Goal: Task Accomplishment & Management: Complete application form

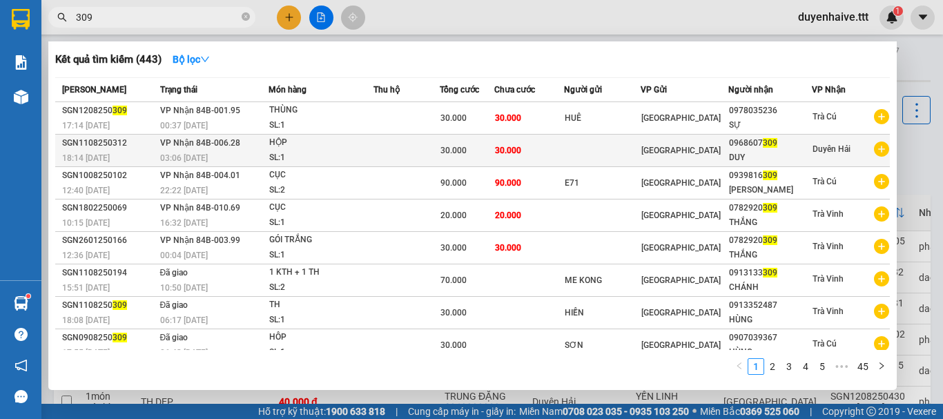
type input "309"
click at [337, 153] on div "SL: 1" at bounding box center [321, 158] width 104 height 15
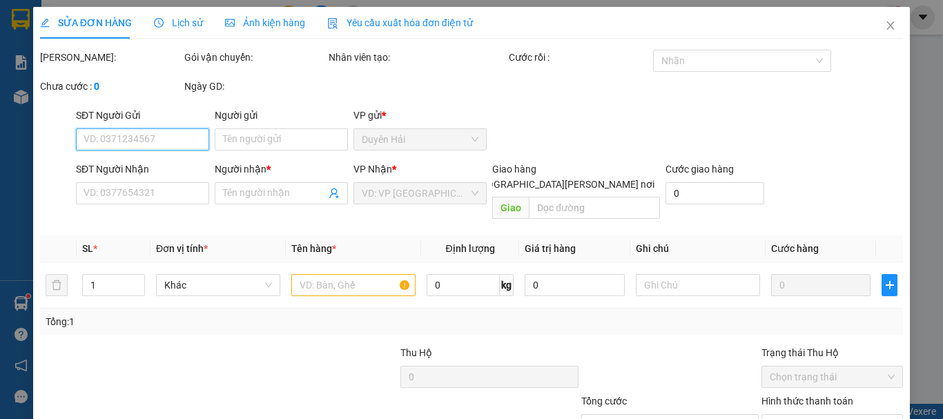
type input "0968607309"
type input "DUY"
type input "30.000"
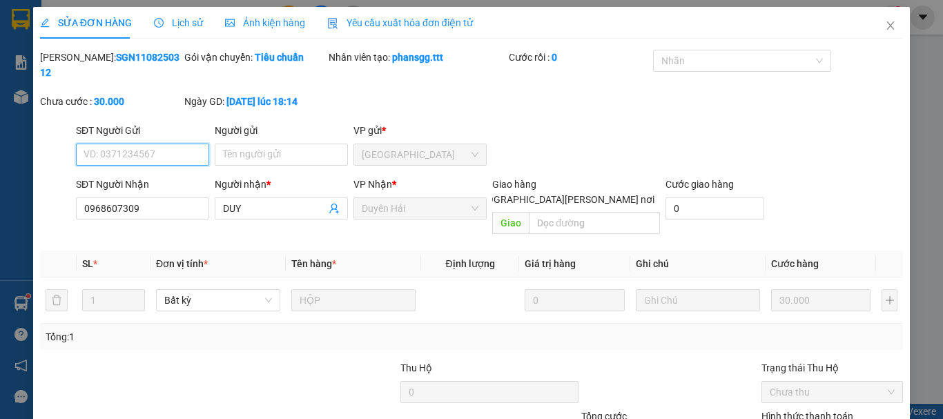
scroll to position [95, 0]
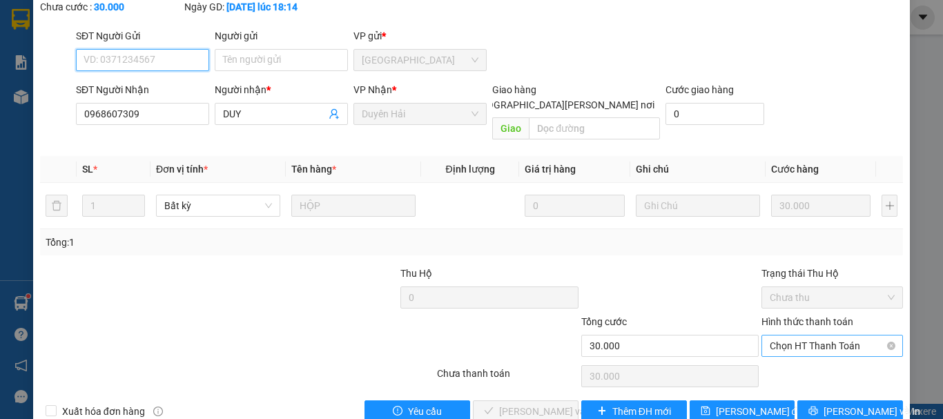
click at [818, 336] on span "Chọn HT Thanh Toán" at bounding box center [832, 346] width 125 height 21
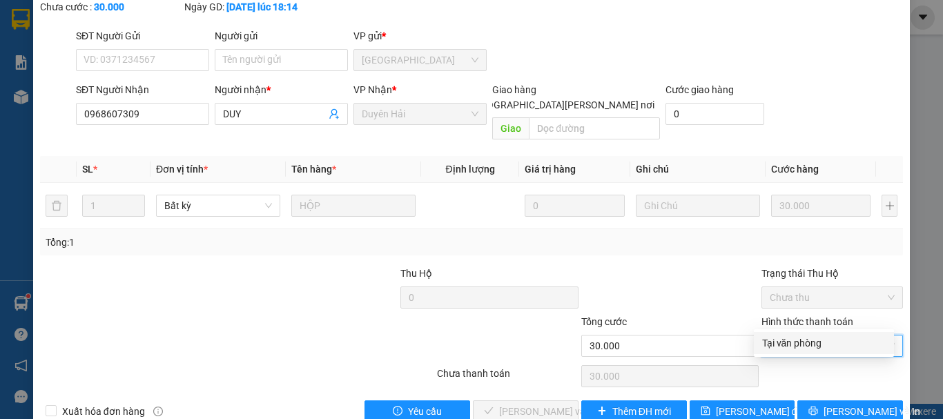
click at [804, 335] on div "Tại văn phòng" at bounding box center [824, 343] width 140 height 22
type input "0"
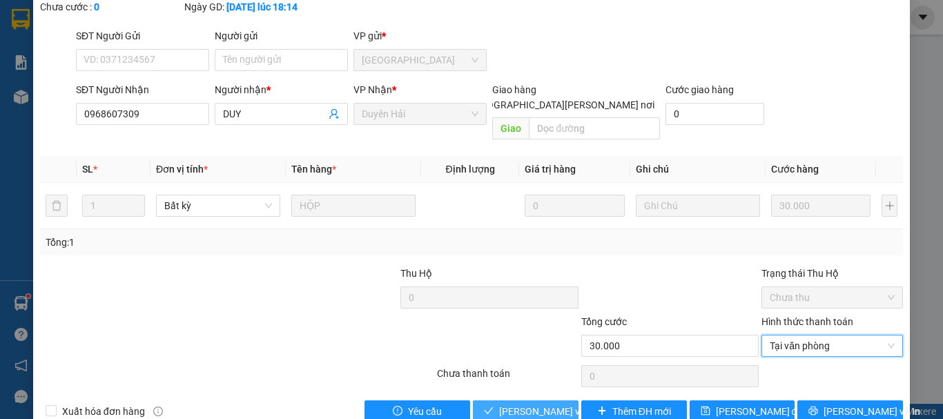
click at [493, 401] on button "[PERSON_NAME] và [PERSON_NAME] hàng" at bounding box center [526, 412] width 106 height 22
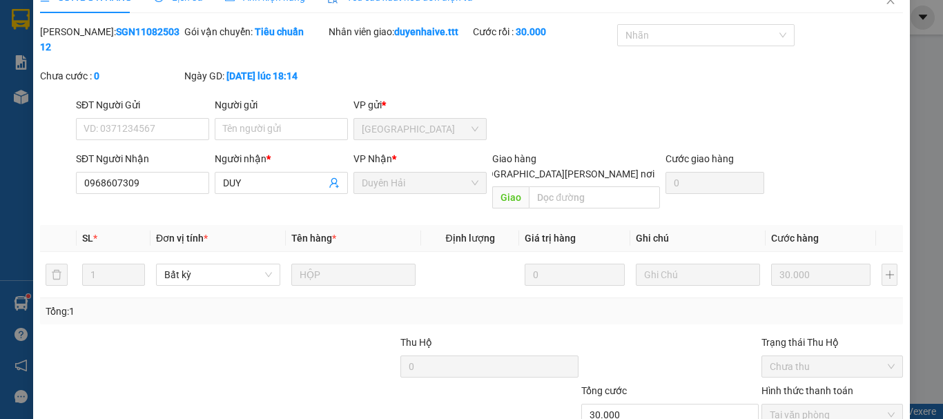
scroll to position [0, 0]
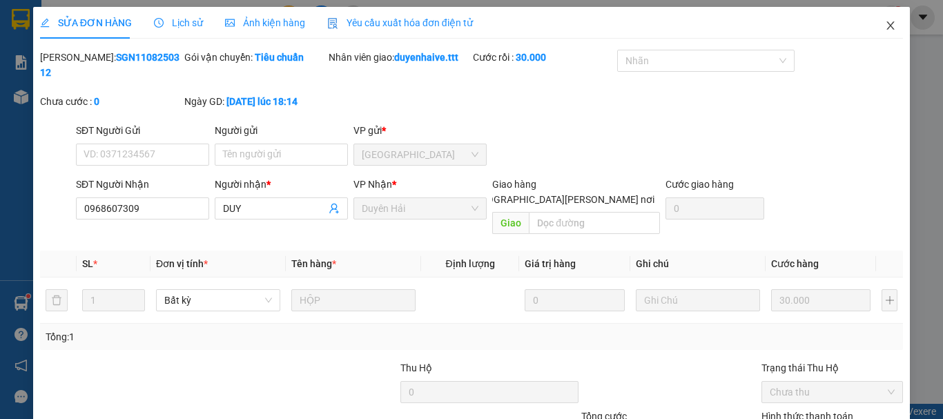
click at [885, 24] on icon "close" at bounding box center [890, 25] width 11 height 11
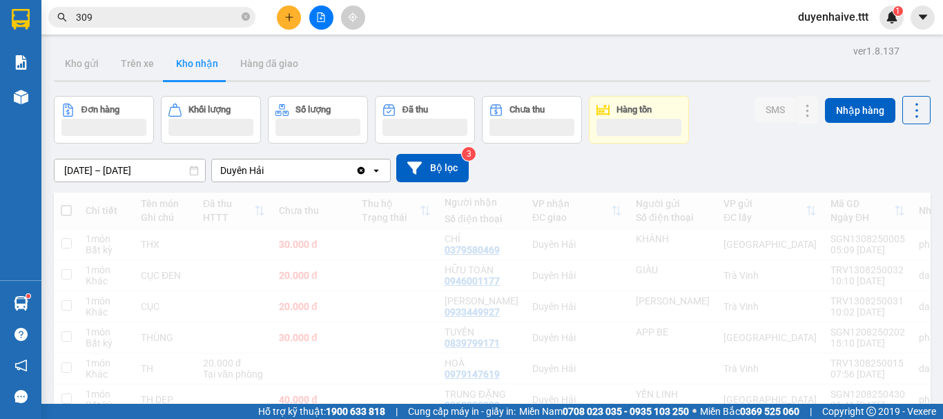
click at [880, 24] on div "duyenhaive.ttt 1" at bounding box center [845, 18] width 117 height 24
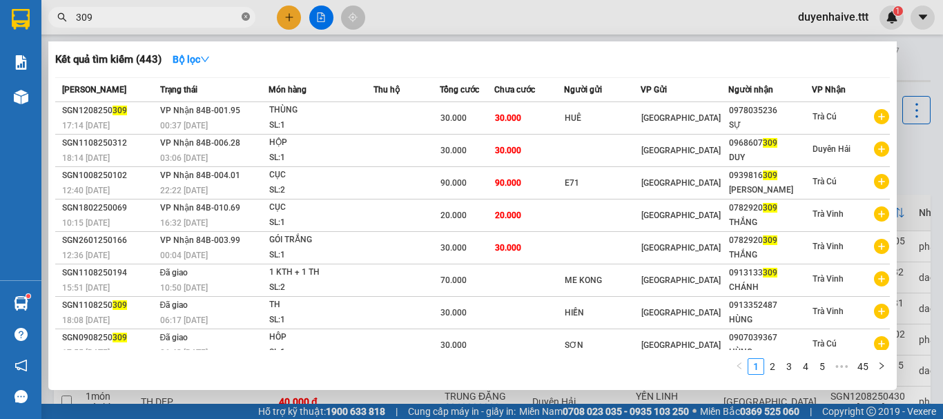
click at [245, 15] on icon "close-circle" at bounding box center [246, 16] width 8 height 8
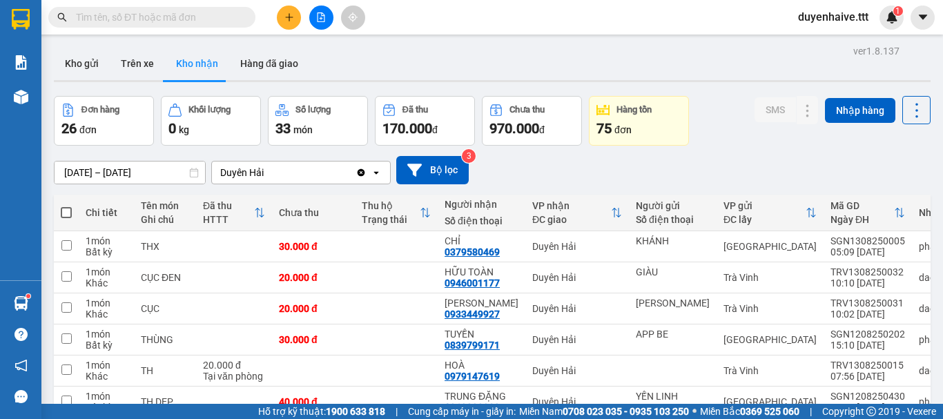
click at [188, 13] on input "text" at bounding box center [157, 17] width 163 height 15
click at [289, 15] on icon "plus" at bounding box center [289, 17] width 1 height 8
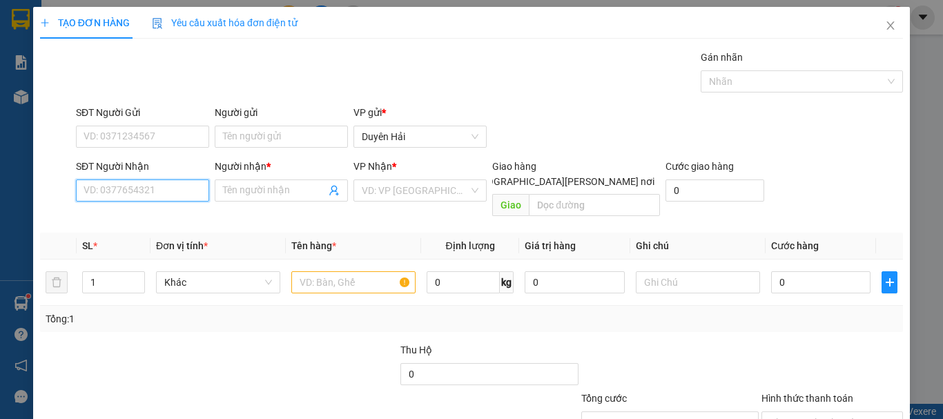
click at [153, 191] on input "SĐT Người Nhận" at bounding box center [142, 191] width 133 height 22
click at [122, 215] on div "0388184823 - ÂN" at bounding box center [141, 218] width 115 height 15
type input "0388184823"
type input "ÂN"
type input "0388184823"
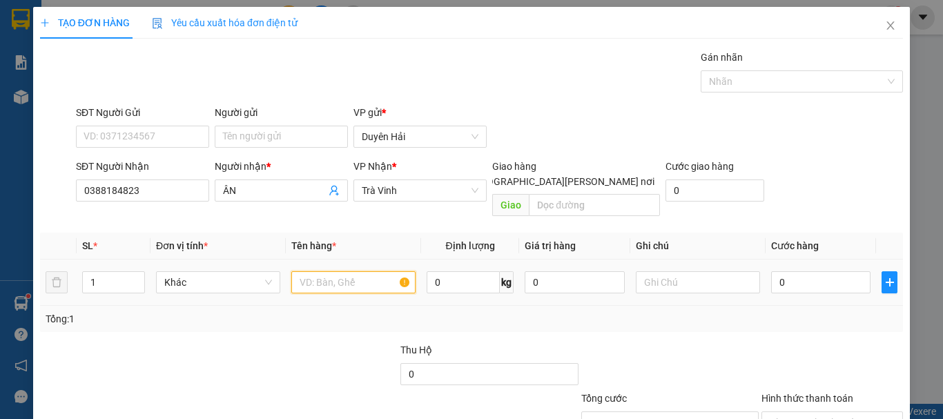
click at [337, 271] on input "text" at bounding box center [353, 282] width 124 height 22
type input "BỊCH"
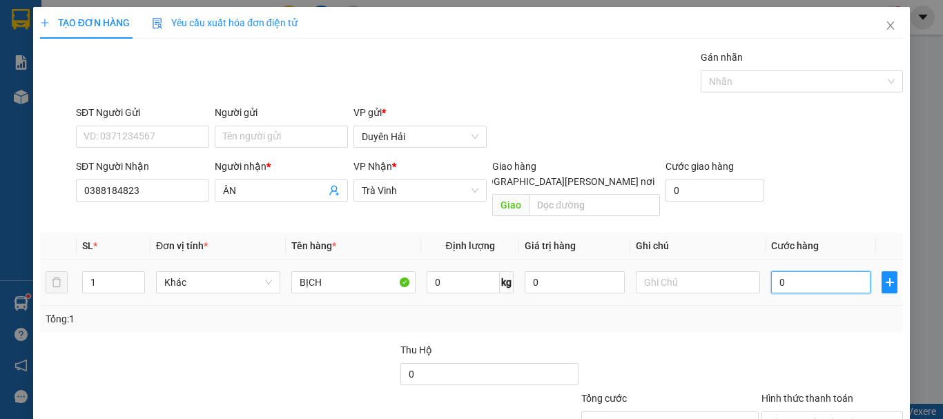
click at [788, 271] on input "0" at bounding box center [820, 282] width 99 height 22
type input "2"
type input "20"
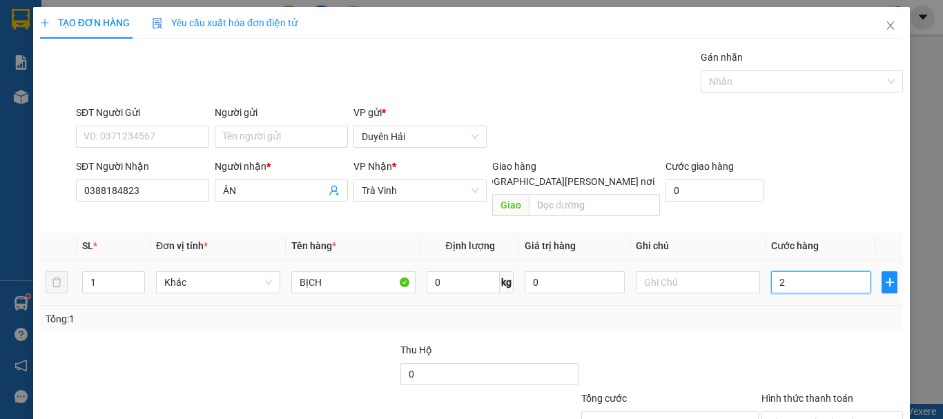
type input "20"
type input "20.000"
drag, startPoint x: 773, startPoint y: 302, endPoint x: 775, endPoint y: 316, distance: 13.9
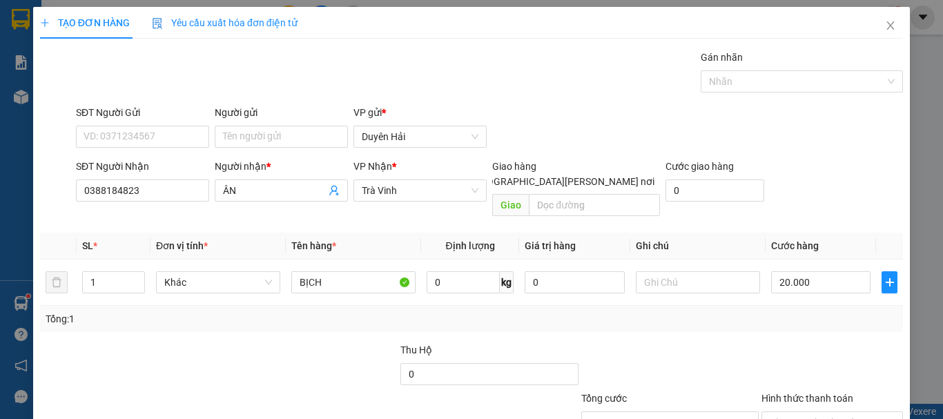
click at [774, 314] on div "Tổng: 1" at bounding box center [471, 319] width 863 height 26
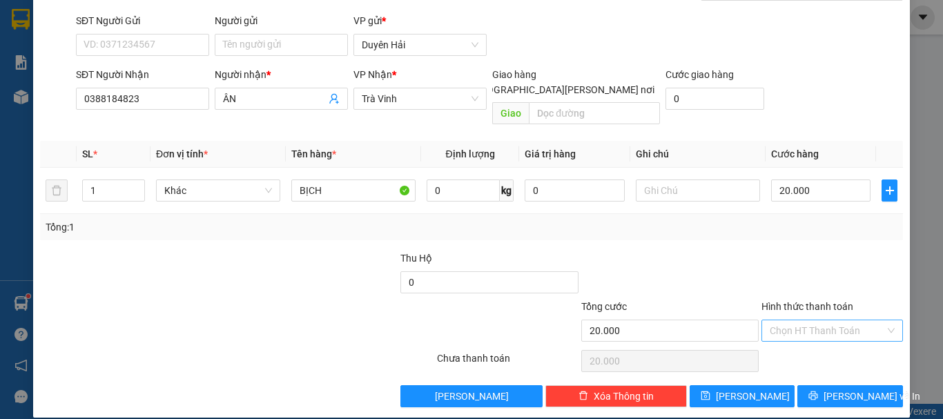
click at [789, 320] on input "Hình thức thanh toán" at bounding box center [827, 330] width 115 height 21
click at [798, 344] on div "Tại văn phòng" at bounding box center [824, 343] width 124 height 15
type input "0"
click at [818, 385] on button "[PERSON_NAME] và In" at bounding box center [851, 396] width 106 height 22
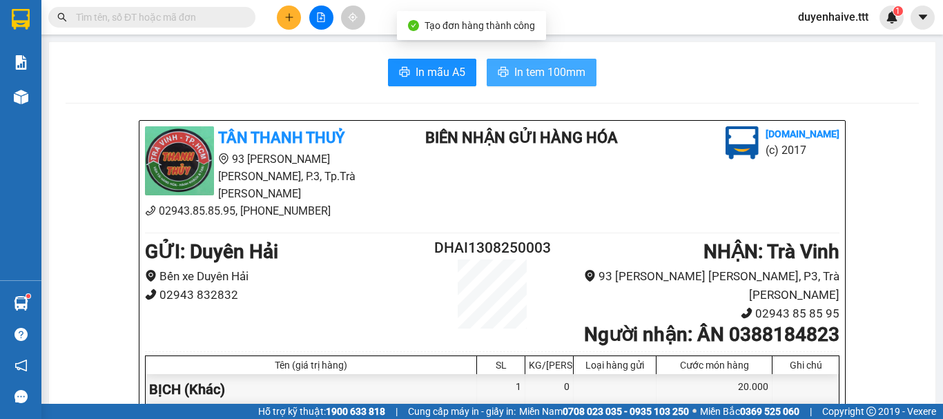
click at [505, 62] on button "In tem 100mm" at bounding box center [542, 73] width 110 height 28
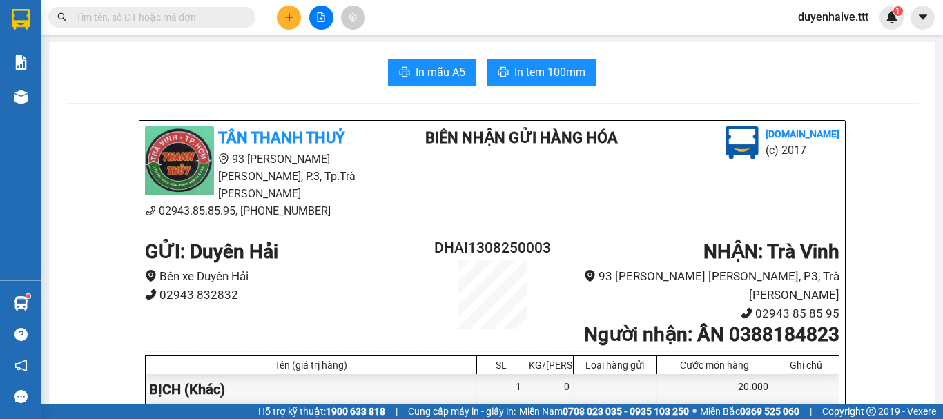
click at [189, 21] on input "text" at bounding box center [157, 17] width 163 height 15
click at [162, 15] on input "text" at bounding box center [157, 17] width 163 height 15
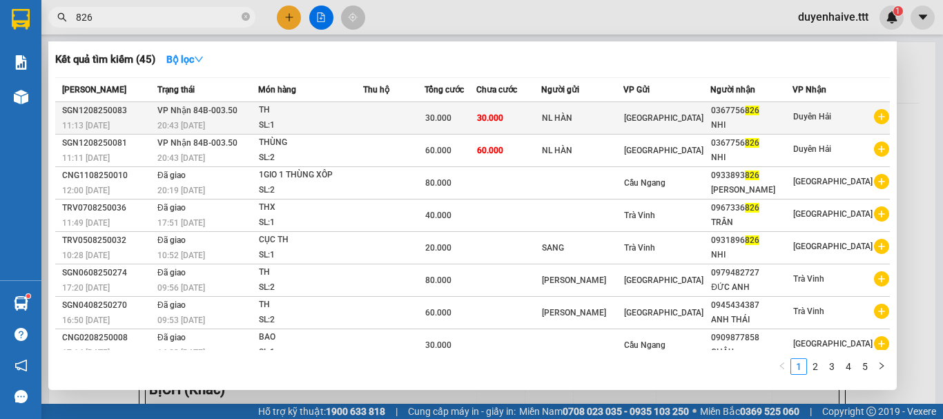
type input "826"
click at [542, 107] on td "30.000" at bounding box center [509, 118] width 66 height 32
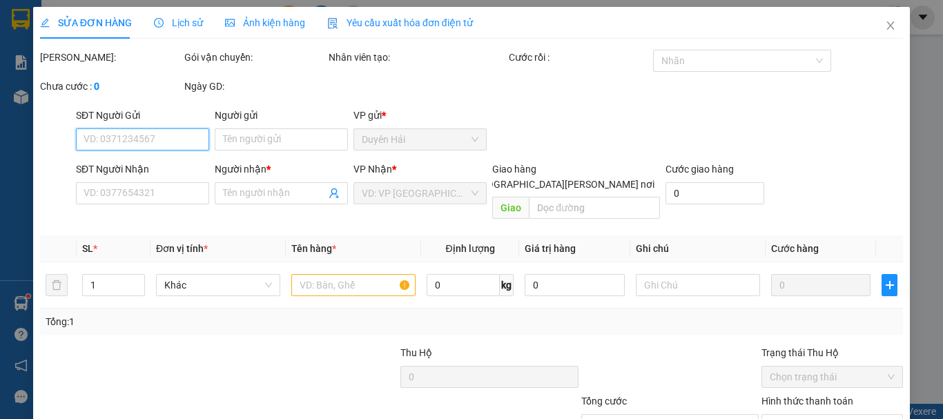
type input "NL HÀN"
type input "0367756826"
type input "NHI"
type input "30.000"
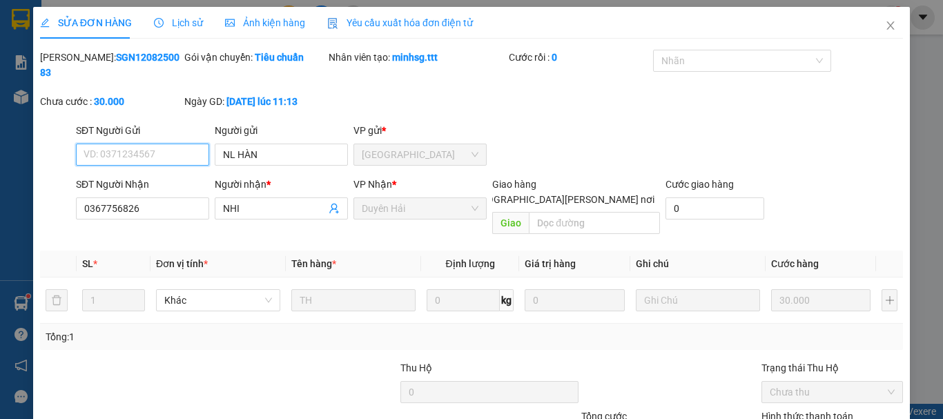
scroll to position [95, 0]
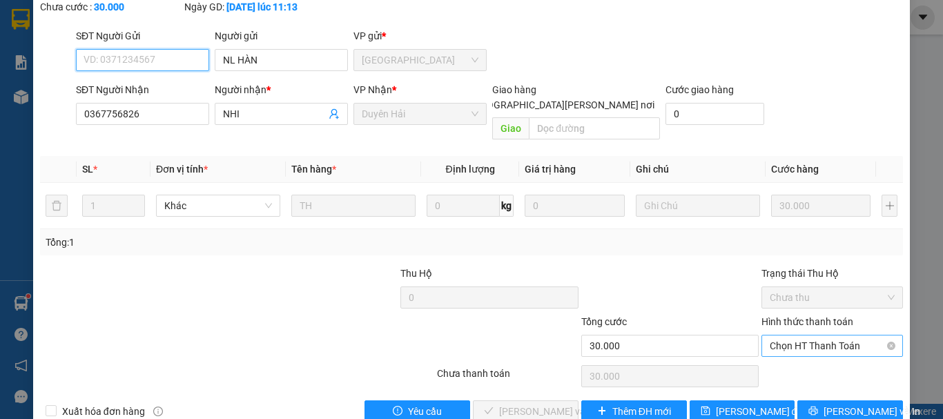
click at [806, 336] on span "Chọn HT Thanh Toán" at bounding box center [832, 346] width 125 height 21
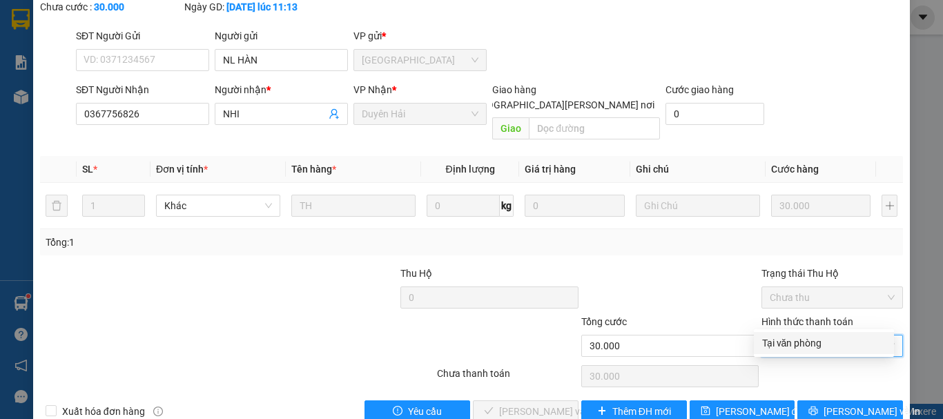
click at [815, 342] on div "Tại văn phòng" at bounding box center [824, 343] width 124 height 15
type input "0"
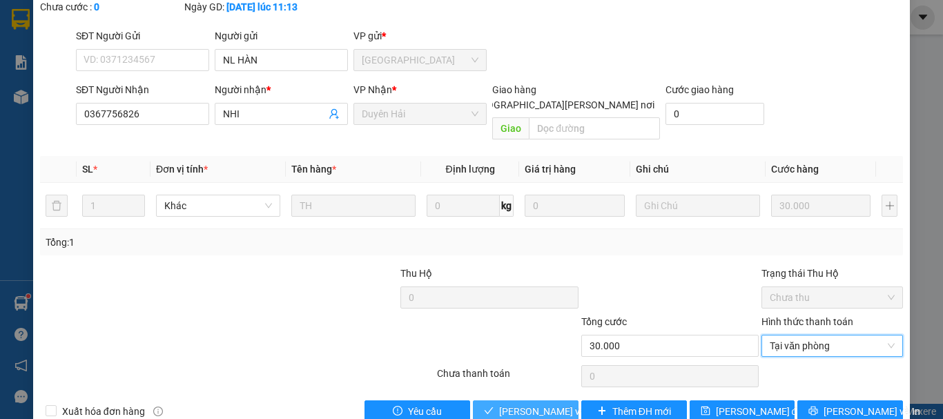
click at [503, 404] on span "[PERSON_NAME] và [PERSON_NAME] hàng" at bounding box center [592, 411] width 186 height 15
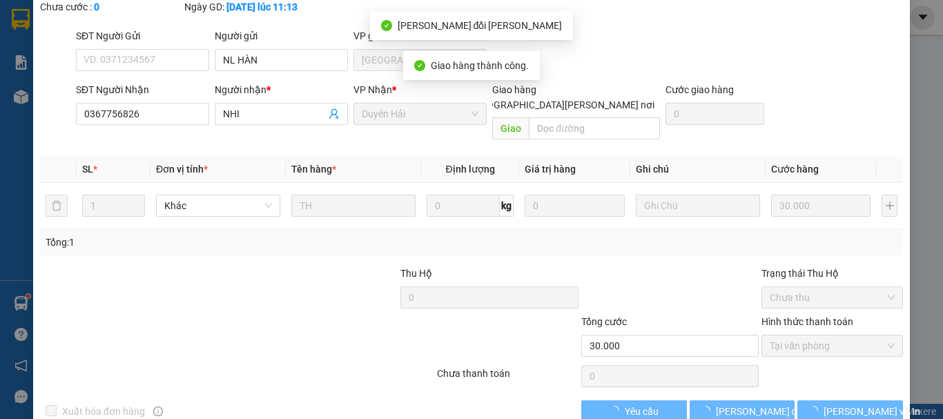
scroll to position [0, 0]
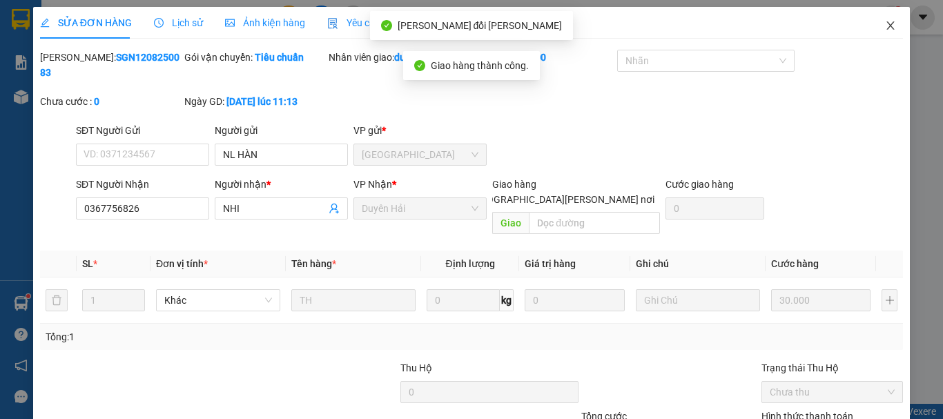
click at [885, 28] on icon "close" at bounding box center [890, 25] width 11 height 11
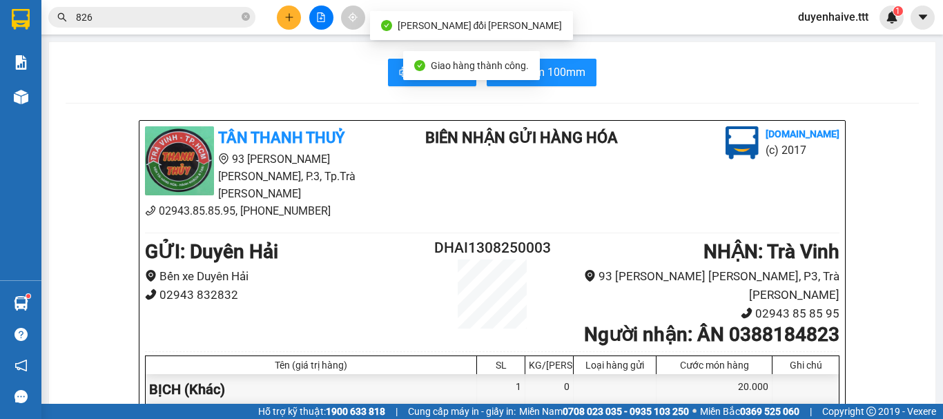
click at [199, 13] on input "826" at bounding box center [157, 17] width 163 height 15
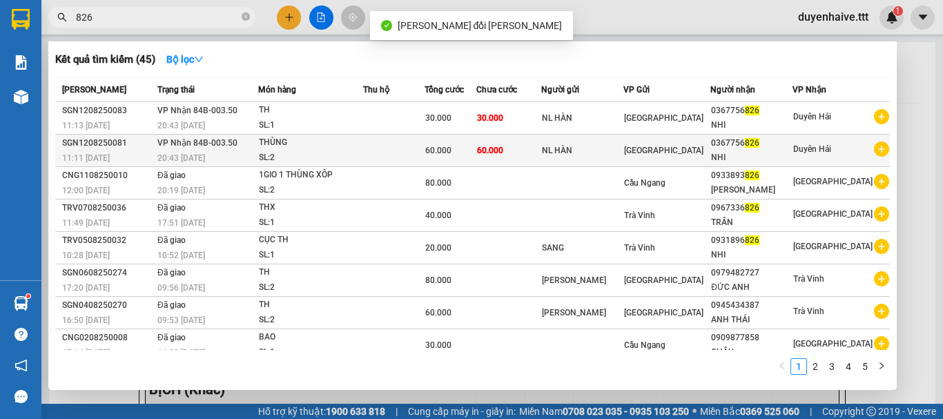
click at [392, 144] on td at bounding box center [393, 151] width 61 height 32
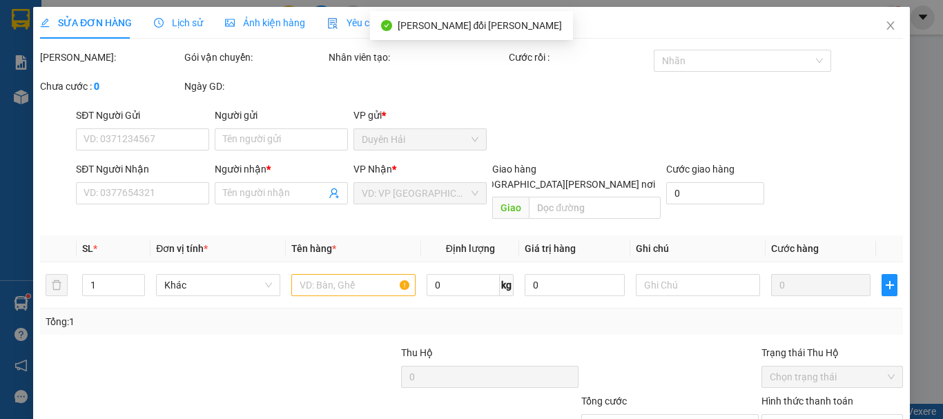
type input "NL HÀN"
type input "0367756826"
type input "NHI"
type input "60.000"
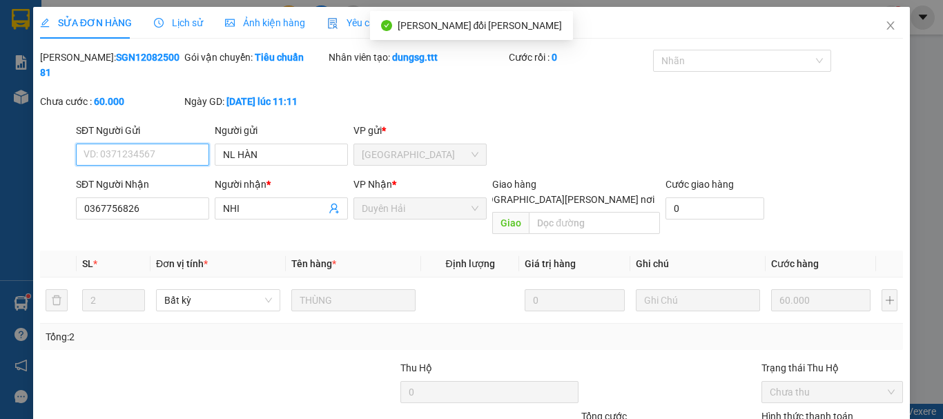
scroll to position [95, 0]
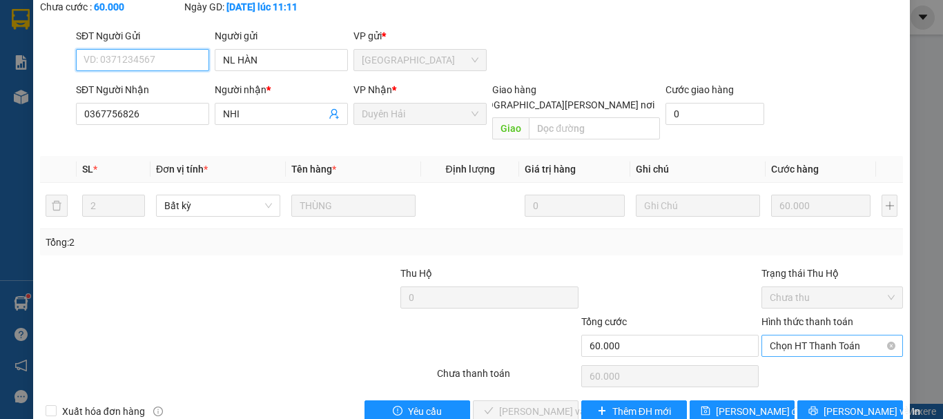
click at [803, 336] on span "Chọn HT Thanh Toán" at bounding box center [832, 346] width 125 height 21
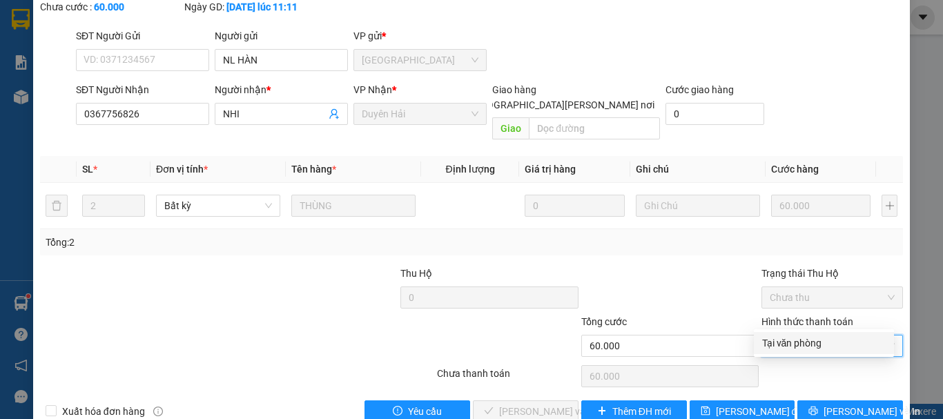
drag, startPoint x: 797, startPoint y: 347, endPoint x: 776, endPoint y: 357, distance: 23.2
click at [798, 348] on div "Tại văn phòng" at bounding box center [824, 343] width 124 height 15
type input "0"
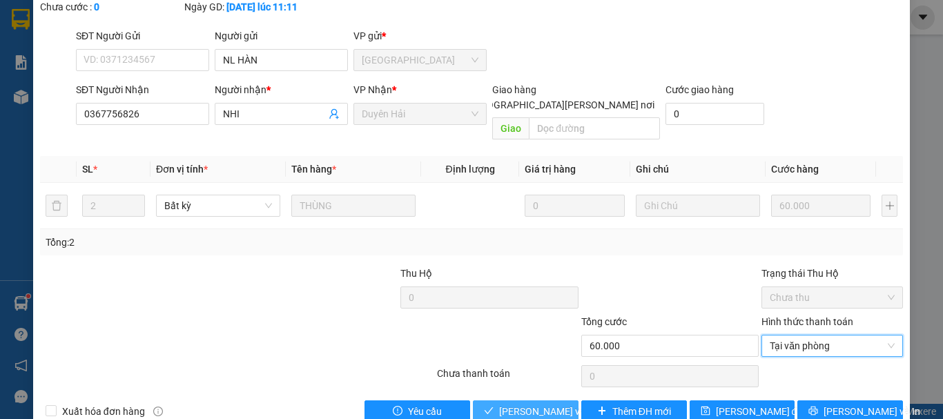
click at [547, 404] on span "[PERSON_NAME] và [PERSON_NAME] hàng" at bounding box center [592, 411] width 186 height 15
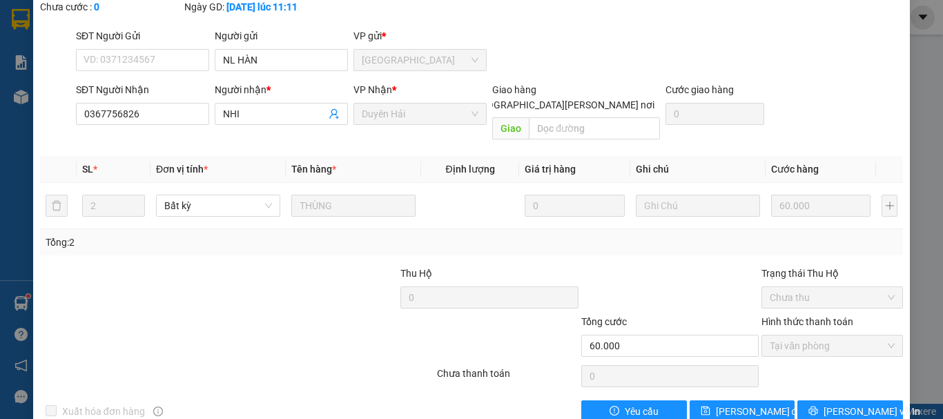
scroll to position [0, 0]
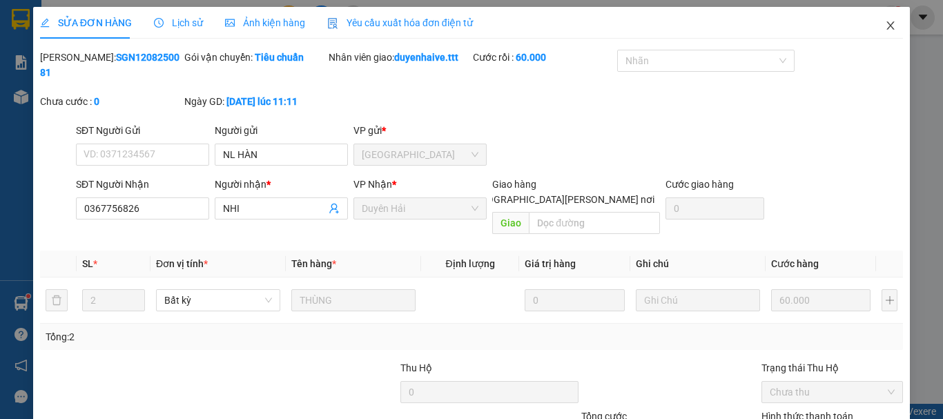
click at [885, 24] on icon "close" at bounding box center [890, 25] width 11 height 11
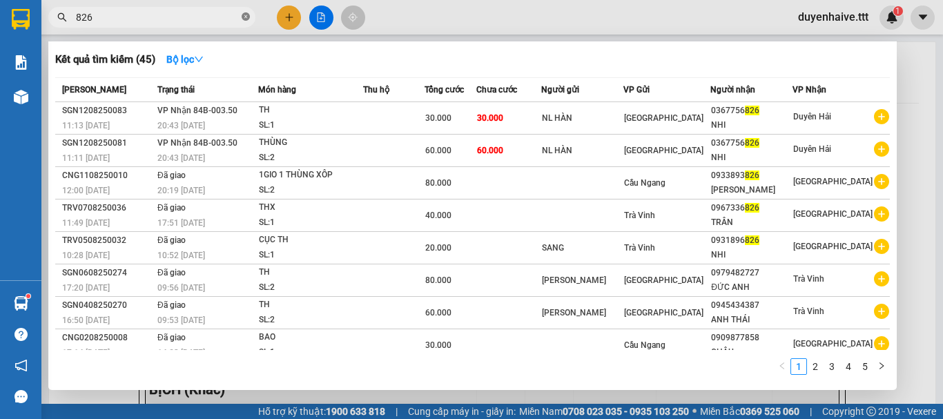
click at [244, 16] on icon "close-circle" at bounding box center [246, 16] width 8 height 8
type input "786"
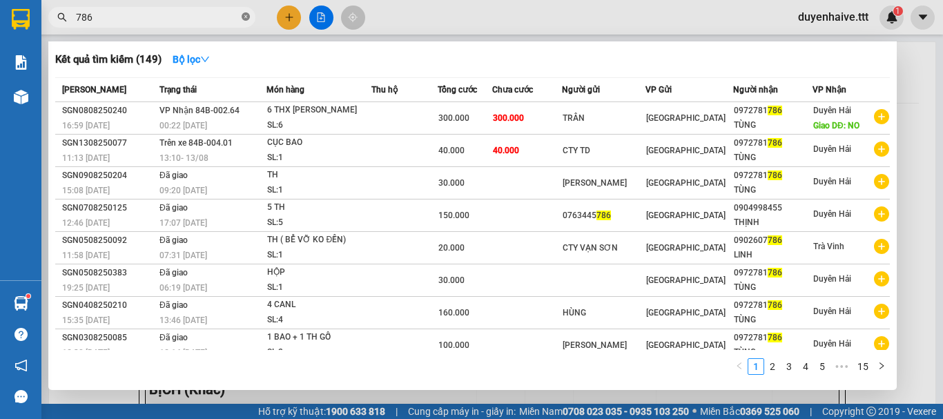
click at [244, 19] on icon "close-circle" at bounding box center [246, 16] width 8 height 8
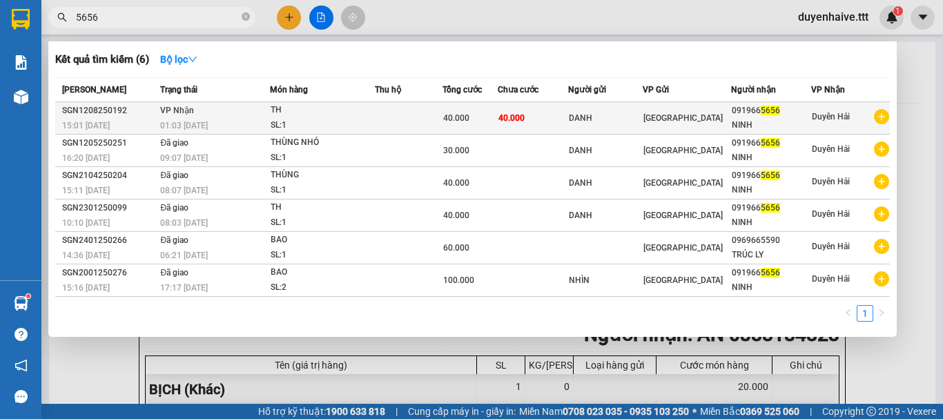
type input "5656"
click at [374, 117] on div "TH" at bounding box center [323, 110] width 104 height 15
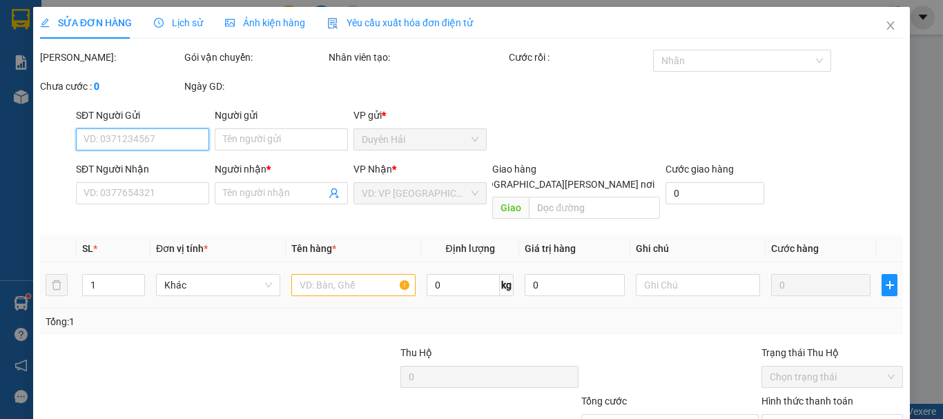
scroll to position [95, 0]
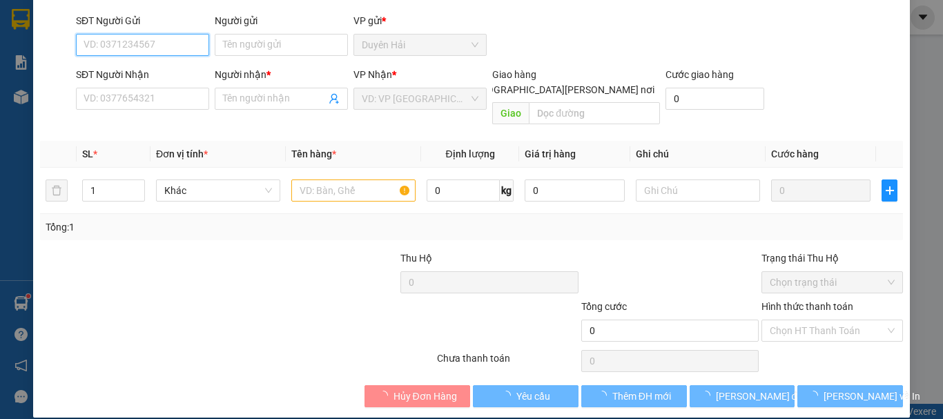
type input "DANH"
type input "0919665656"
type input "NINH"
type input "40.000"
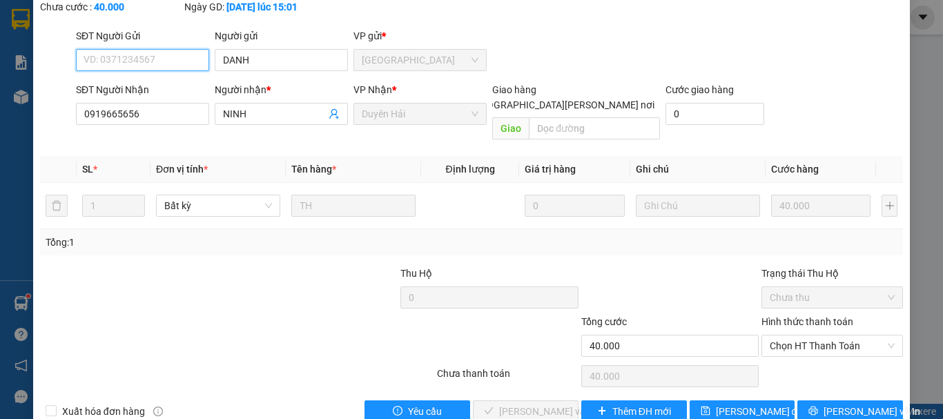
drag, startPoint x: 793, startPoint y: 335, endPoint x: 786, endPoint y: 328, distance: 9.8
click at [792, 336] on span "Chọn HT Thanh Toán" at bounding box center [832, 346] width 125 height 21
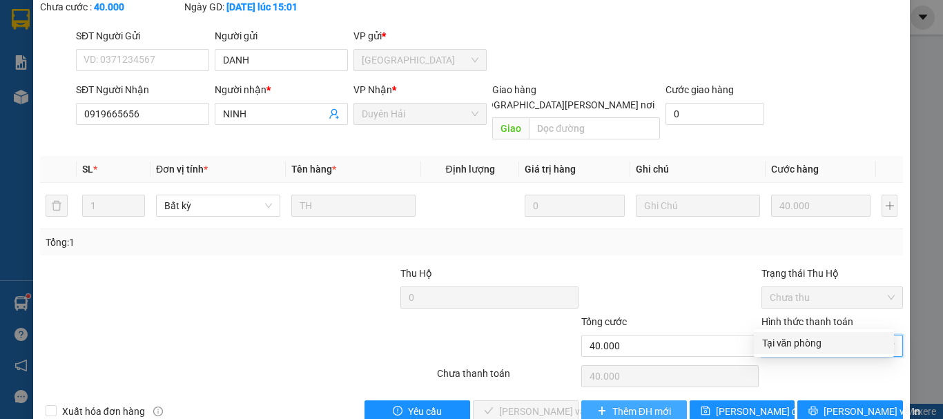
drag, startPoint x: 786, startPoint y: 347, endPoint x: 650, endPoint y: 372, distance: 139.0
click at [782, 352] on div "Tại văn phòng" at bounding box center [824, 343] width 140 height 22
type input "0"
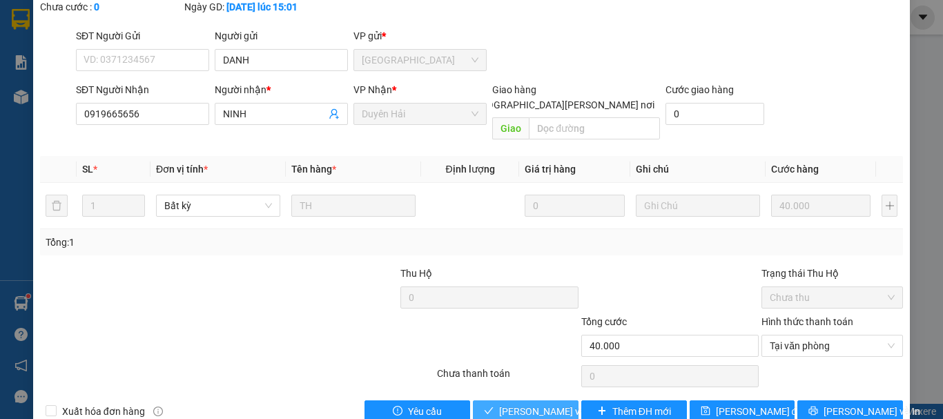
click at [535, 404] on span "[PERSON_NAME] và [PERSON_NAME] hàng" at bounding box center [592, 411] width 186 height 15
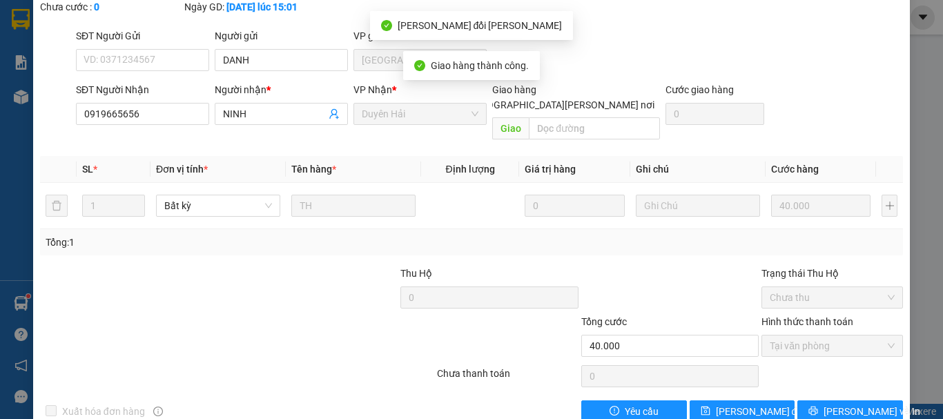
scroll to position [0, 0]
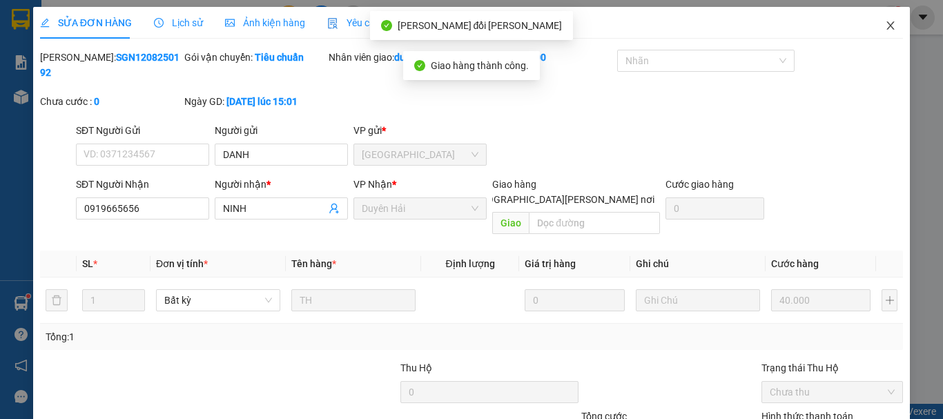
click at [885, 23] on icon "close" at bounding box center [890, 25] width 11 height 11
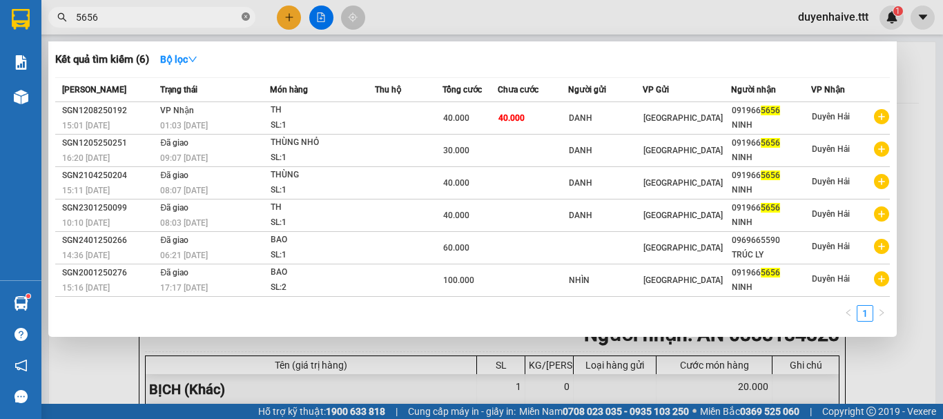
click at [244, 17] on icon "close-circle" at bounding box center [246, 16] width 8 height 8
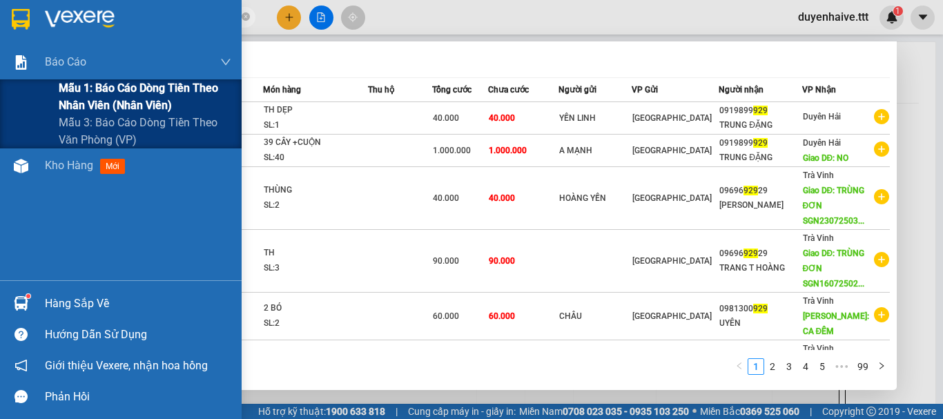
type input "929"
click at [79, 93] on span "Mẫu 1: Báo cáo dòng tiền theo nhân viên (nhân viên)" at bounding box center [145, 96] width 173 height 35
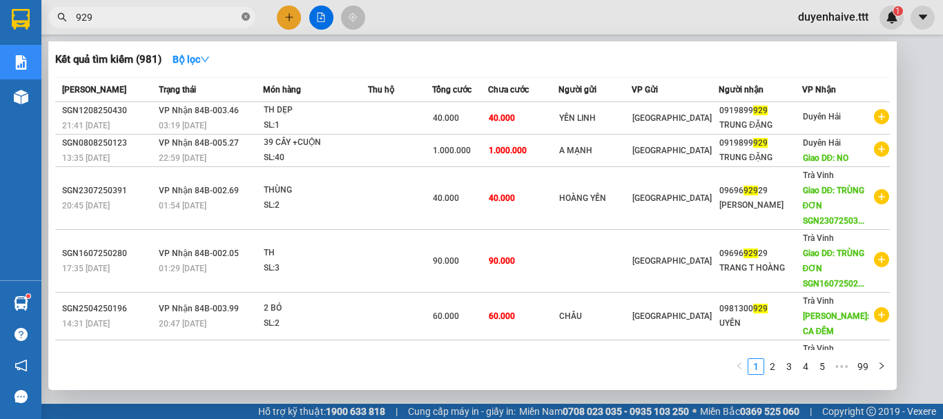
click at [246, 17] on icon "close-circle" at bounding box center [246, 16] width 8 height 8
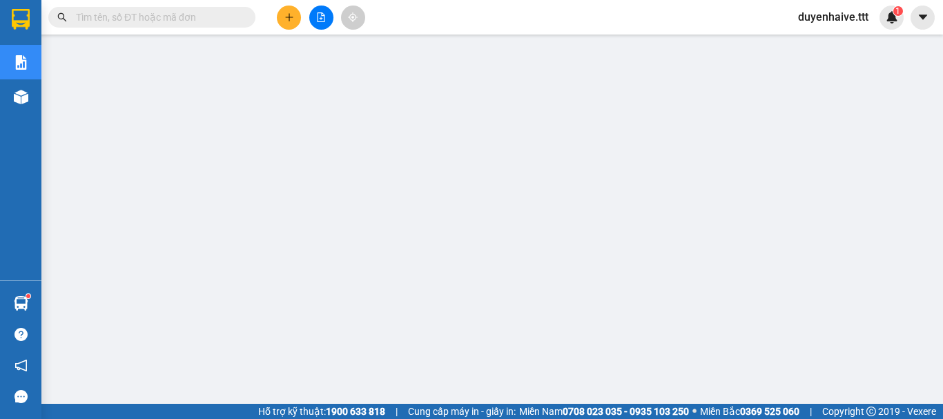
click at [166, 19] on input "text" at bounding box center [157, 17] width 163 height 15
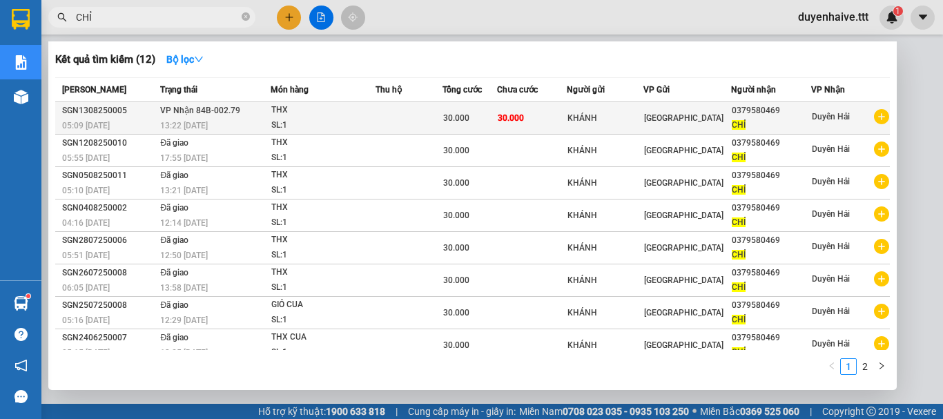
type input "CHỈ"
click at [386, 115] on td at bounding box center [410, 118] width 68 height 32
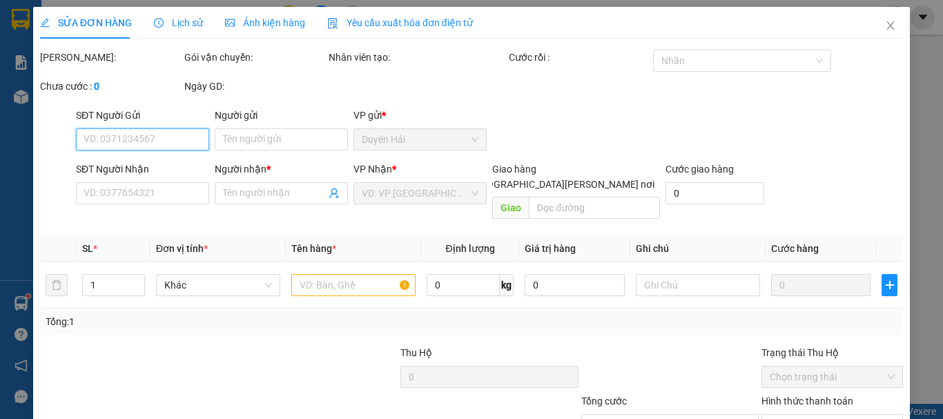
type input "KHÁNH"
type input "0379580469"
type input "CHỈ"
type input "30.000"
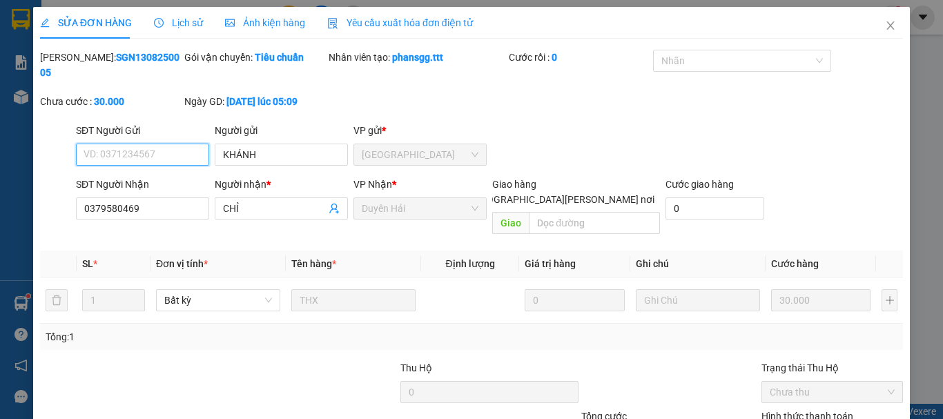
scroll to position [69, 0]
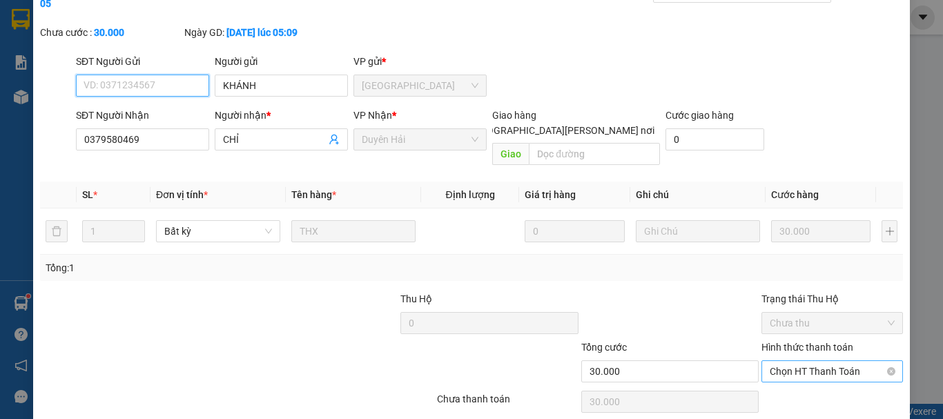
click at [801, 361] on span "Chọn HT Thanh Toán" at bounding box center [832, 371] width 125 height 21
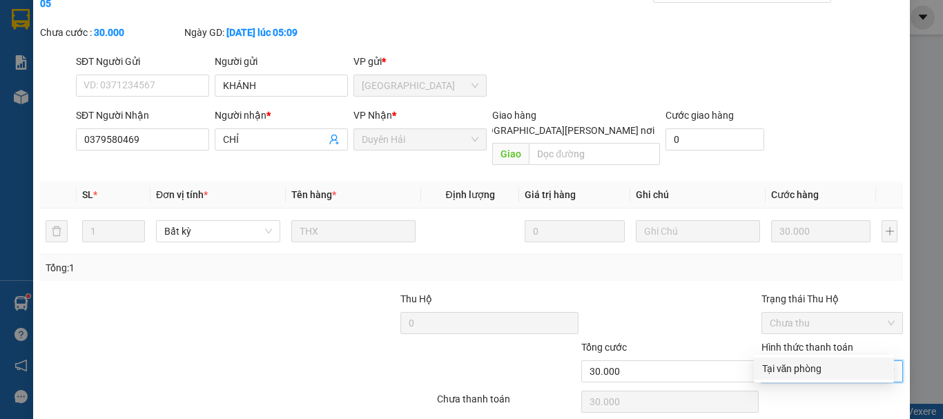
click at [791, 363] on div "Tại văn phòng" at bounding box center [824, 368] width 124 height 15
type input "0"
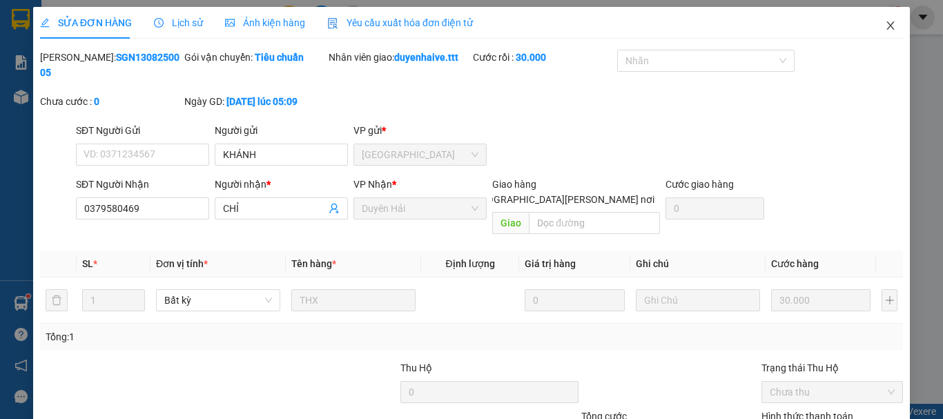
click at [878, 19] on span "Close" at bounding box center [890, 26] width 39 height 39
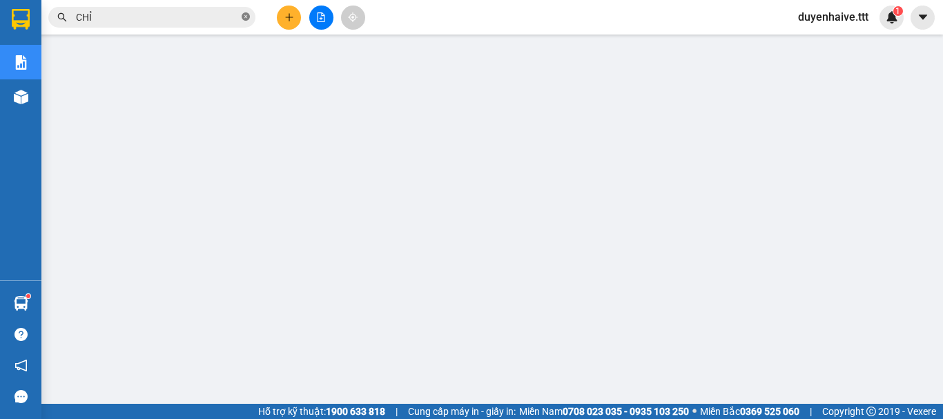
click at [249, 17] on icon "close-circle" at bounding box center [246, 16] width 8 height 8
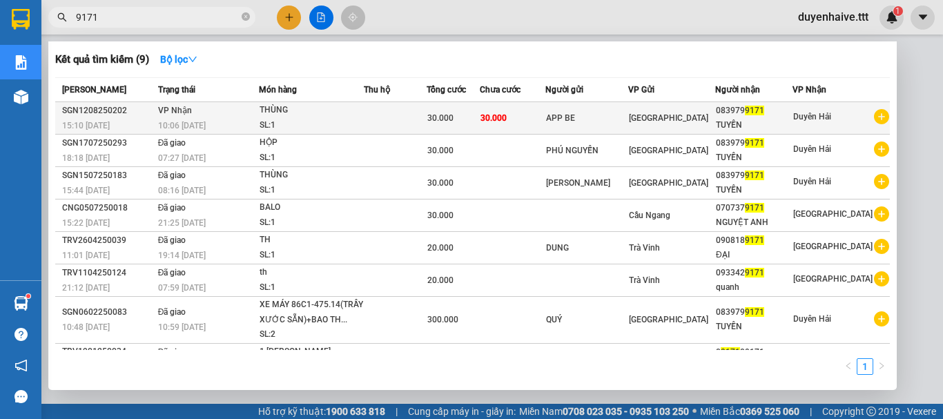
type input "9171"
click at [426, 105] on td at bounding box center [395, 118] width 62 height 32
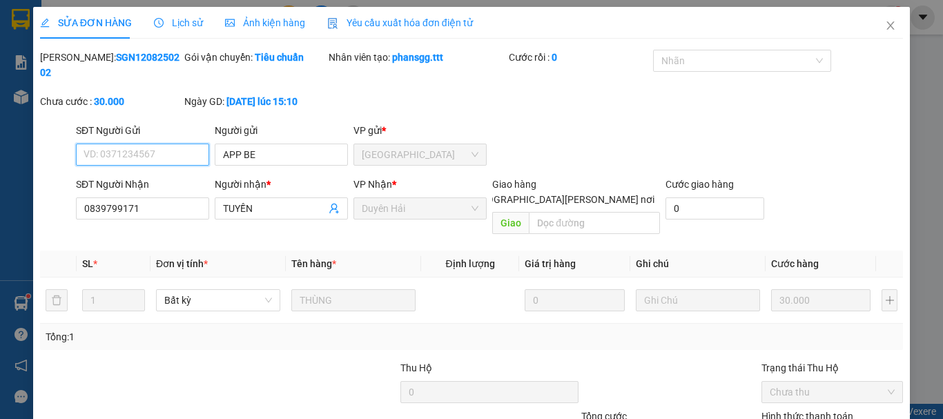
type input "APP BE"
type input "0839799171"
type input "TUYỀN"
type input "30.000"
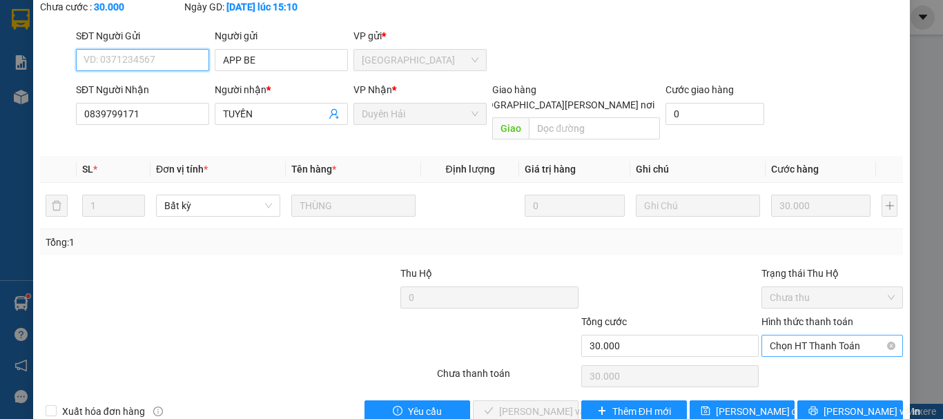
click at [807, 336] on span "Chọn HT Thanh Toán" at bounding box center [832, 346] width 125 height 21
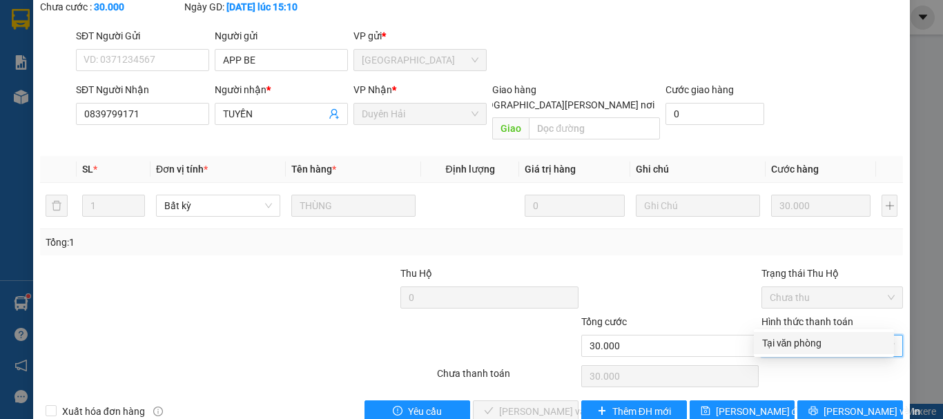
click at [800, 344] on div "Tại văn phòng" at bounding box center [824, 343] width 124 height 15
type input "0"
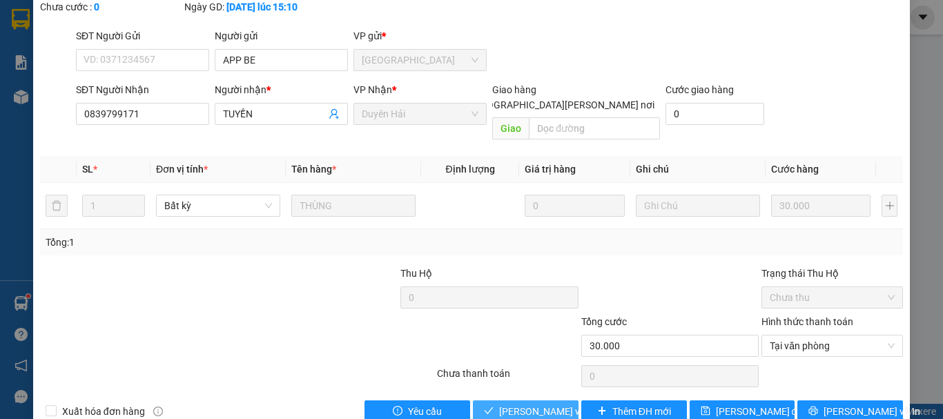
click at [523, 404] on span "[PERSON_NAME] và [PERSON_NAME] hàng" at bounding box center [592, 411] width 186 height 15
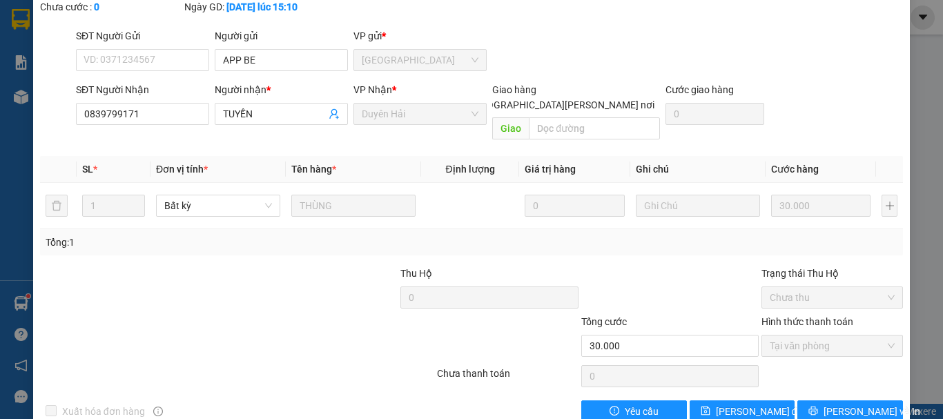
scroll to position [0, 0]
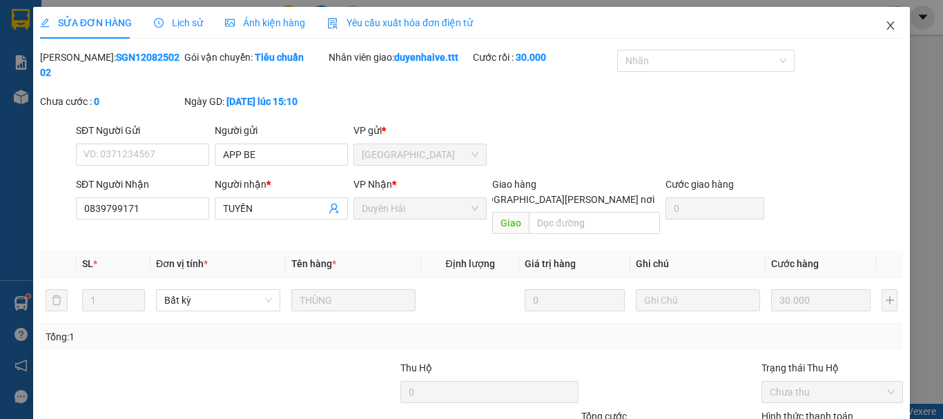
click at [885, 27] on icon "close" at bounding box center [890, 25] width 11 height 11
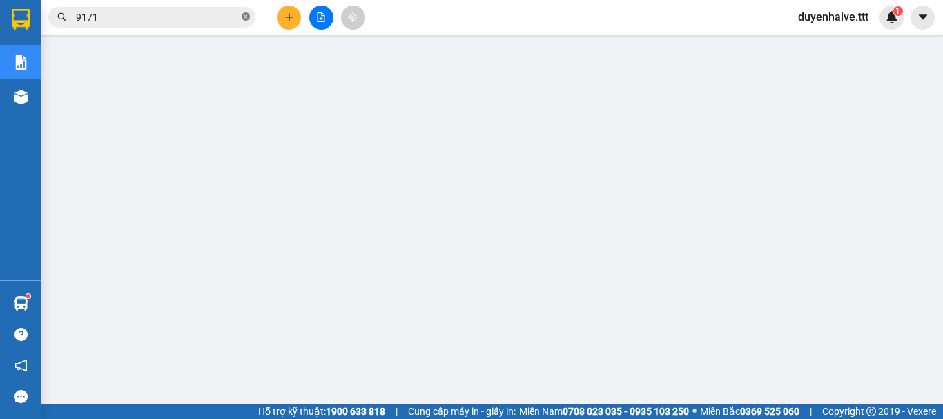
click at [246, 12] on span at bounding box center [246, 17] width 8 height 13
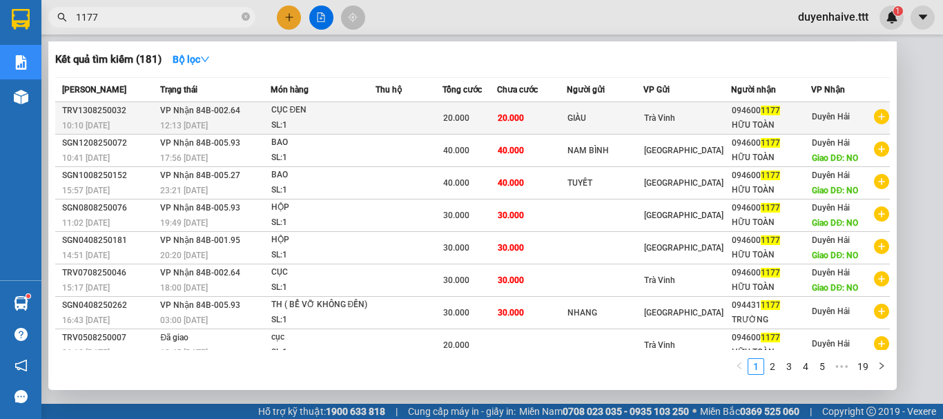
type input "1177"
click at [366, 122] on div "SL: 1" at bounding box center [323, 125] width 104 height 15
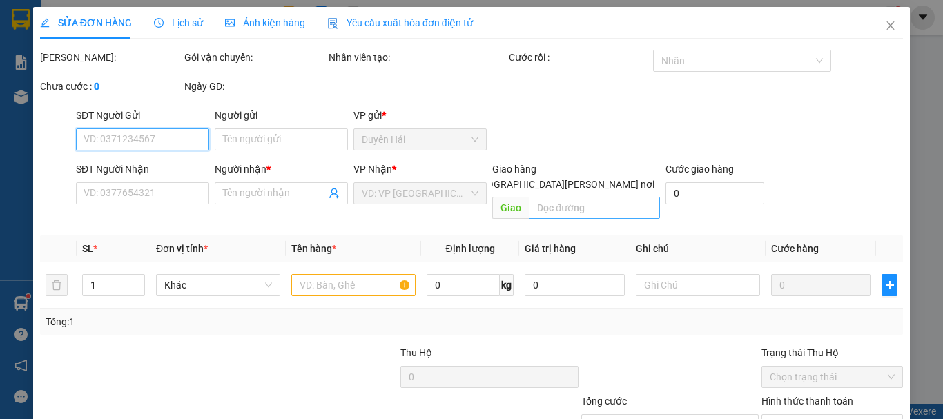
type input "GIÀU"
type input "0946001177"
type input "HỮU TOÀN"
type input "20.000"
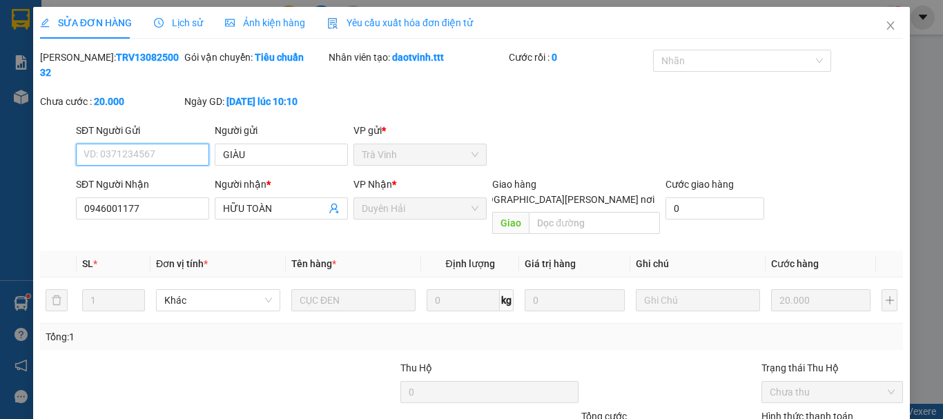
scroll to position [95, 0]
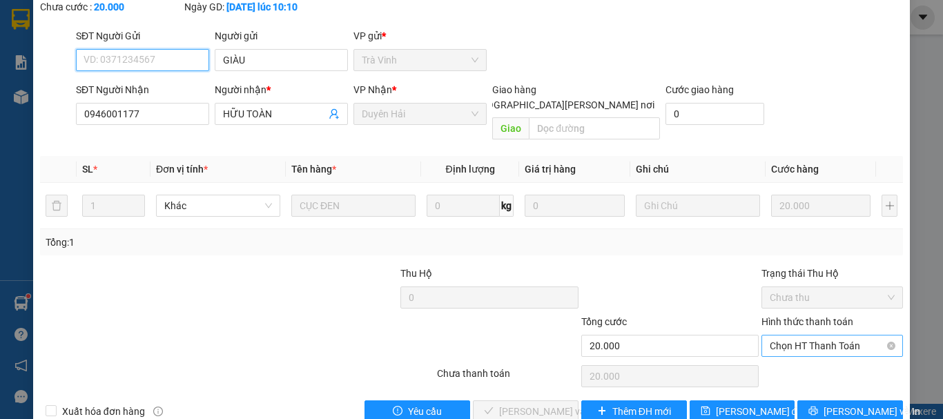
click at [850, 336] on span "Chọn HT Thanh Toán" at bounding box center [832, 346] width 125 height 21
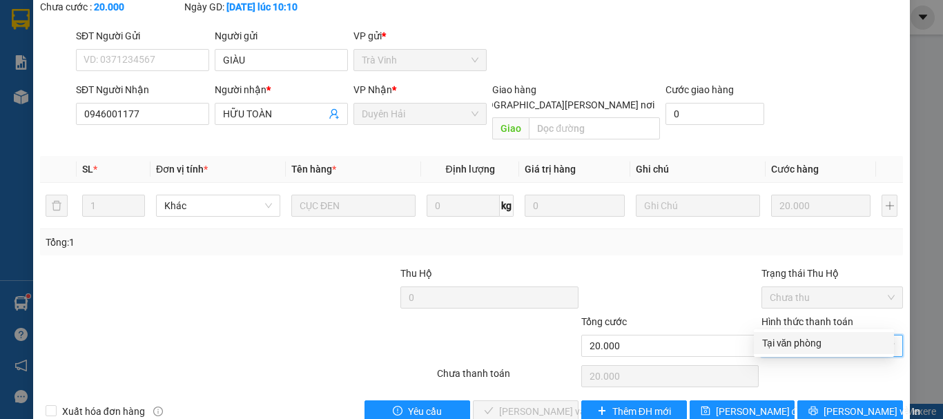
click at [699, 266] on div at bounding box center [670, 290] width 180 height 48
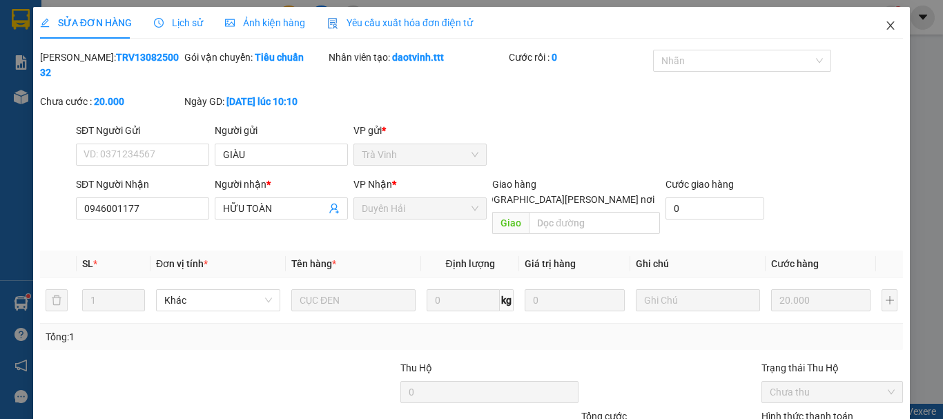
click at [885, 28] on icon "close" at bounding box center [890, 25] width 11 height 11
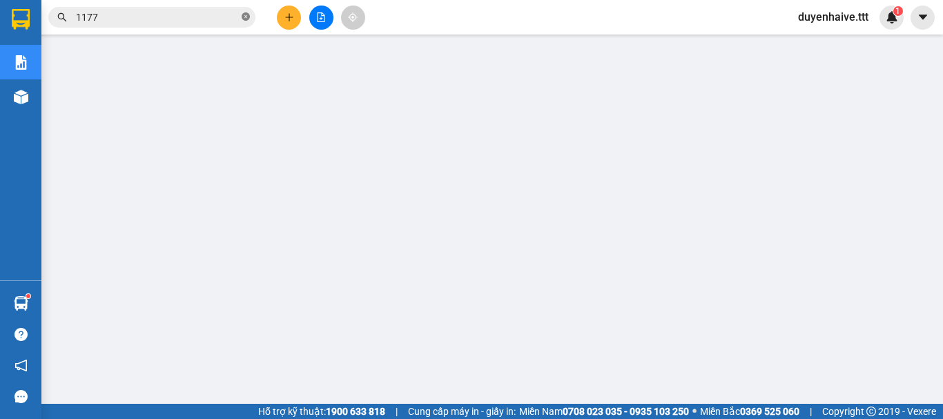
click at [244, 15] on icon "close-circle" at bounding box center [246, 16] width 8 height 8
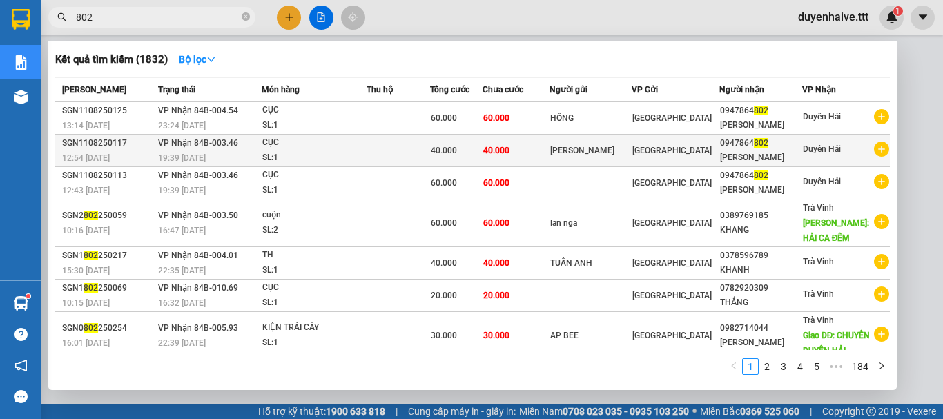
type input "802"
click at [366, 145] on div "CỤC" at bounding box center [314, 142] width 104 height 15
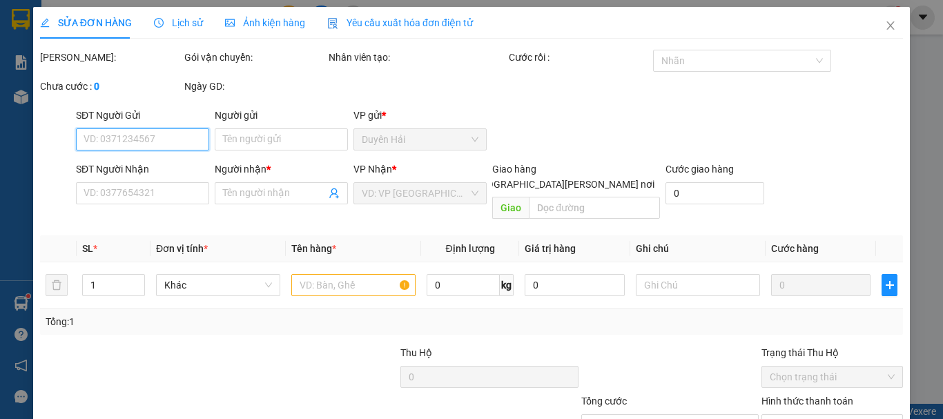
type input "[PERSON_NAME]"
type input "0947864802"
type input "[PERSON_NAME]"
type input "40.000"
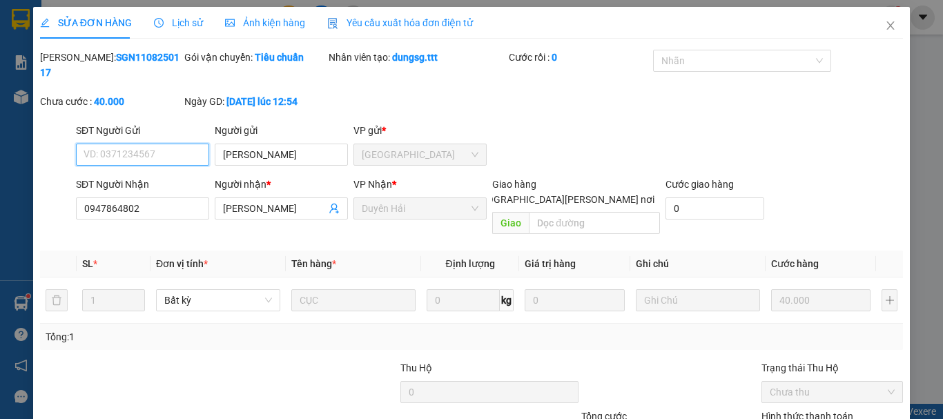
scroll to position [95, 0]
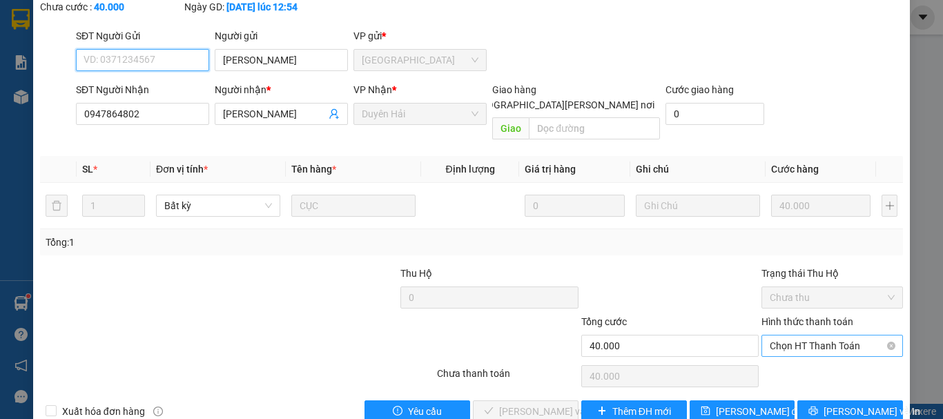
click at [804, 336] on span "Chọn HT Thanh Toán" at bounding box center [832, 346] width 125 height 21
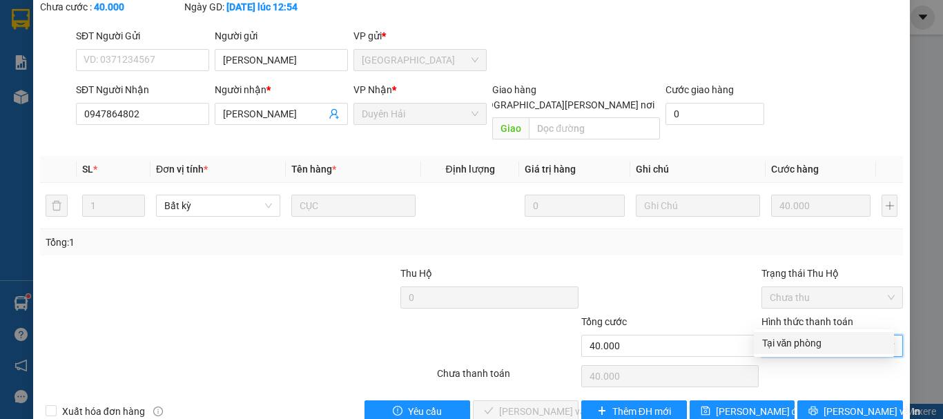
drag, startPoint x: 795, startPoint y: 345, endPoint x: 557, endPoint y: 352, distance: 238.3
click at [792, 345] on div "Tại văn phòng" at bounding box center [824, 343] width 124 height 15
type input "0"
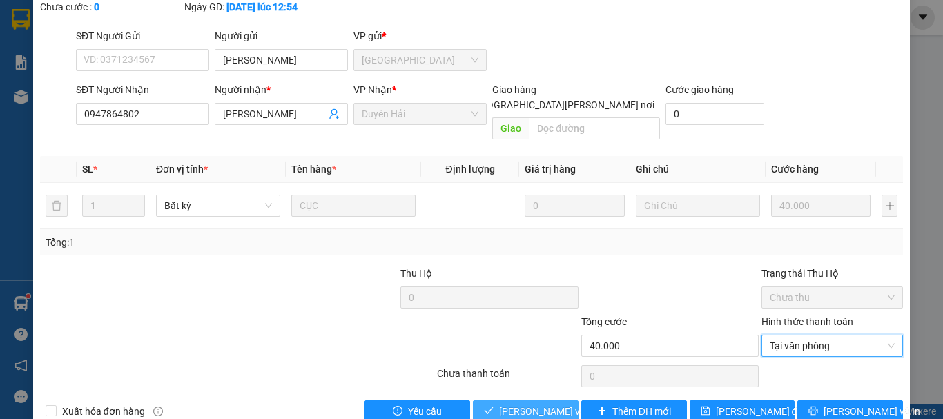
click at [527, 404] on span "[PERSON_NAME] và [PERSON_NAME] hàng" at bounding box center [592, 411] width 186 height 15
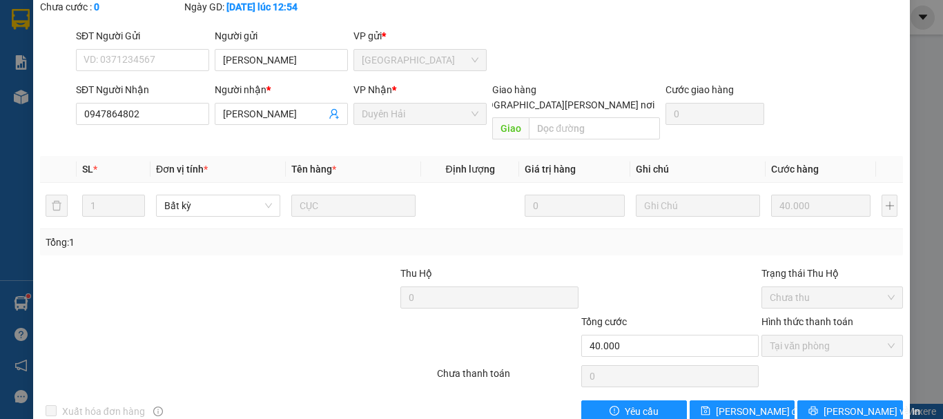
scroll to position [0, 0]
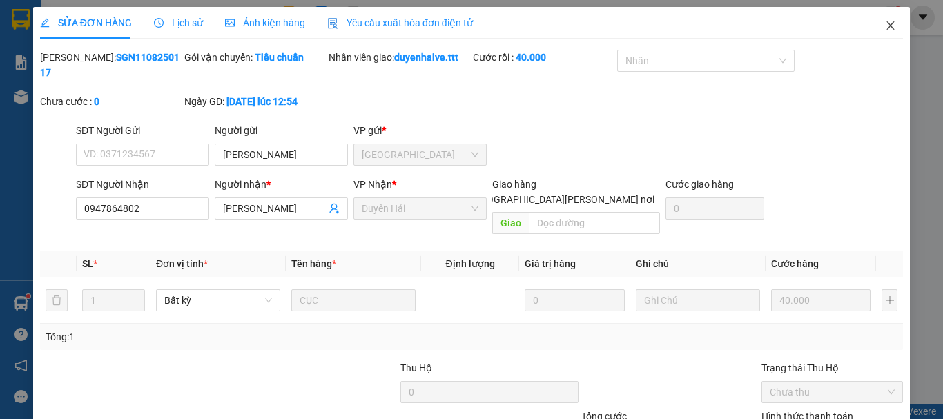
click at [885, 29] on icon "close" at bounding box center [890, 25] width 11 height 11
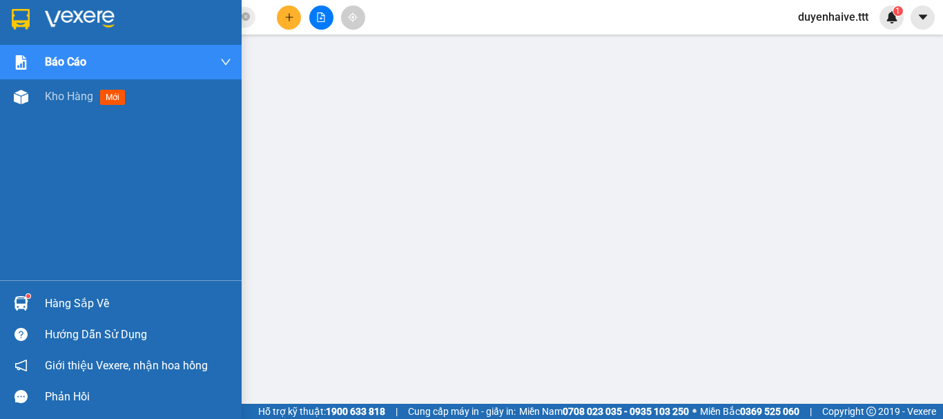
click at [93, 292] on div "Hàng sắp về" at bounding box center [121, 303] width 242 height 31
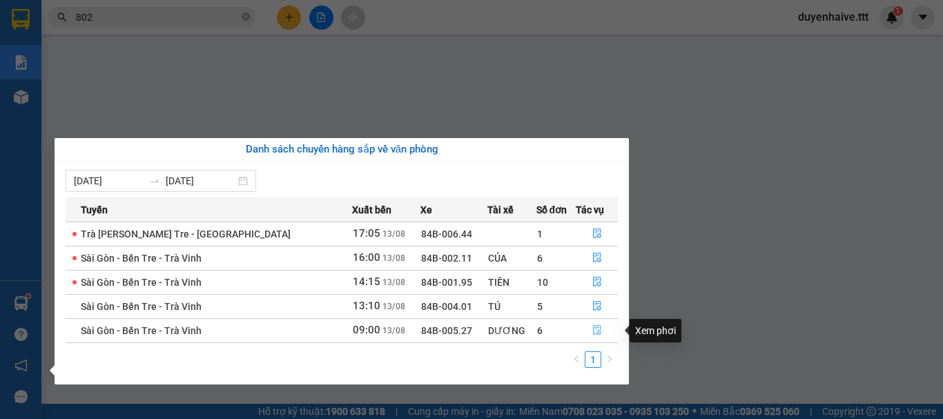
click at [592, 334] on icon "file-done" at bounding box center [597, 330] width 10 height 10
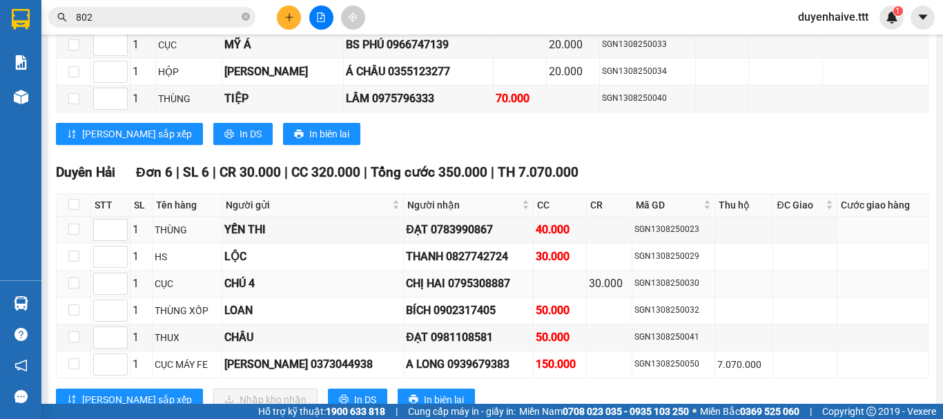
scroll to position [1231, 0]
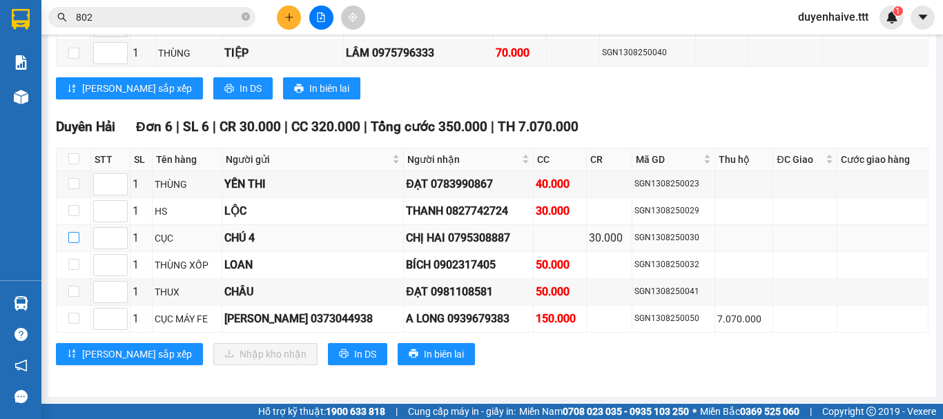
click at [74, 235] on input "checkbox" at bounding box center [73, 237] width 11 height 11
checkbox input "true"
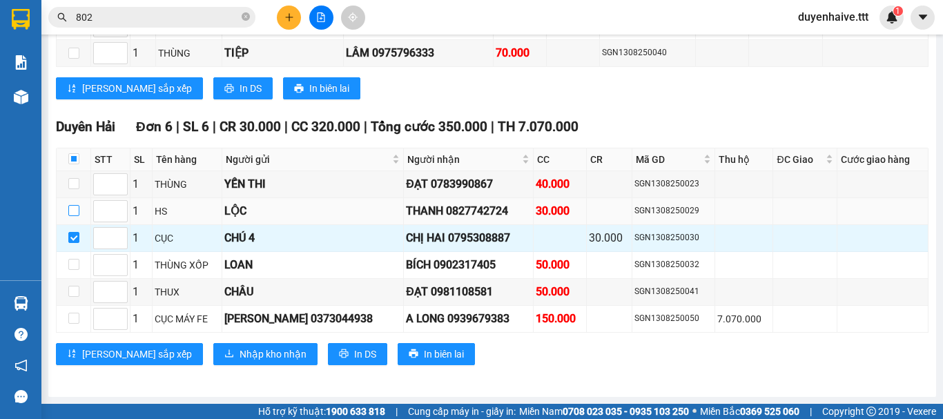
click at [77, 209] on input "checkbox" at bounding box center [73, 210] width 11 height 11
checkbox input "true"
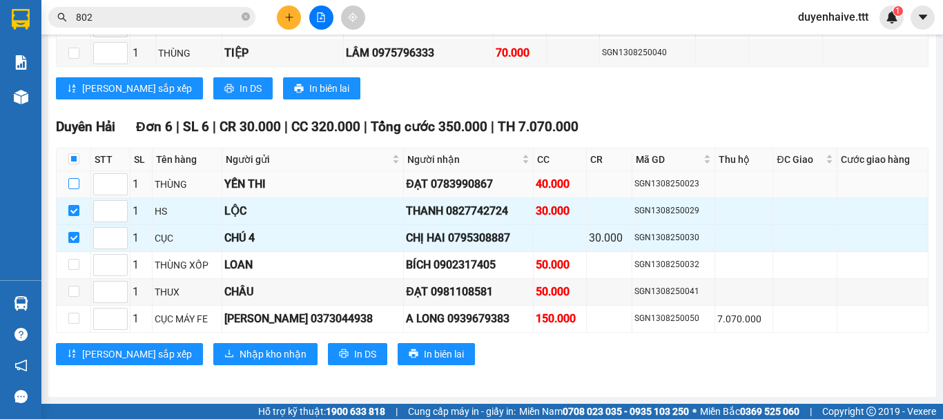
click at [73, 183] on input "checkbox" at bounding box center [73, 183] width 11 height 11
checkbox input "true"
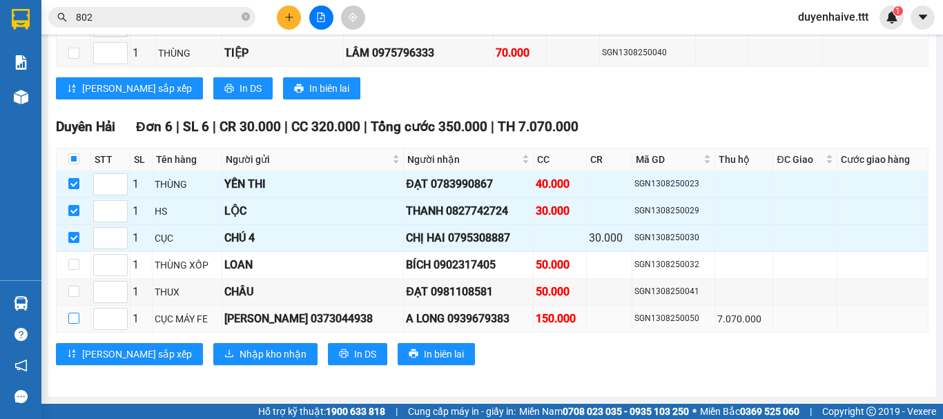
click at [79, 317] on input "checkbox" at bounding box center [73, 318] width 11 height 11
checkbox input "true"
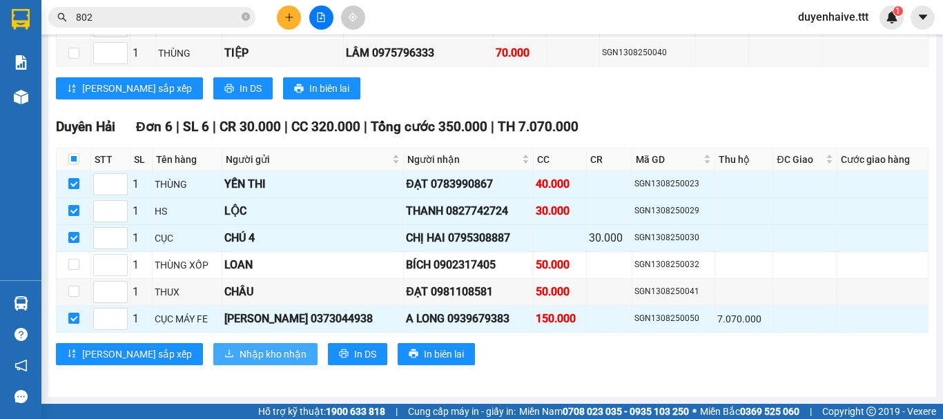
click at [240, 349] on span "Nhập kho nhận" at bounding box center [273, 354] width 67 height 15
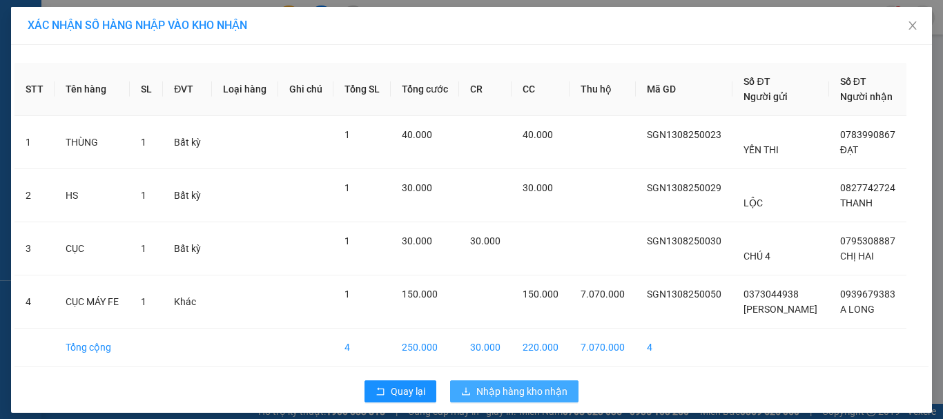
click at [552, 385] on span "Nhập hàng kho nhận" at bounding box center [521, 391] width 91 height 15
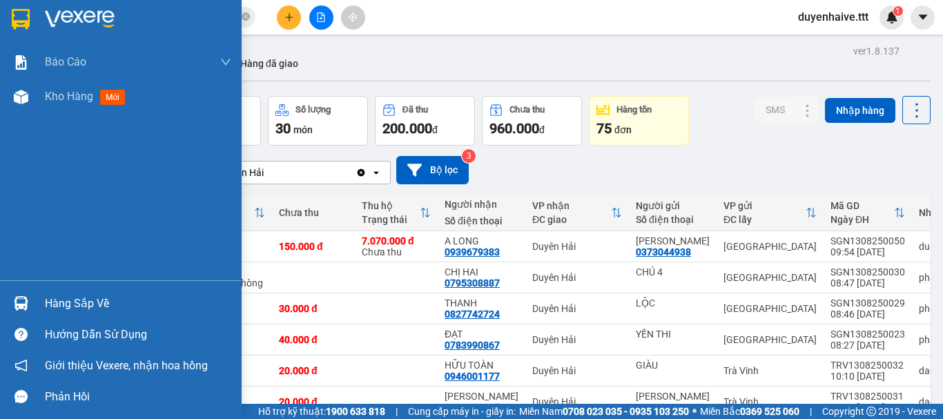
click at [81, 305] on div "Hàng sắp về" at bounding box center [138, 303] width 186 height 21
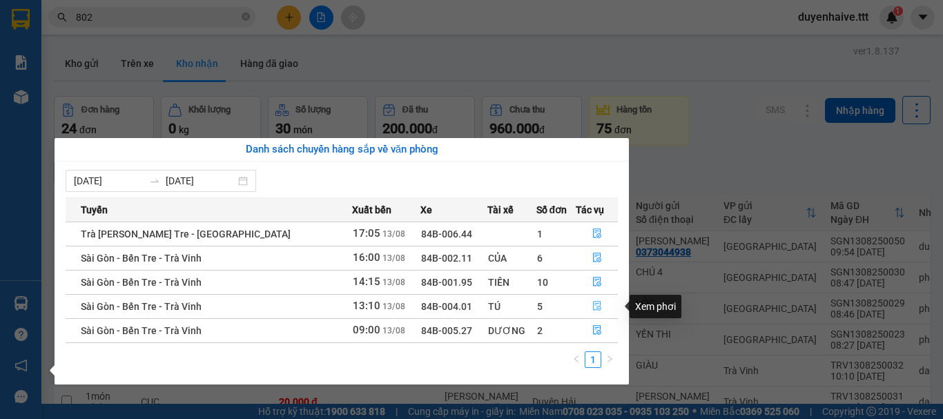
click at [601, 308] on button "button" at bounding box center [597, 307] width 41 height 22
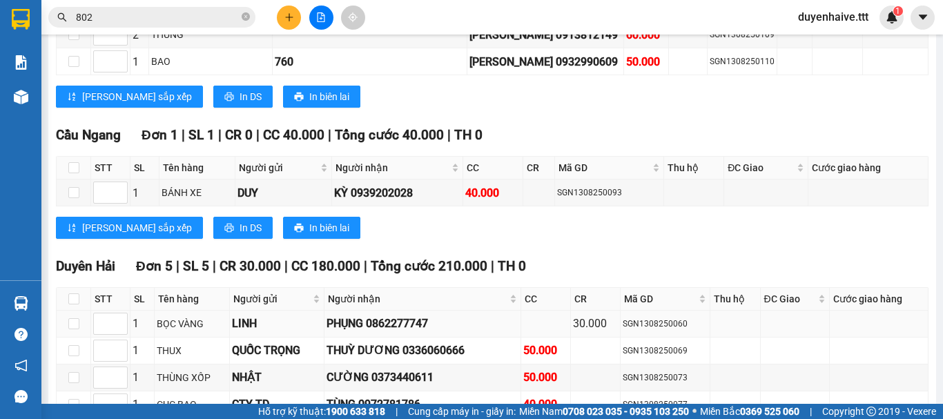
scroll to position [1750, 0]
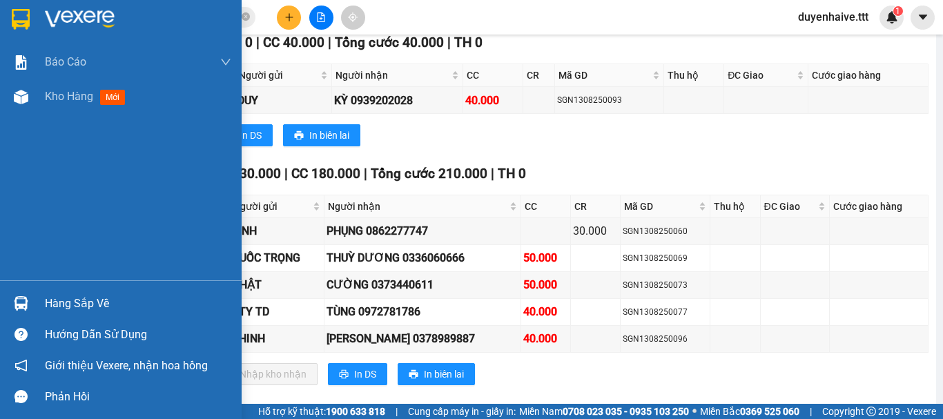
click at [55, 300] on div "Hàng sắp về" at bounding box center [138, 303] width 186 height 21
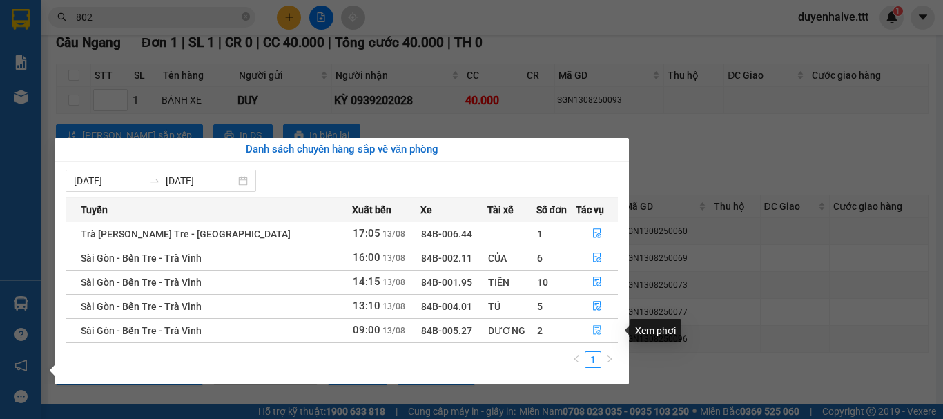
click at [592, 330] on icon "file-done" at bounding box center [597, 330] width 10 height 10
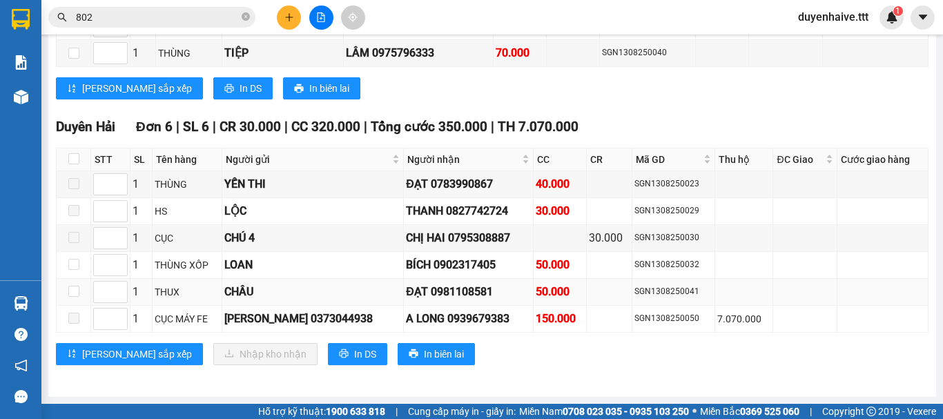
scroll to position [1231, 0]
click at [244, 15] on icon "close-circle" at bounding box center [246, 16] width 8 height 8
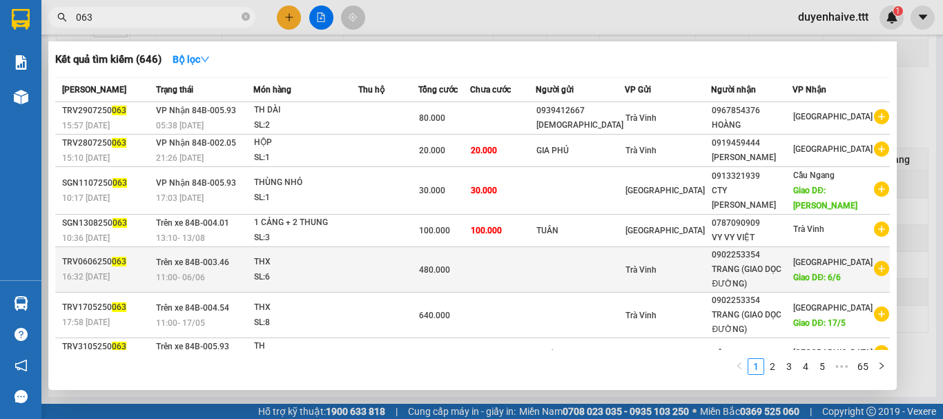
scroll to position [117, 0]
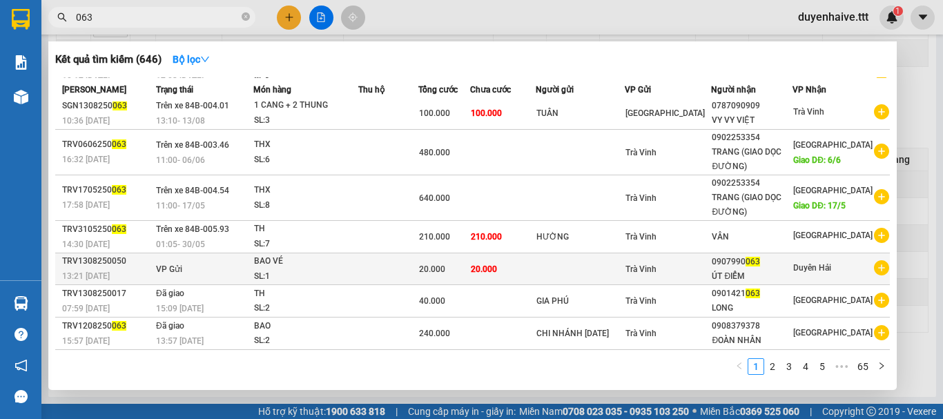
type input "063"
click at [386, 273] on td at bounding box center [387, 269] width 59 height 32
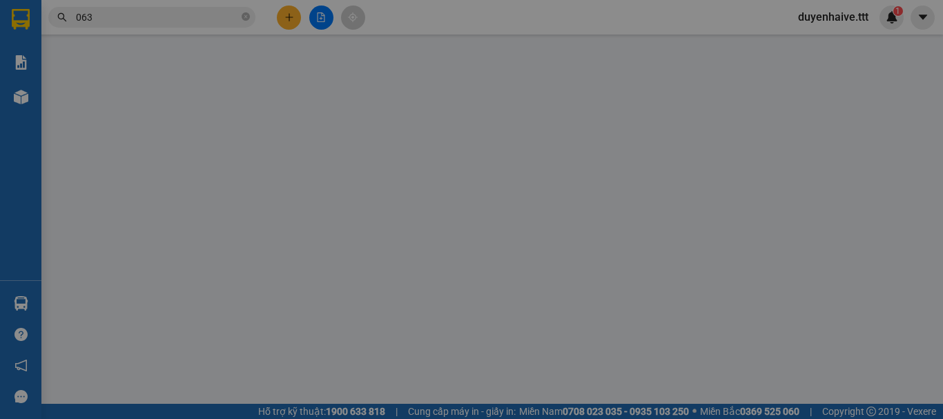
type input "0907990063"
type input "ÚT ĐIỂM"
type input "20.000"
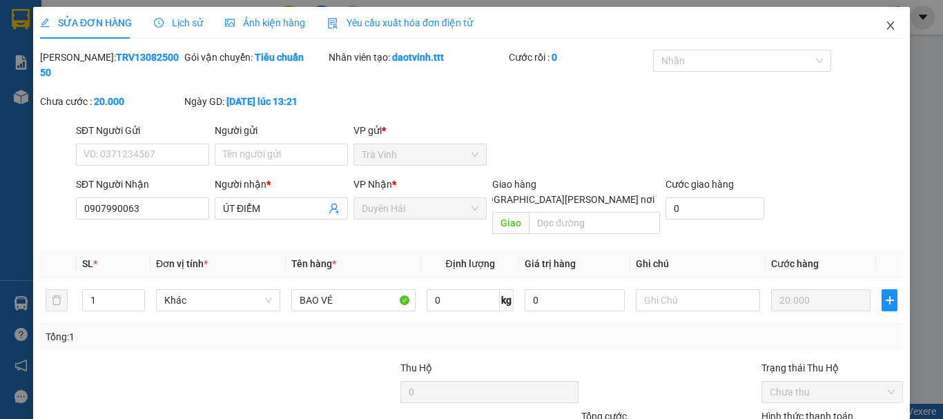
click at [885, 23] on icon "close" at bounding box center [890, 25] width 11 height 11
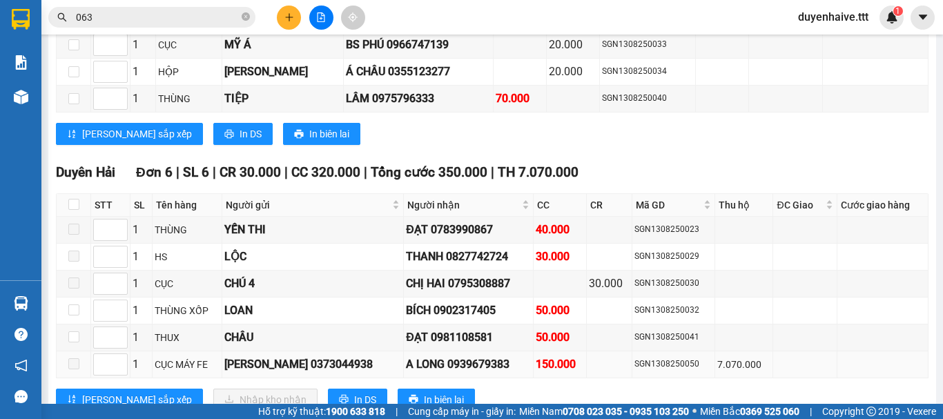
scroll to position [1231, 0]
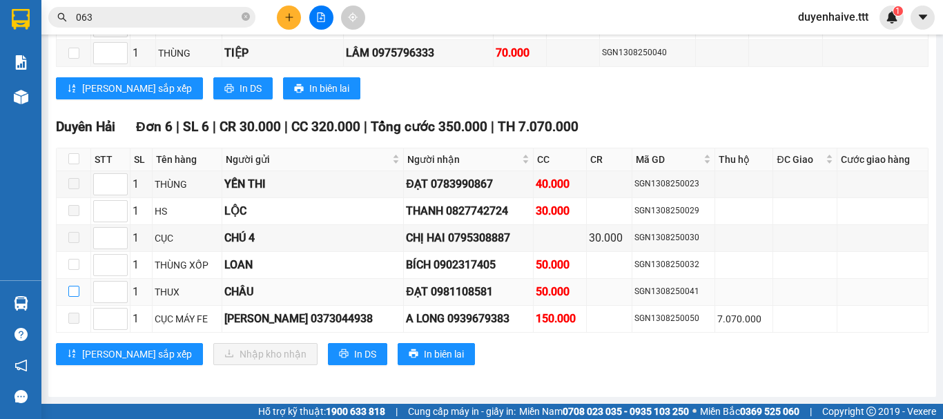
click at [73, 289] on input "checkbox" at bounding box center [73, 291] width 11 height 11
checkbox input "true"
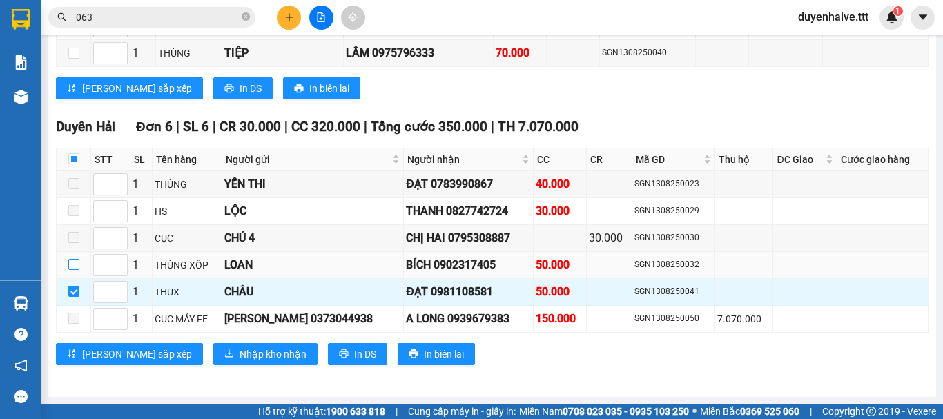
click at [75, 264] on input "checkbox" at bounding box center [73, 264] width 11 height 11
checkbox input "true"
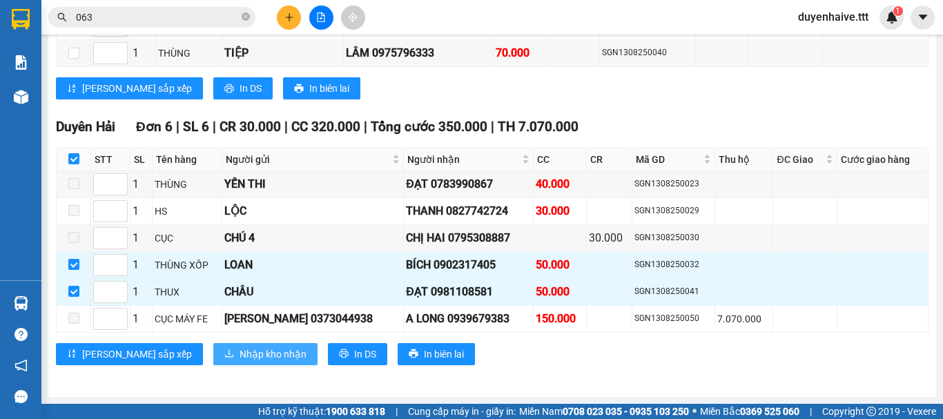
click at [213, 357] on button "Nhập kho nhận" at bounding box center [265, 354] width 104 height 22
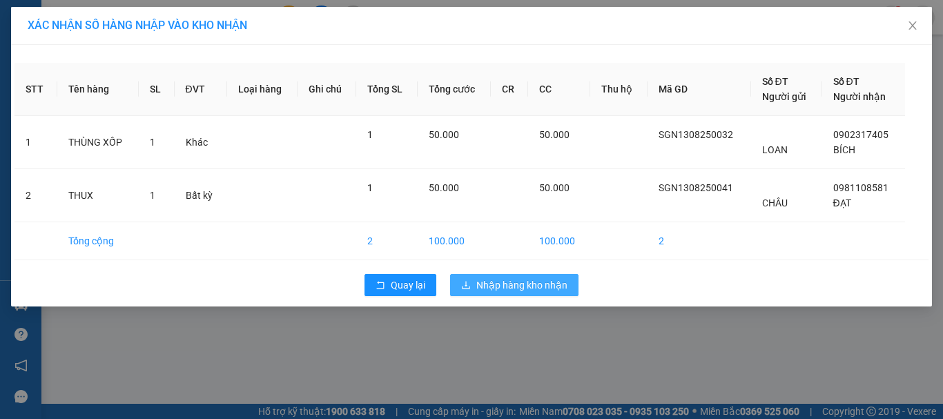
click at [498, 287] on span "Nhập hàng kho nhận" at bounding box center [521, 285] width 91 height 15
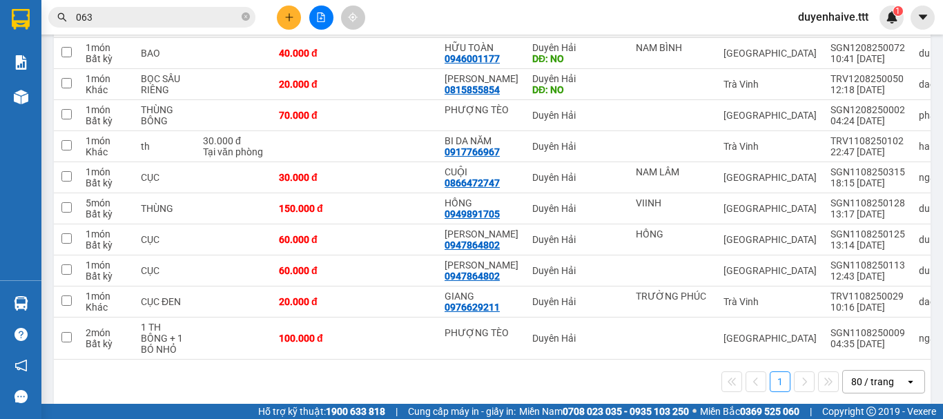
scroll to position [731, 0]
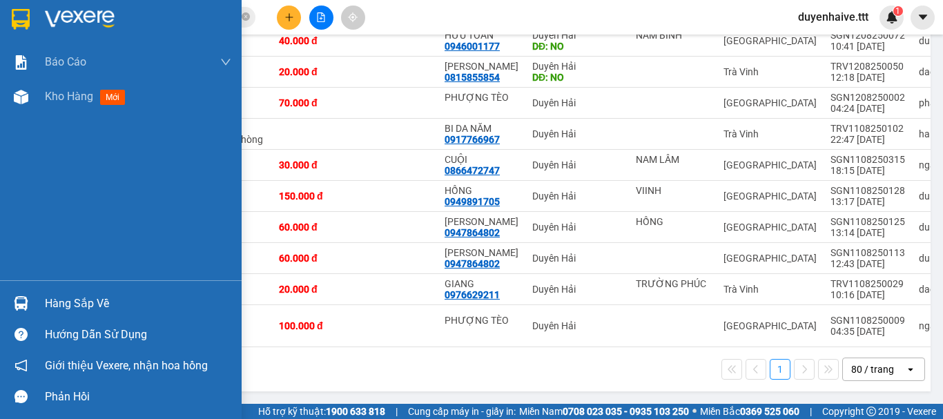
click at [23, 300] on img at bounding box center [21, 303] width 15 height 15
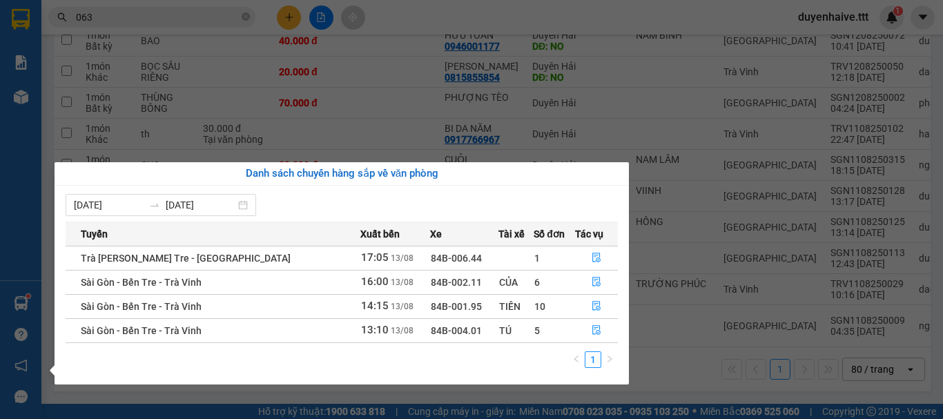
click at [28, 157] on div "[PERSON_NAME] [PERSON_NAME] 1: [PERSON_NAME] dòng [PERSON_NAME] [PERSON_NAME] (…" at bounding box center [20, 209] width 41 height 419
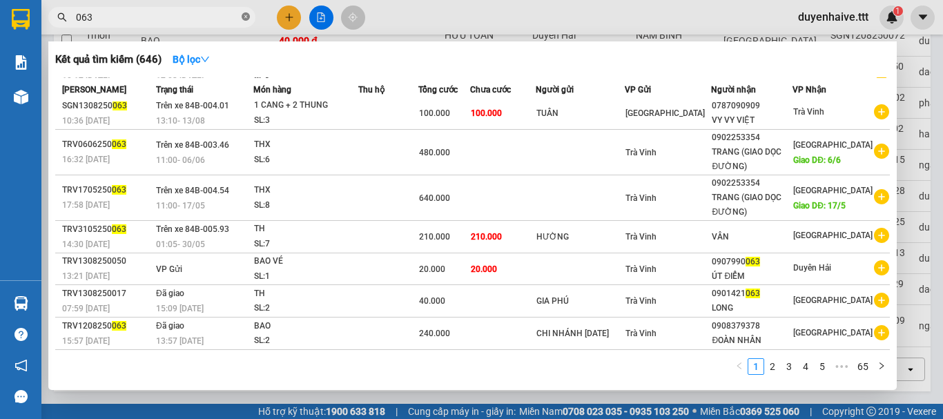
click at [248, 16] on icon "close-circle" at bounding box center [246, 16] width 8 height 8
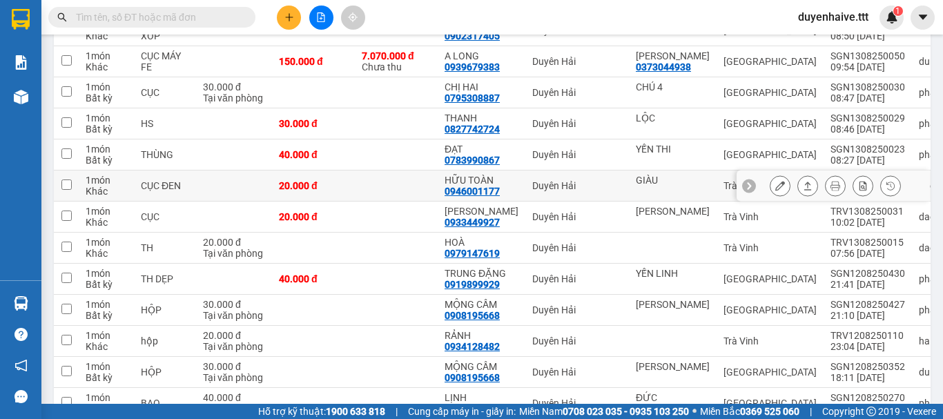
scroll to position [40, 0]
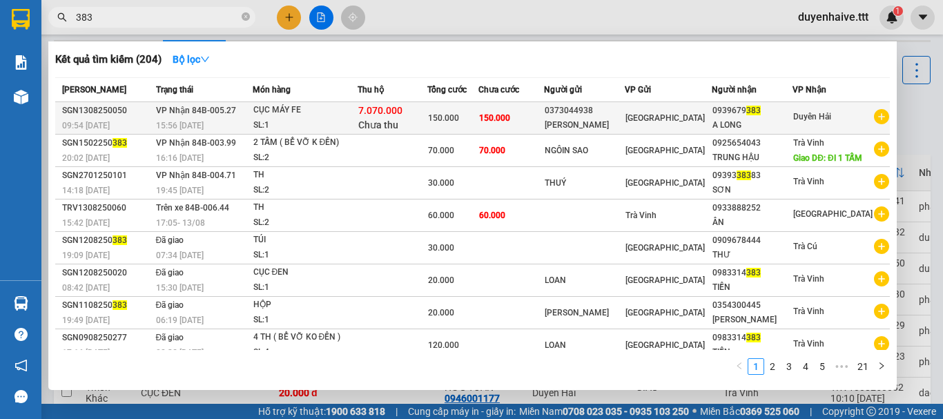
type input "383"
click at [347, 115] on div "CỤC MÁY FE" at bounding box center [305, 110] width 104 height 15
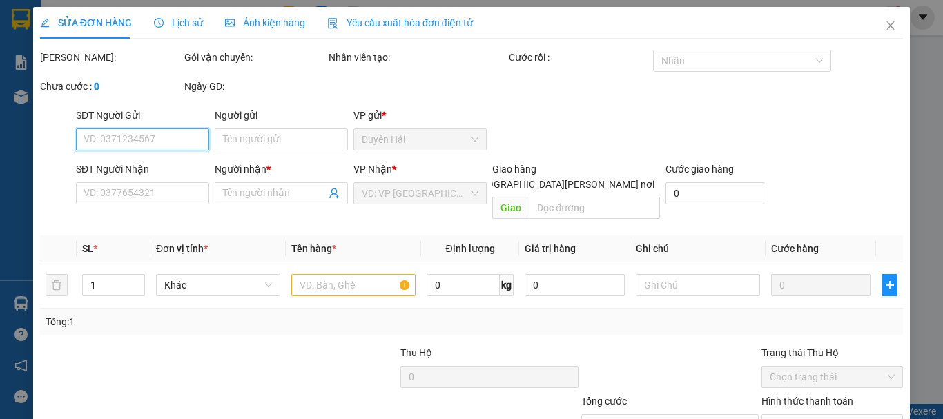
type input "0373044938"
type input "[PERSON_NAME]"
type input "0939679383"
type input "A LONG"
type input "7.070.000"
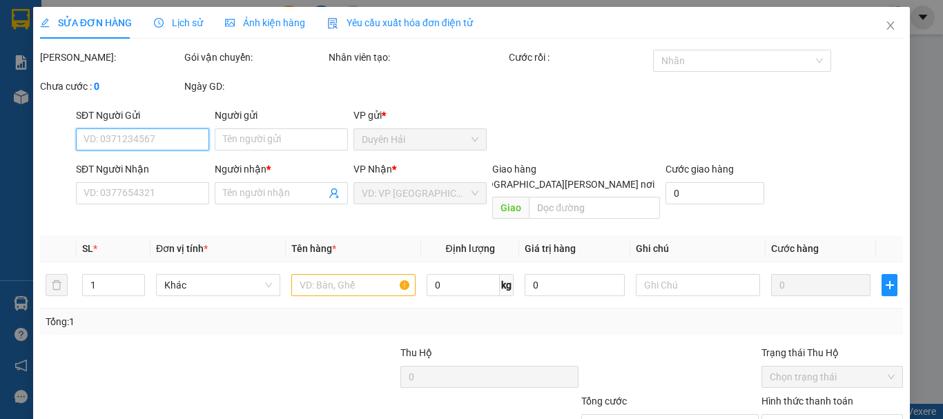
type input "150.000"
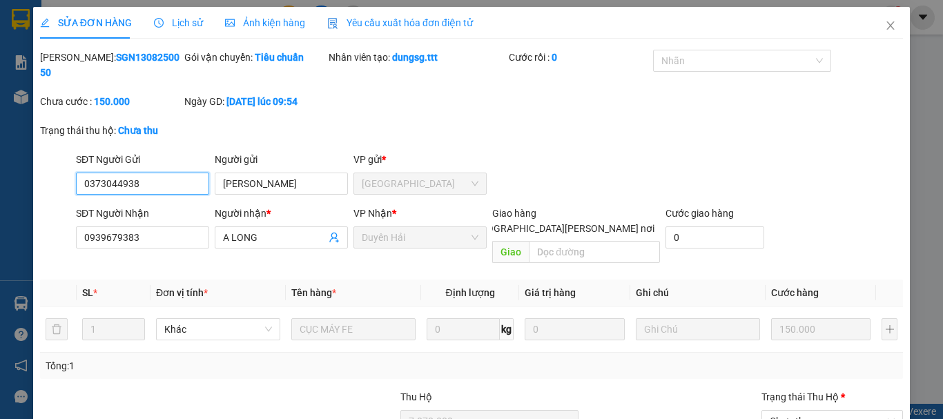
scroll to position [124, 0]
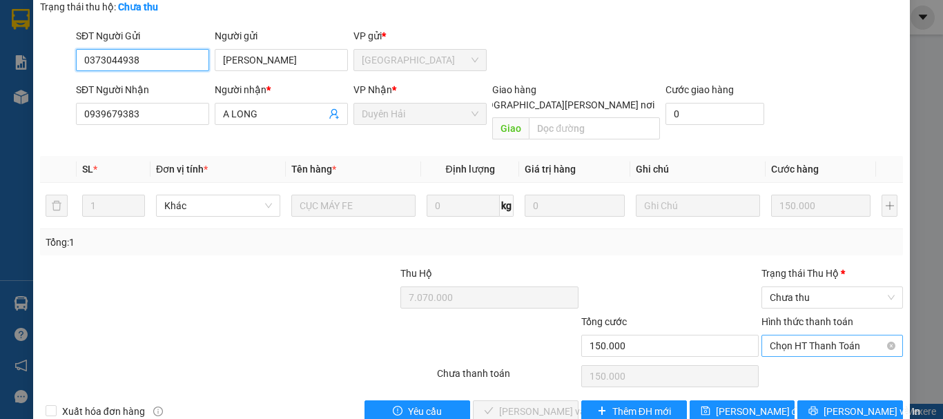
click at [798, 336] on span "Chọn HT Thanh Toán" at bounding box center [832, 346] width 125 height 21
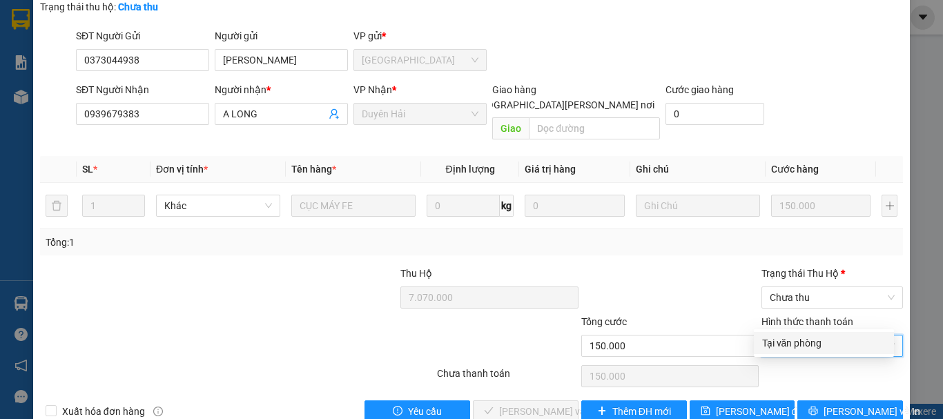
click at [792, 342] on div "Tại văn phòng" at bounding box center [824, 343] width 124 height 15
type input "0"
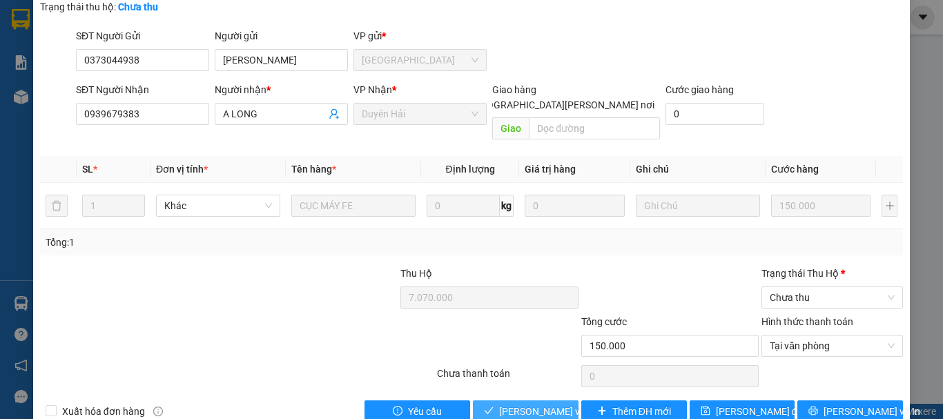
click at [531, 404] on span "[PERSON_NAME] và [PERSON_NAME] hàng" at bounding box center [592, 411] width 186 height 15
click at [797, 287] on span "Chưa thu" at bounding box center [832, 297] width 125 height 21
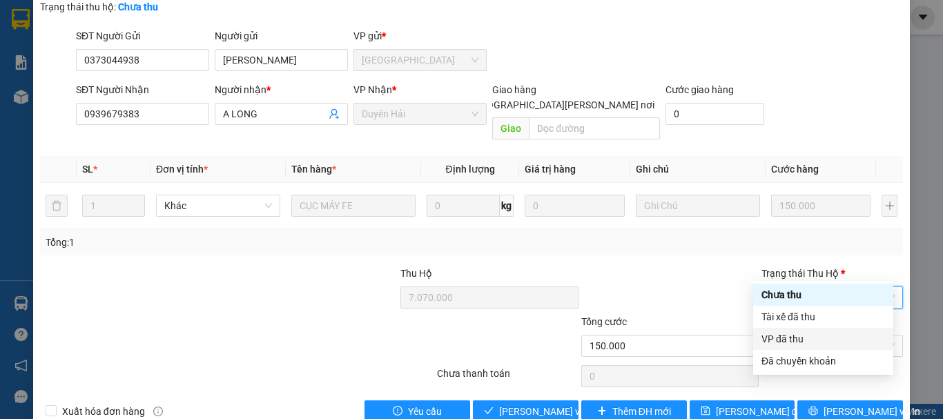
click at [785, 338] on div "VP đã thu" at bounding box center [824, 338] width 124 height 15
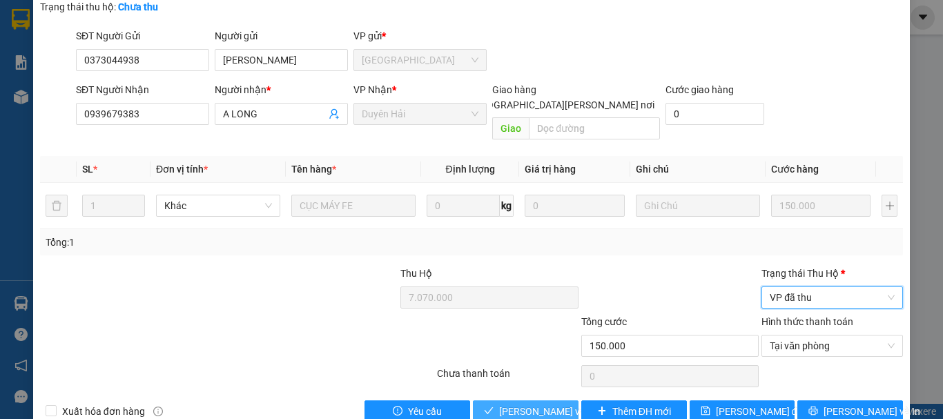
click at [530, 404] on span "[PERSON_NAME] và [PERSON_NAME] hàng" at bounding box center [592, 411] width 186 height 15
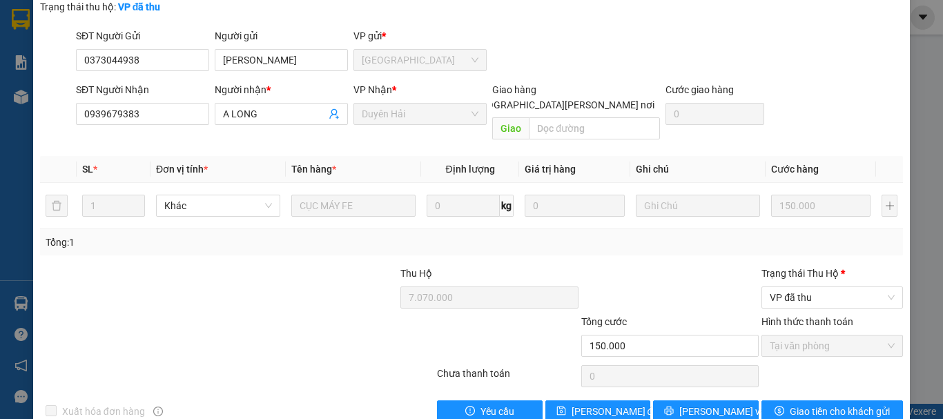
scroll to position [0, 0]
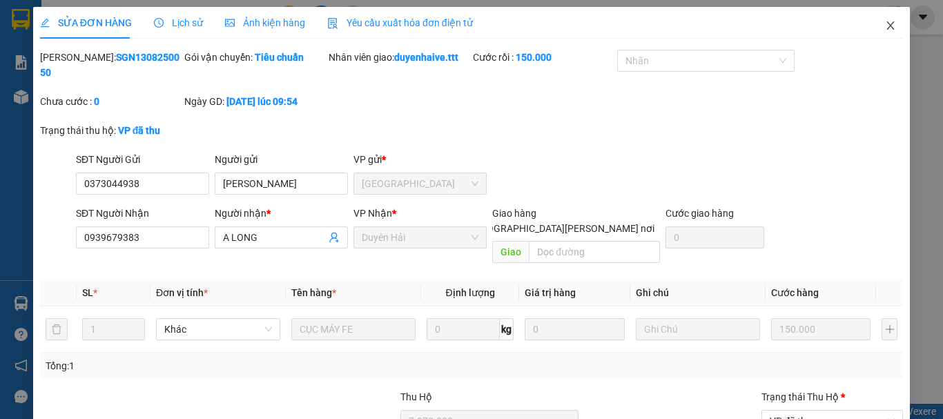
click at [885, 23] on icon "close" at bounding box center [890, 25] width 11 height 11
click at [880, 24] on div "duyenhaive.ttt 1" at bounding box center [845, 18] width 117 height 24
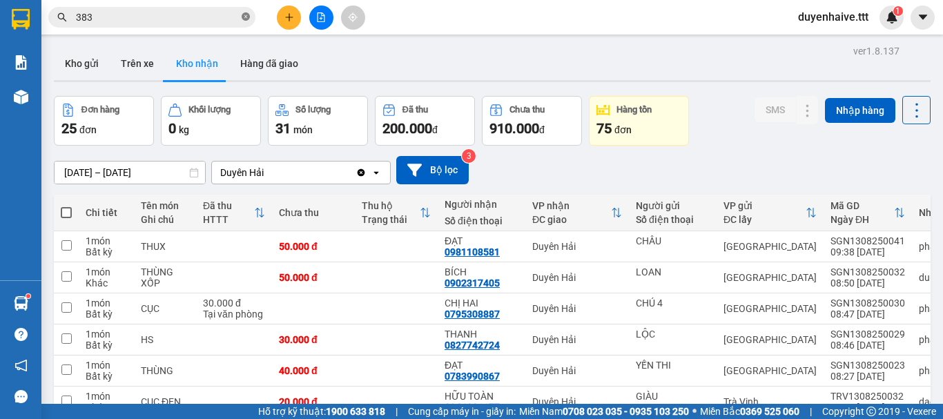
click at [248, 17] on icon "close-circle" at bounding box center [246, 16] width 8 height 8
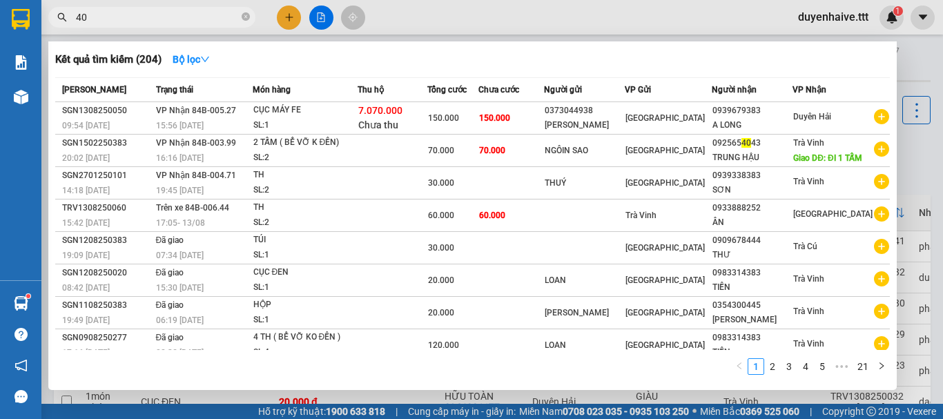
type input "405"
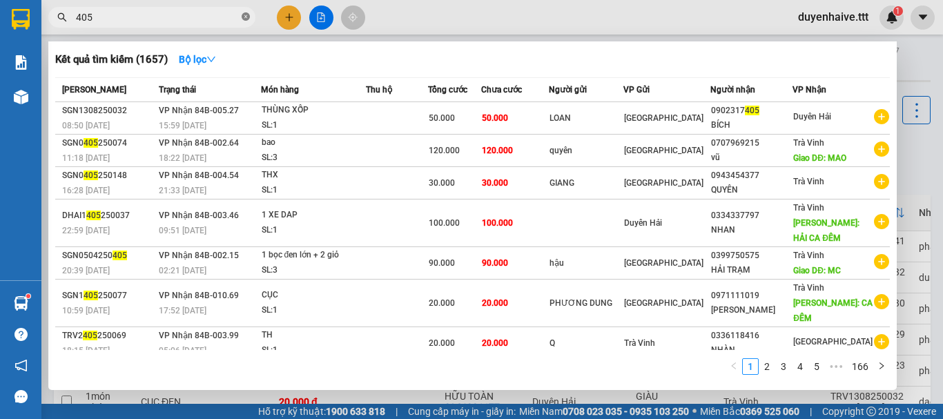
click at [244, 16] on icon "close-circle" at bounding box center [246, 16] width 8 height 8
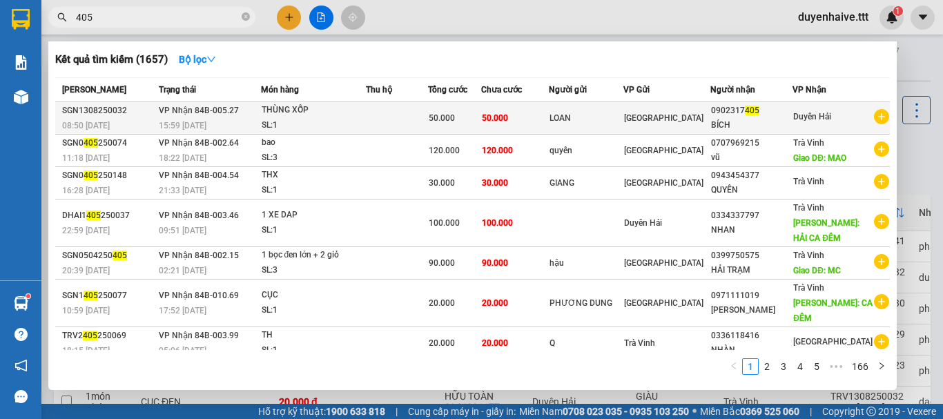
type input "405"
click at [351, 108] on div "THÙNG XỐP" at bounding box center [314, 110] width 104 height 15
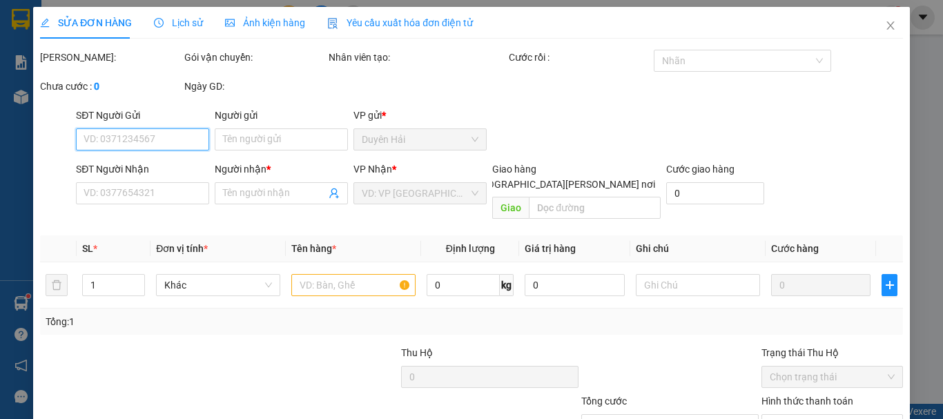
type input "LOAN"
type input "0902317405"
type input "BÍCH"
type input "50.000"
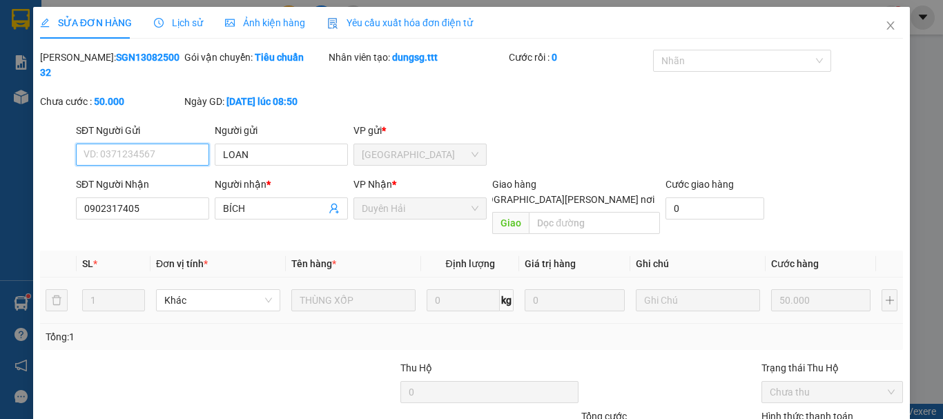
scroll to position [95, 0]
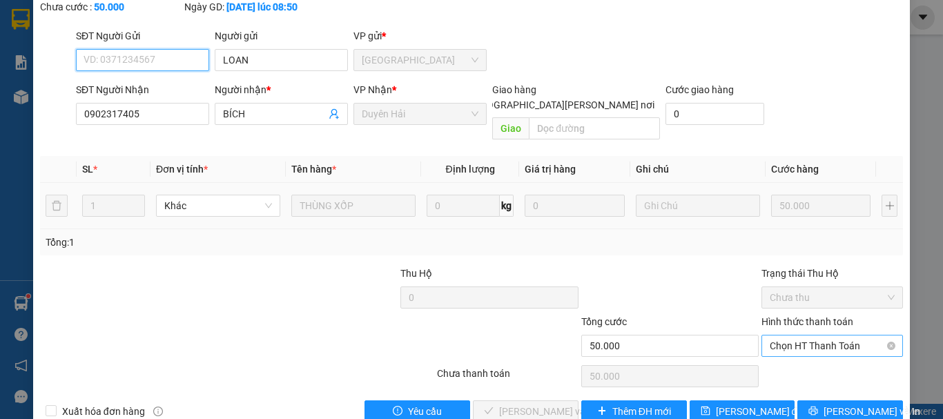
drag, startPoint x: 804, startPoint y: 310, endPoint x: 807, endPoint y: 324, distance: 14.2
click at [807, 336] on span "Chọn HT Thanh Toán" at bounding box center [832, 346] width 125 height 21
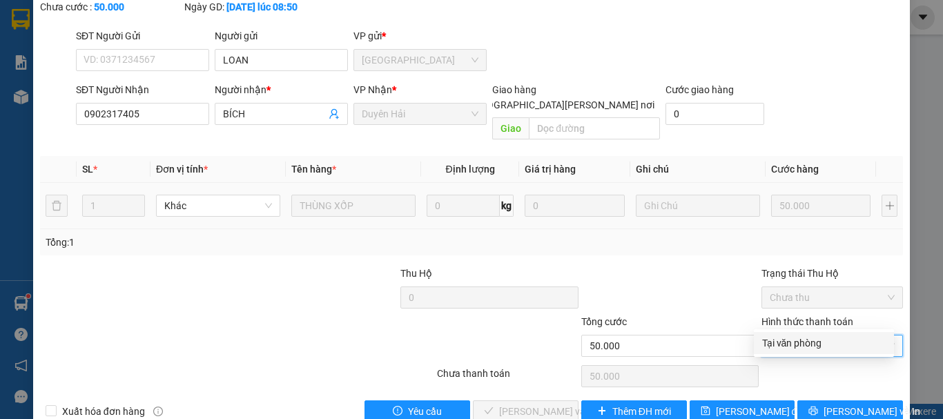
click at [798, 338] on div "Tại văn phòng" at bounding box center [824, 343] width 124 height 15
type input "0"
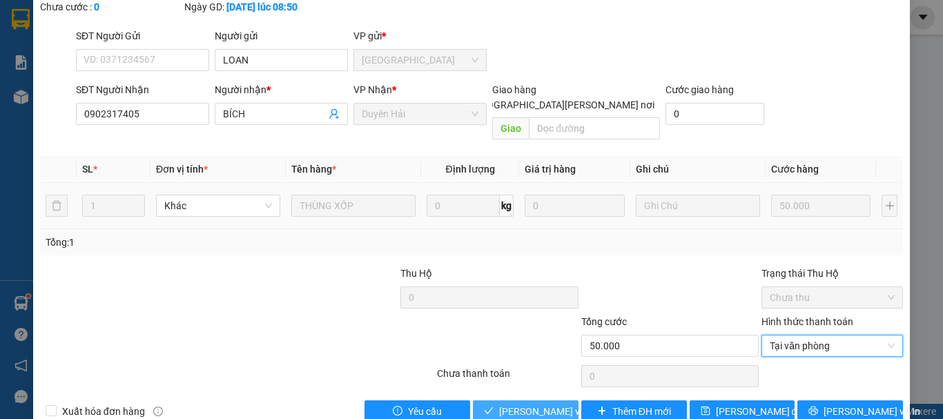
click at [502, 404] on span "[PERSON_NAME] và [PERSON_NAME] hàng" at bounding box center [592, 411] width 186 height 15
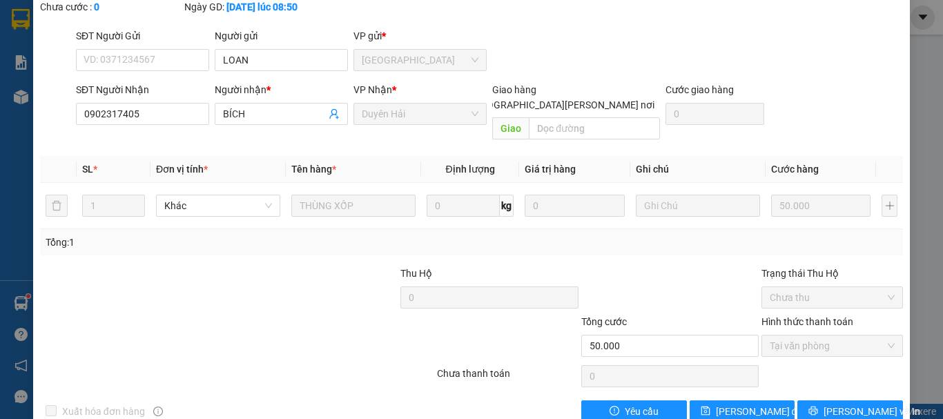
scroll to position [0, 0]
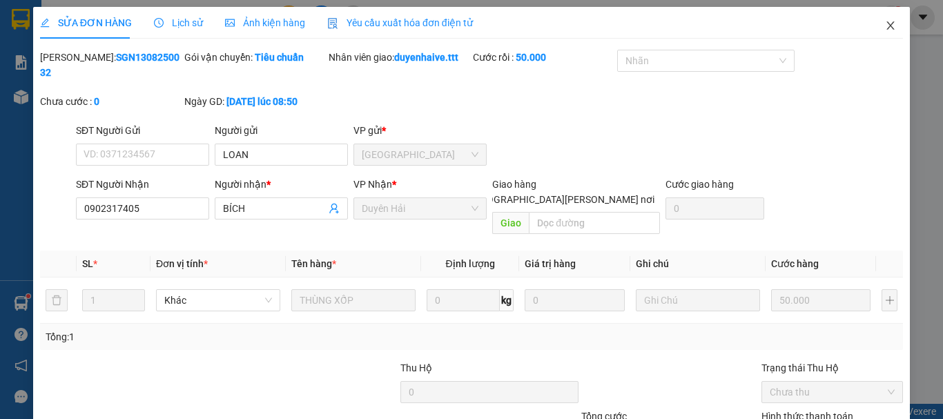
click at [887, 26] on icon "close" at bounding box center [891, 25] width 8 height 8
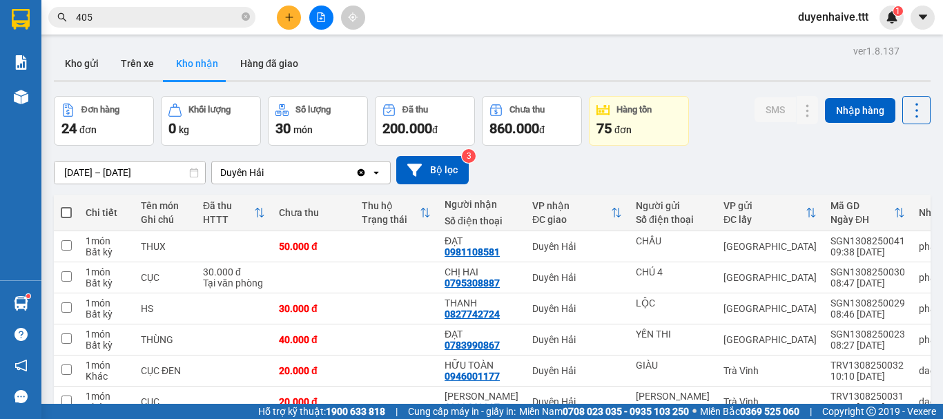
click at [247, 18] on icon "close-circle" at bounding box center [246, 16] width 8 height 8
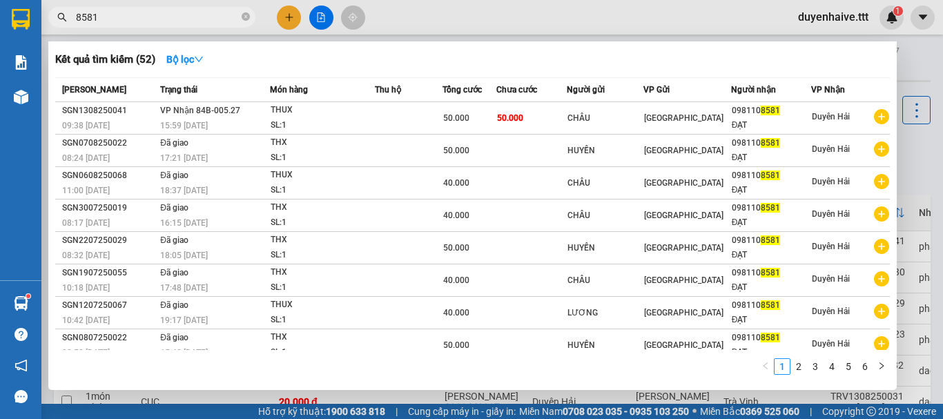
type input "8581"
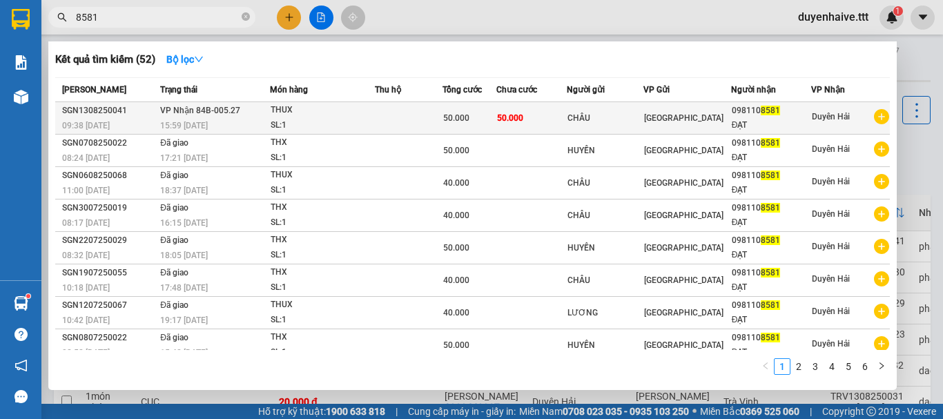
click at [363, 119] on div "SL: 1" at bounding box center [323, 125] width 104 height 15
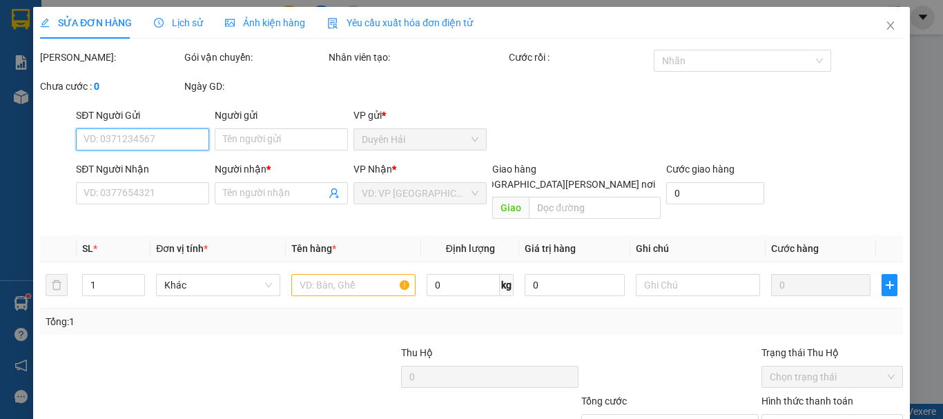
type input "CHÂU"
type input "0981108581"
type input "ĐẠT"
type input "50.000"
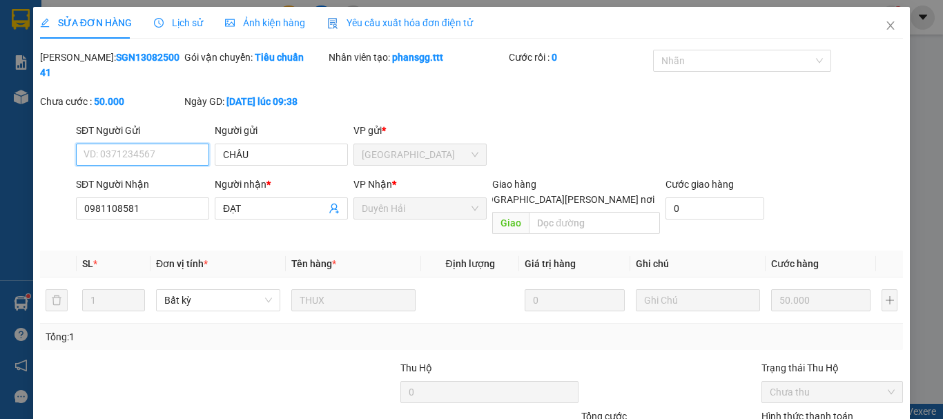
scroll to position [95, 0]
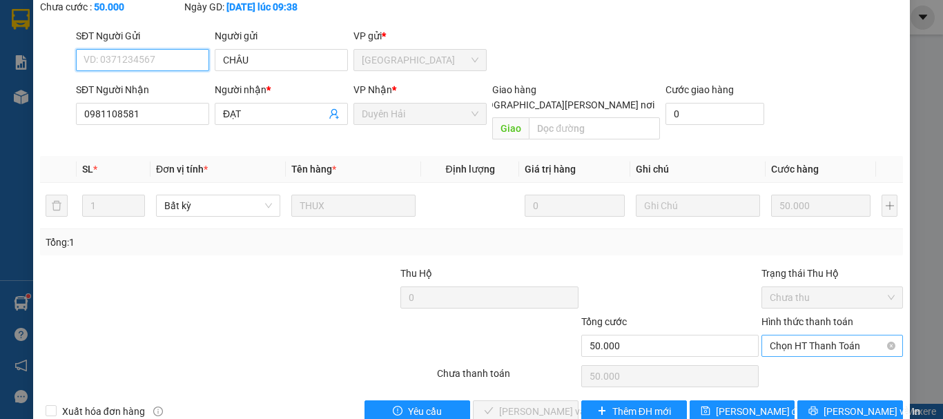
click at [813, 336] on span "Chọn HT Thanh Toán" at bounding box center [832, 346] width 125 height 21
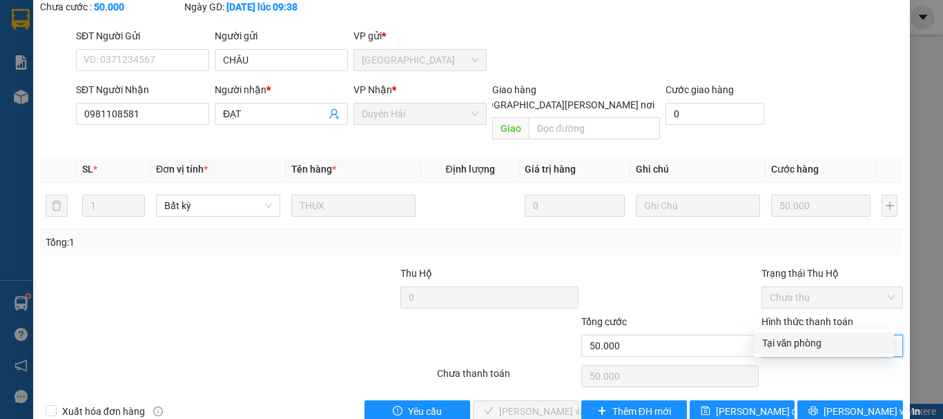
click at [794, 342] on div "Tại văn phòng" at bounding box center [824, 343] width 124 height 15
type input "0"
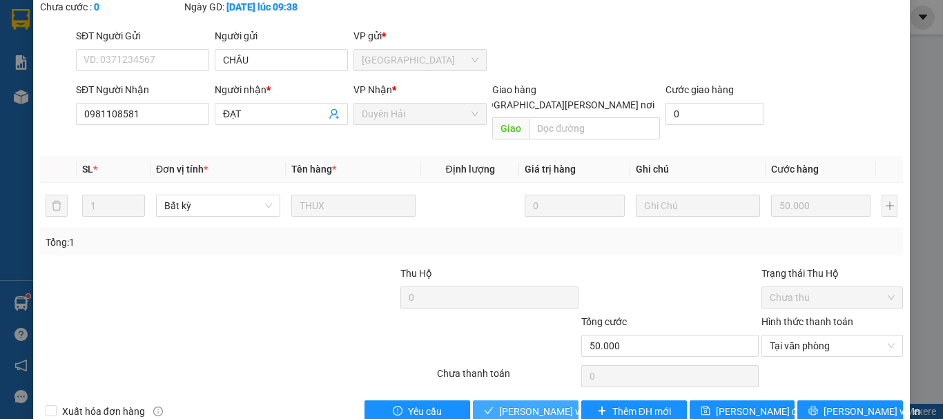
click at [535, 404] on span "[PERSON_NAME] và [PERSON_NAME] hàng" at bounding box center [592, 411] width 186 height 15
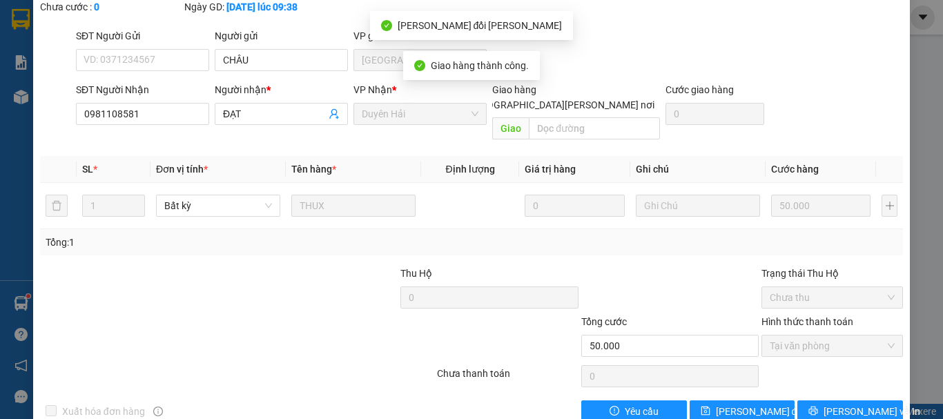
click at [25, 312] on div "SỬA ĐƠN HÀNG Lịch sử [PERSON_NAME] hàng Yêu cầu xuất [PERSON_NAME] điện tử Tota…" at bounding box center [471, 209] width 943 height 419
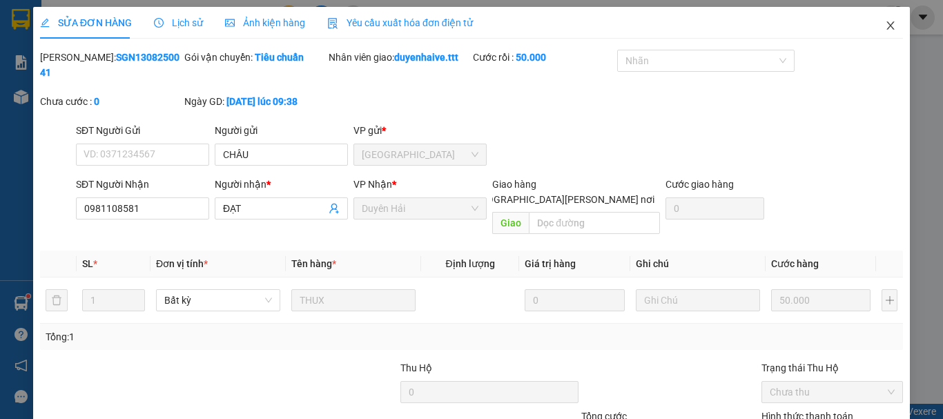
click at [885, 25] on icon "close" at bounding box center [890, 25] width 11 height 11
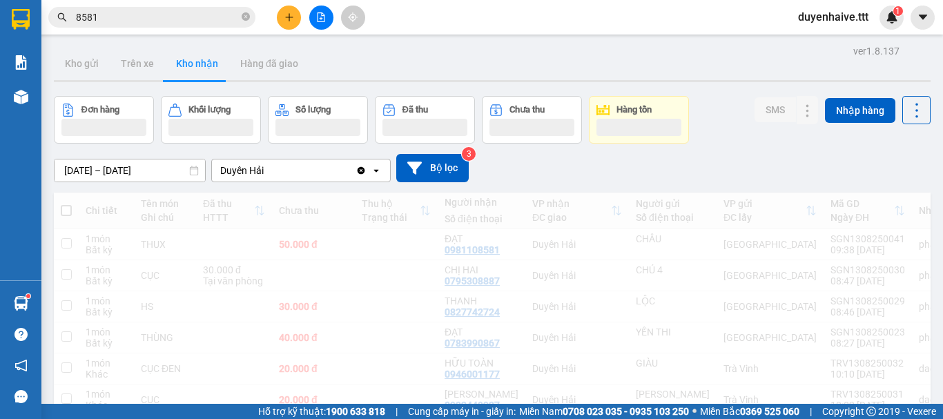
click at [879, 28] on div "duyenhaive.ttt 1" at bounding box center [845, 18] width 117 height 24
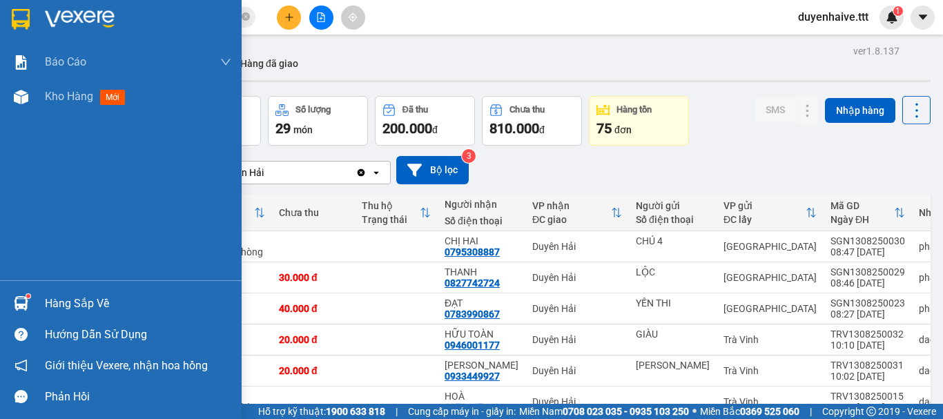
click at [18, 304] on img at bounding box center [21, 303] width 15 height 15
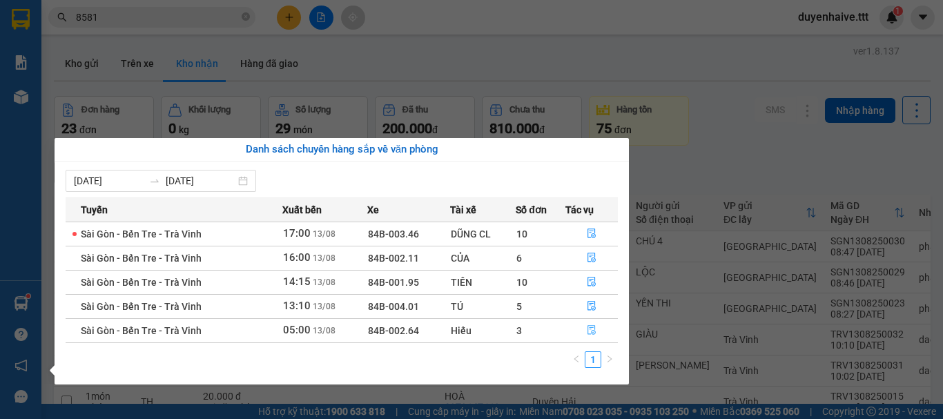
click at [589, 328] on icon "file-done" at bounding box center [592, 330] width 10 height 10
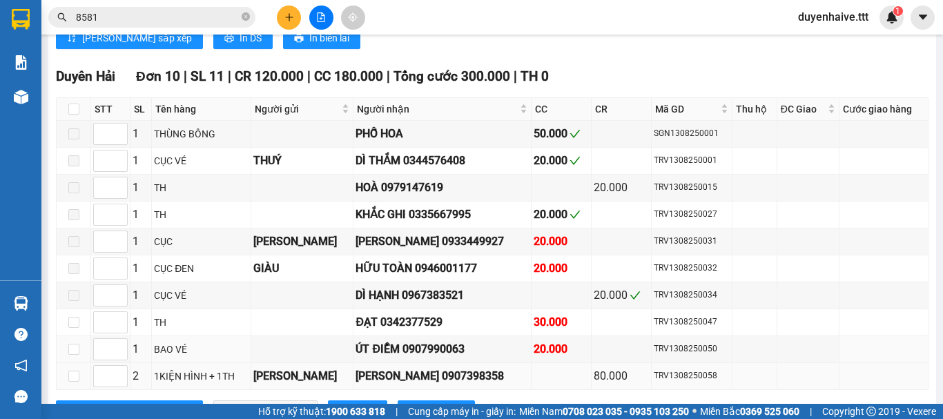
scroll to position [777, 0]
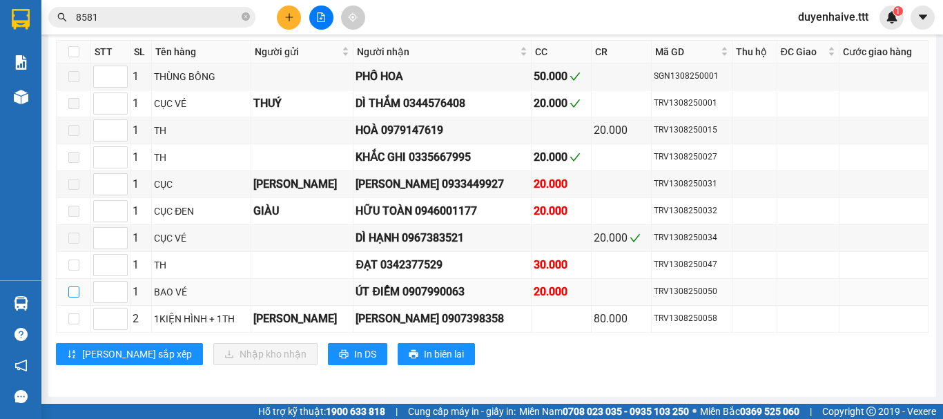
click at [77, 294] on input "checkbox" at bounding box center [73, 292] width 11 height 11
checkbox input "true"
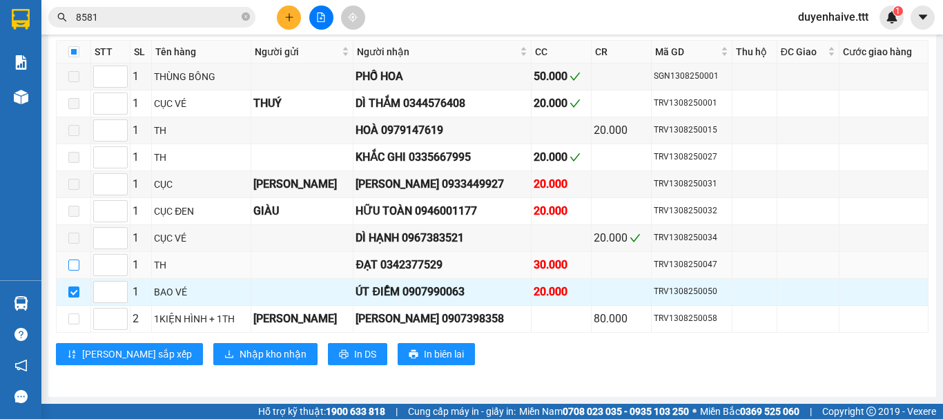
click at [73, 267] on input "checkbox" at bounding box center [73, 265] width 11 height 11
checkbox input "true"
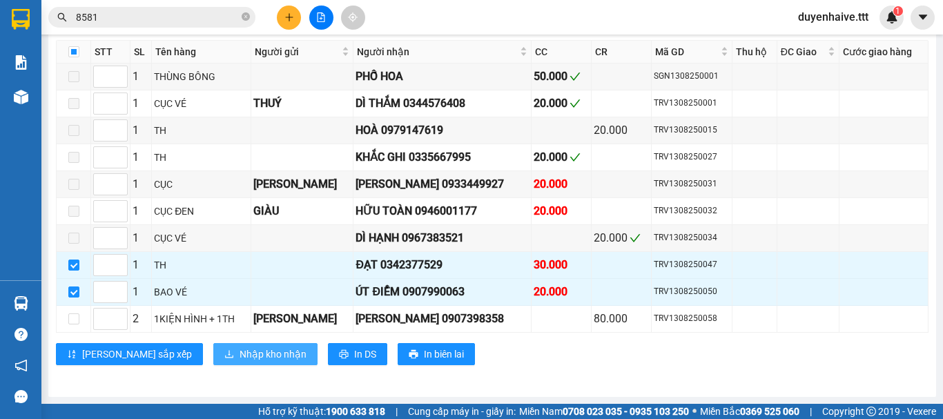
click at [240, 354] on span "Nhập kho nhận" at bounding box center [273, 354] width 67 height 15
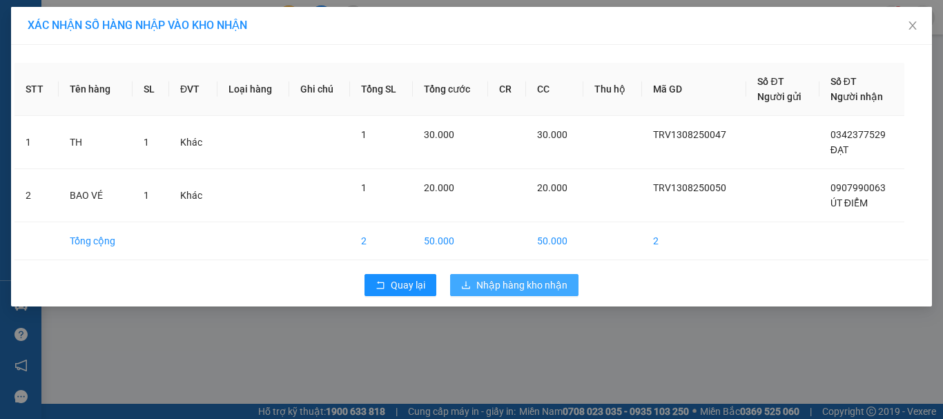
click at [516, 281] on span "Nhập hàng kho nhận" at bounding box center [521, 285] width 91 height 15
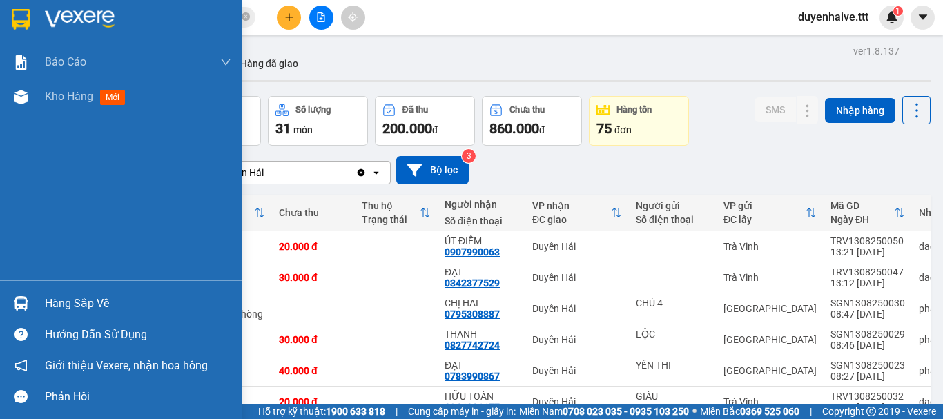
click at [115, 300] on div "Hàng sắp về" at bounding box center [138, 303] width 186 height 21
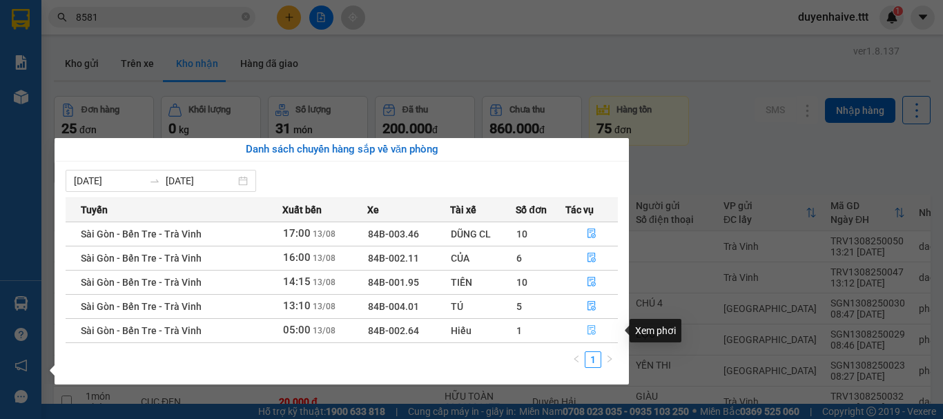
click at [593, 330] on icon "file-done" at bounding box center [592, 330] width 10 height 10
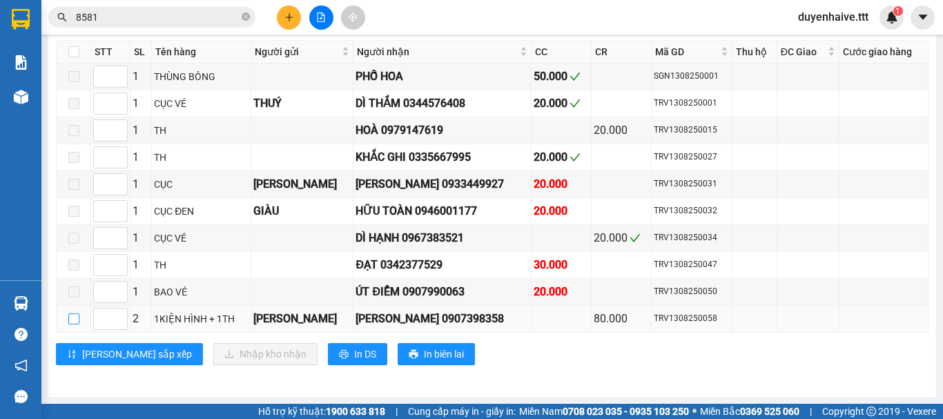
scroll to position [777, 0]
drag, startPoint x: 60, startPoint y: 311, endPoint x: 81, endPoint y: 313, distance: 21.6
click at [67, 311] on td at bounding box center [74, 319] width 35 height 27
click at [75, 316] on input "checkbox" at bounding box center [73, 318] width 11 height 11
checkbox input "true"
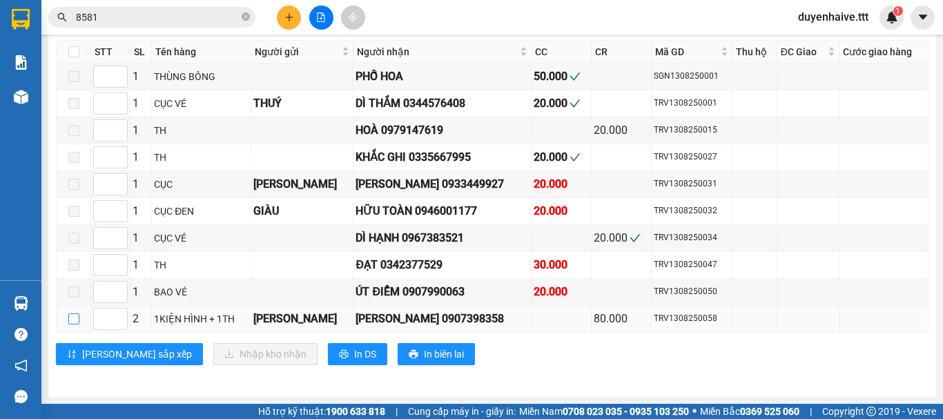
checkbox input "true"
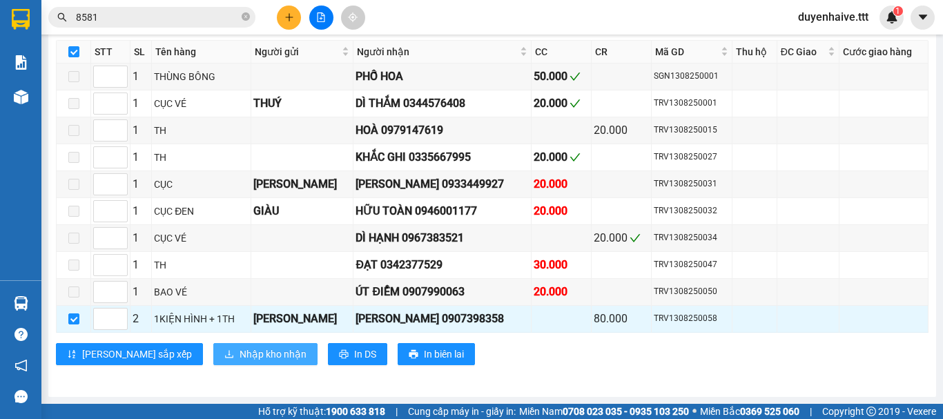
click at [240, 358] on span "Nhập kho nhận" at bounding box center [273, 354] width 67 height 15
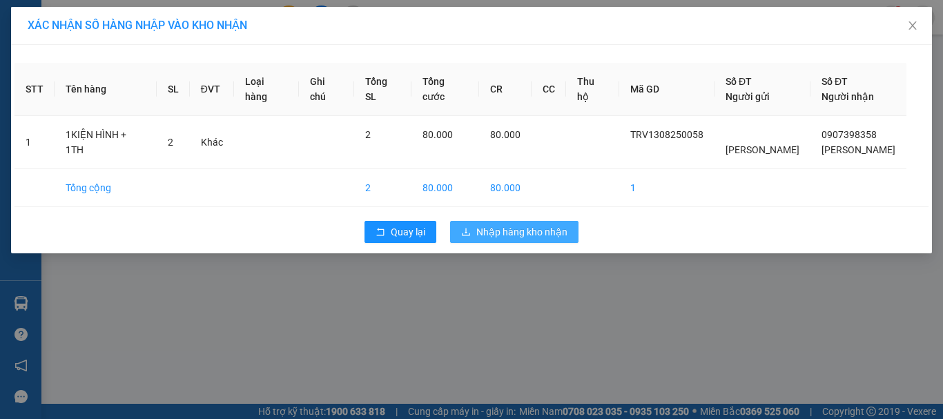
click at [512, 235] on span "Nhập hàng kho nhận" at bounding box center [521, 231] width 91 height 15
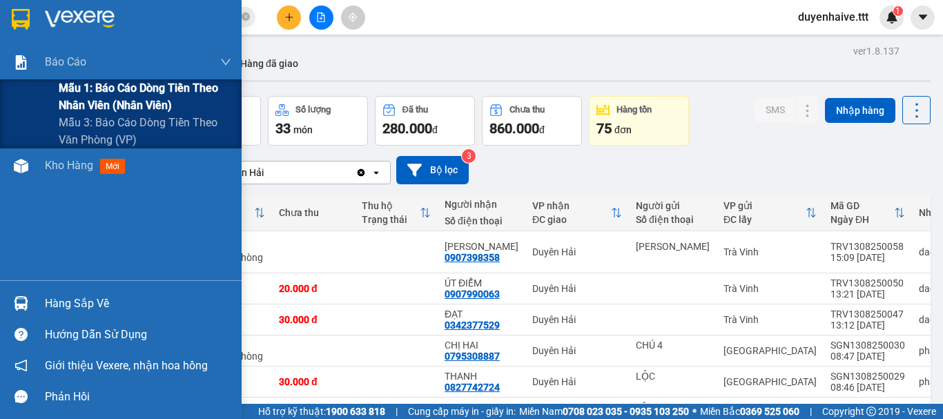
click at [90, 94] on span "Mẫu 1: Báo cáo dòng tiền theo nhân viên (nhân viên)" at bounding box center [145, 96] width 173 height 35
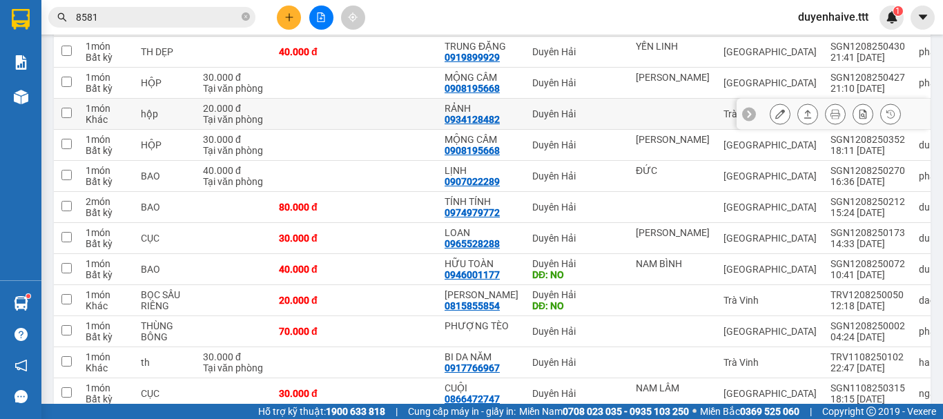
scroll to position [278, 0]
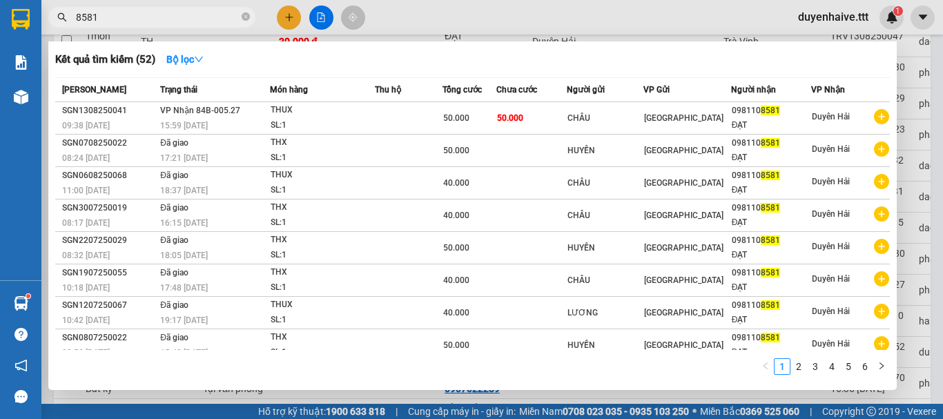
click at [141, 19] on input "8581" at bounding box center [157, 17] width 163 height 15
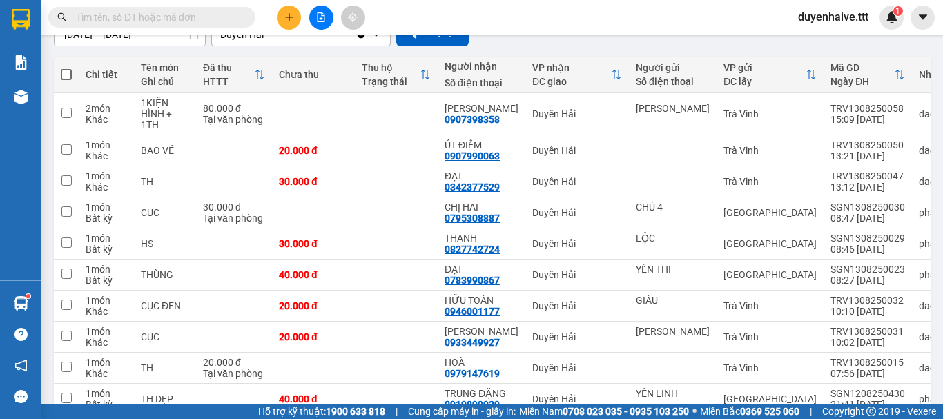
scroll to position [0, 0]
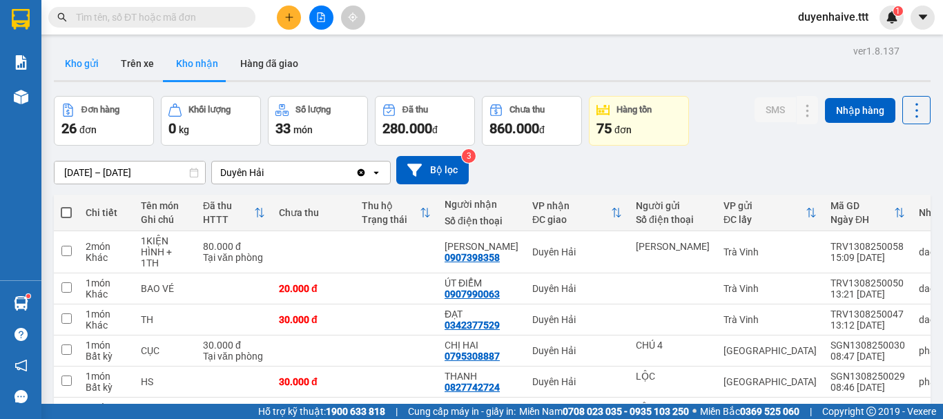
click at [100, 64] on button "Kho gửi" at bounding box center [82, 63] width 56 height 33
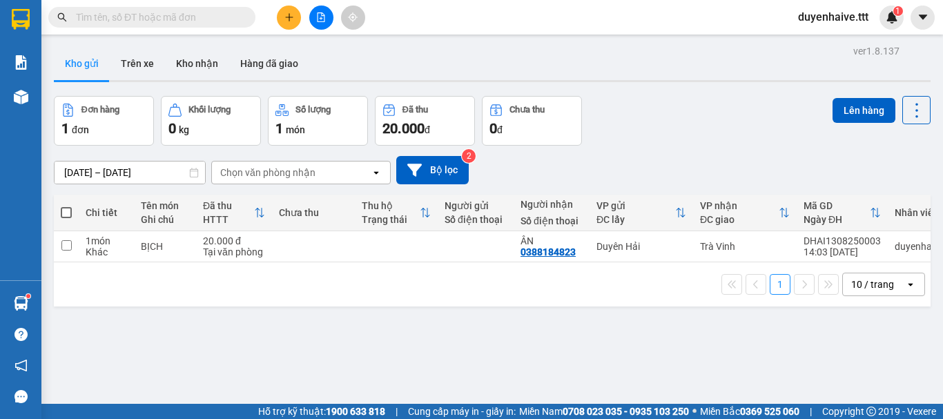
click at [67, 213] on span at bounding box center [66, 212] width 11 height 11
click at [66, 206] on input "checkbox" at bounding box center [66, 206] width 0 height 0
checkbox input "true"
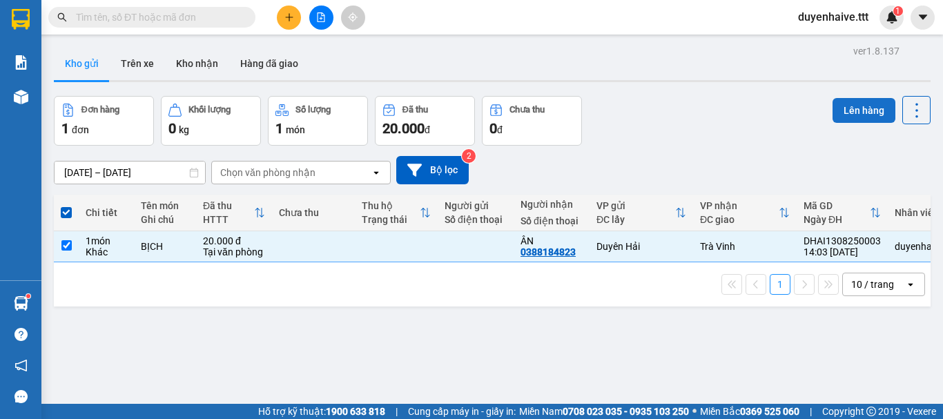
click at [850, 113] on button "Lên hàng" at bounding box center [864, 110] width 63 height 25
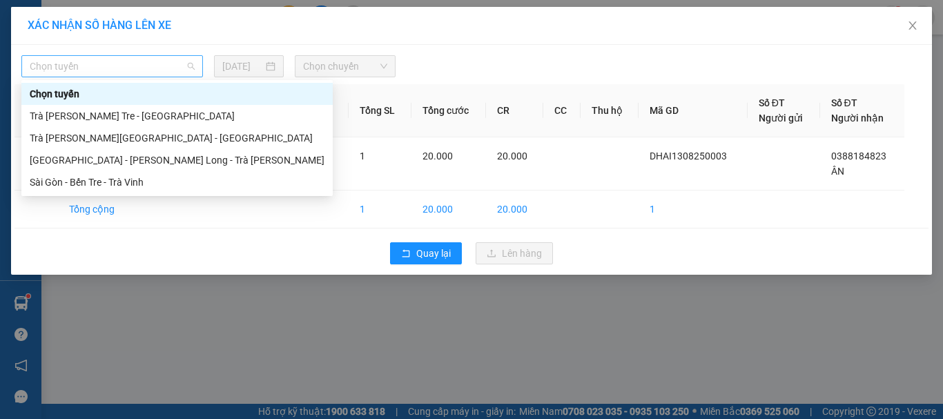
click at [146, 58] on span "Chọn tuyến" at bounding box center [112, 66] width 165 height 21
click at [117, 113] on div "Trà [PERSON_NAME] Tre - [GEOGRAPHIC_DATA]" at bounding box center [177, 115] width 295 height 15
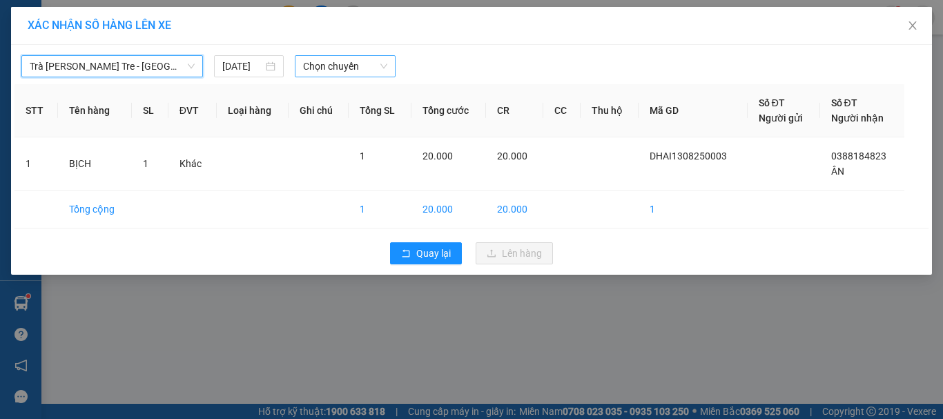
click at [329, 61] on span "Chọn chuyến" at bounding box center [345, 66] width 85 height 21
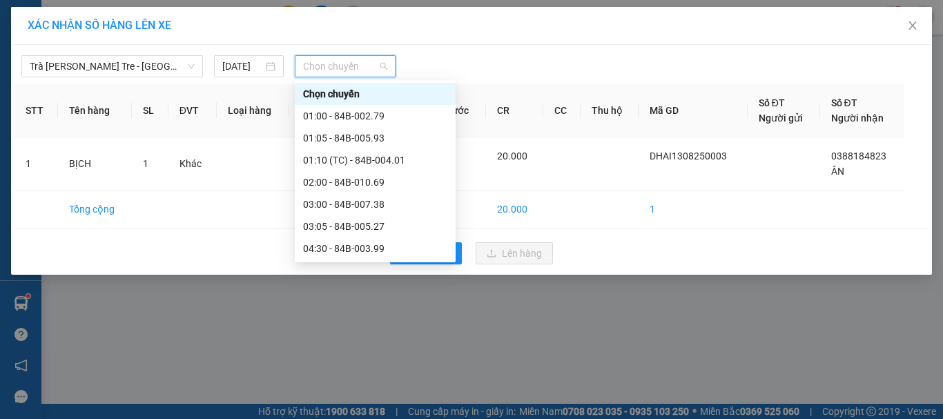
scroll to position [276, 0]
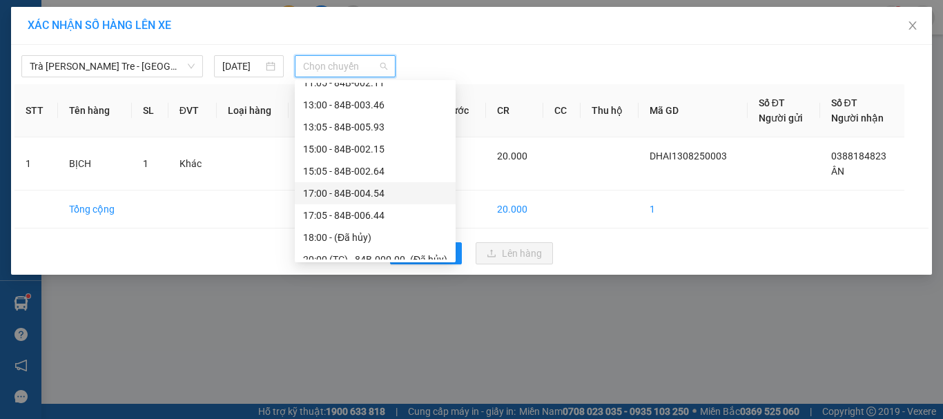
click at [343, 200] on div "17:00 - 84B-004.54" at bounding box center [375, 193] width 144 height 15
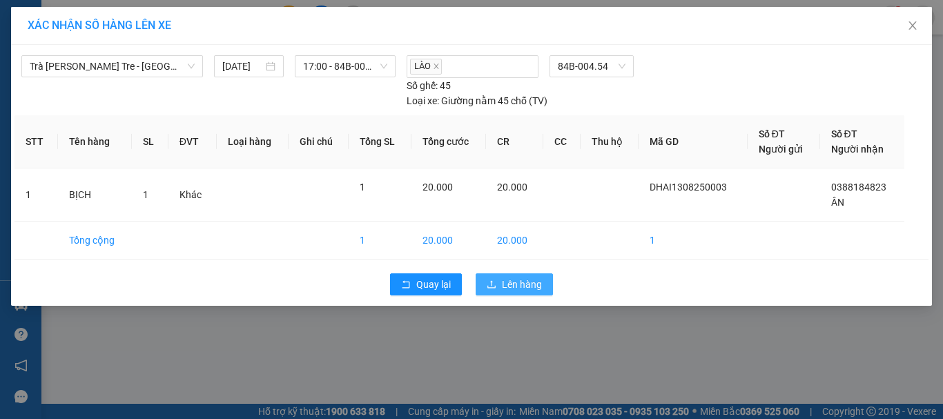
drag, startPoint x: 517, startPoint y: 285, endPoint x: 505, endPoint y: 285, distance: 11.7
click at [517, 285] on span "Lên hàng" at bounding box center [522, 284] width 40 height 15
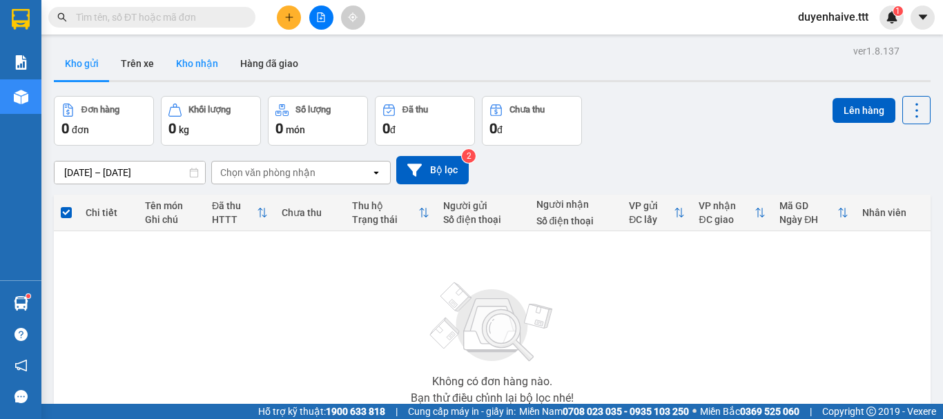
click at [206, 59] on button "Kho nhận" at bounding box center [197, 63] width 64 height 33
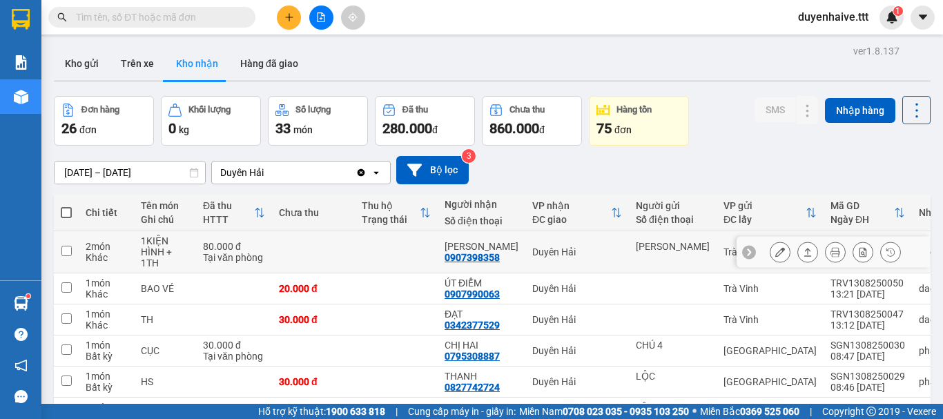
scroll to position [207, 0]
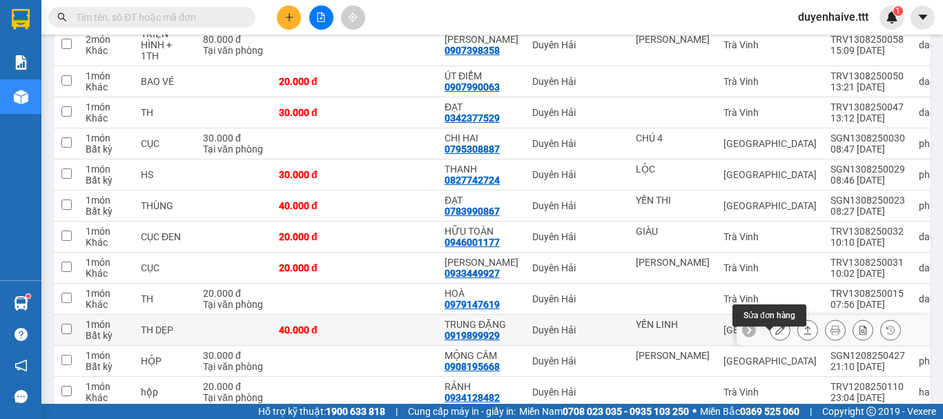
click at [775, 335] on icon at bounding box center [780, 330] width 10 height 10
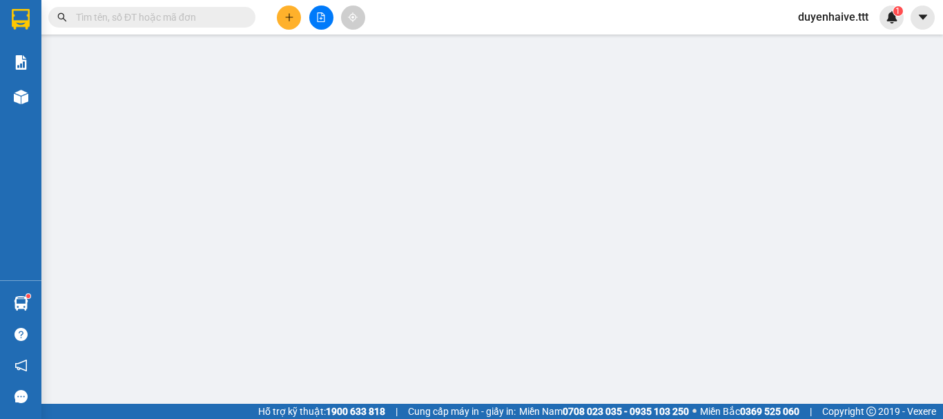
type input "YẾN LINH"
type input "0919899929"
type input "TRUNG ĐẶNG"
type input "40.000"
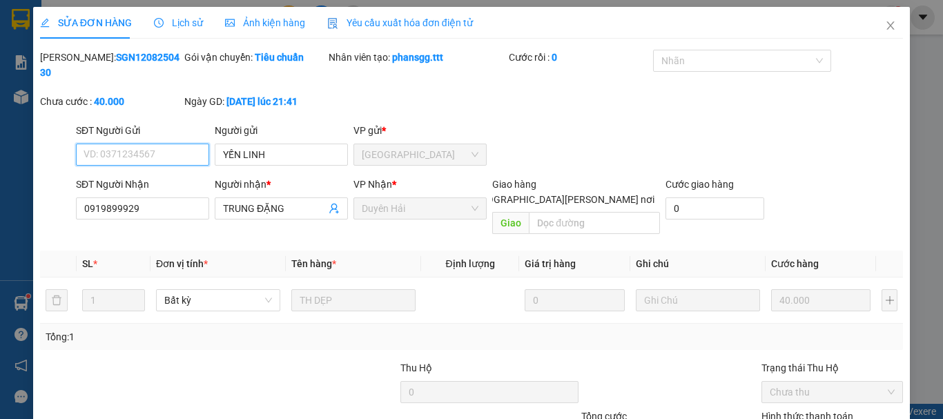
scroll to position [95, 0]
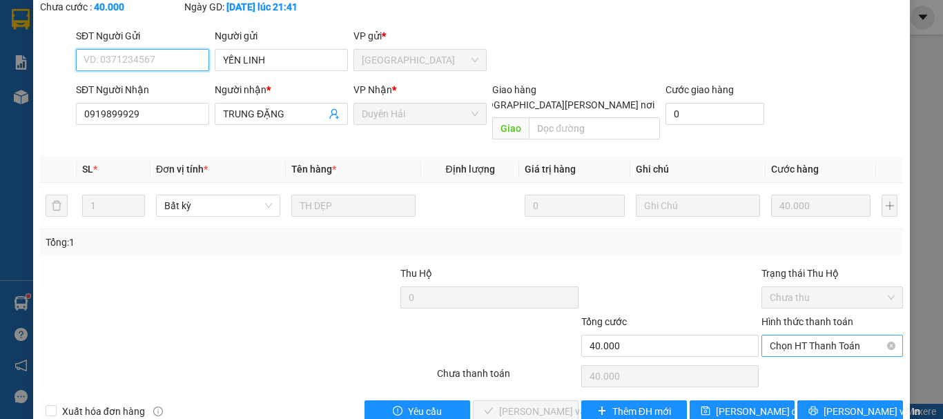
drag, startPoint x: 780, startPoint y: 309, endPoint x: 800, endPoint y: 327, distance: 26.9
click at [782, 336] on span "Chọn HT Thanh Toán" at bounding box center [832, 346] width 125 height 21
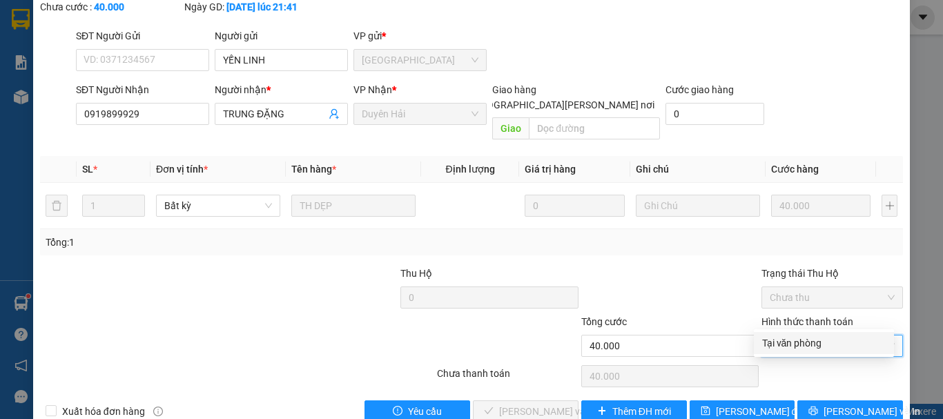
click at [798, 340] on div "Tại văn phòng" at bounding box center [824, 343] width 124 height 15
type input "0"
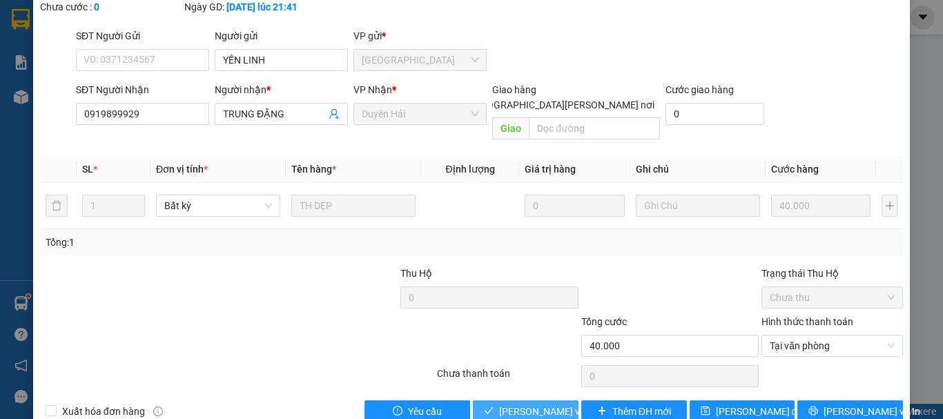
click at [499, 404] on span "[PERSON_NAME] và [PERSON_NAME] hàng" at bounding box center [592, 411] width 186 height 15
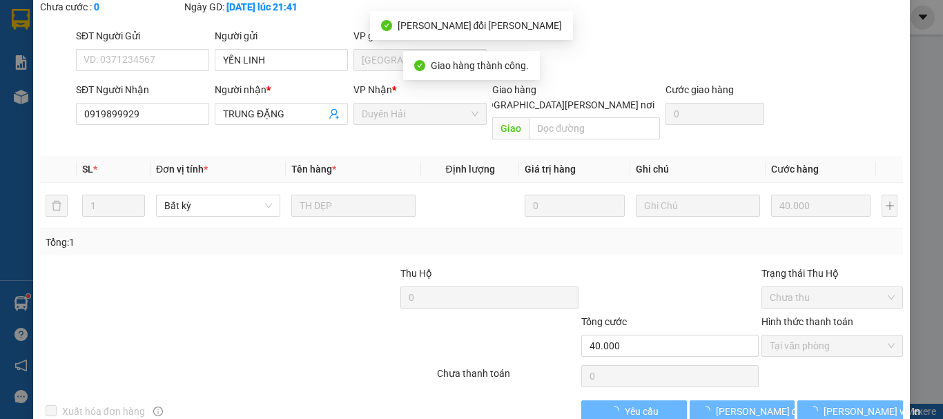
scroll to position [0, 0]
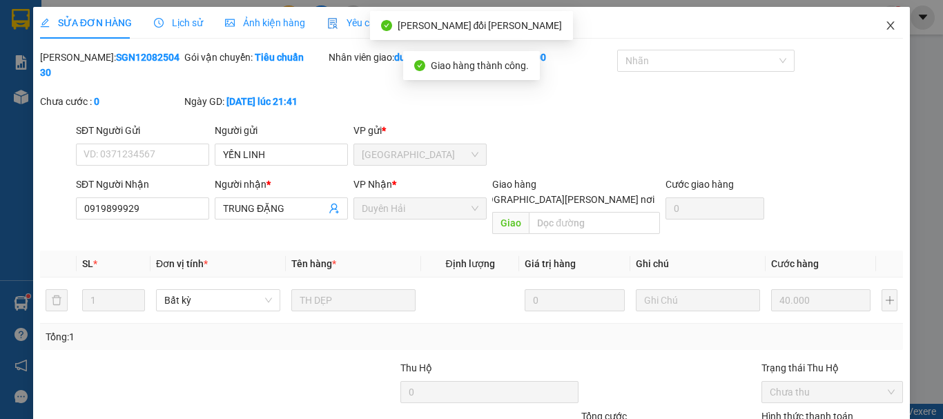
click at [885, 23] on icon "close" at bounding box center [890, 25] width 11 height 11
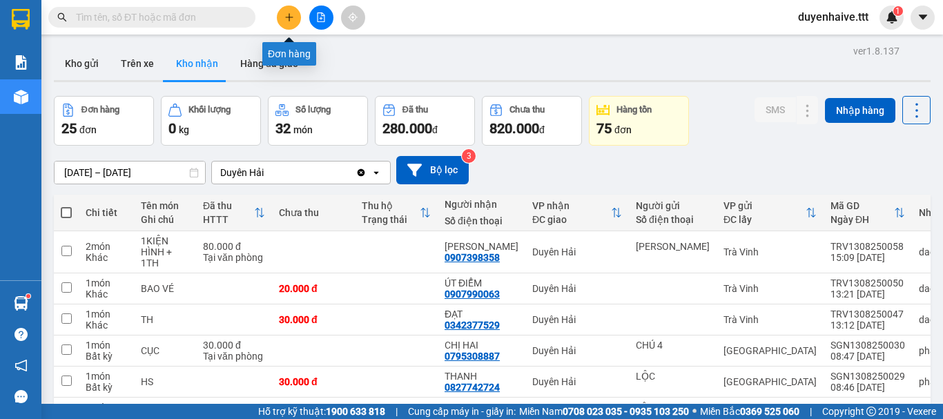
click at [285, 21] on icon "plus" at bounding box center [289, 17] width 10 height 10
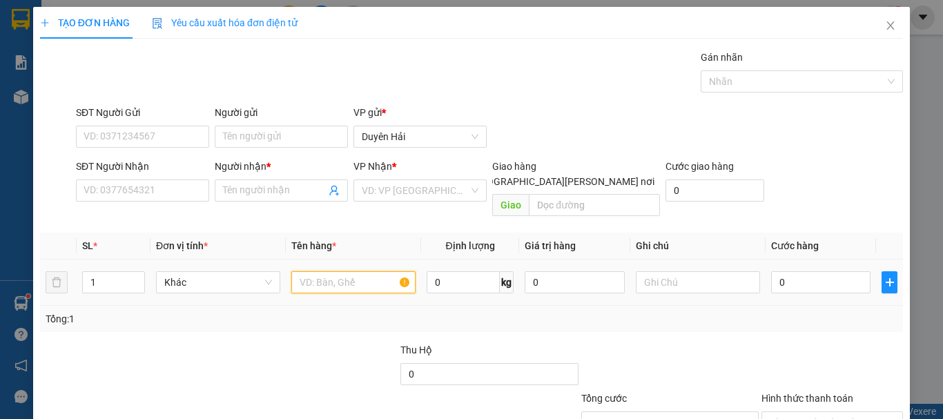
click at [325, 271] on input "text" at bounding box center [353, 282] width 124 height 22
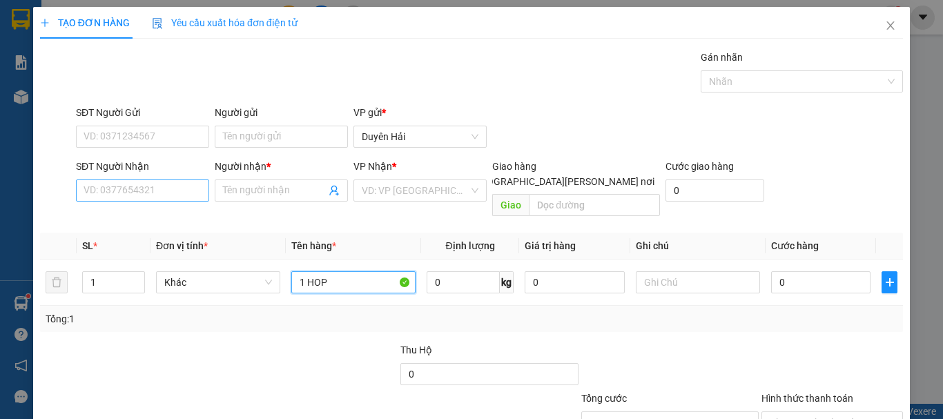
type input "1 HOP"
click at [146, 185] on input "SĐT Người Nhận" at bounding box center [142, 191] width 133 height 22
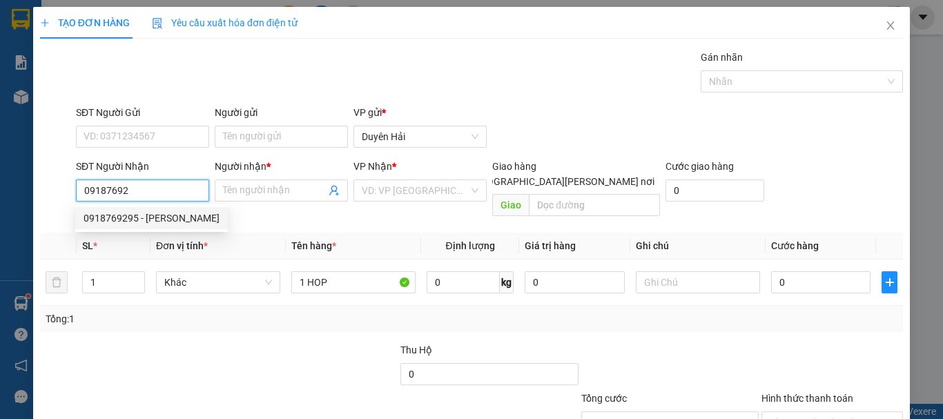
click at [120, 215] on div "0918769295 - [PERSON_NAME]" at bounding box center [152, 218] width 136 height 15
type input "0918769295"
type input "NAM LOI"
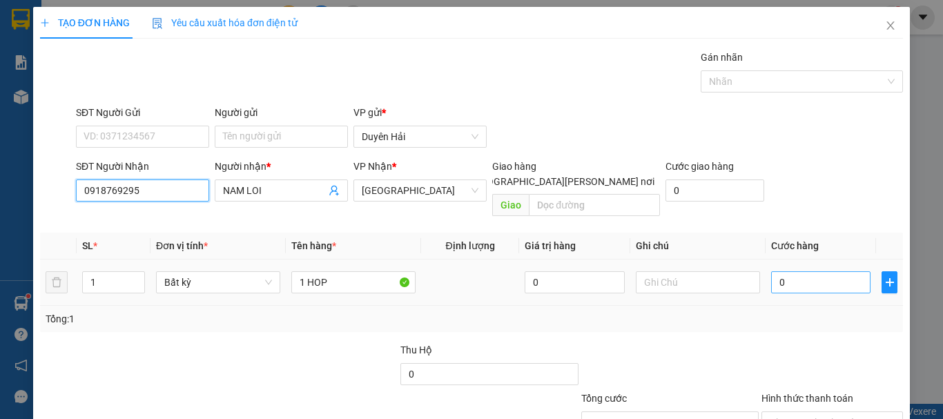
type input "0918769295"
click at [808, 271] on input "0" at bounding box center [820, 282] width 99 height 22
type input "3"
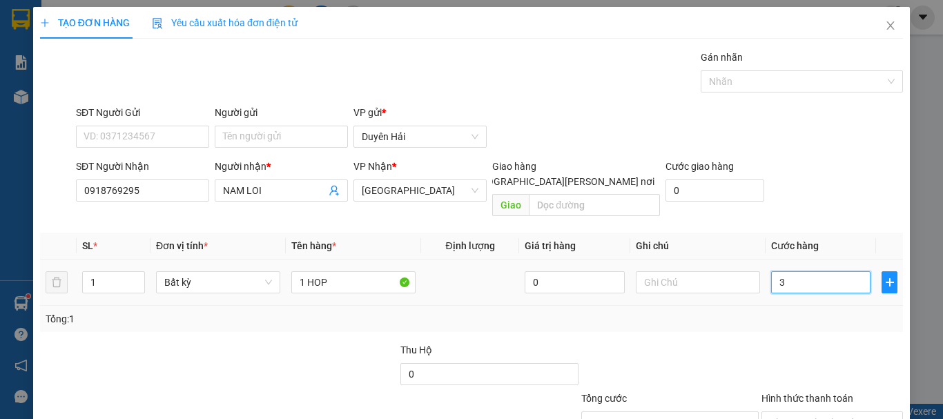
type input "30"
type input "30.000"
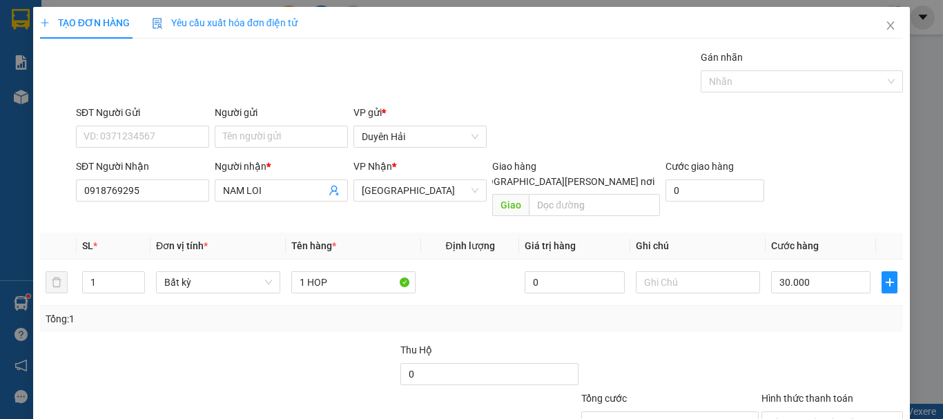
click at [699, 324] on div "Transit Pickup Surcharge Ids Transit Deliver Surcharge Ids Transit Deliver Surc…" at bounding box center [471, 275] width 863 height 450
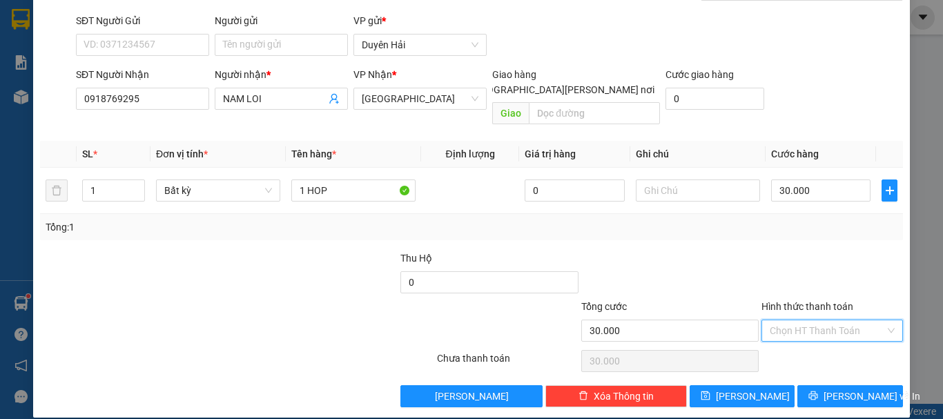
click at [829, 320] on input "Hình thức thanh toán" at bounding box center [827, 330] width 115 height 21
click at [807, 340] on div "Tại văn phòng" at bounding box center [824, 343] width 124 height 15
type input "0"
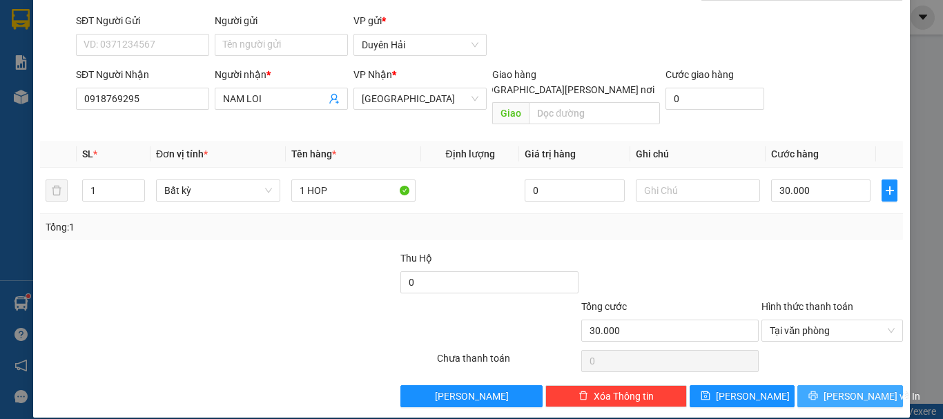
click at [824, 392] on button "[PERSON_NAME] và In" at bounding box center [851, 396] width 106 height 22
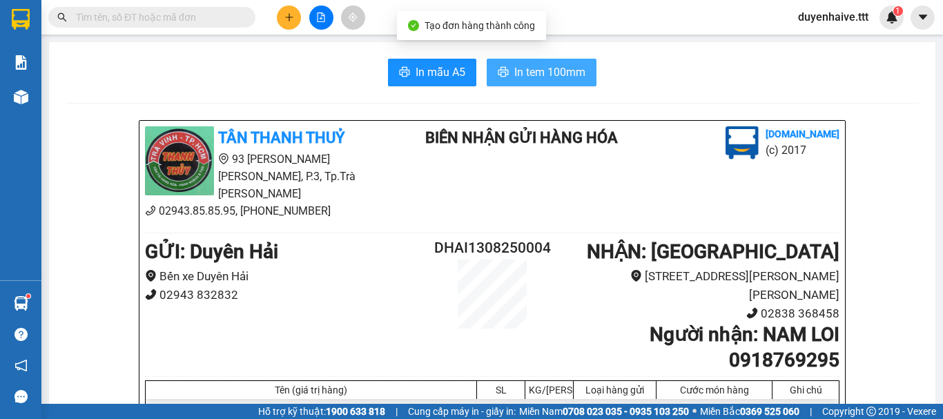
click at [534, 76] on span "In tem 100mm" at bounding box center [549, 72] width 71 height 17
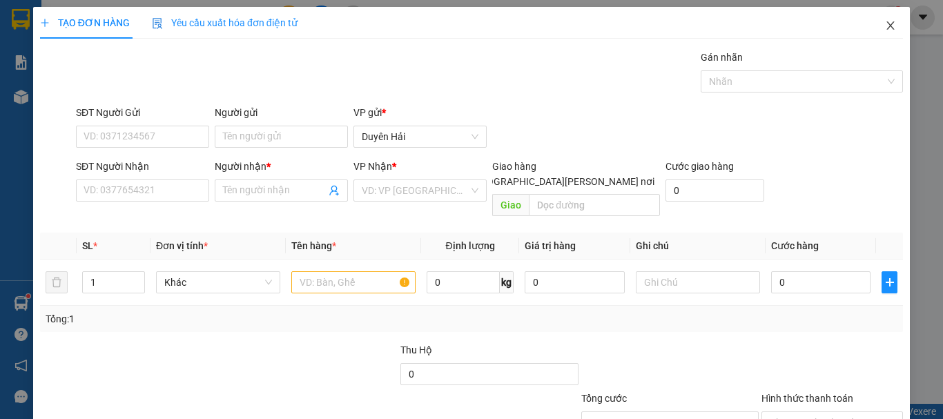
click at [885, 25] on icon "close" at bounding box center [890, 25] width 11 height 11
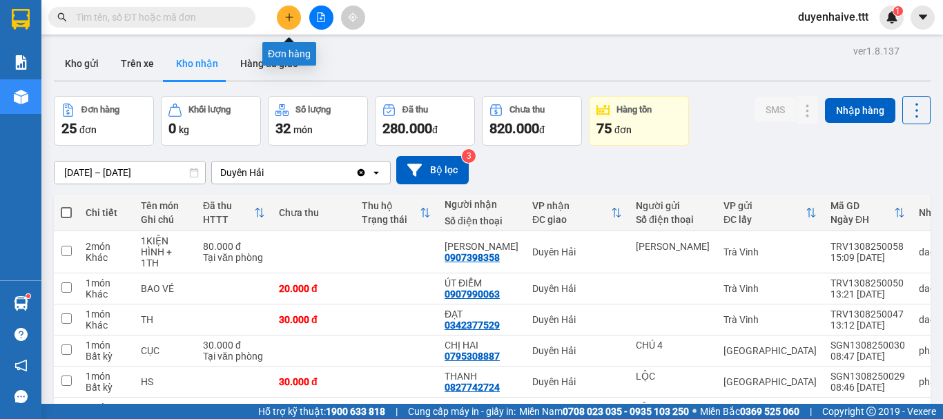
click at [287, 21] on icon "plus" at bounding box center [289, 17] width 10 height 10
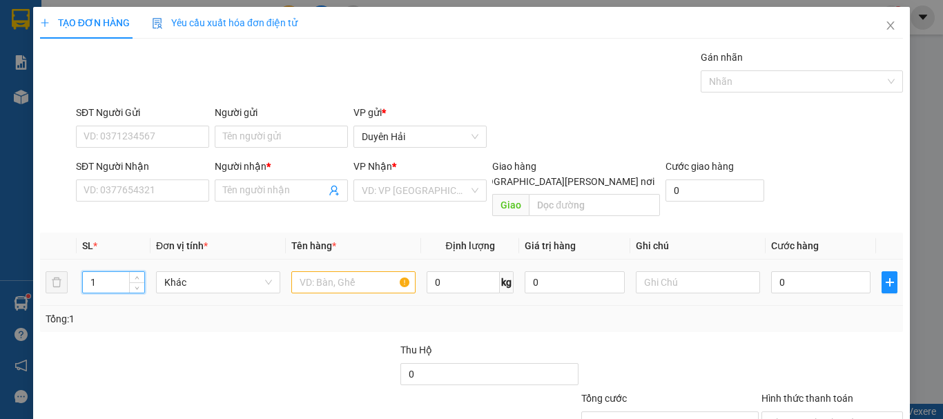
click at [105, 272] on input "1" at bounding box center [113, 282] width 61 height 21
type input "3"
click at [363, 273] on input "text" at bounding box center [353, 282] width 124 height 22
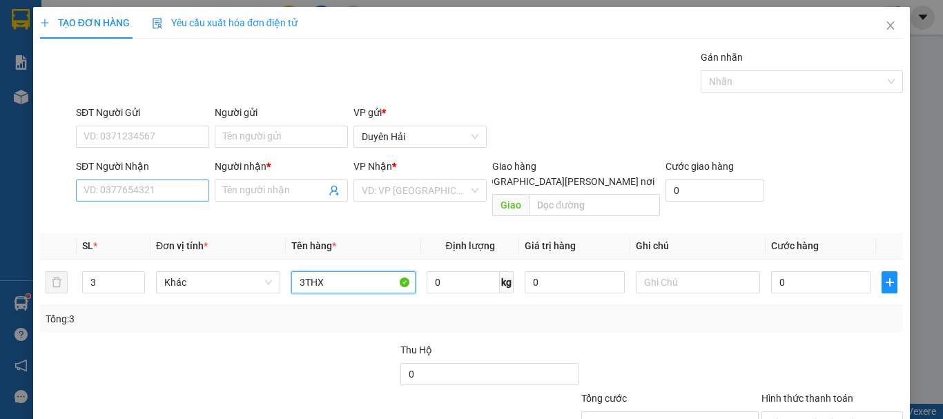
type input "3THX"
click at [162, 188] on input "SĐT Người Nhận" at bounding box center [142, 191] width 133 height 22
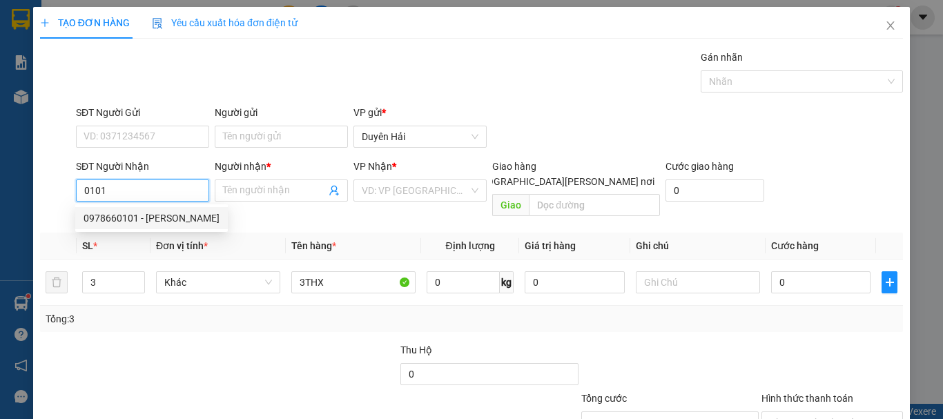
click at [152, 214] on div "0978660101 - [PERSON_NAME]" at bounding box center [152, 218] width 136 height 15
type input "0978660101"
type input "HÀ"
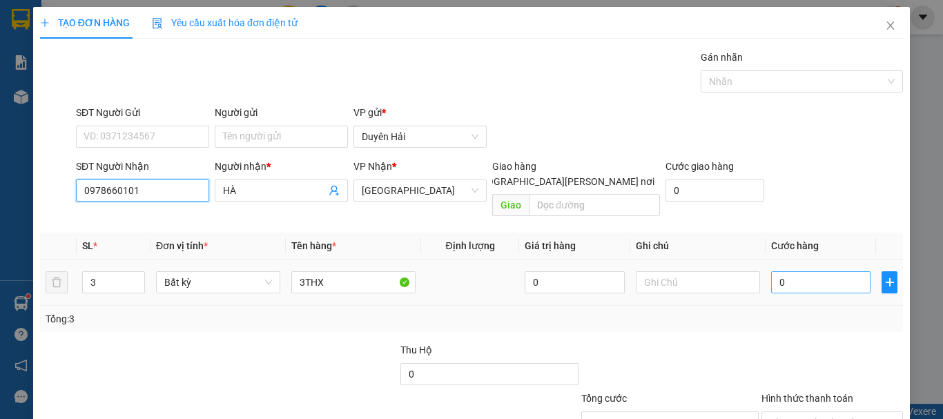
type input "0978660101"
click at [795, 271] on input "0" at bounding box center [820, 282] width 99 height 22
type input "2"
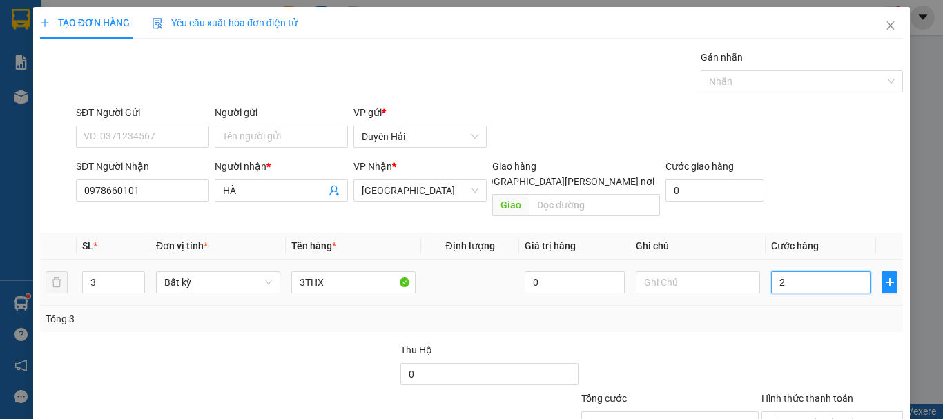
type input "22"
type input "220"
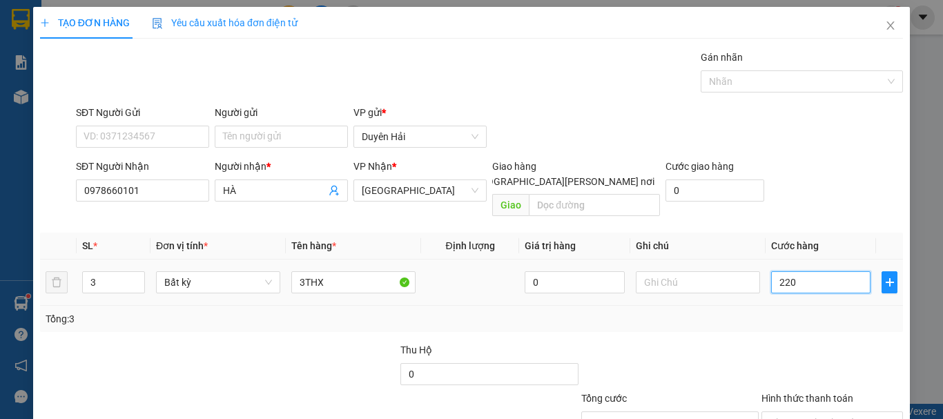
type input "220"
type input "220.000"
click at [785, 311] on div "Tổng: 3" at bounding box center [472, 318] width 852 height 15
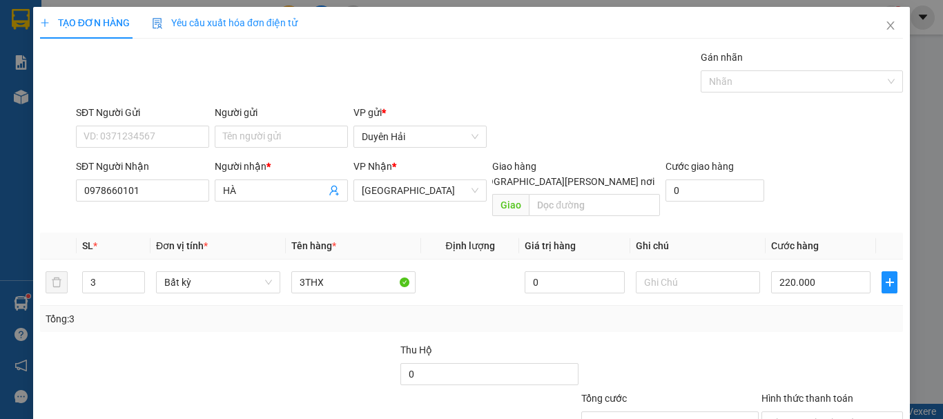
scroll to position [92, 0]
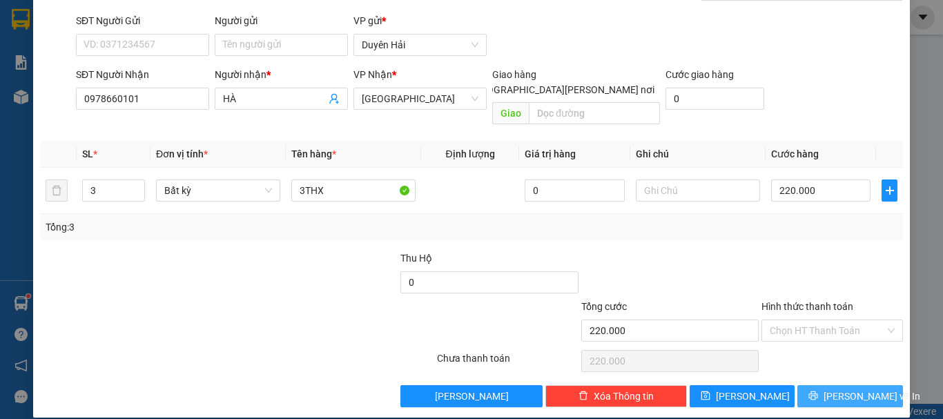
click at [844, 385] on button "[PERSON_NAME] và In" at bounding box center [851, 396] width 106 height 22
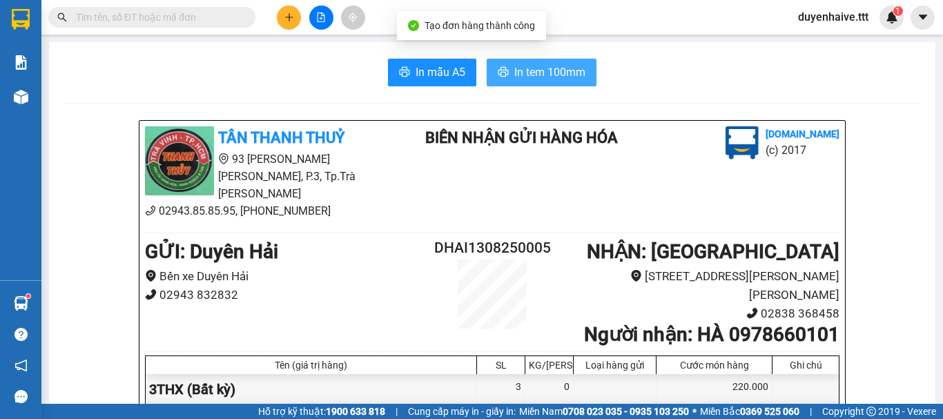
click at [560, 67] on span "In tem 100mm" at bounding box center [549, 72] width 71 height 17
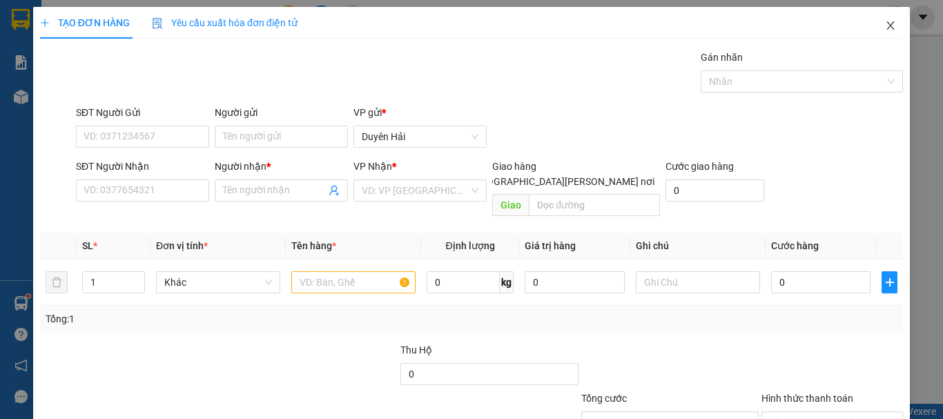
click at [887, 23] on icon "close" at bounding box center [891, 25] width 8 height 8
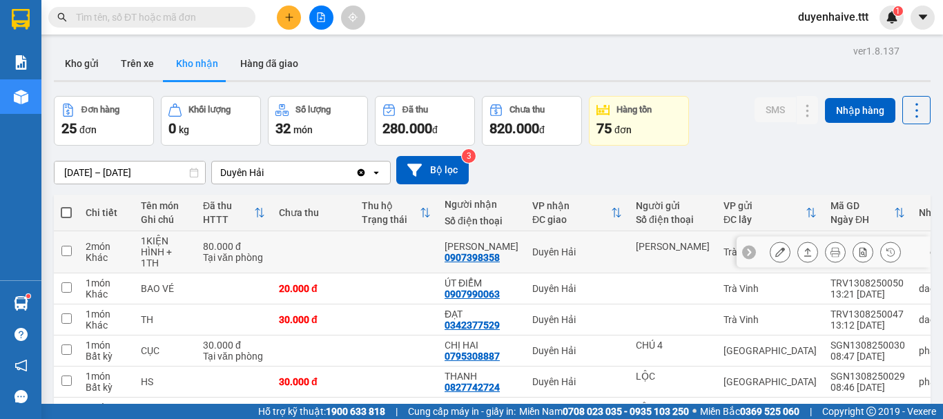
scroll to position [138, 0]
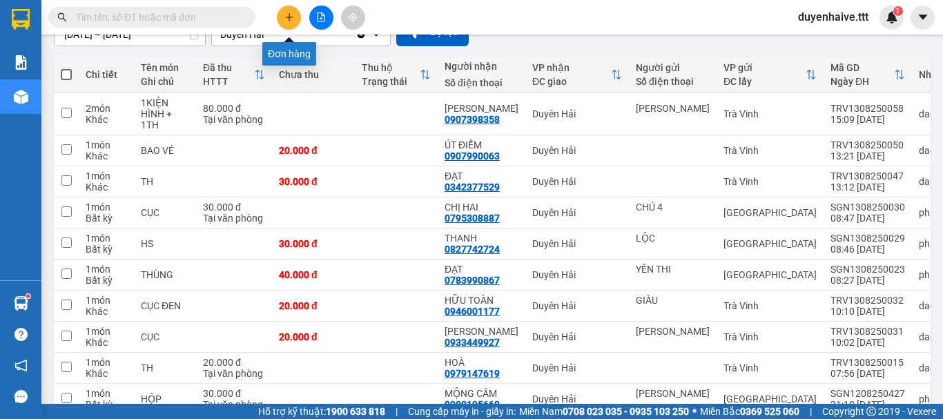
click at [284, 16] on icon "plus" at bounding box center [289, 17] width 10 height 10
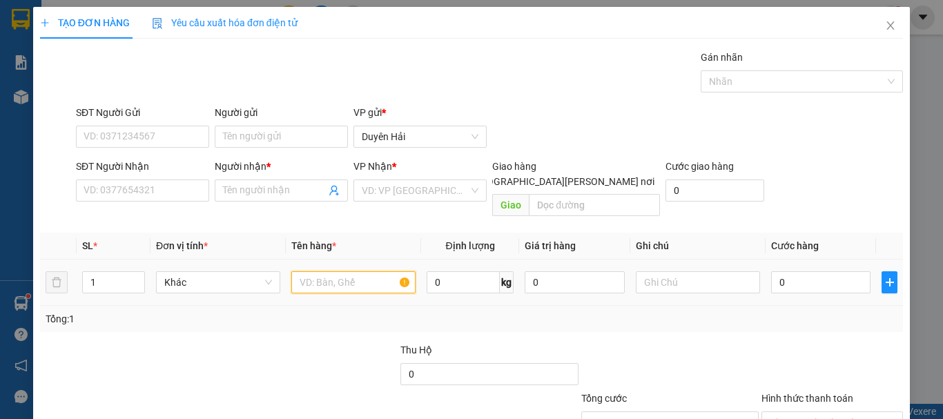
click at [342, 271] on input "text" at bounding box center [353, 282] width 124 height 22
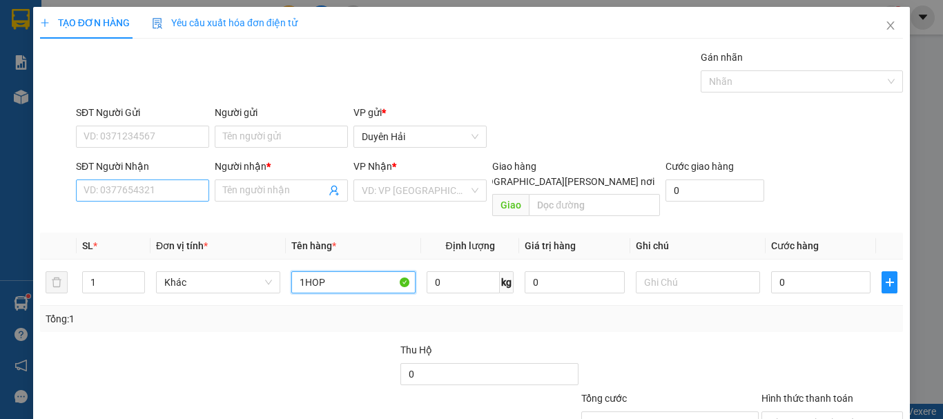
type input "1HOP"
click at [167, 189] on input "SĐT Người Nhận" at bounding box center [142, 191] width 133 height 22
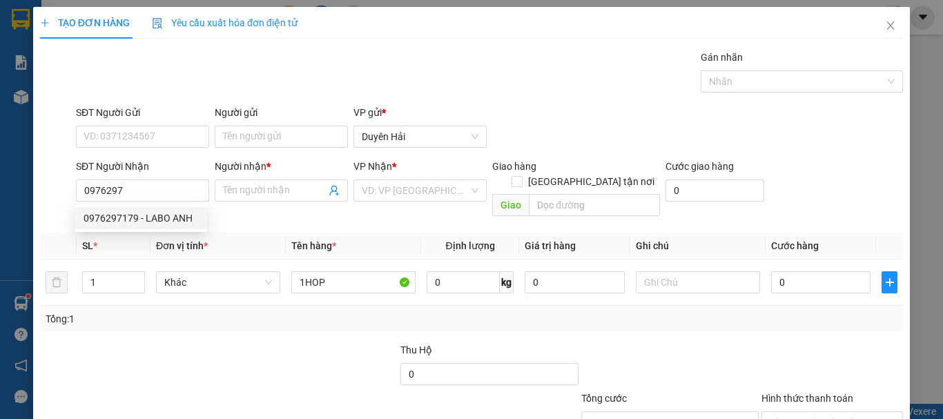
click at [157, 221] on div "0976297179 - LABO ANH" at bounding box center [141, 218] width 115 height 15
type input "0976297179"
type input "LABO ANH"
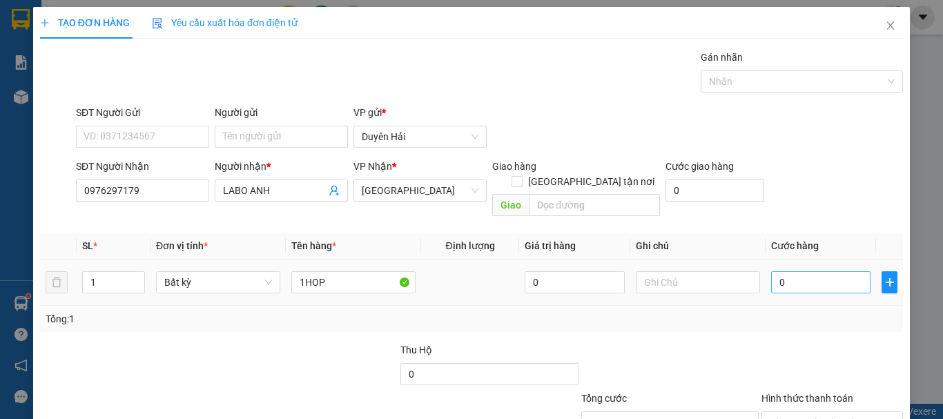
type input "0976297179"
click at [807, 271] on input "0" at bounding box center [820, 282] width 99 height 22
type input "3"
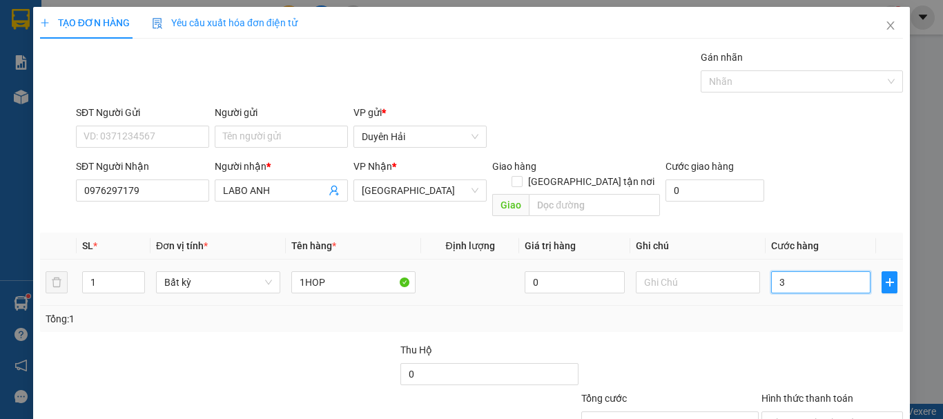
type input "30"
type input "30.000"
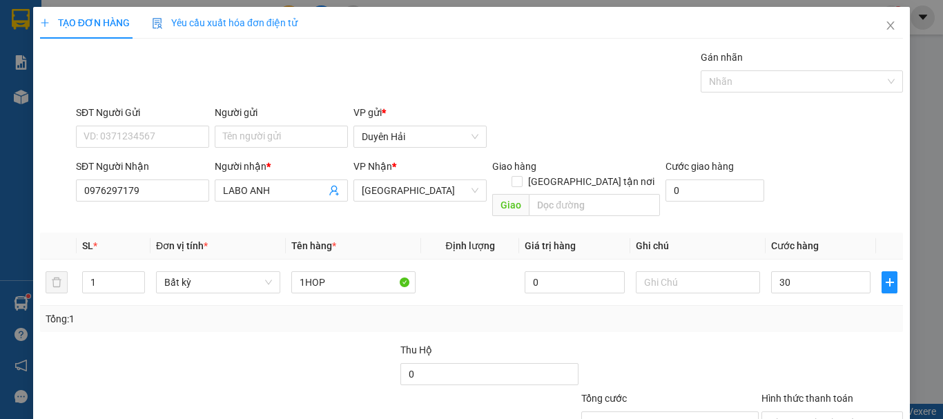
type input "30.000"
click at [800, 342] on div at bounding box center [832, 366] width 144 height 48
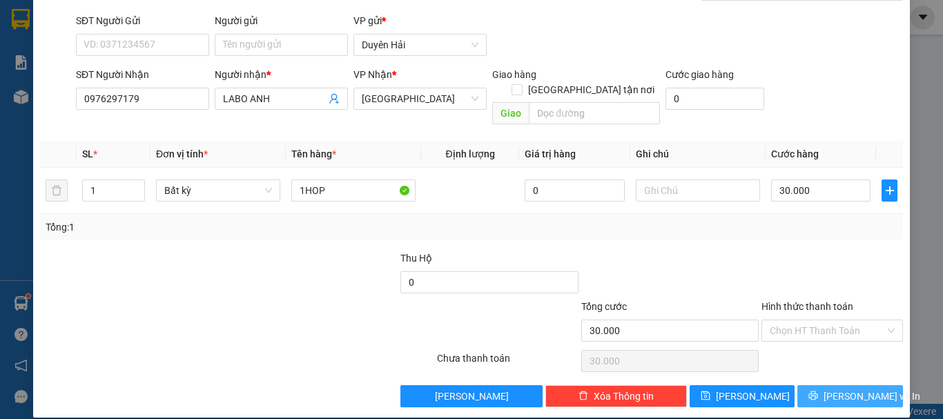
click at [818, 391] on icon "printer" at bounding box center [814, 396] width 10 height 10
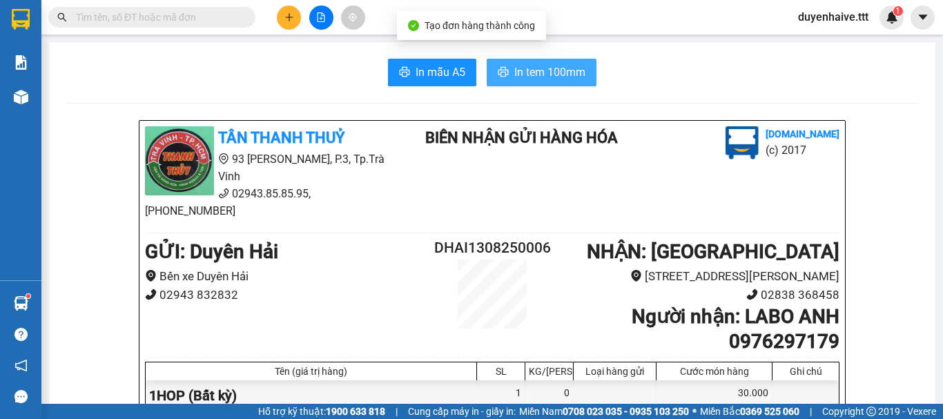
click at [535, 68] on span "In tem 100mm" at bounding box center [549, 72] width 71 height 17
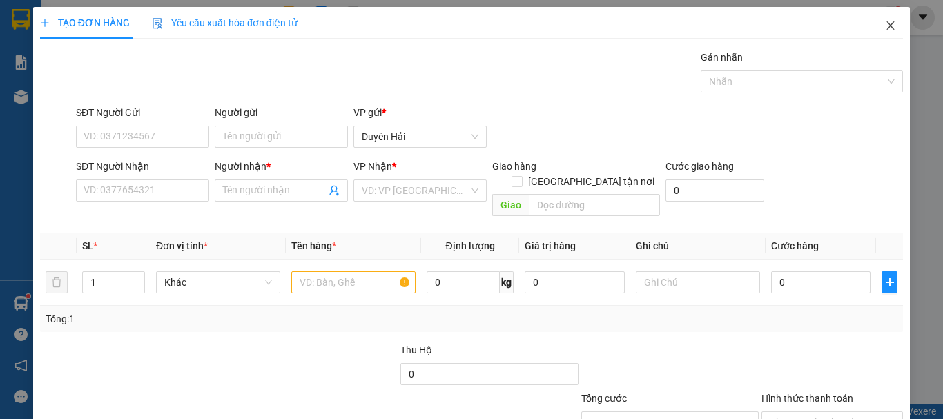
click at [885, 24] on icon "close" at bounding box center [890, 25] width 11 height 11
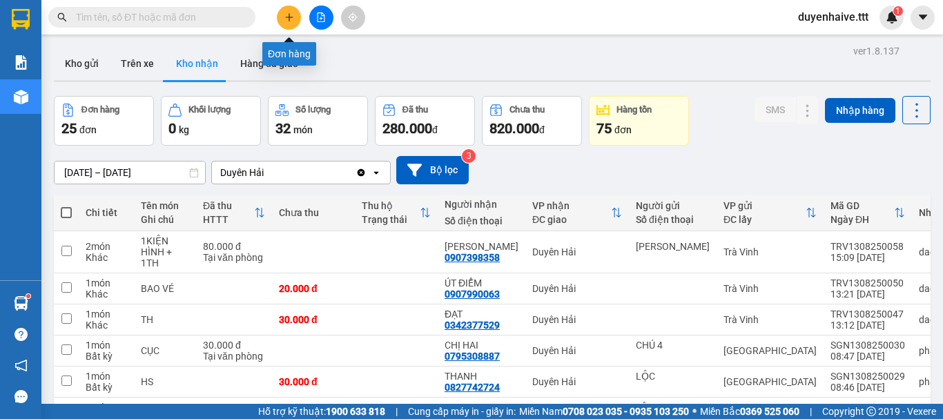
click at [292, 23] on button at bounding box center [289, 18] width 24 height 24
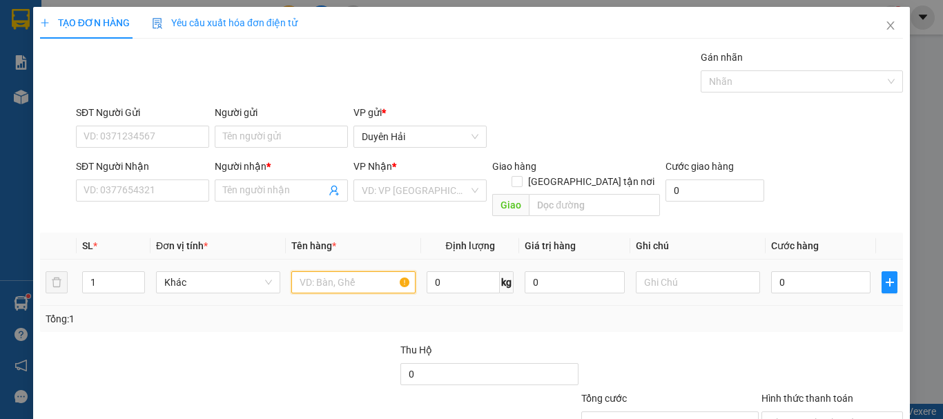
click at [313, 271] on input "text" at bounding box center [353, 282] width 124 height 22
type input "2THX"
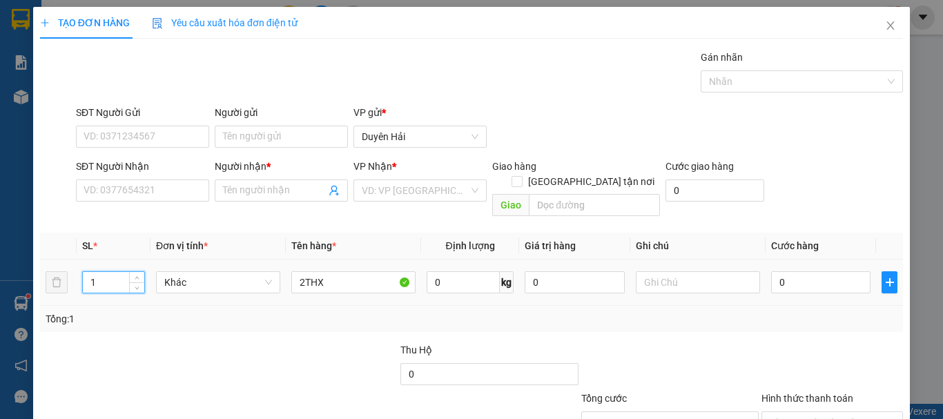
click at [117, 273] on input "1" at bounding box center [113, 282] width 61 height 21
type input "2"
click at [119, 193] on input "SĐT Người Nhận" at bounding box center [142, 191] width 133 height 22
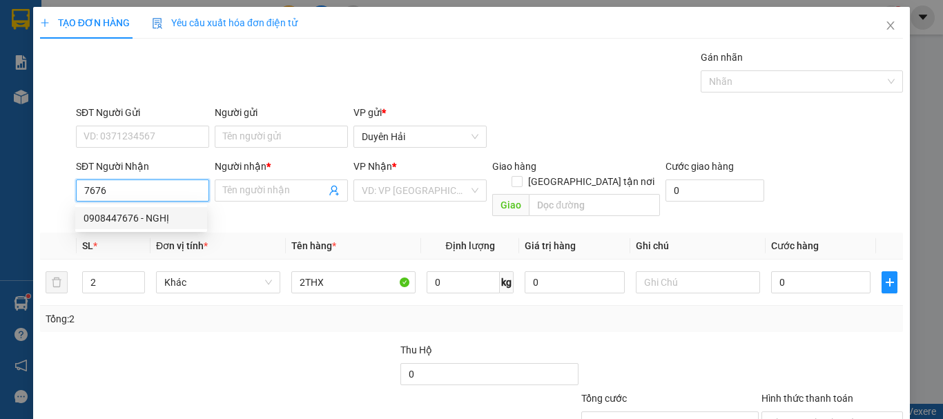
click at [128, 222] on div "0908447676 - NGHỊ" at bounding box center [141, 218] width 115 height 15
type input "0908447676"
type input "NGHỊ"
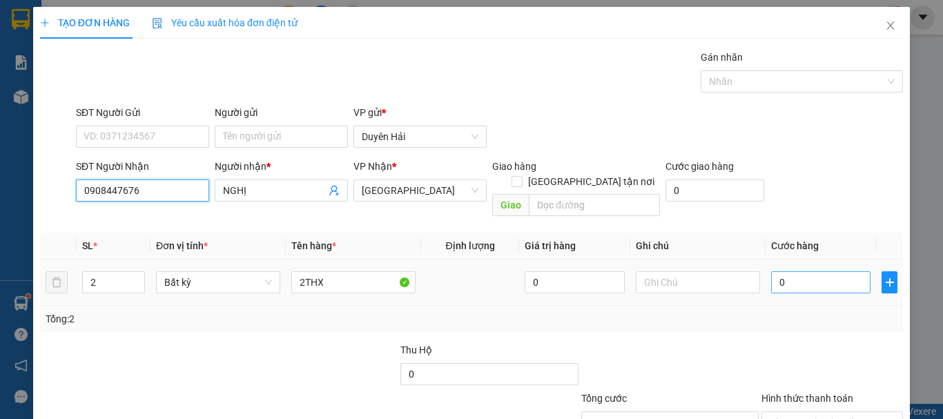
type input "0908447676"
click at [809, 271] on input "0" at bounding box center [820, 282] width 99 height 22
type input "1"
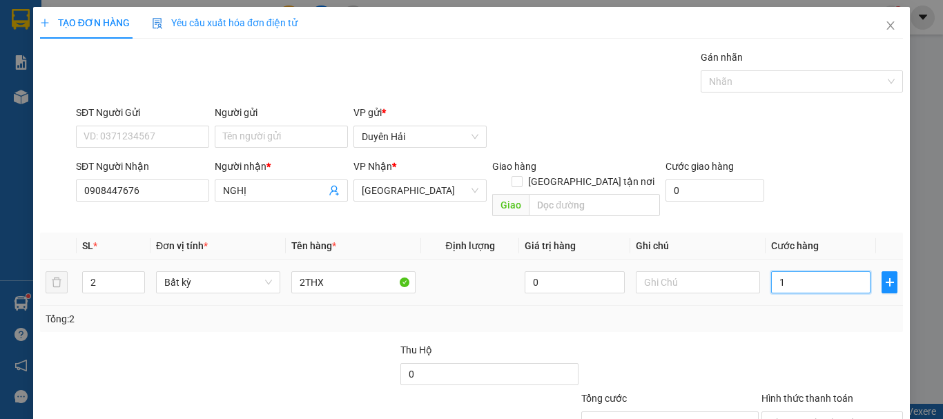
type input "10"
type input "100"
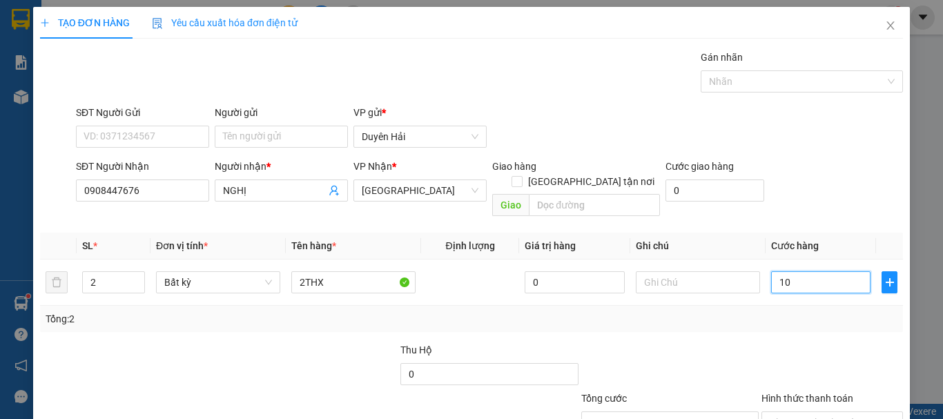
type input "100"
type input "100.000"
click at [793, 317] on div "Transit Pickup Surcharge Ids Transit Deliver Surcharge Ids Transit Deliver Surc…" at bounding box center [471, 275] width 863 height 450
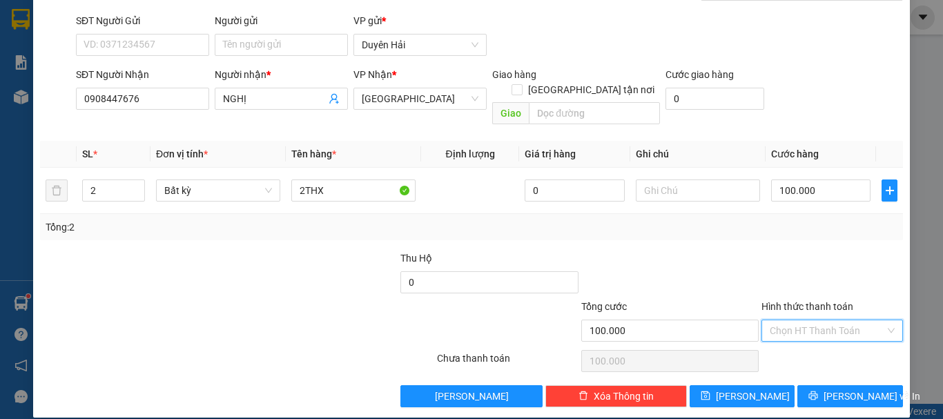
click at [816, 320] on input "Hình thức thanh toán" at bounding box center [827, 330] width 115 height 21
click at [827, 344] on div "Tại văn phòng" at bounding box center [824, 343] width 124 height 15
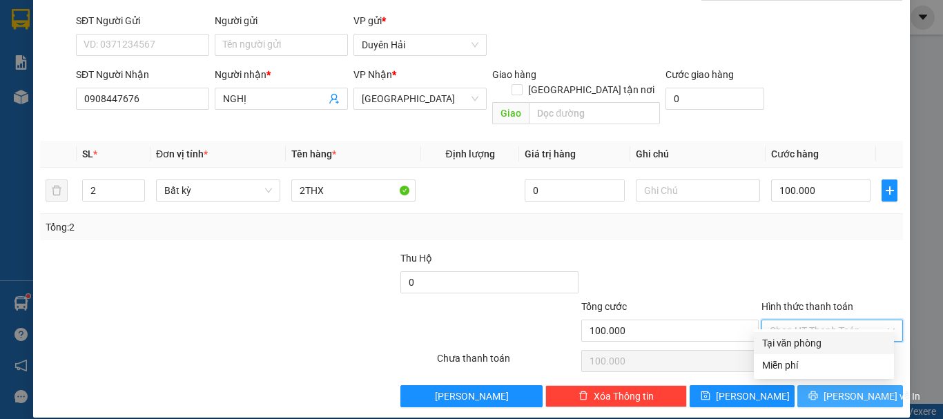
type input "0"
click at [827, 385] on button "[PERSON_NAME] và In" at bounding box center [851, 396] width 106 height 22
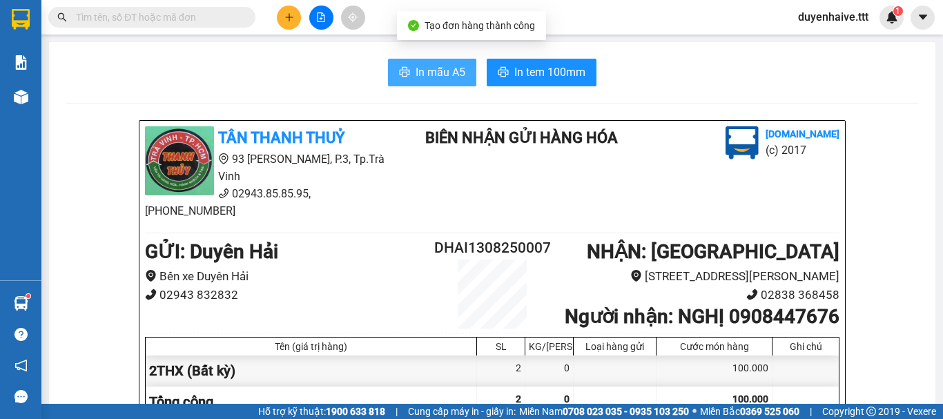
click at [432, 81] on button "In mẫu A5" at bounding box center [432, 73] width 88 height 28
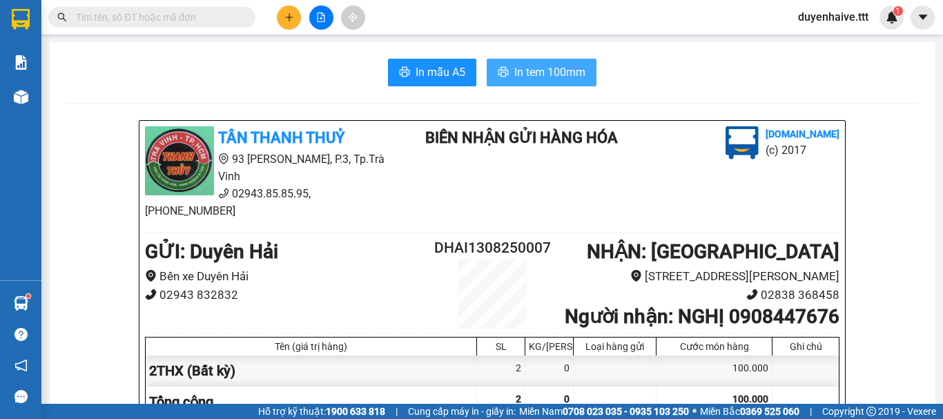
click at [537, 72] on span "In tem 100mm" at bounding box center [549, 72] width 71 height 17
click at [573, 81] on button "In tem 100mm" at bounding box center [542, 73] width 110 height 28
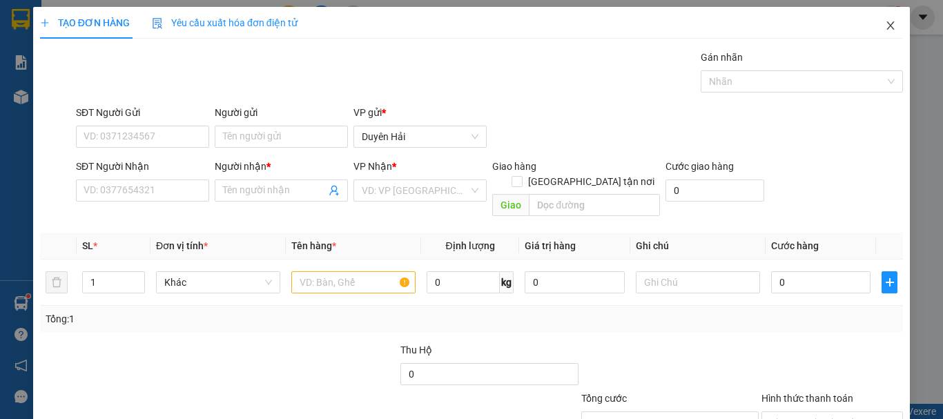
click at [885, 21] on icon "close" at bounding box center [890, 25] width 11 height 11
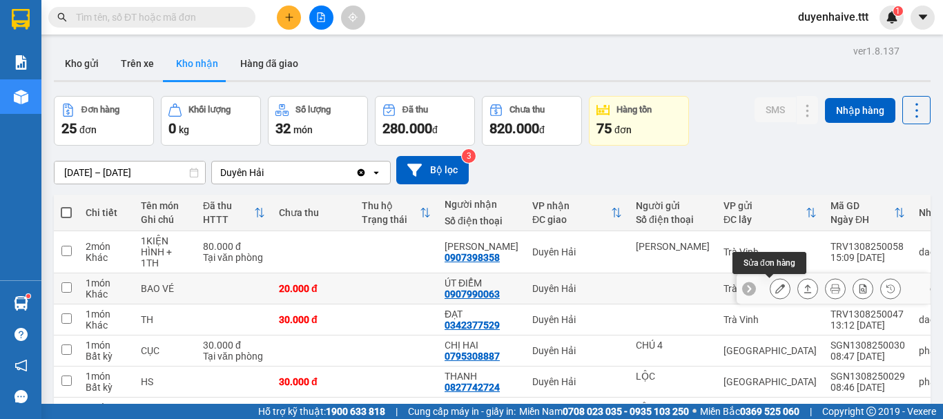
click at [775, 289] on icon at bounding box center [780, 289] width 10 height 10
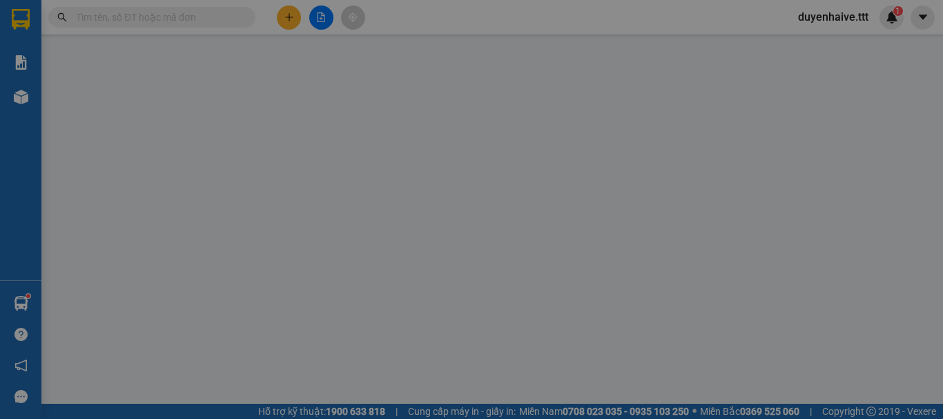
type input "0907990063"
type input "ÚT ĐIỂM"
type input "20.000"
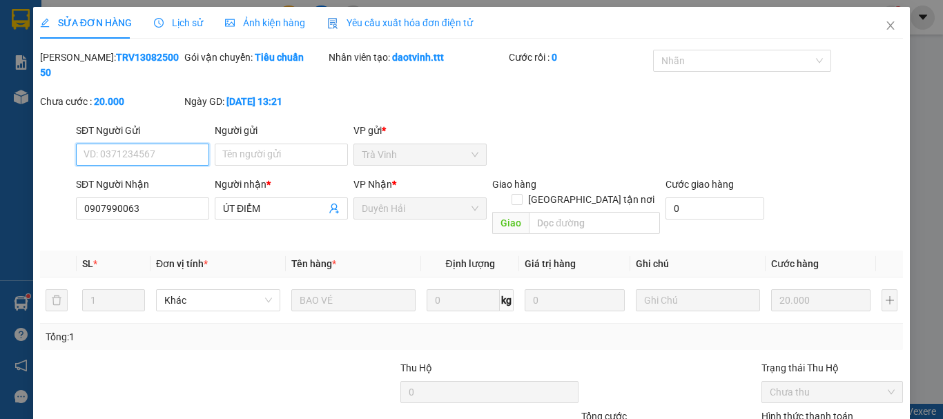
scroll to position [95, 0]
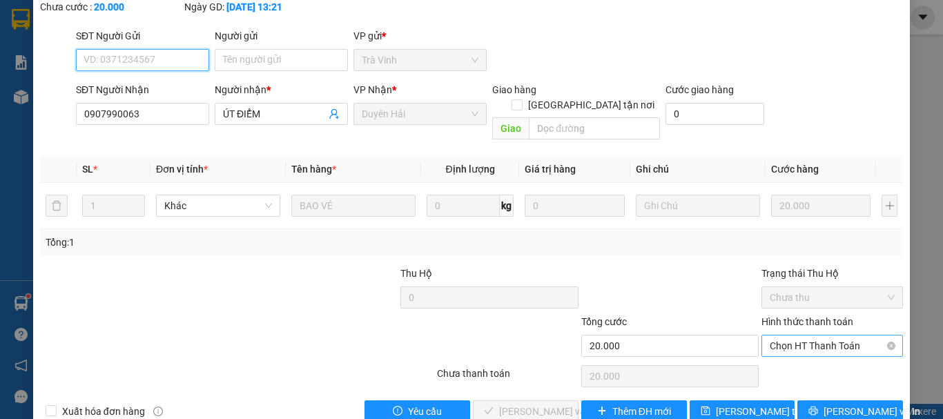
click at [818, 336] on span "Chọn HT Thanh Toán" at bounding box center [832, 346] width 125 height 21
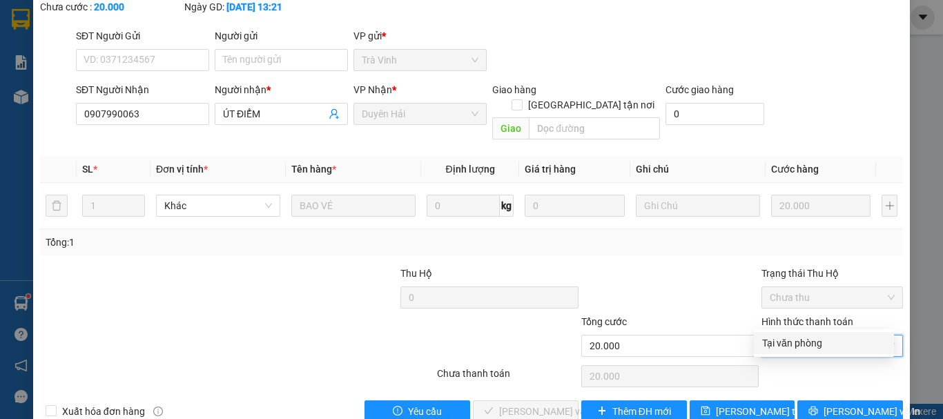
click at [807, 350] on div "Tại văn phòng" at bounding box center [824, 343] width 124 height 15
type input "0"
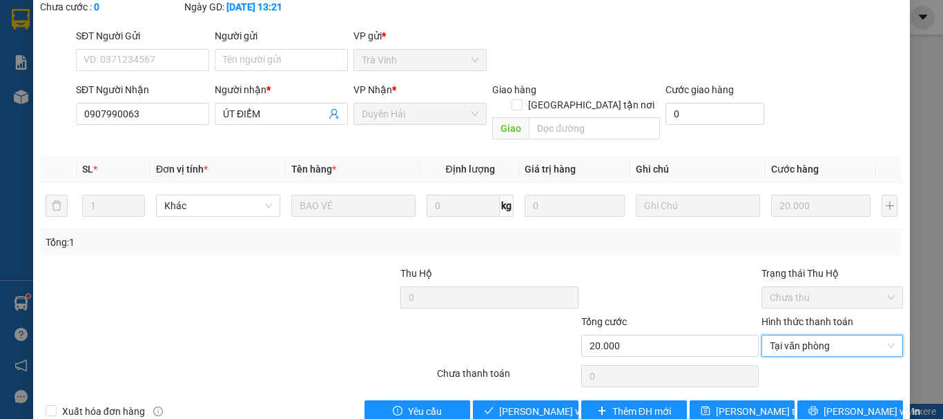
click at [580, 401] on div "Thêm ĐH mới" at bounding box center [634, 412] width 108 height 22
click at [561, 404] on span "[PERSON_NAME] và [PERSON_NAME] hàng" at bounding box center [565, 411] width 133 height 15
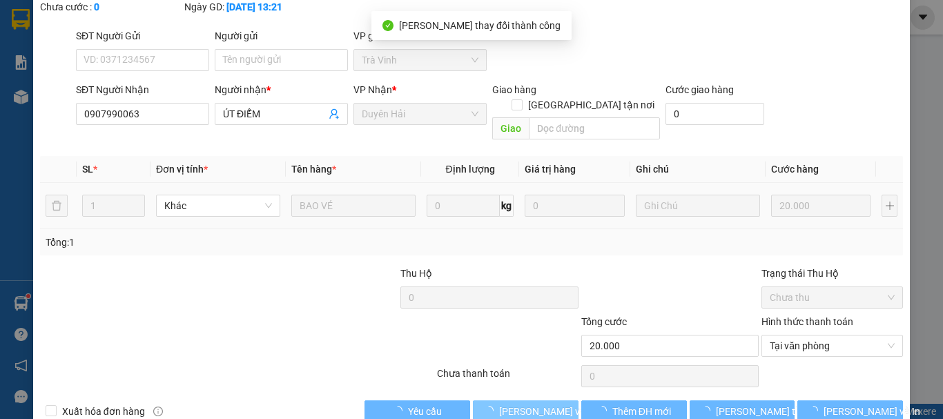
scroll to position [0, 0]
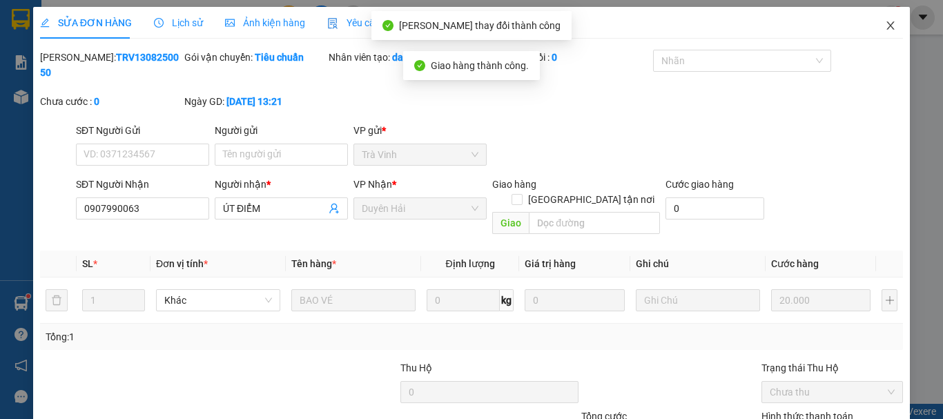
click at [885, 26] on icon "close" at bounding box center [890, 25] width 11 height 11
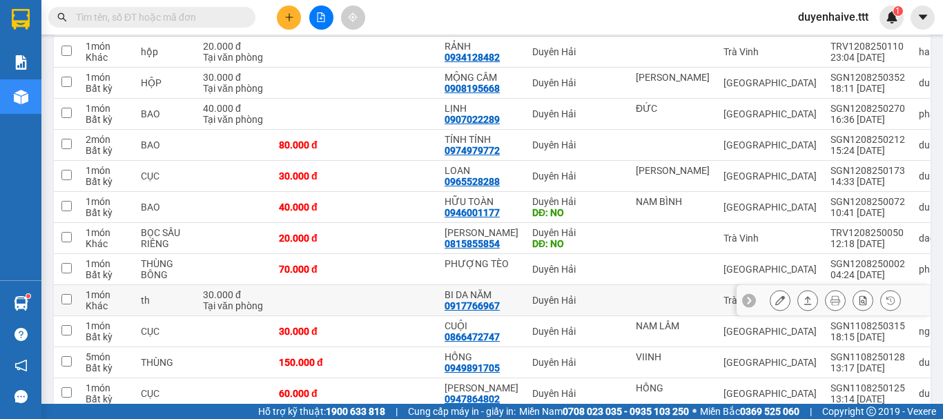
scroll to position [624, 0]
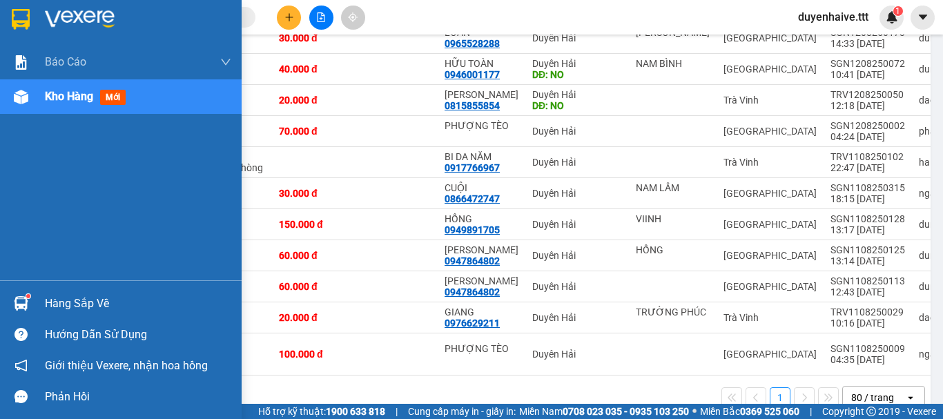
click at [89, 299] on div "Hàng sắp về" at bounding box center [138, 303] width 186 height 21
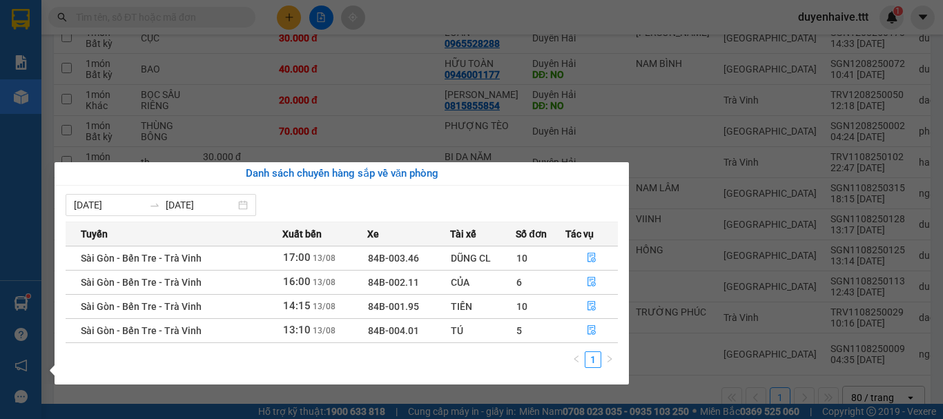
click at [398, 80] on section "Kết quả tìm kiếm ( 52 ) Bộ lọc Mã ĐH Trạng thái Món hàng Thu hộ Tổng cước Chưa …" at bounding box center [471, 209] width 943 height 419
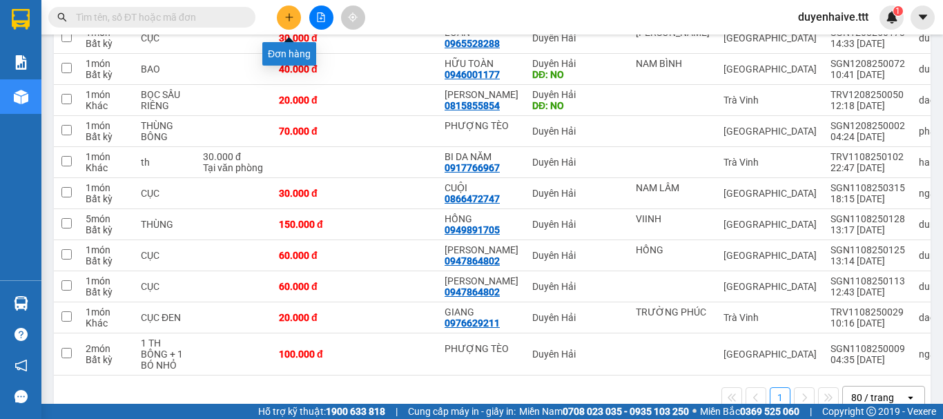
click at [285, 19] on icon "plus" at bounding box center [289, 17] width 10 height 10
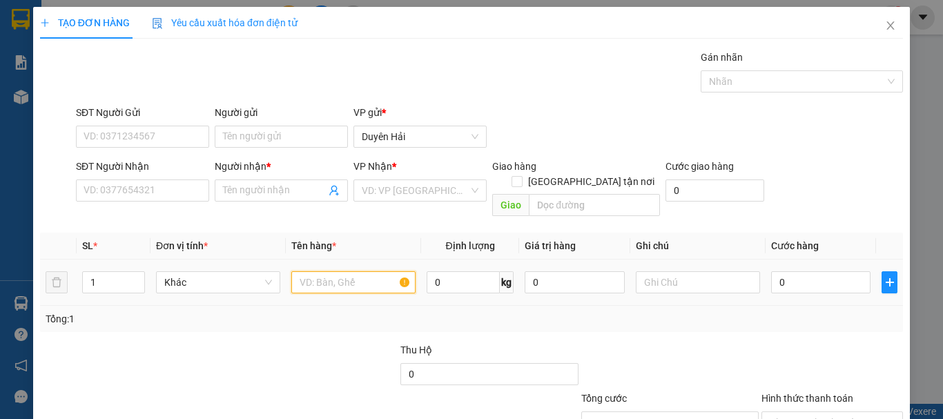
click at [330, 275] on input "text" at bounding box center [353, 282] width 124 height 22
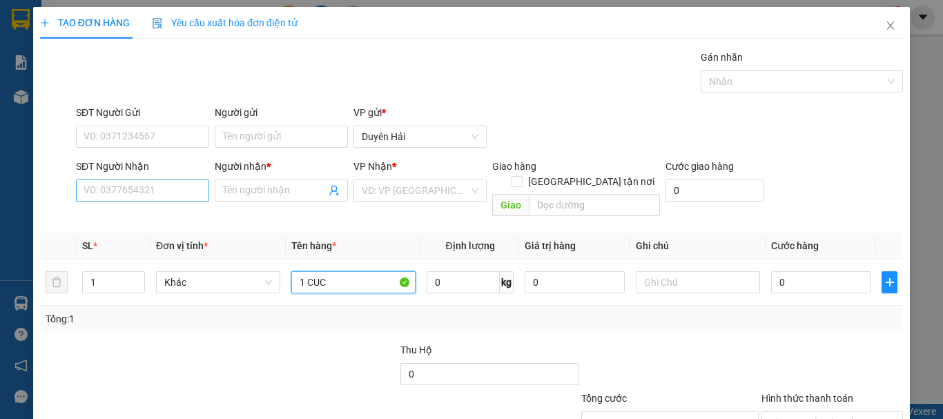
type input "1 CUC"
click at [142, 193] on input "SĐT Người Nhận" at bounding box center [142, 191] width 133 height 22
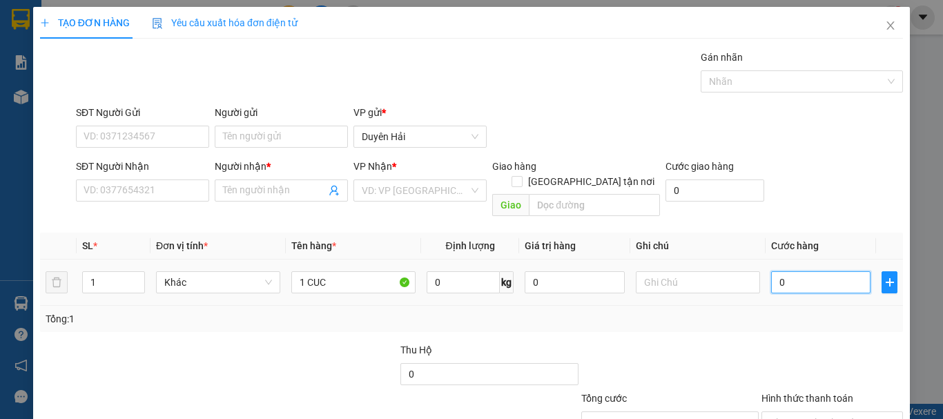
click at [822, 271] on input "0" at bounding box center [820, 282] width 99 height 22
type input "4"
type input "40"
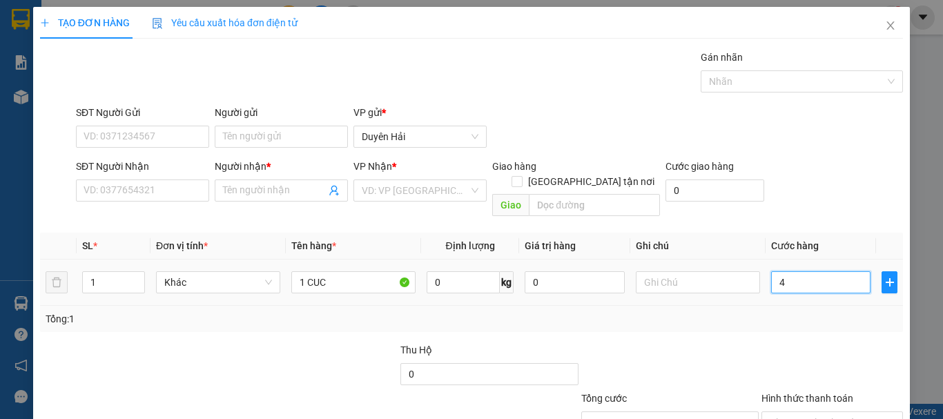
type input "40"
type input "40.000"
click at [686, 342] on div at bounding box center [670, 366] width 180 height 48
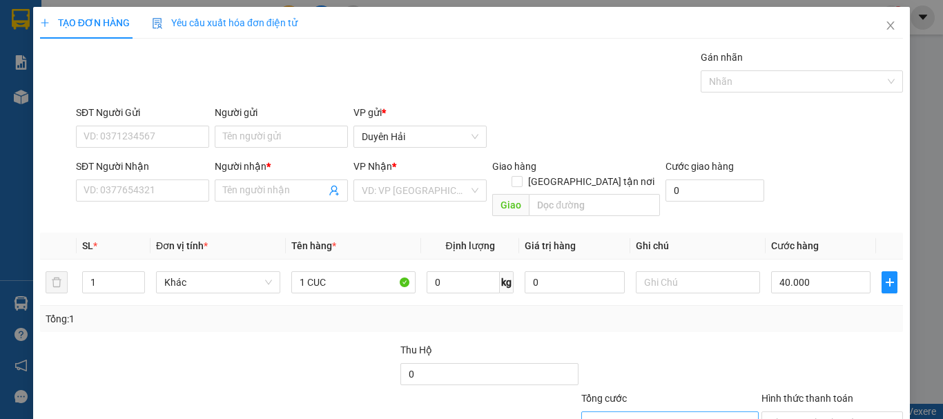
scroll to position [92, 0]
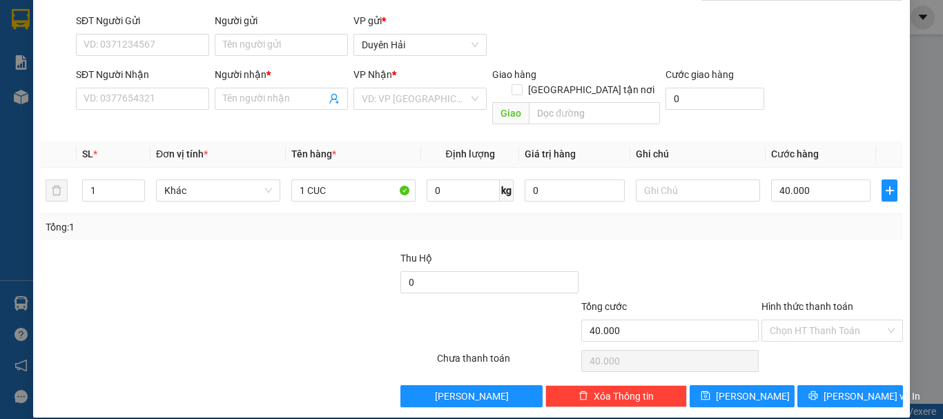
drag, startPoint x: 793, startPoint y: 312, endPoint x: 804, endPoint y: 327, distance: 18.2
click at [801, 324] on input "Hình thức thanh toán" at bounding box center [827, 330] width 115 height 21
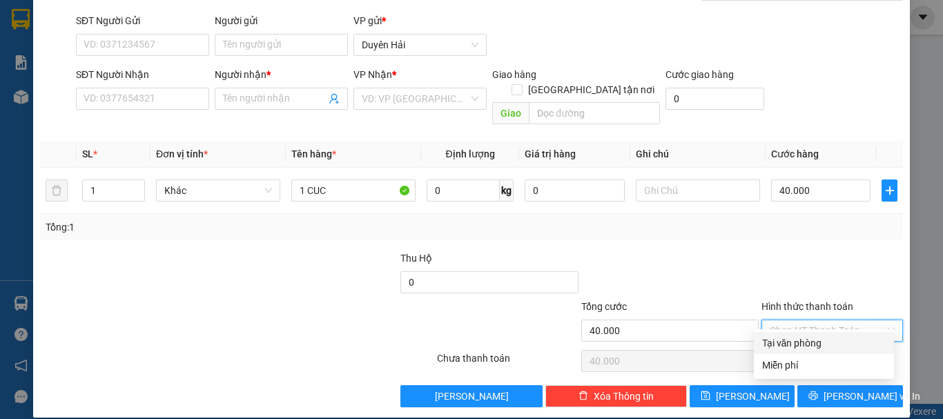
click at [811, 342] on div "Tại văn phòng" at bounding box center [824, 343] width 124 height 15
type input "0"
click at [151, 111] on div "SĐT Người Nhận VD: 0377654321" at bounding box center [142, 91] width 133 height 48
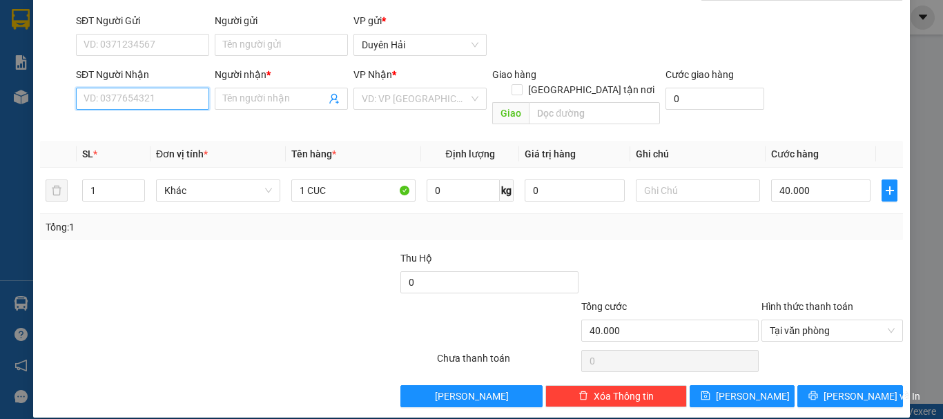
click at [172, 106] on input "SĐT Người Nhận" at bounding box center [142, 99] width 133 height 22
click at [162, 128] on div "0908255476 - THU HÀ" at bounding box center [141, 126] width 115 height 15
type input "0908255476"
type input "THU HÀ"
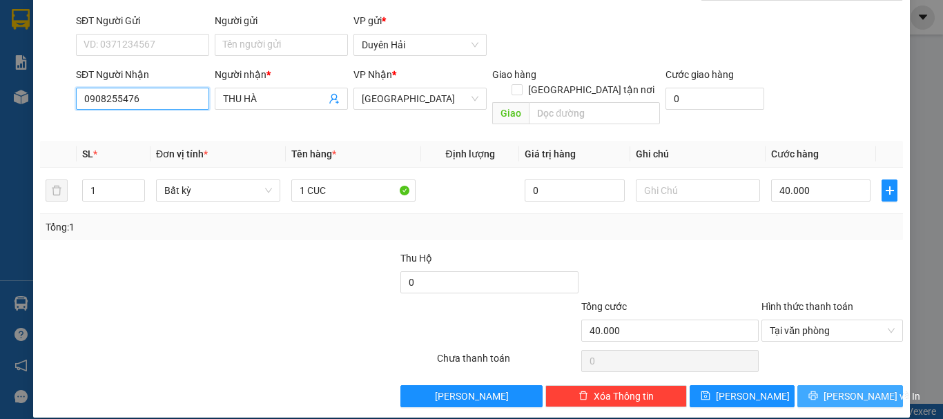
type input "0908255476"
click at [816, 391] on icon "printer" at bounding box center [814, 396] width 10 height 10
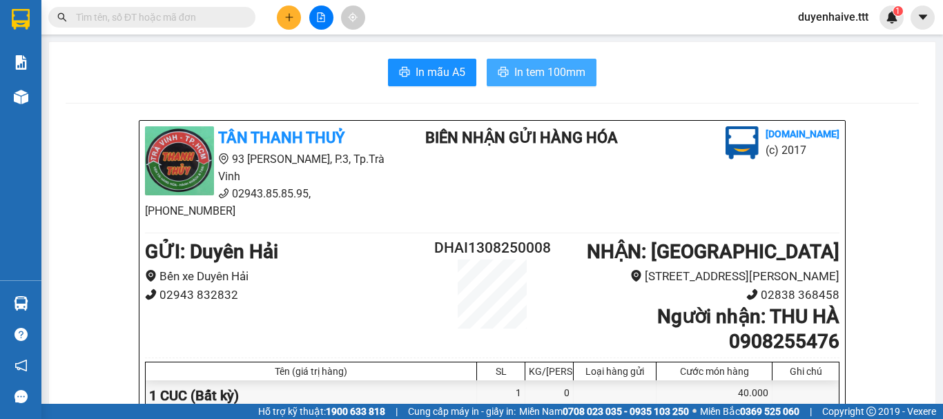
click at [576, 68] on span "In tem 100mm" at bounding box center [549, 72] width 71 height 17
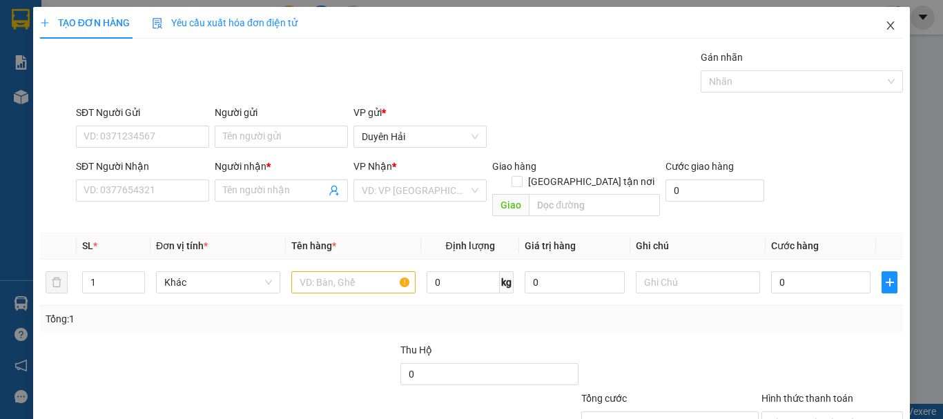
click at [885, 23] on icon "close" at bounding box center [890, 25] width 11 height 11
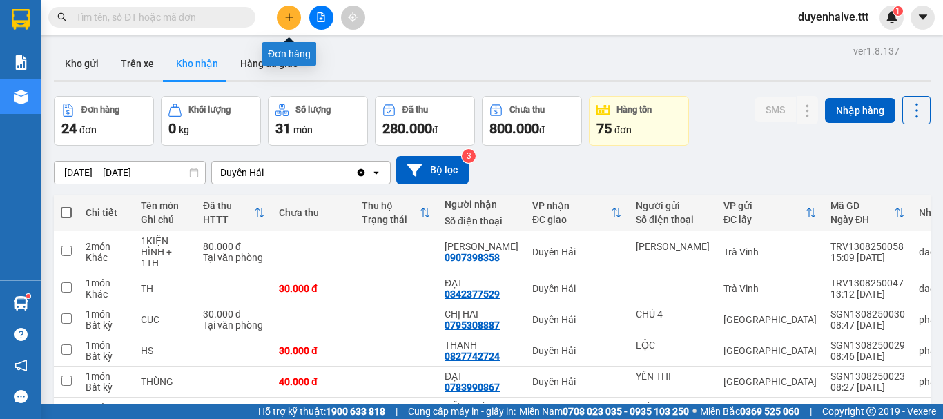
click at [285, 23] on button at bounding box center [289, 18] width 24 height 24
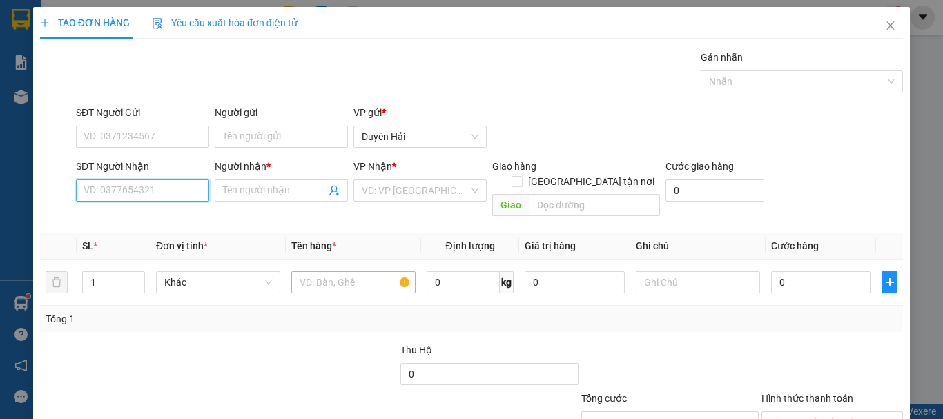
click at [173, 195] on input "SĐT Người Nhận" at bounding box center [142, 191] width 133 height 22
click at [159, 219] on div "0903971091 - sang" at bounding box center [141, 218] width 115 height 15
type input "0903971091"
type input "sang"
type input "0903971091"
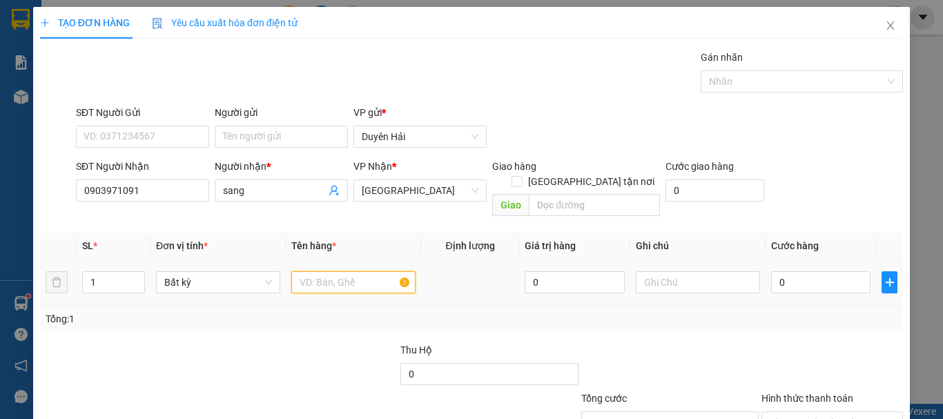
click at [322, 271] on input "text" at bounding box center [353, 282] width 124 height 22
type input "1 THX"
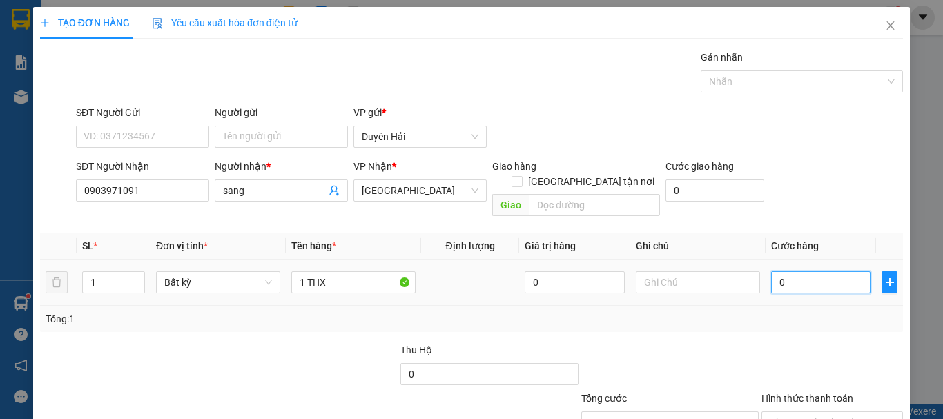
click at [795, 271] on input "0" at bounding box center [820, 282] width 99 height 22
type input "3"
type input "30"
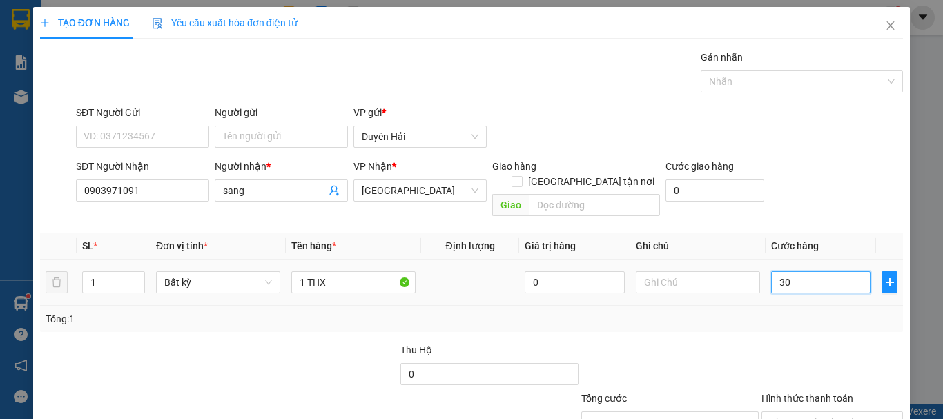
type input "30"
type input "30.000"
drag, startPoint x: 785, startPoint y: 280, endPoint x: 775, endPoint y: 297, distance: 19.8
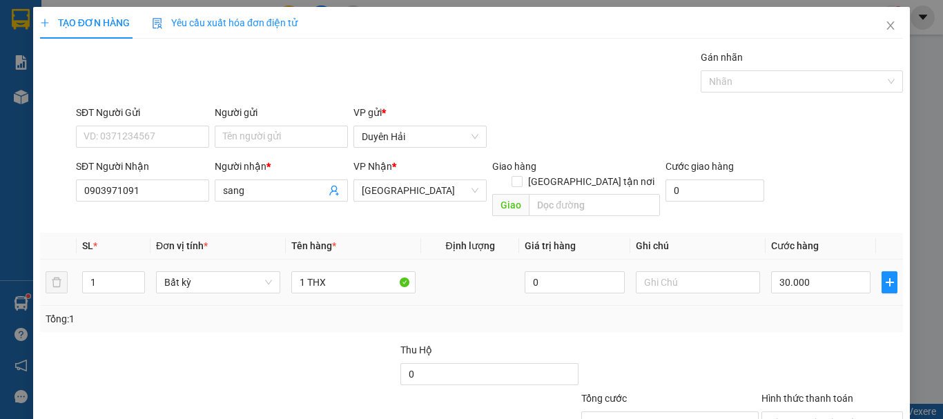
click at [785, 282] on td "30.000" at bounding box center [821, 283] width 110 height 46
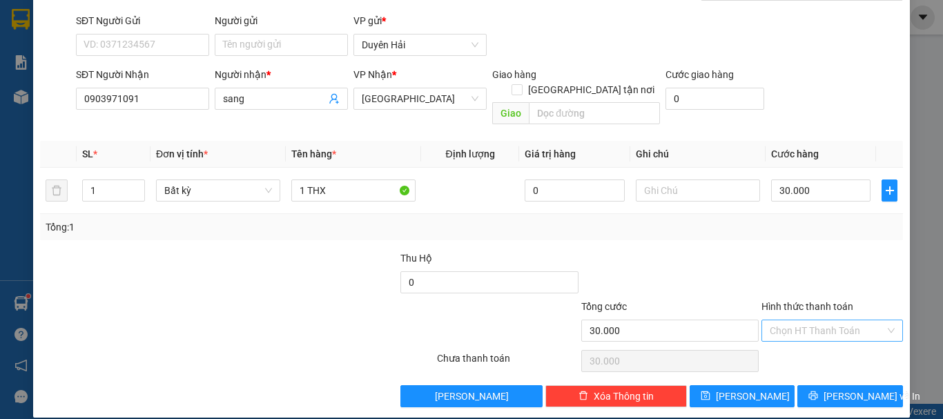
click at [791, 320] on input "Hình thức thanh toán" at bounding box center [827, 330] width 115 height 21
drag, startPoint x: 798, startPoint y: 341, endPoint x: 811, endPoint y: 342, distance: 12.5
click at [798, 344] on div "Tại văn phòng" at bounding box center [824, 343] width 124 height 15
type input "0"
drag, startPoint x: 825, startPoint y: 381, endPoint x: 813, endPoint y: 371, distance: 16.2
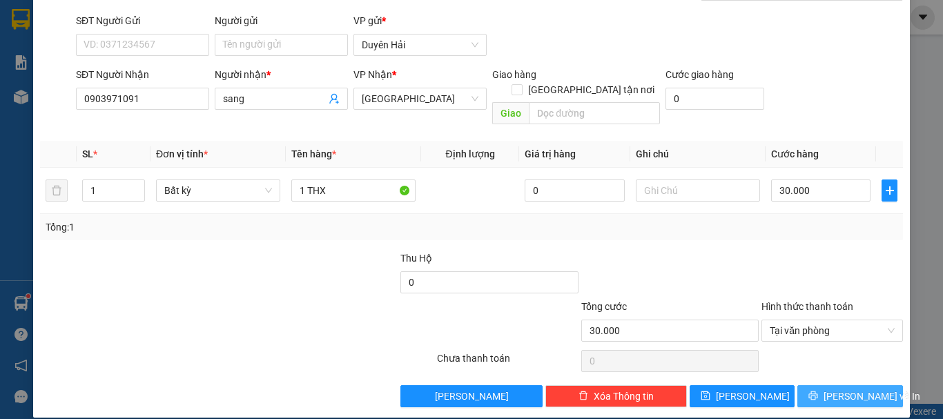
click at [826, 385] on button "[PERSON_NAME] và In" at bounding box center [851, 396] width 106 height 22
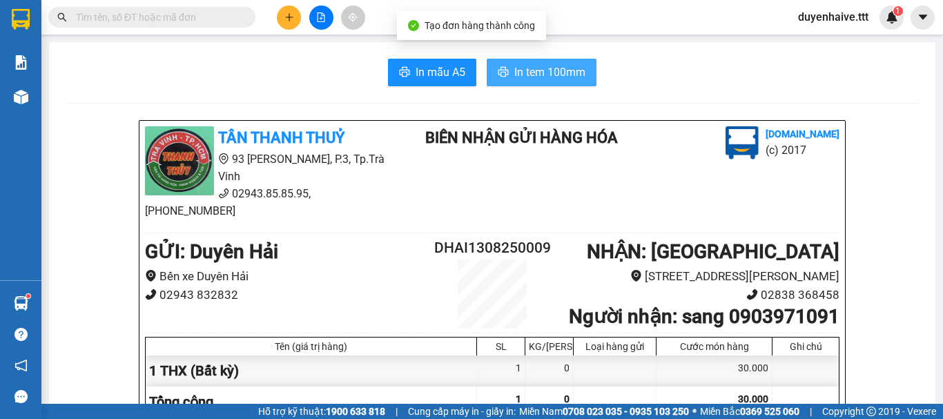
click at [546, 60] on button "In tem 100mm" at bounding box center [542, 73] width 110 height 28
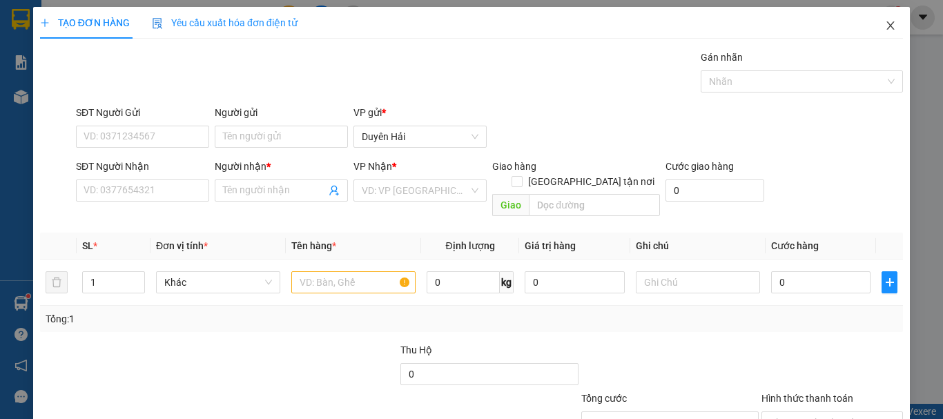
click at [885, 24] on icon "close" at bounding box center [890, 25] width 11 height 11
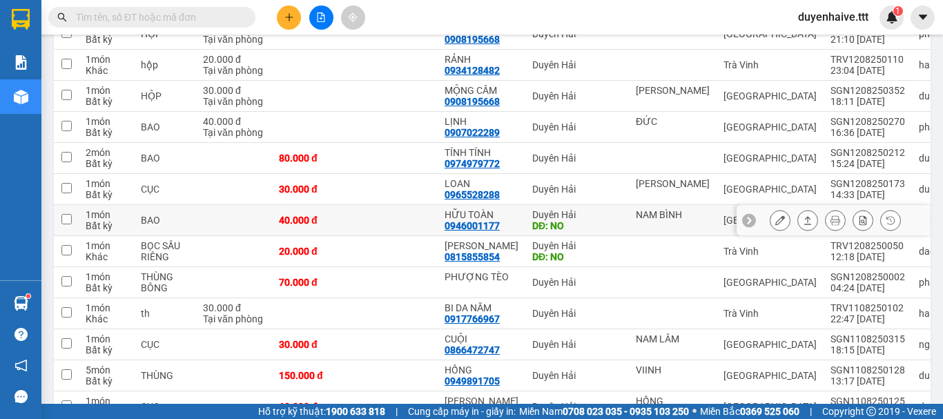
scroll to position [334, 0]
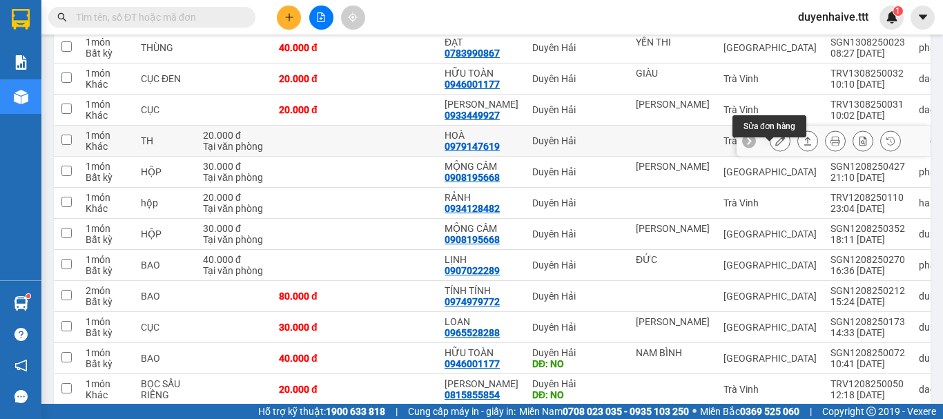
click at [775, 146] on icon at bounding box center [780, 141] width 10 height 10
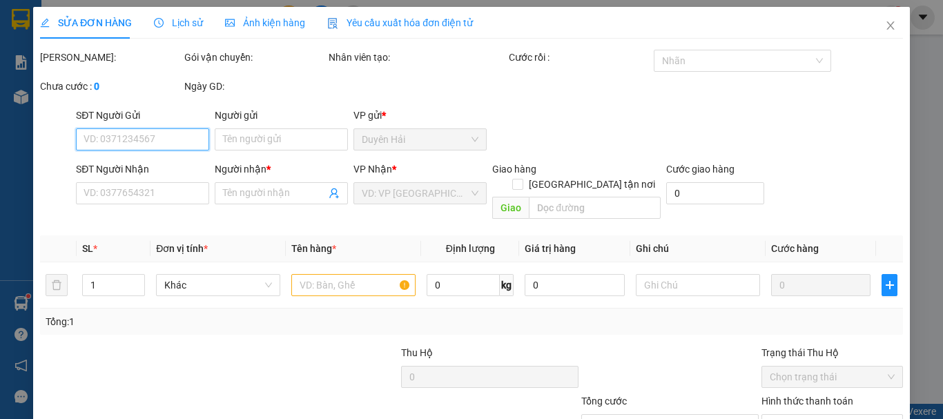
type input "0979147619"
type input "HOÀ"
type input "20.000"
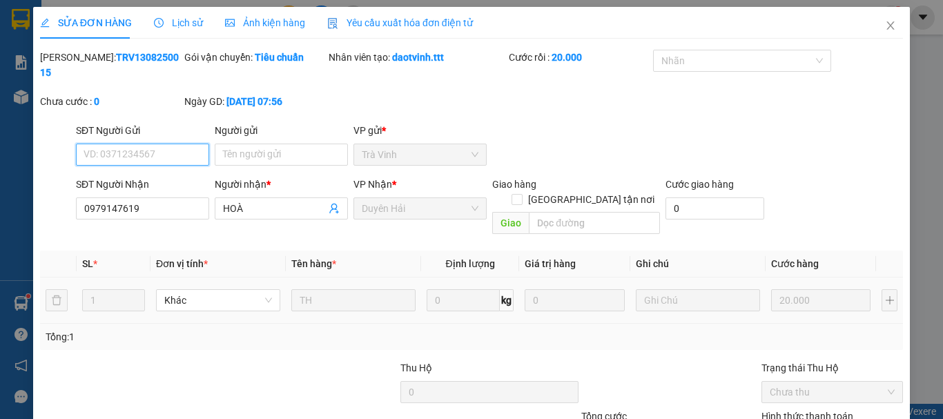
scroll to position [88, 0]
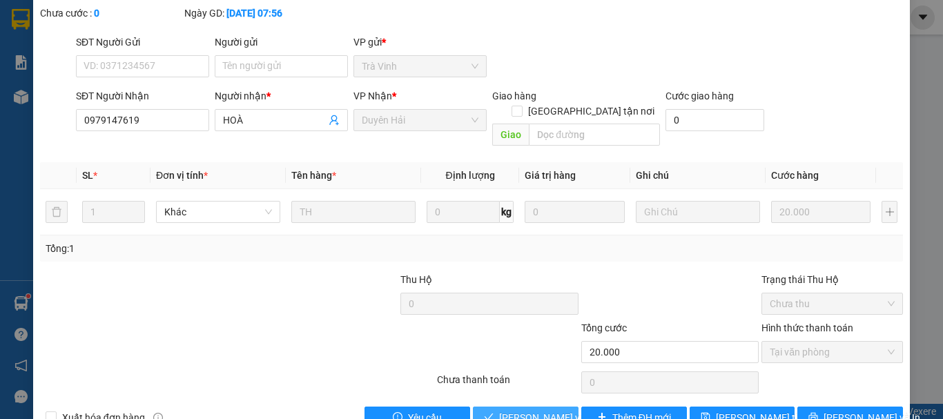
click at [523, 410] on span "[PERSON_NAME] và [PERSON_NAME] hàng" at bounding box center [565, 417] width 133 height 15
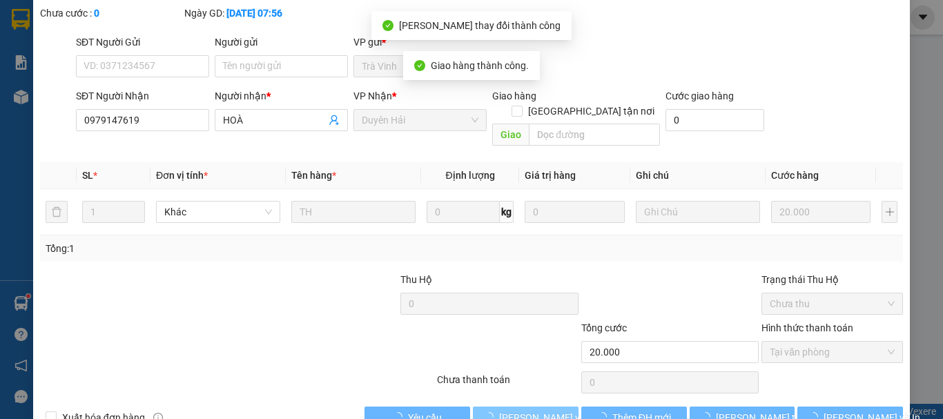
scroll to position [0, 0]
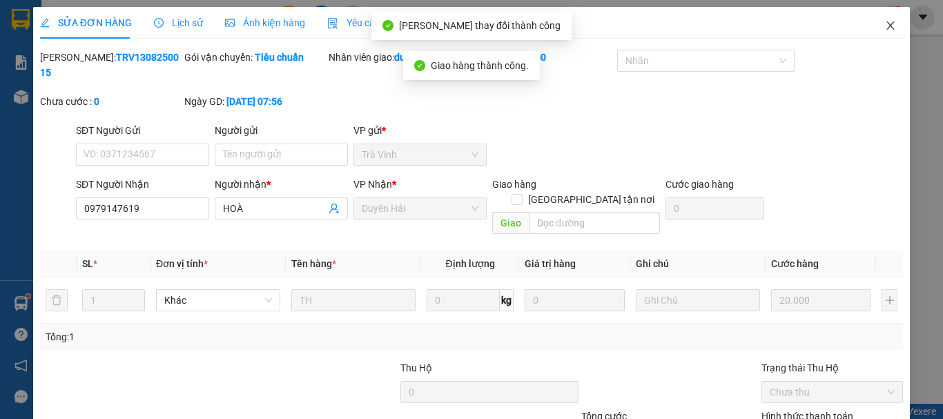
click at [885, 27] on icon "close" at bounding box center [890, 25] width 11 height 11
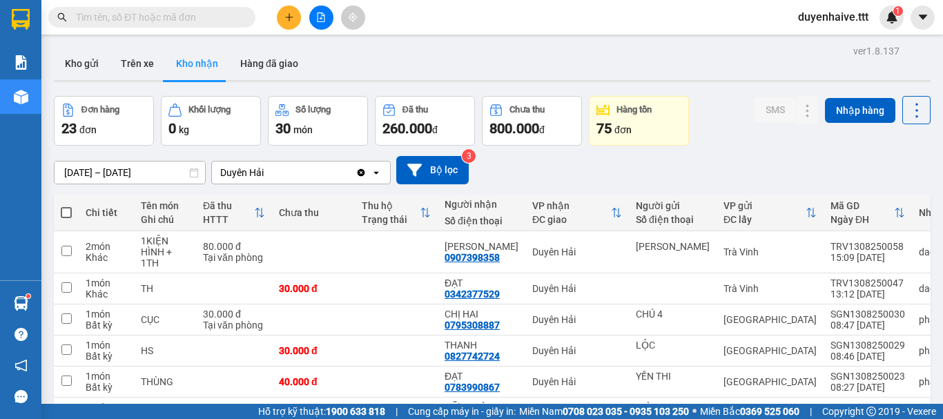
click at [197, 19] on input "text" at bounding box center [157, 17] width 163 height 15
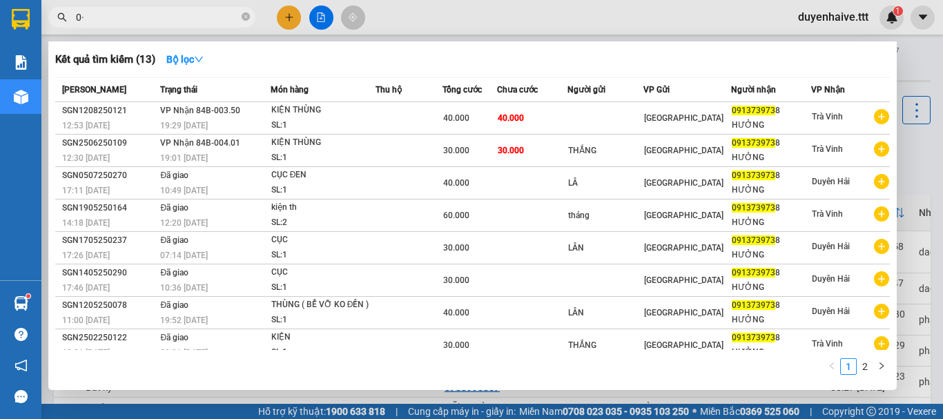
type input "0"
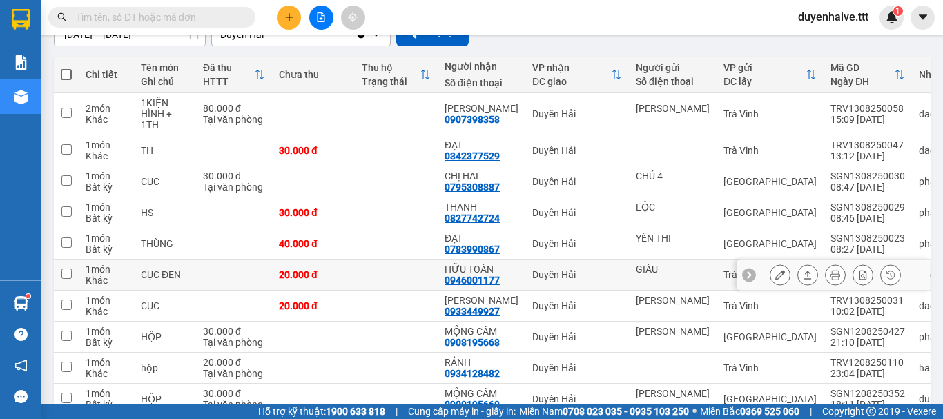
scroll to position [345, 0]
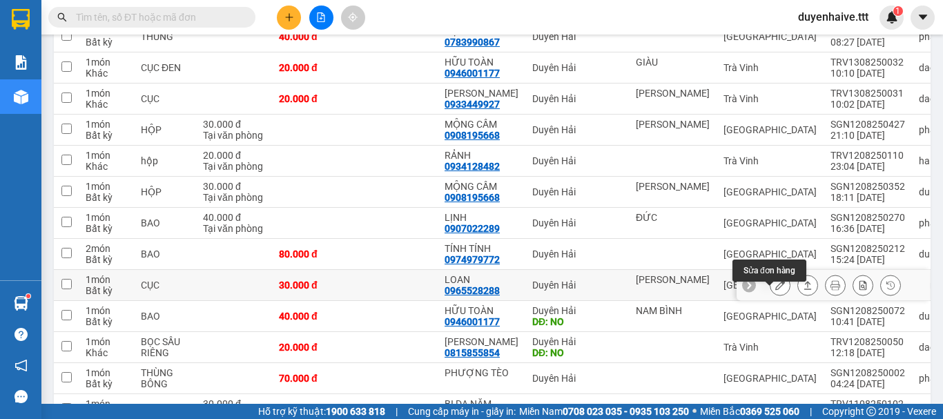
click at [775, 290] on icon at bounding box center [780, 285] width 10 height 10
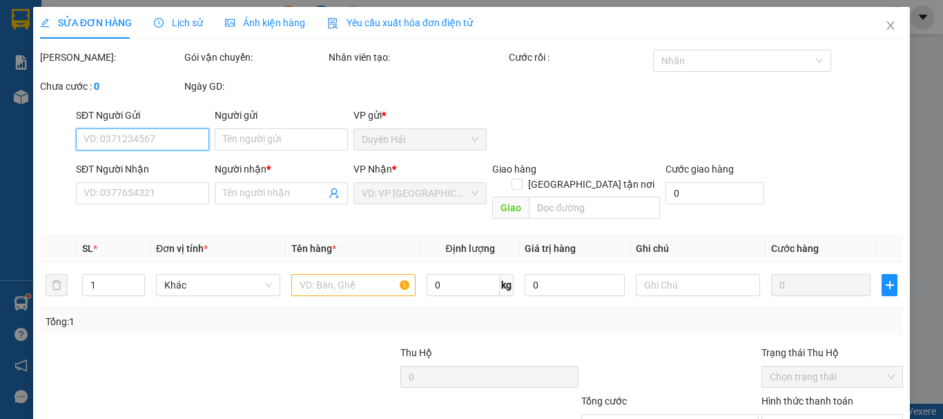
scroll to position [95, 0]
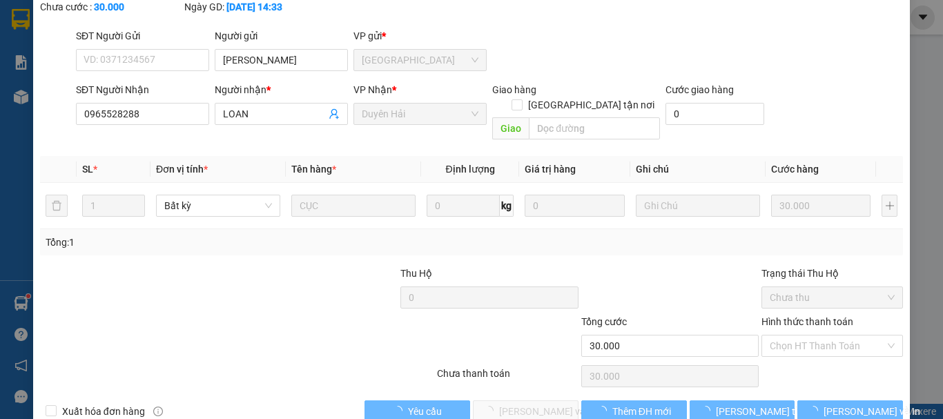
type input "[PERSON_NAME]"
type input "0965528288"
type input "LOAN"
type input "30.000"
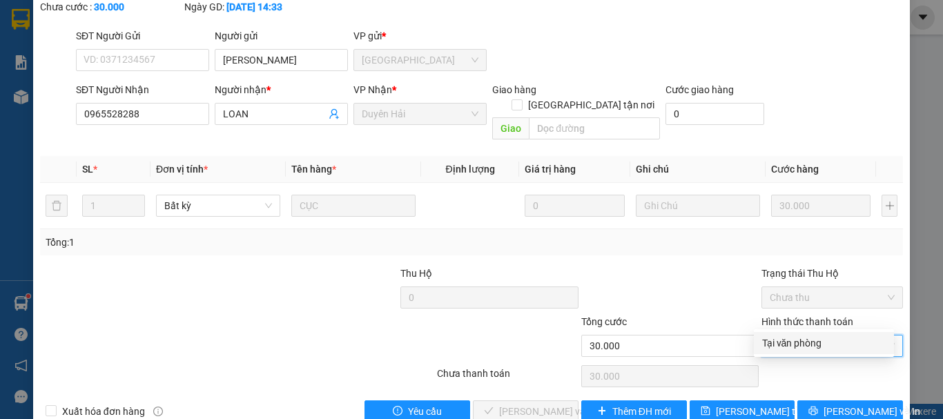
click at [807, 338] on div "Tại văn phòng" at bounding box center [824, 343] width 124 height 15
type input "0"
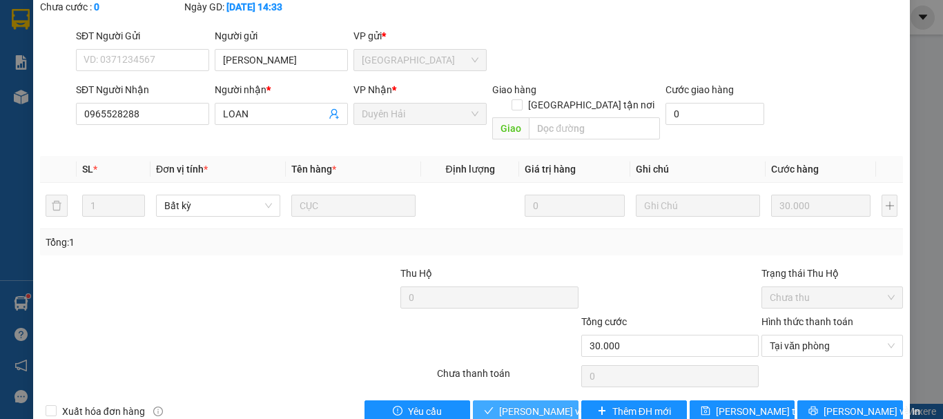
click at [517, 404] on span "[PERSON_NAME] và [PERSON_NAME] hàng" at bounding box center [565, 411] width 133 height 15
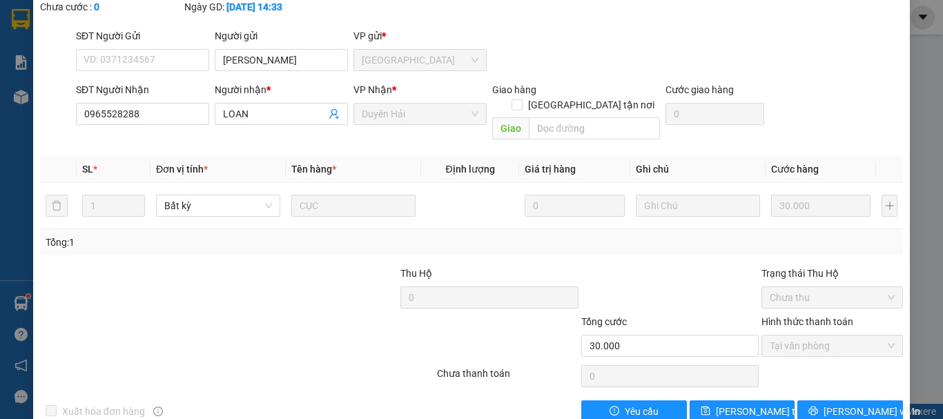
scroll to position [0, 0]
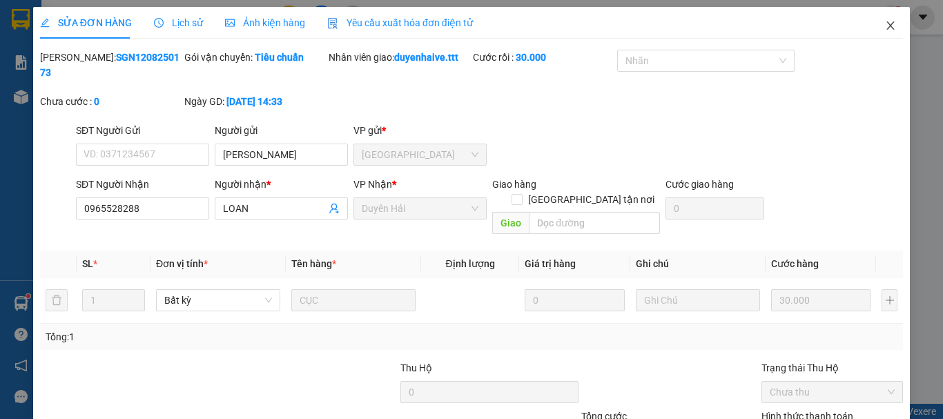
drag, startPoint x: 881, startPoint y: 24, endPoint x: 889, endPoint y: 37, distance: 15.2
click at [885, 27] on icon "close" at bounding box center [890, 25] width 11 height 11
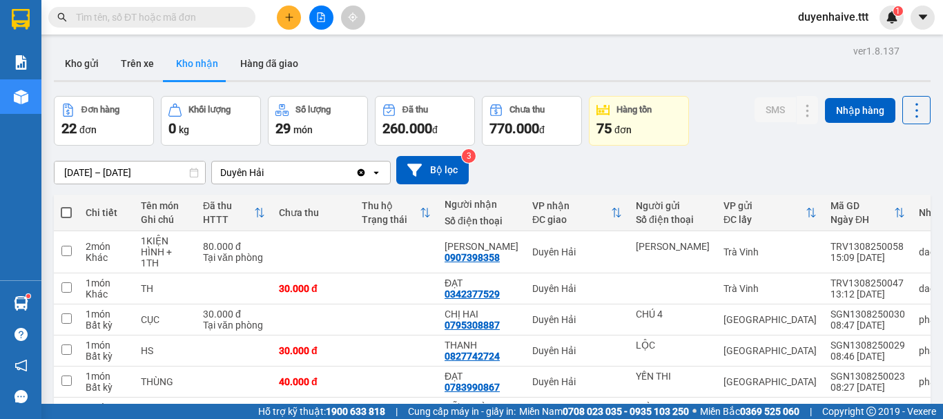
scroll to position [207, 0]
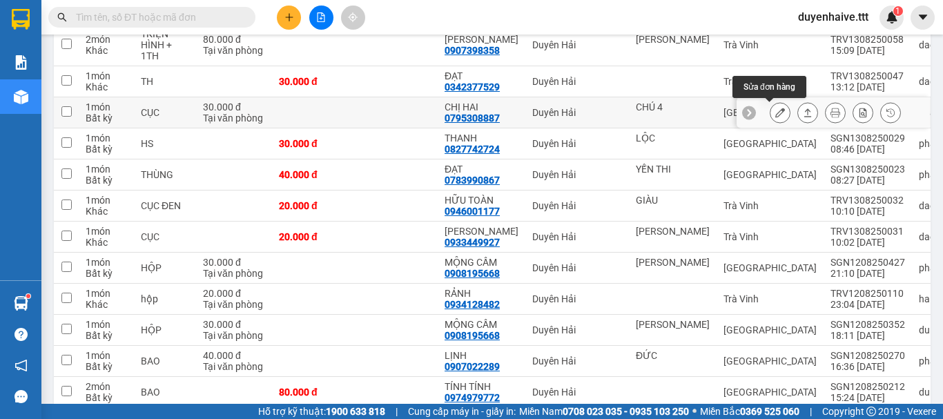
click at [775, 110] on icon at bounding box center [780, 113] width 10 height 10
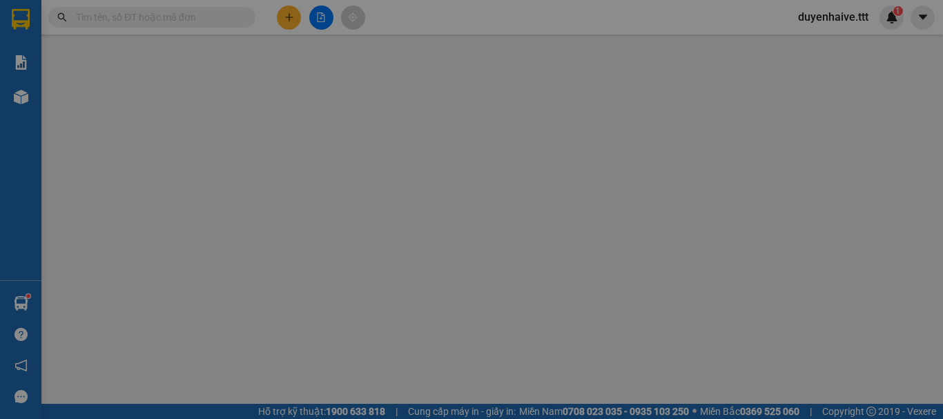
type input "CHÚ 4"
type input "0795308887"
type input "CHỊ HAI"
type input "30.000"
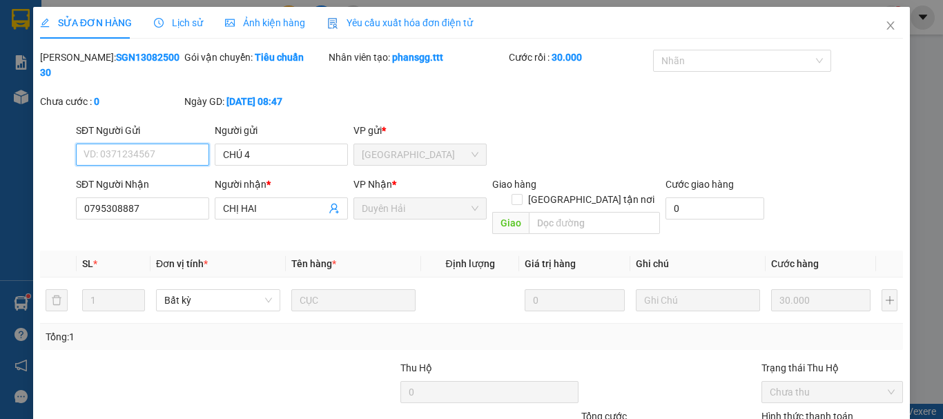
scroll to position [95, 0]
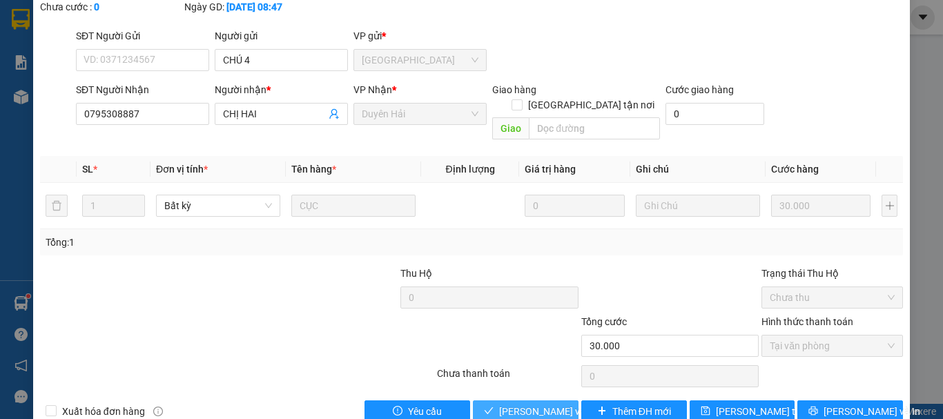
click at [529, 404] on span "[PERSON_NAME] và [PERSON_NAME] hàng" at bounding box center [565, 411] width 133 height 15
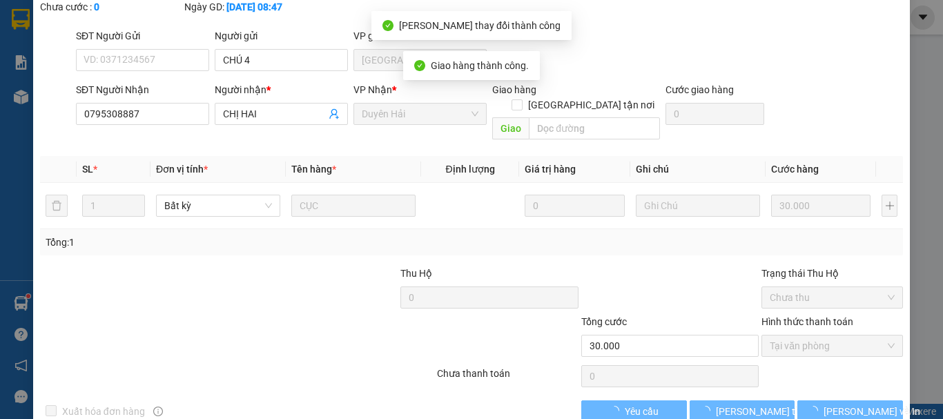
scroll to position [0, 0]
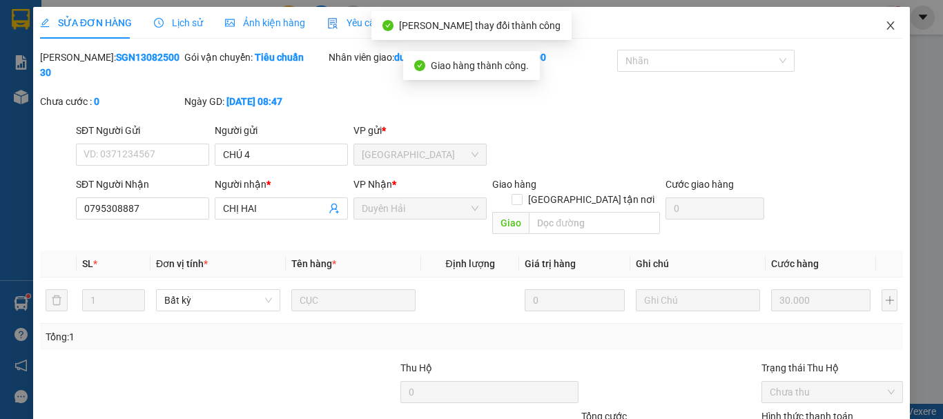
click at [885, 22] on icon "close" at bounding box center [890, 25] width 11 height 11
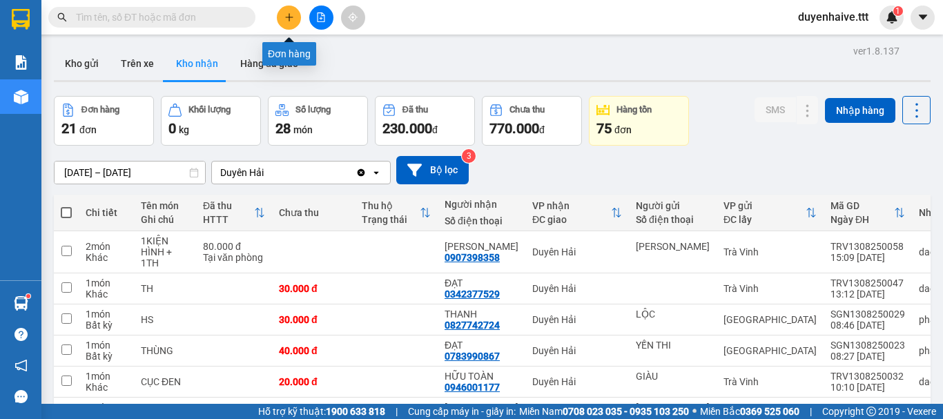
click at [281, 11] on button at bounding box center [289, 18] width 24 height 24
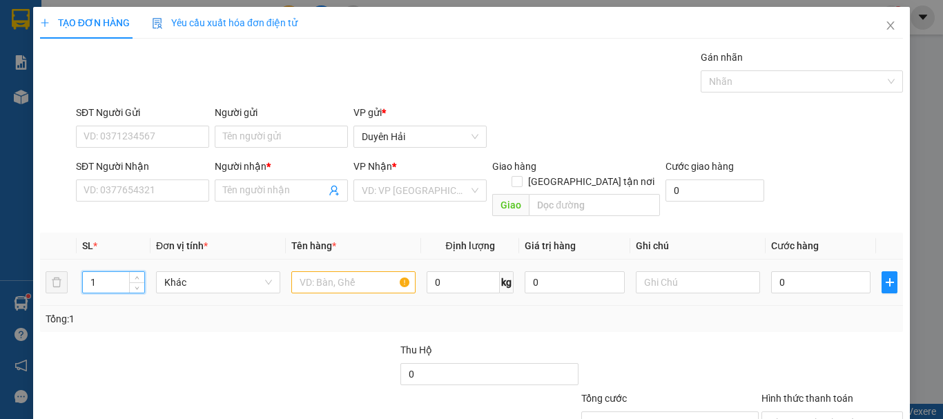
click at [106, 272] on input "1" at bounding box center [113, 282] width 61 height 21
click at [793, 272] on input "0" at bounding box center [820, 282] width 99 height 22
type input "1"
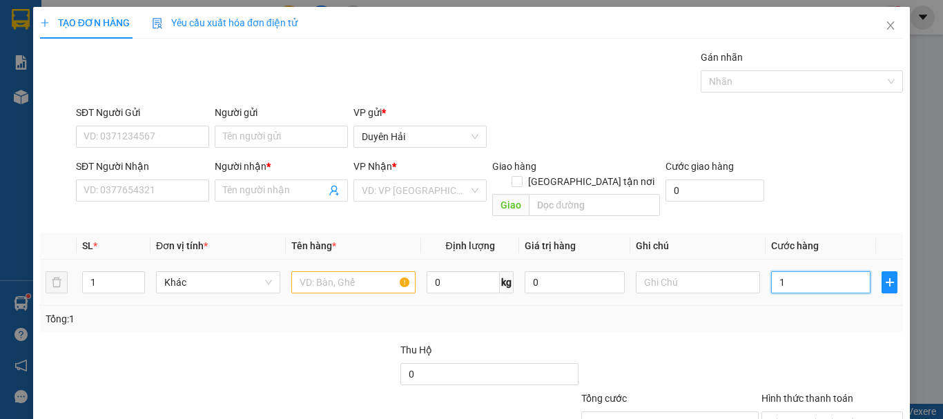
type input "10"
type input "100"
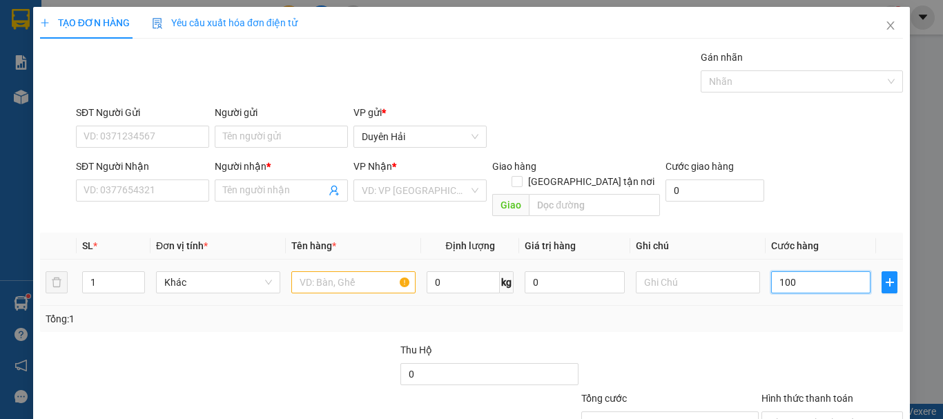
type input "100"
type input "100.000"
click at [786, 172] on div "SĐT Người Nhận VD: 0377654321 Người nhận * Tên người nhận VP Nhận * VD: VP Sài …" at bounding box center [489, 191] width 833 height 64
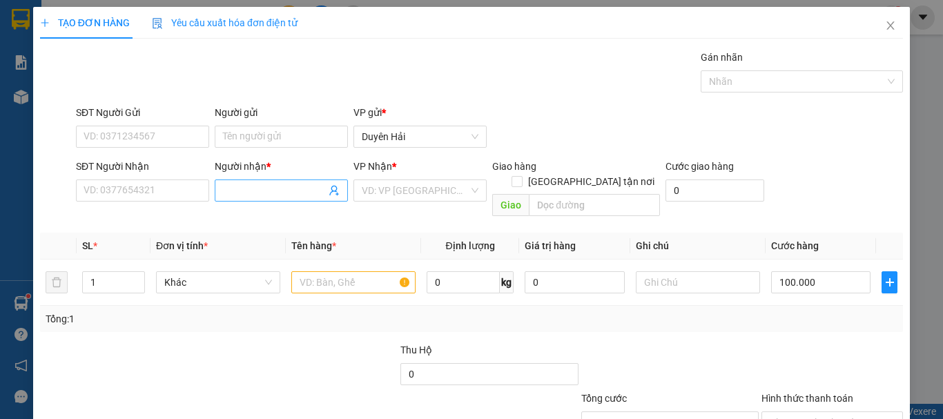
click at [293, 190] on input "Người nhận *" at bounding box center [274, 190] width 103 height 15
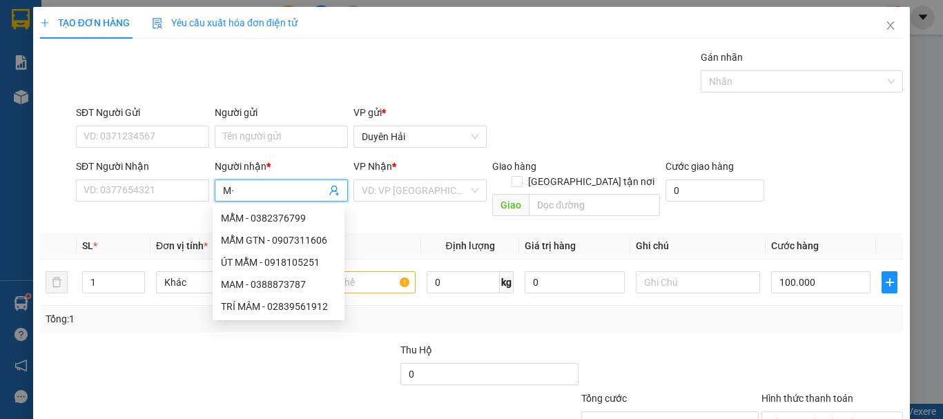
type input "M"
click at [432, 79] on div "Gói vận chuyển * Tiêu chuẩn Gán nhãn Nhãn" at bounding box center [489, 74] width 833 height 48
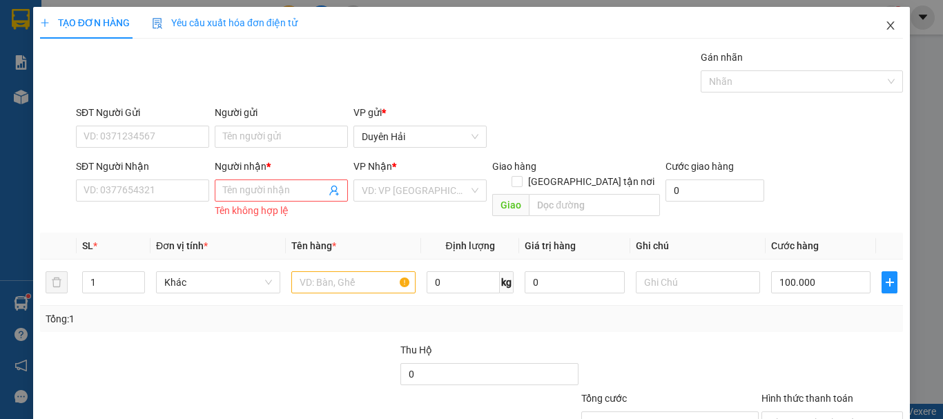
click at [885, 23] on icon "close" at bounding box center [890, 25] width 11 height 11
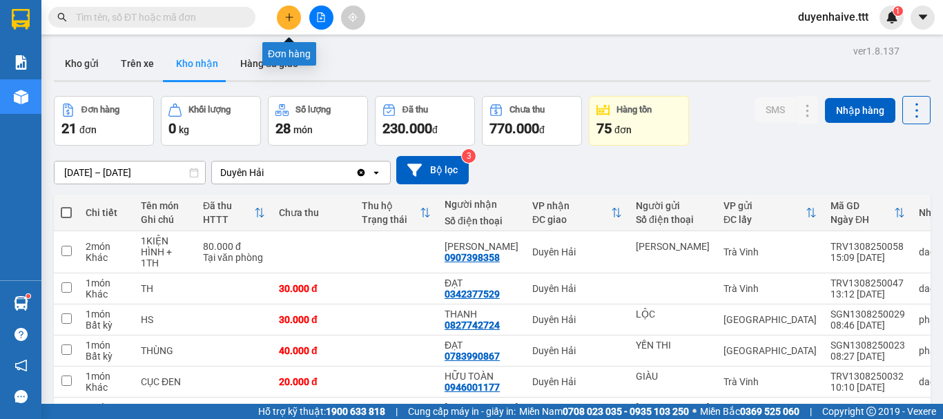
click at [285, 18] on icon "plus" at bounding box center [289, 17] width 10 height 10
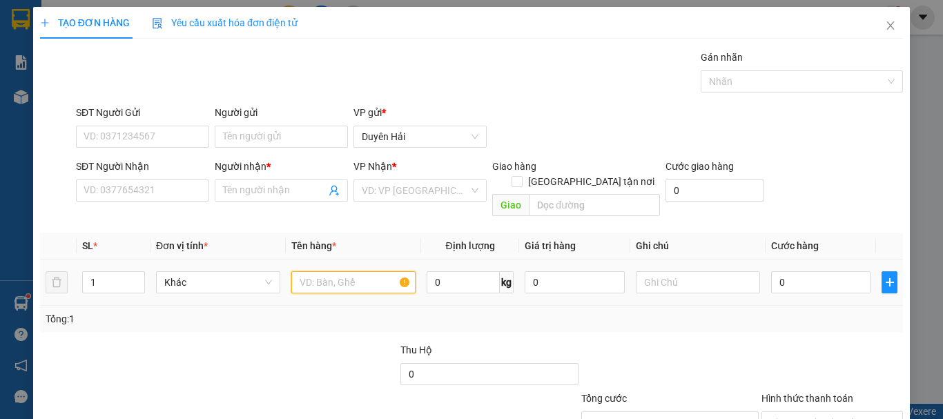
click at [350, 273] on input "text" at bounding box center [353, 282] width 124 height 22
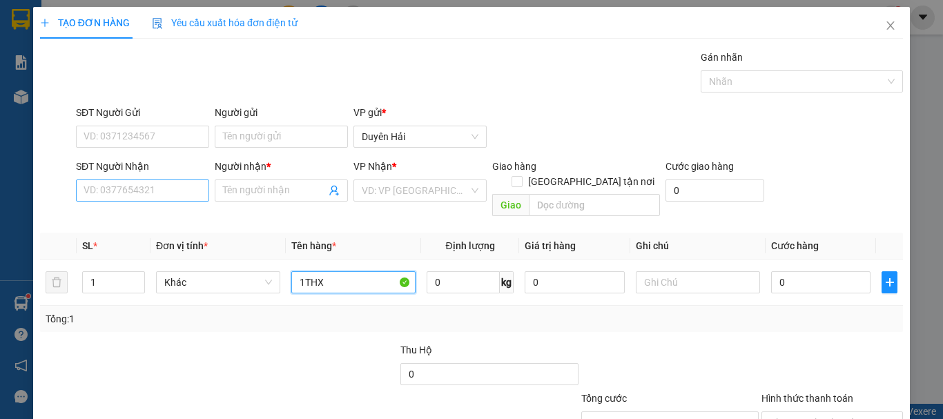
type input "1THX"
click at [166, 186] on input "SĐT Người Nhận" at bounding box center [142, 191] width 133 height 22
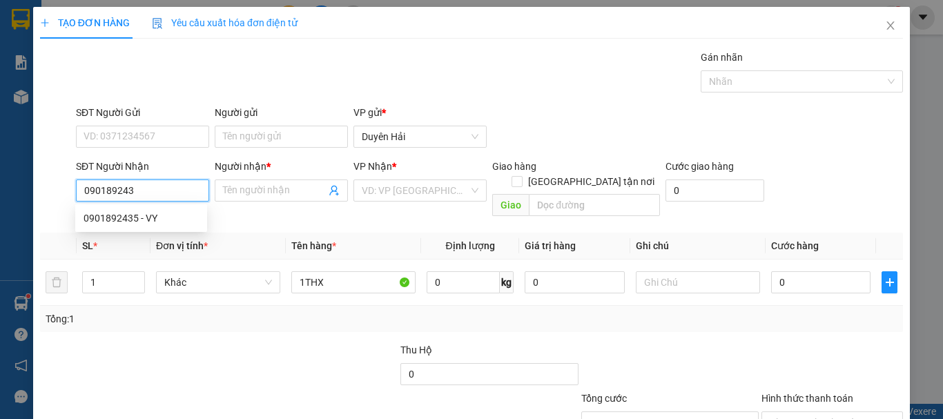
type input "0901892435"
click at [149, 217] on div "0901892435 - VY" at bounding box center [141, 218] width 115 height 15
type input "VY"
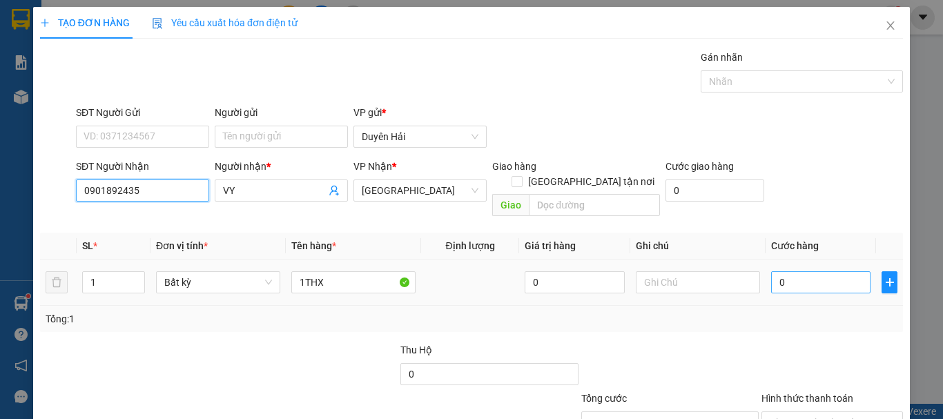
type input "0901892435"
click at [808, 271] on input "0" at bounding box center [820, 282] width 99 height 22
type input "3"
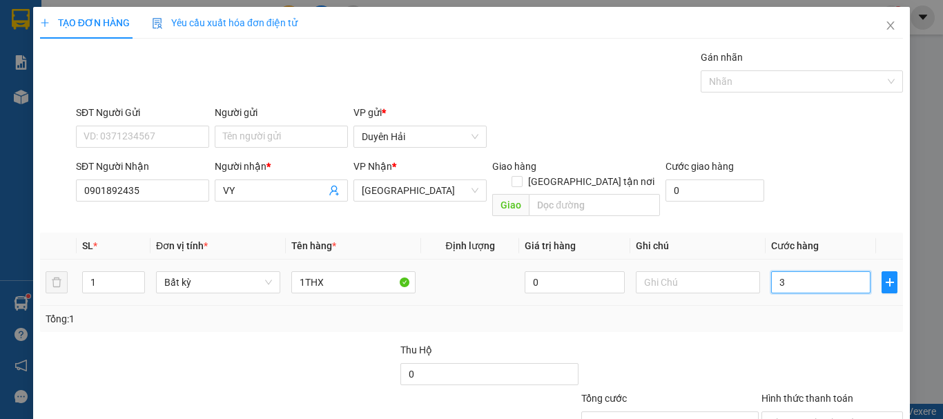
type input "0"
type input "05"
type input "5"
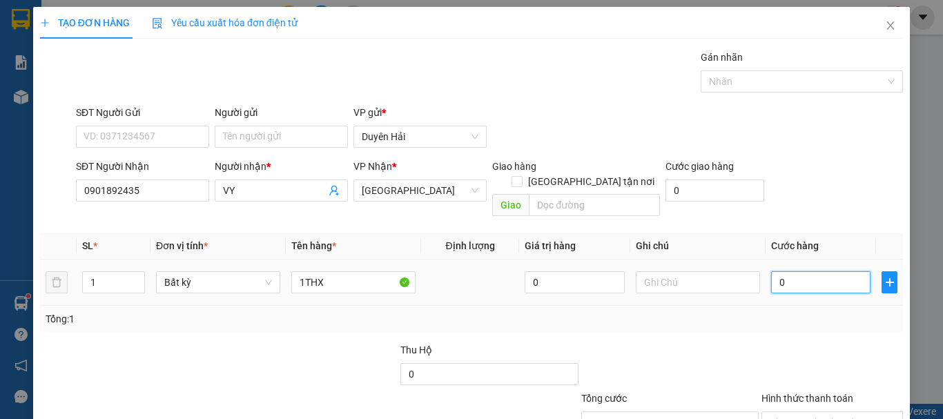
type input "5"
type input "050"
type input "50"
type input "50.000"
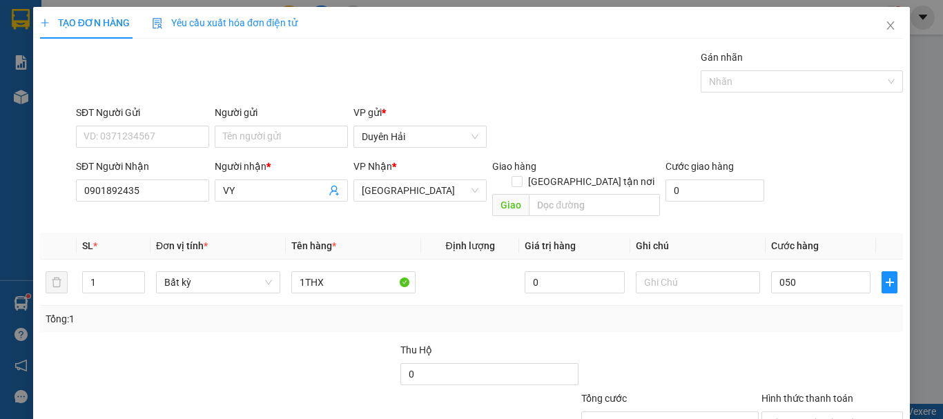
type input "50.000"
click at [743, 342] on div at bounding box center [670, 366] width 180 height 48
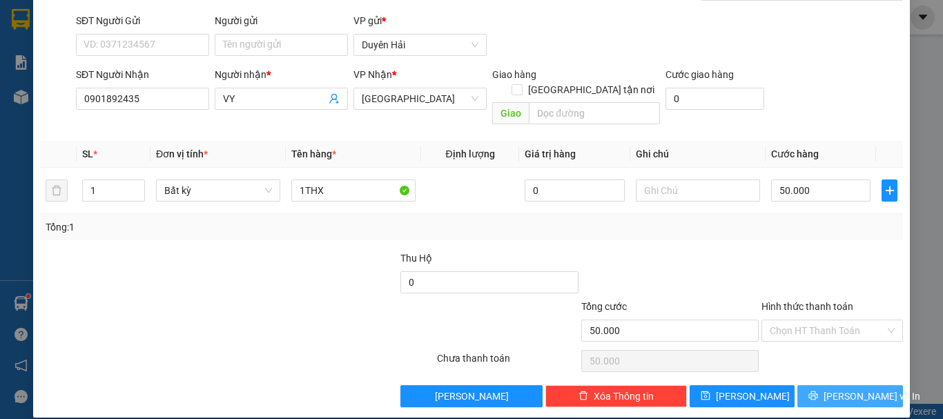
click at [845, 389] on span "[PERSON_NAME] và In" at bounding box center [872, 396] width 97 height 15
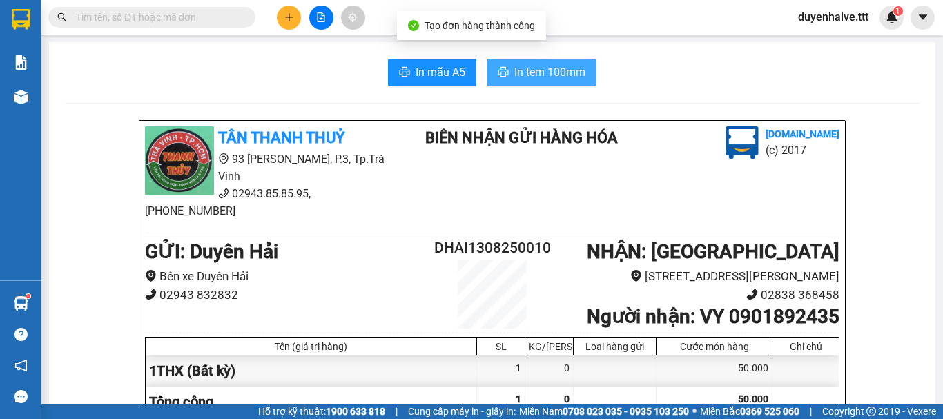
click at [554, 70] on span "In tem 100mm" at bounding box center [549, 72] width 71 height 17
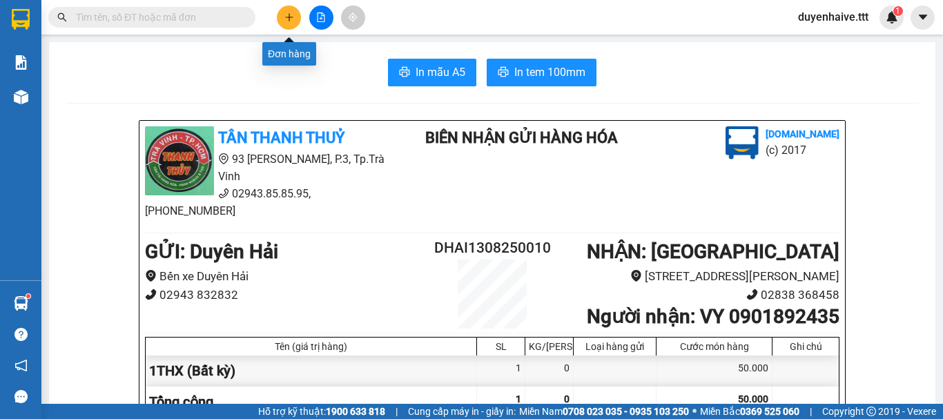
click at [295, 19] on button at bounding box center [289, 18] width 24 height 24
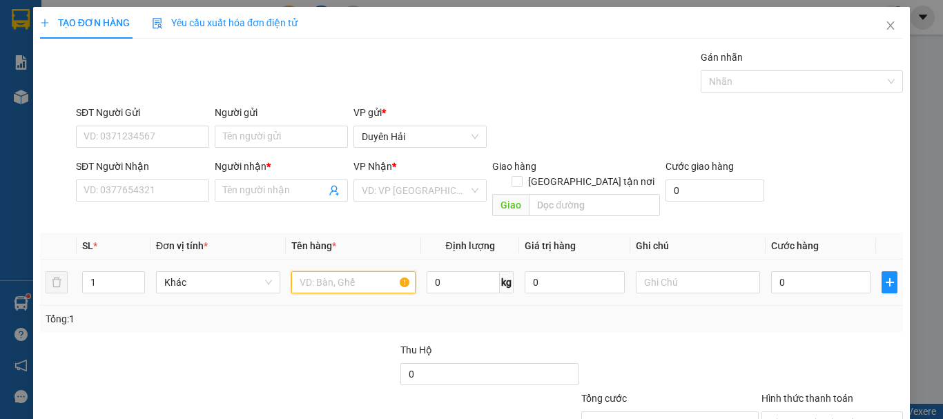
click at [368, 273] on input "text" at bounding box center [353, 282] width 124 height 22
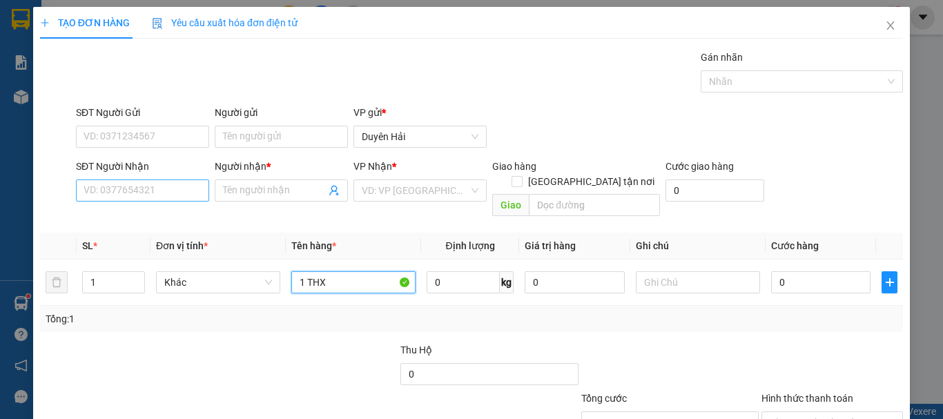
type input "1 THX"
click at [178, 196] on input "SĐT Người Nhận" at bounding box center [142, 191] width 133 height 22
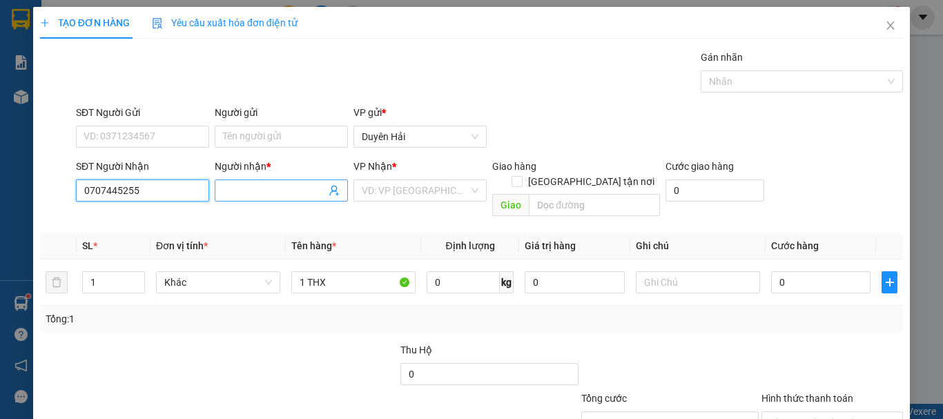
type input "0707445255"
click at [280, 193] on input "Người nhận *" at bounding box center [274, 190] width 103 height 15
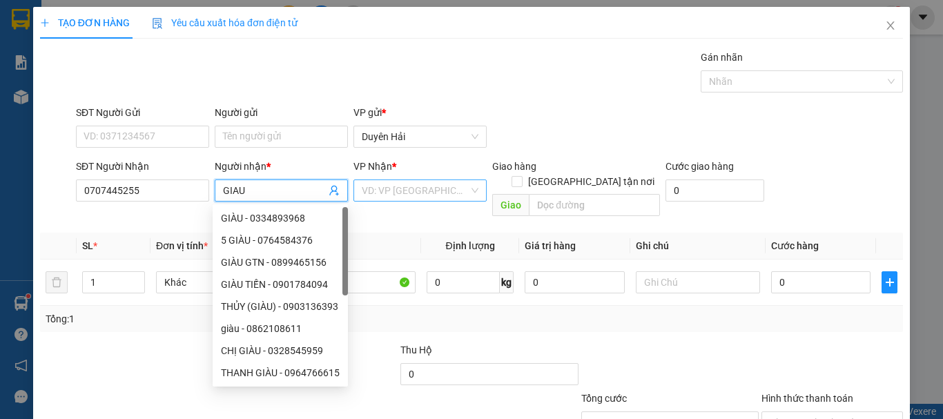
type input "GIAU"
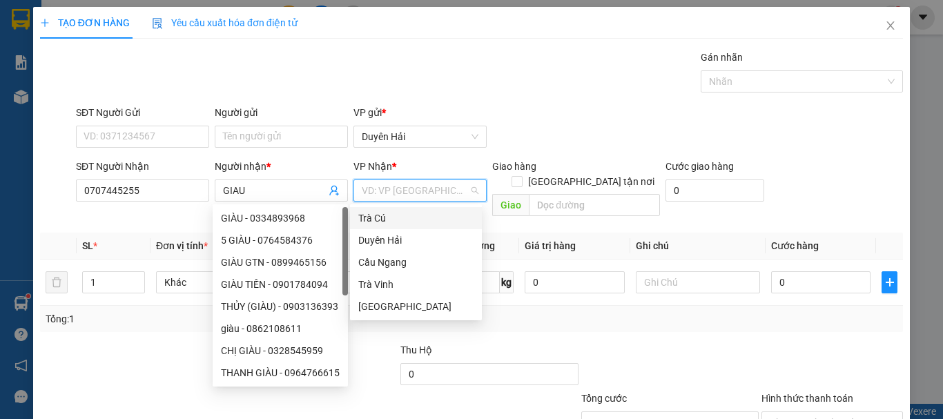
click at [430, 196] on input "search" at bounding box center [415, 190] width 107 height 21
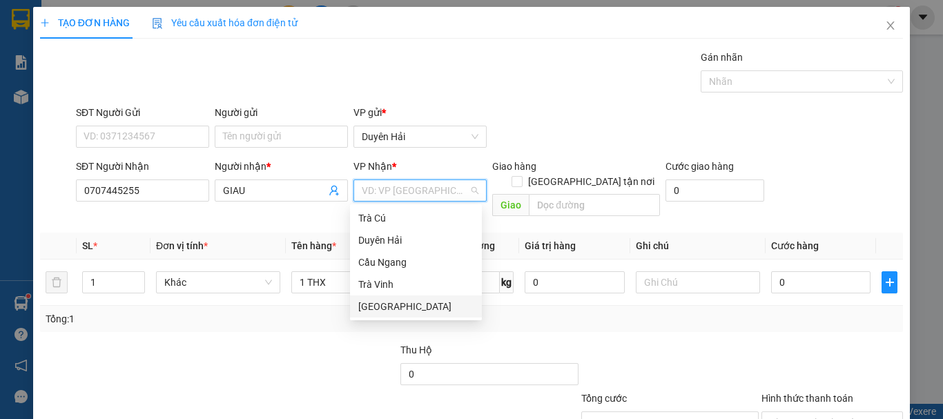
click at [385, 302] on div "[GEOGRAPHIC_DATA]" at bounding box center [415, 306] width 115 height 15
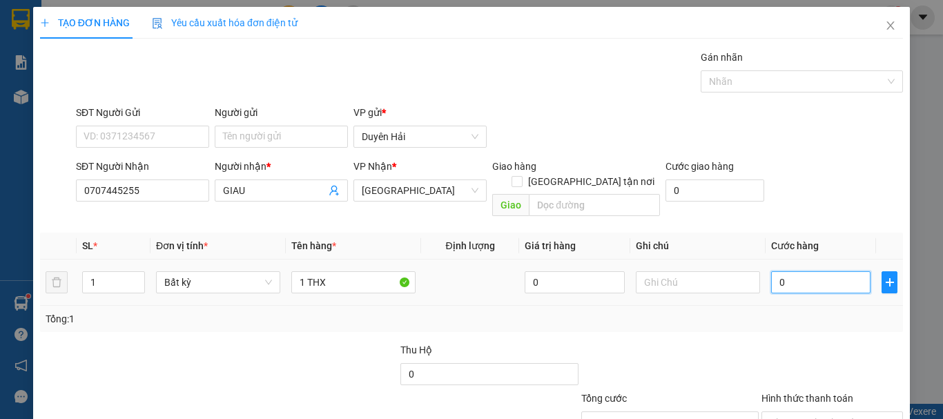
click at [783, 271] on input "0" at bounding box center [820, 282] width 99 height 22
type input "5"
type input "50"
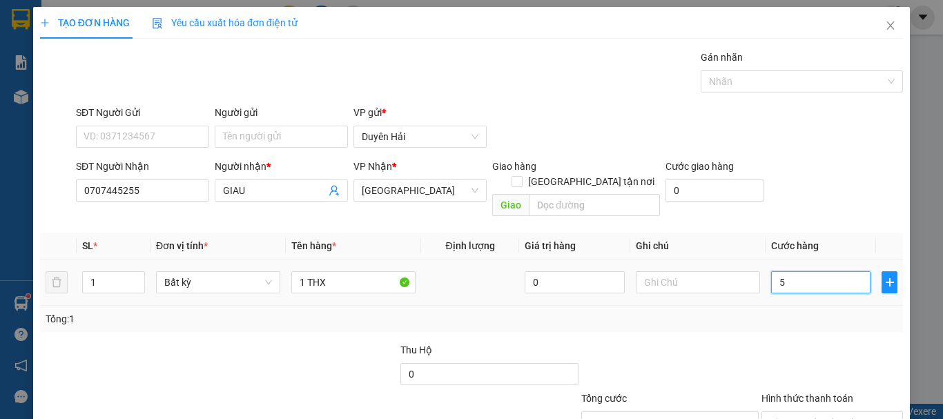
type input "50"
type input "50.000"
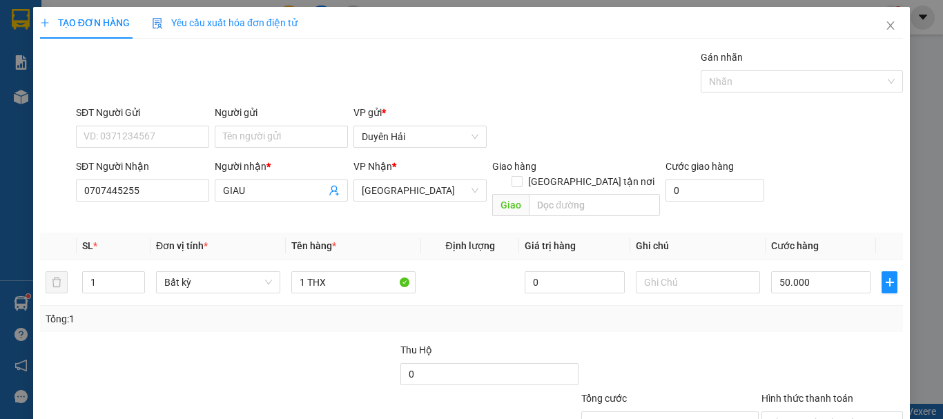
click at [788, 311] on div "Tổng: 1" at bounding box center [471, 319] width 863 height 26
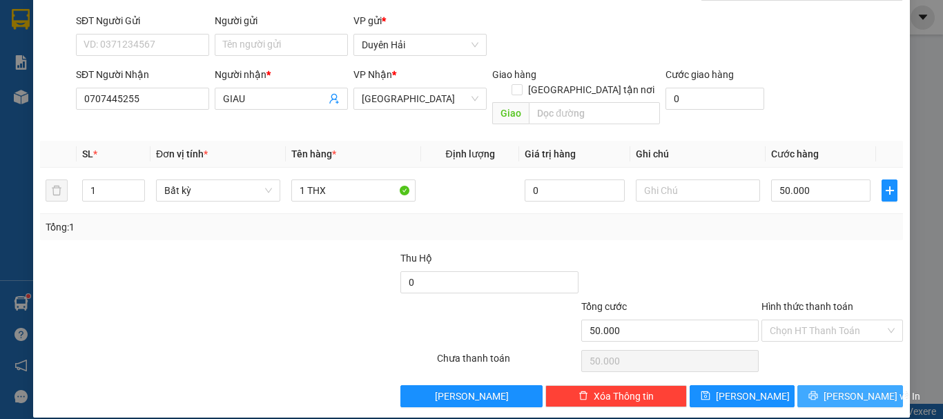
click at [817, 392] on icon "printer" at bounding box center [813, 396] width 9 height 9
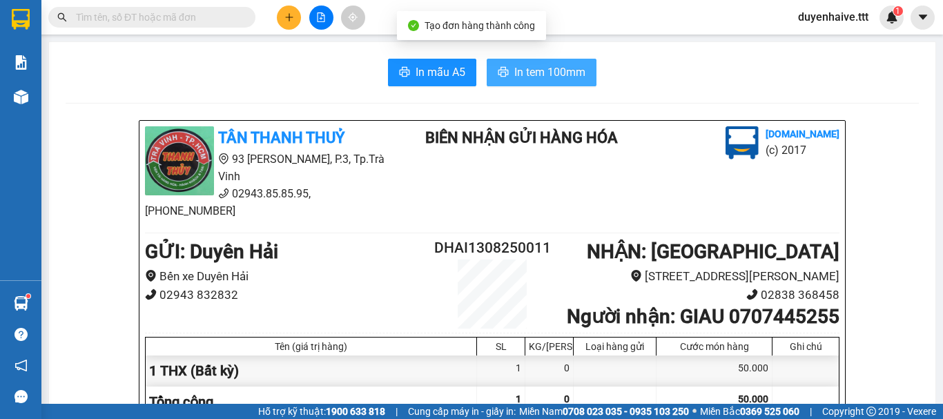
click at [552, 76] on span "In tem 100mm" at bounding box center [549, 72] width 71 height 17
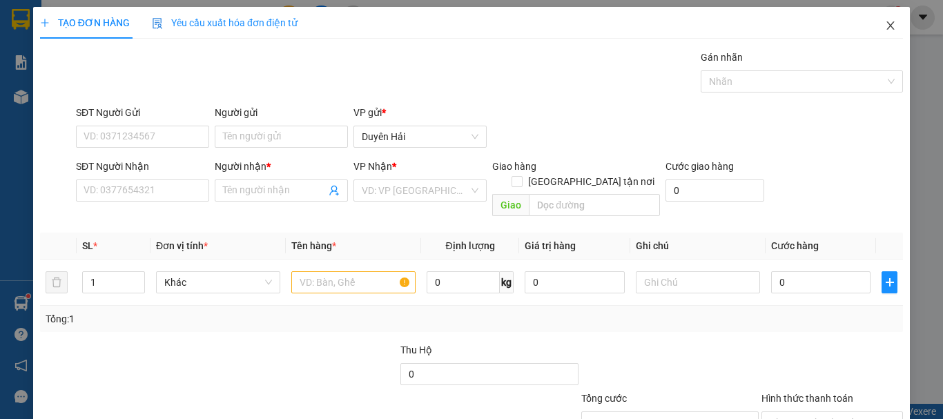
click at [885, 26] on icon "close" at bounding box center [890, 25] width 11 height 11
click at [885, 25] on icon "close" at bounding box center [890, 25] width 11 height 11
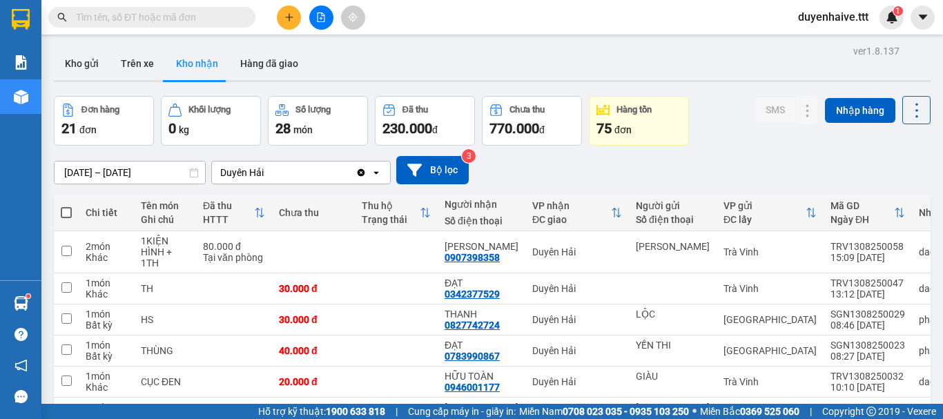
click at [190, 13] on input "text" at bounding box center [157, 17] width 163 height 15
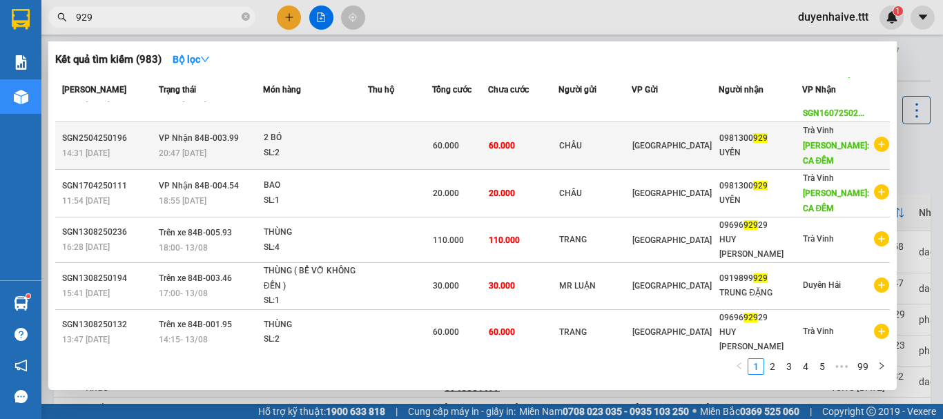
scroll to position [152, 0]
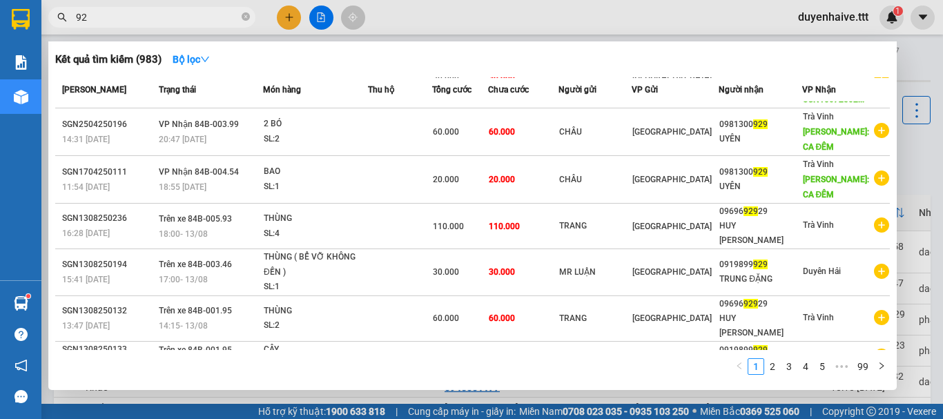
type input "9"
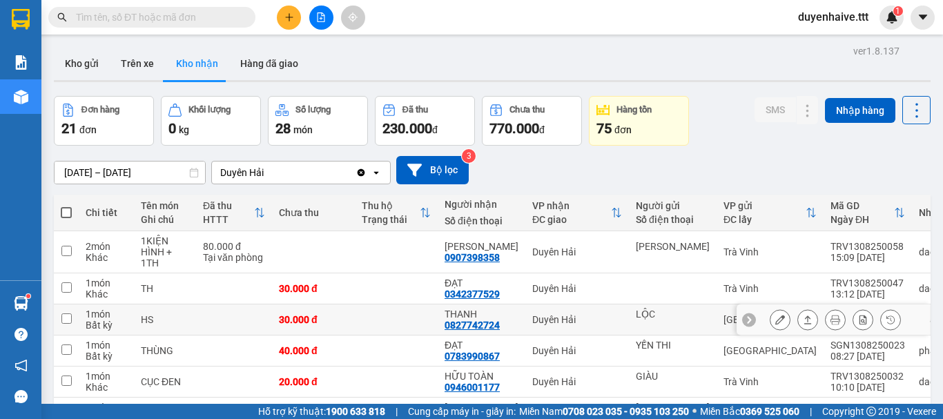
scroll to position [138, 0]
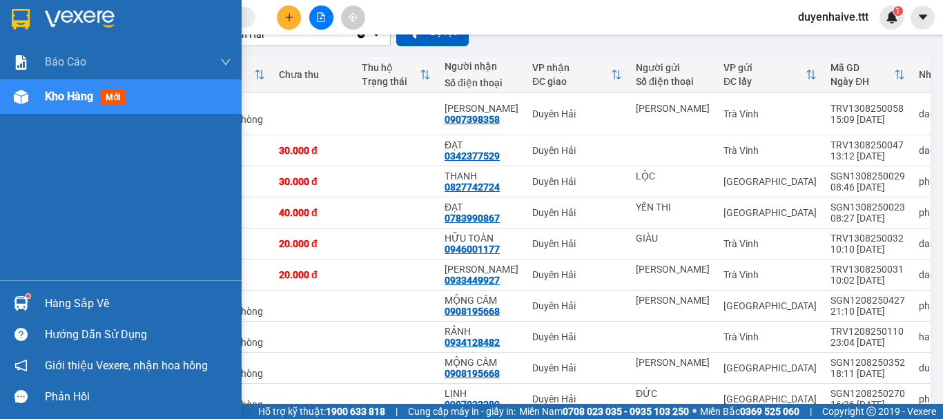
click at [90, 303] on div "Hàng sắp về" at bounding box center [138, 303] width 186 height 21
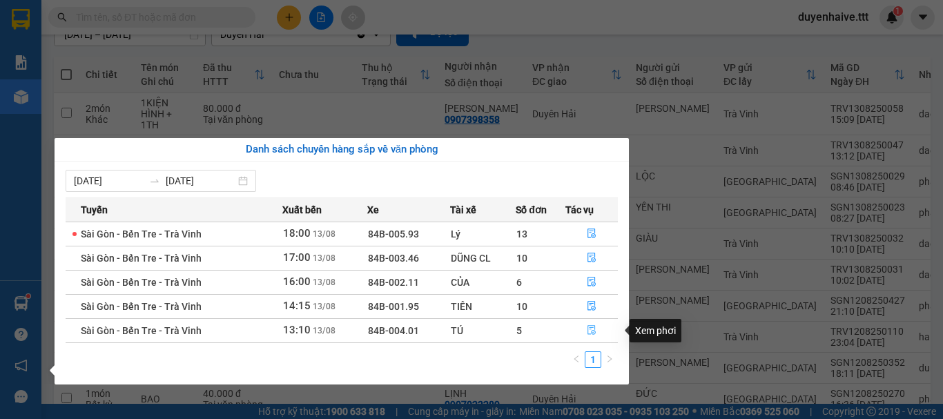
click at [594, 331] on icon "file-done" at bounding box center [592, 330] width 10 height 10
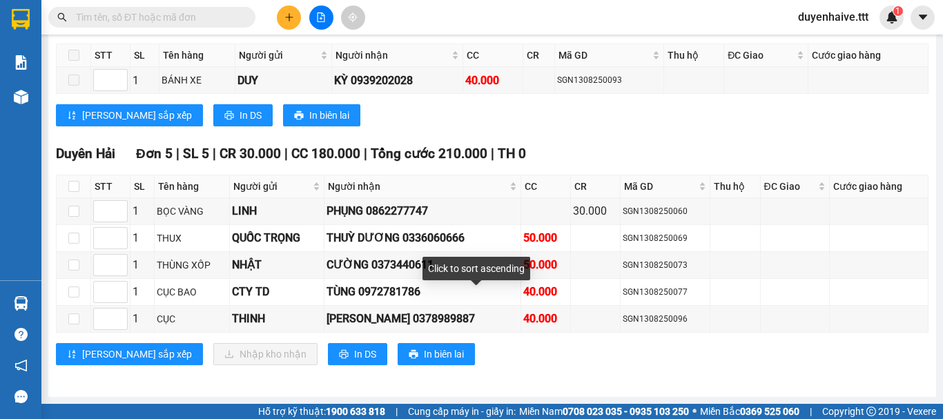
scroll to position [1750, 0]
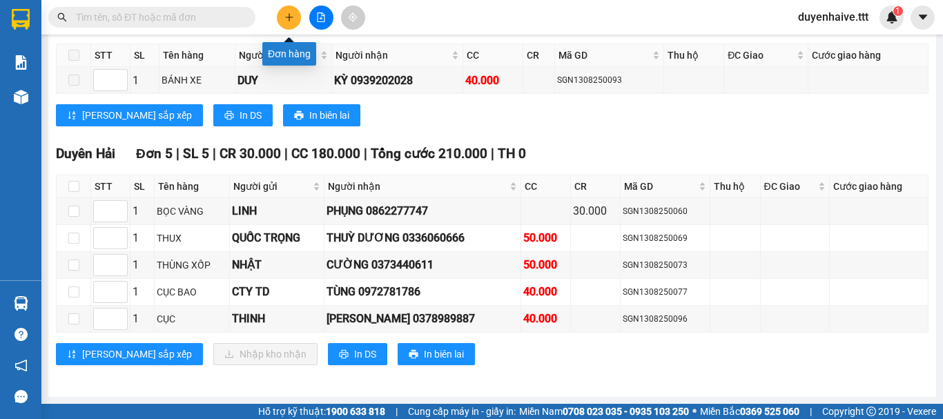
click at [288, 17] on icon "plus" at bounding box center [289, 17] width 8 height 1
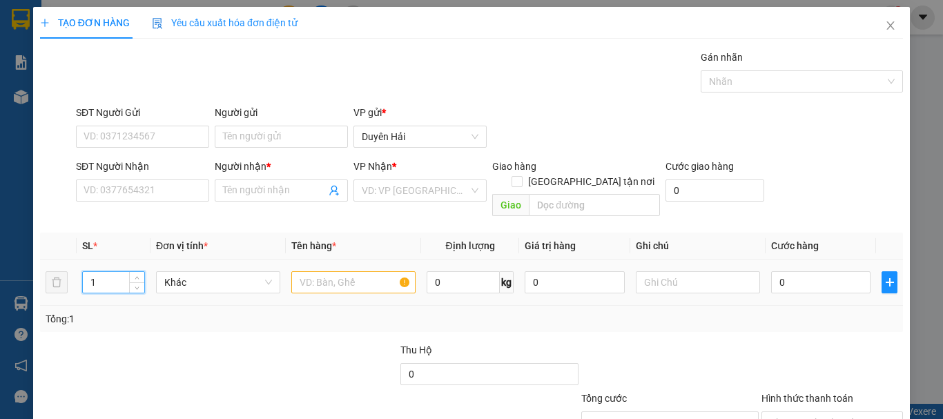
click at [92, 272] on input "1" at bounding box center [113, 282] width 61 height 21
click at [99, 272] on input "1" at bounding box center [113, 282] width 61 height 21
type input "2"
click at [364, 274] on input "text" at bounding box center [353, 282] width 124 height 22
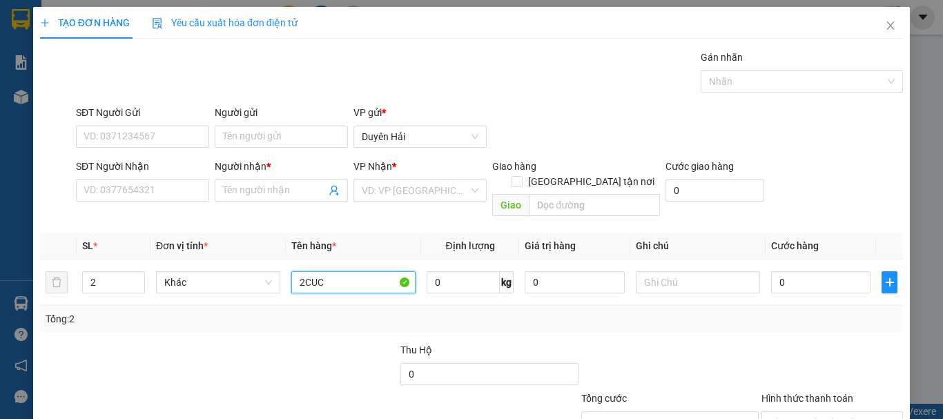
type input "2CUC"
click at [311, 322] on div "Transit Pickup Surcharge Ids Transit Deliver Surcharge Ids Transit Deliver Surc…" at bounding box center [471, 275] width 863 height 450
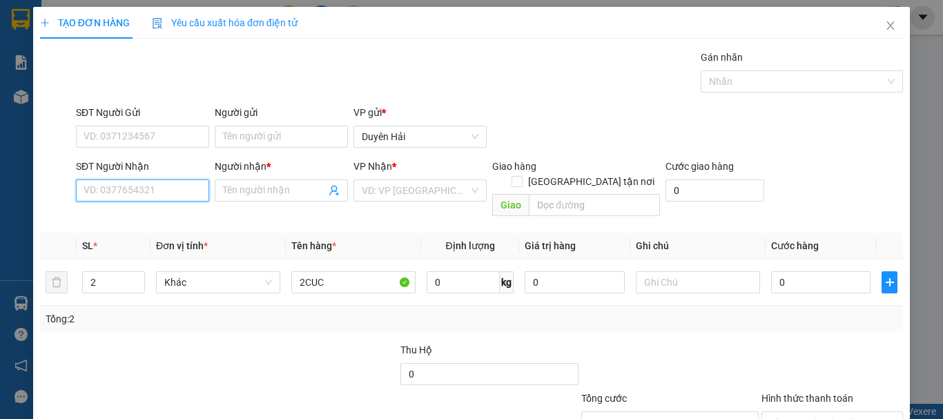
click at [163, 191] on input "SĐT Người Nhận" at bounding box center [142, 191] width 133 height 22
type input "0862363629"
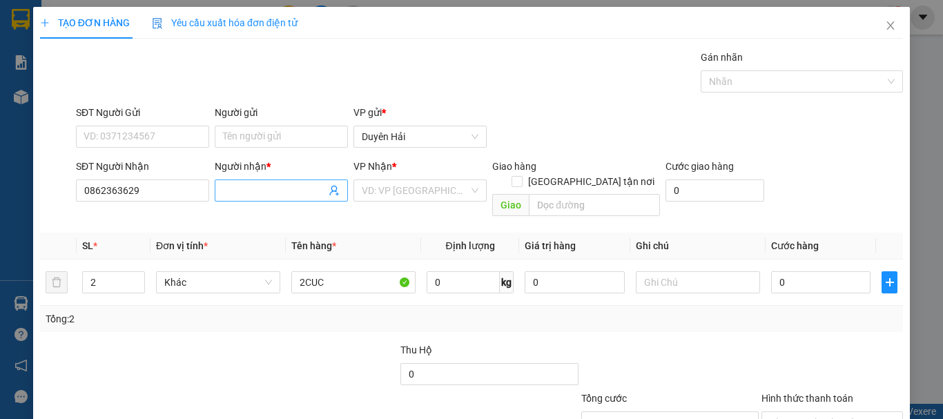
click at [262, 189] on input "Người nhận *" at bounding box center [274, 190] width 103 height 15
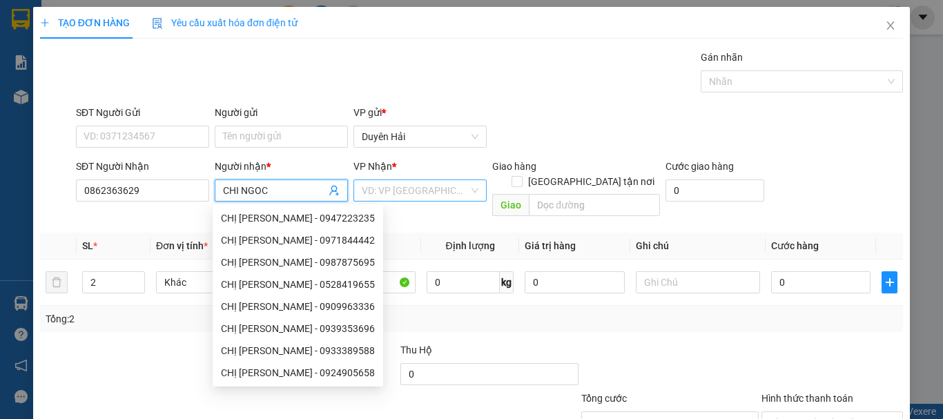
type input "CHI NGOC"
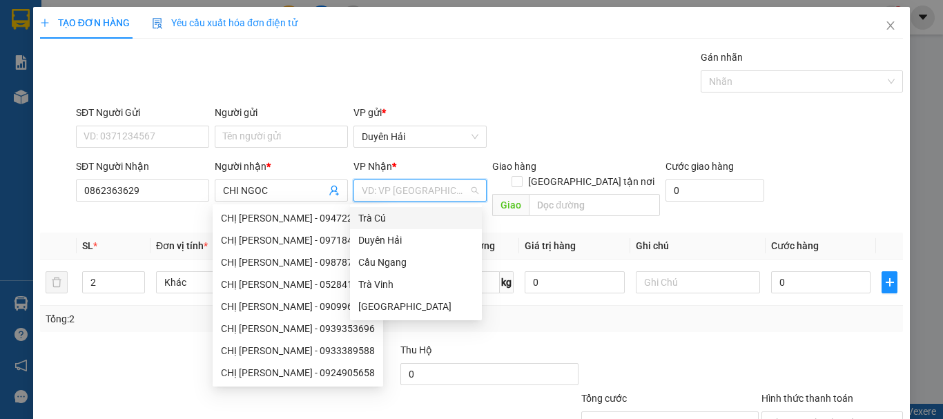
drag, startPoint x: 390, startPoint y: 192, endPoint x: 414, endPoint y: 238, distance: 51.6
click at [391, 192] on input "search" at bounding box center [415, 190] width 107 height 21
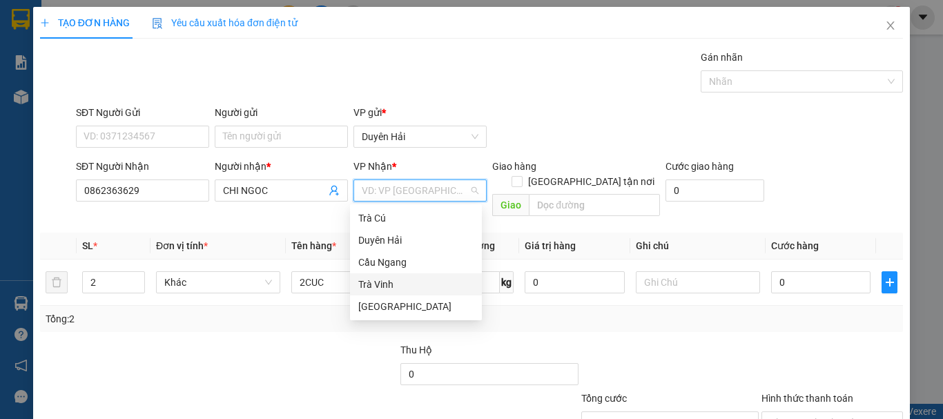
click at [399, 284] on div "Trà Vinh" at bounding box center [415, 284] width 115 height 15
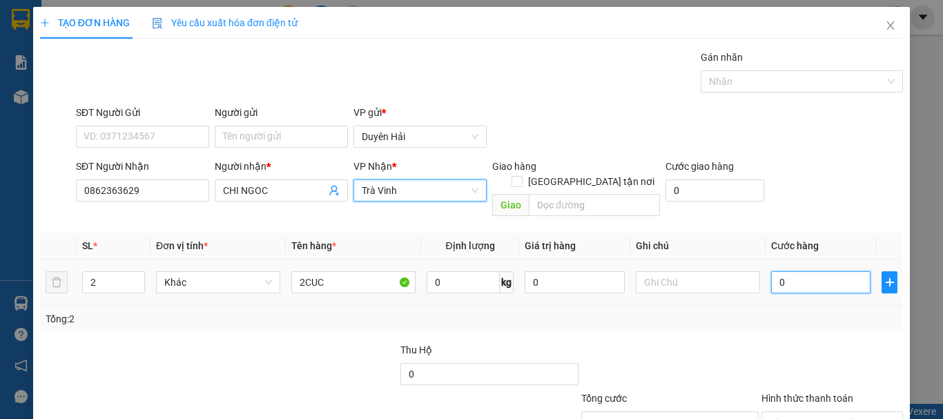
click at [820, 271] on input "0" at bounding box center [820, 282] width 99 height 22
type input "8"
type input "80"
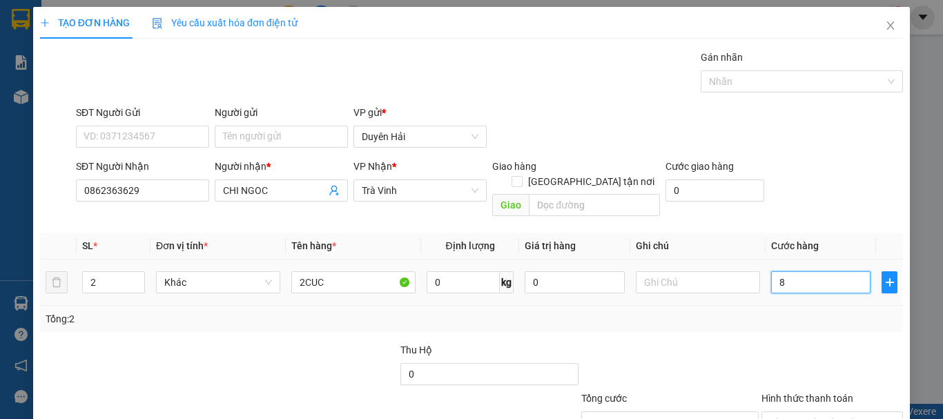
type input "80"
type input "80.000"
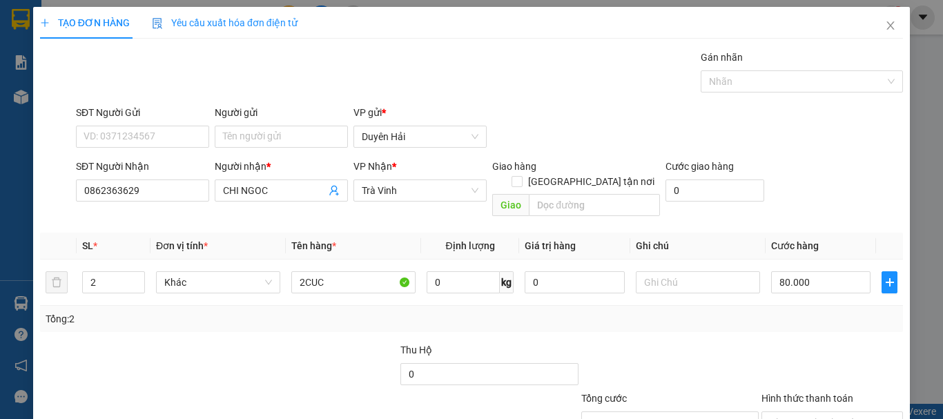
click at [793, 316] on div "Tổng: 2" at bounding box center [471, 319] width 863 height 26
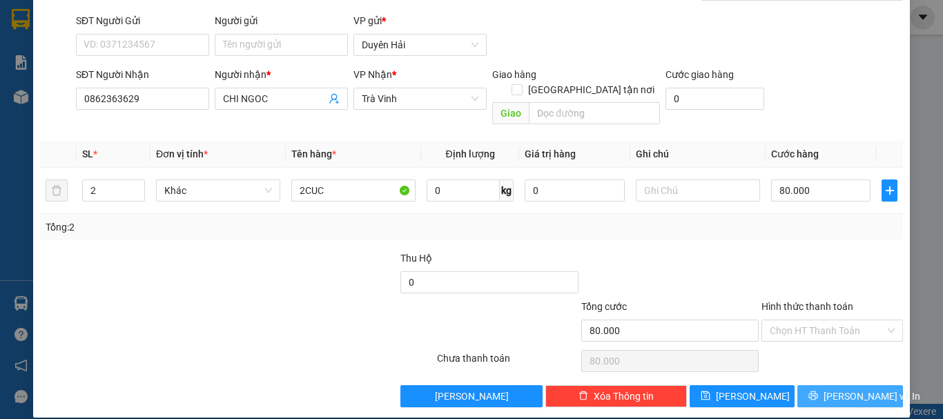
click at [813, 385] on button "[PERSON_NAME] và In" at bounding box center [851, 396] width 106 height 22
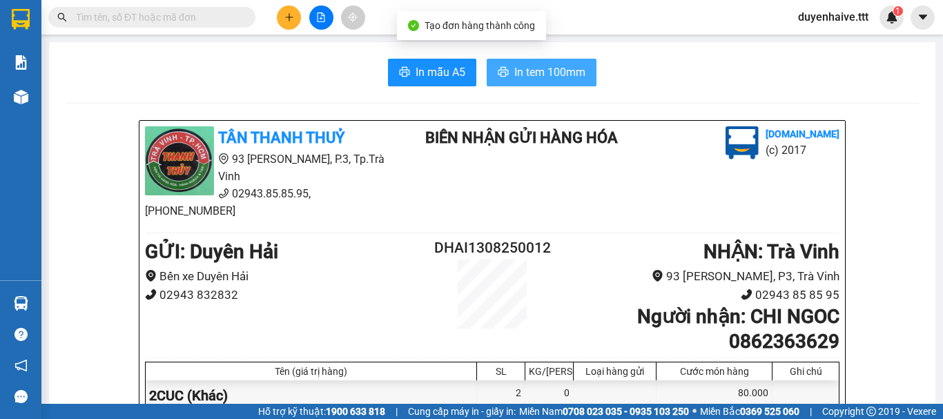
click at [528, 64] on span "In tem 100mm" at bounding box center [549, 72] width 71 height 17
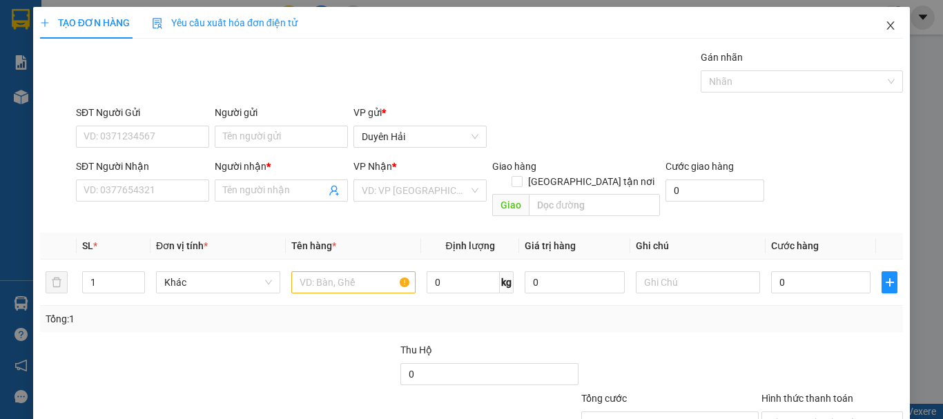
click at [885, 26] on icon "close" at bounding box center [890, 25] width 11 height 11
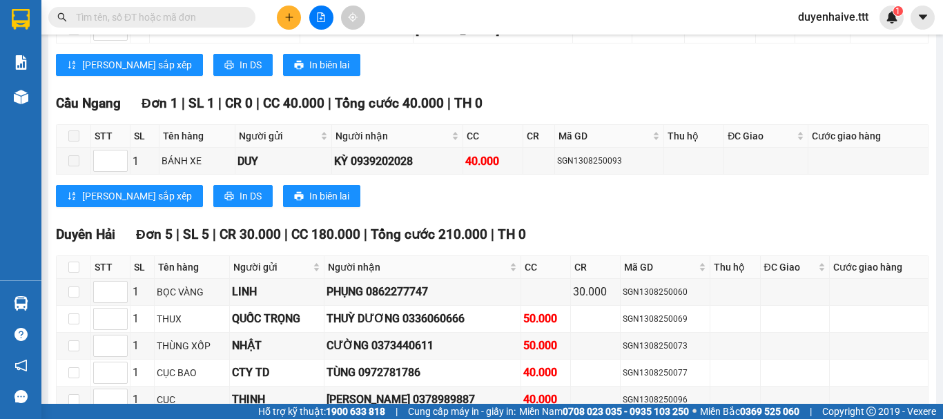
scroll to position [1750, 0]
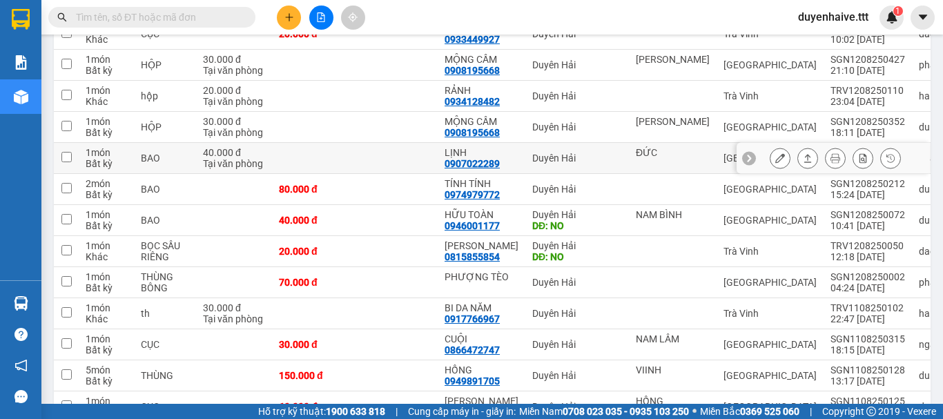
scroll to position [172, 0]
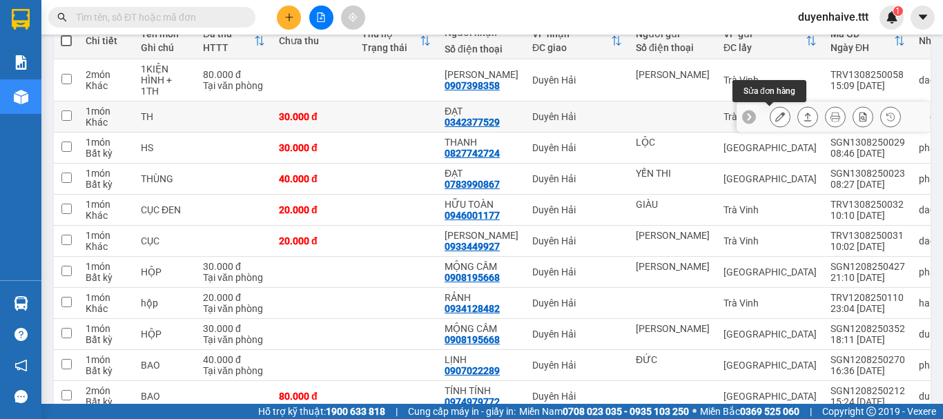
click at [775, 117] on icon at bounding box center [780, 117] width 10 height 10
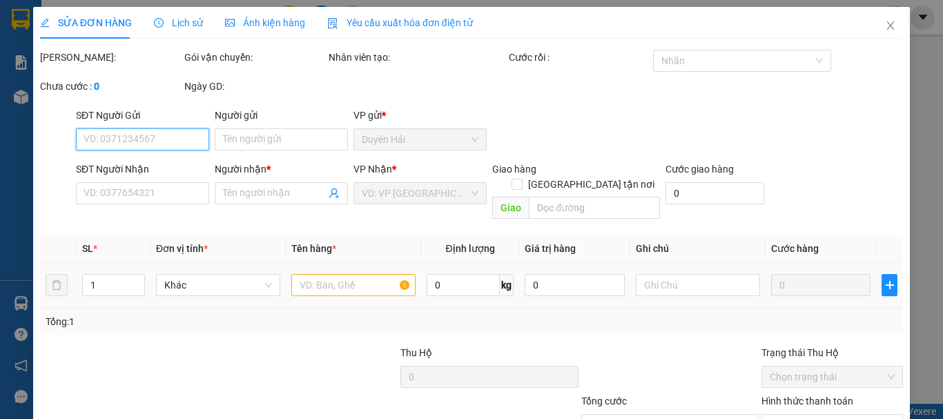
type input "0342377529"
type input "ĐẠT"
type input "30.000"
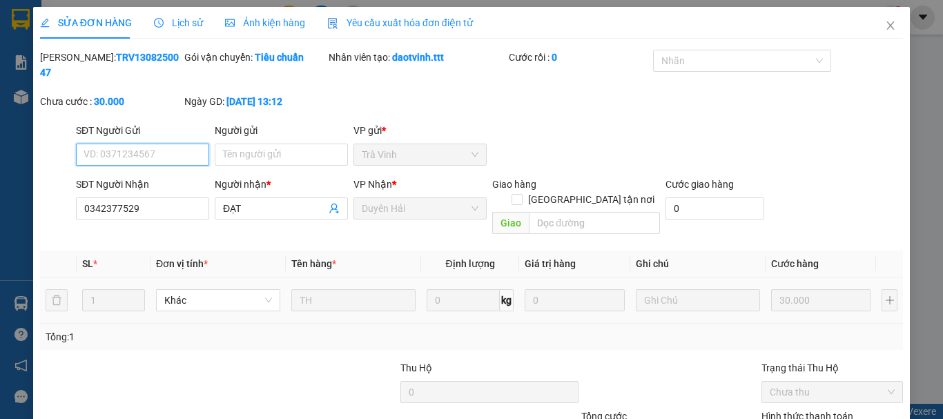
scroll to position [95, 0]
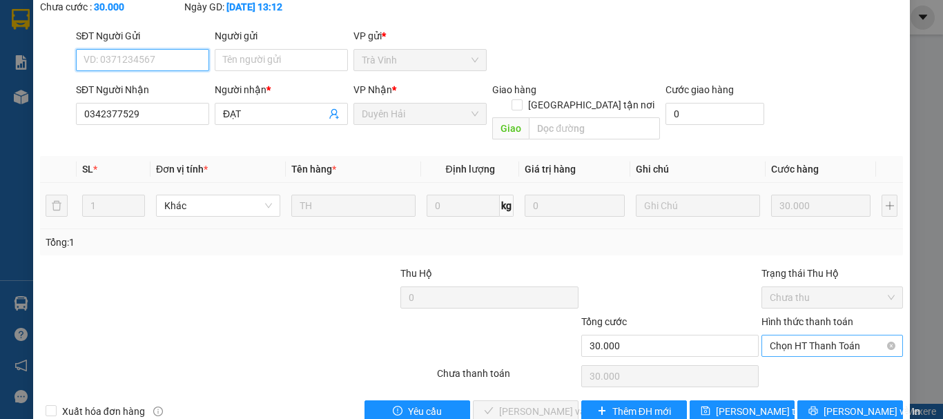
click at [798, 336] on span "Chọn HT Thanh Toán" at bounding box center [832, 346] width 125 height 21
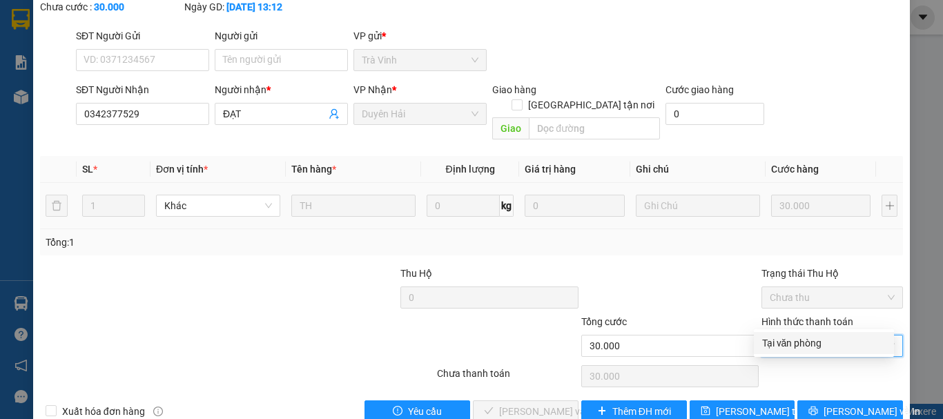
click at [816, 342] on div "Tại văn phòng" at bounding box center [824, 343] width 124 height 15
type input "0"
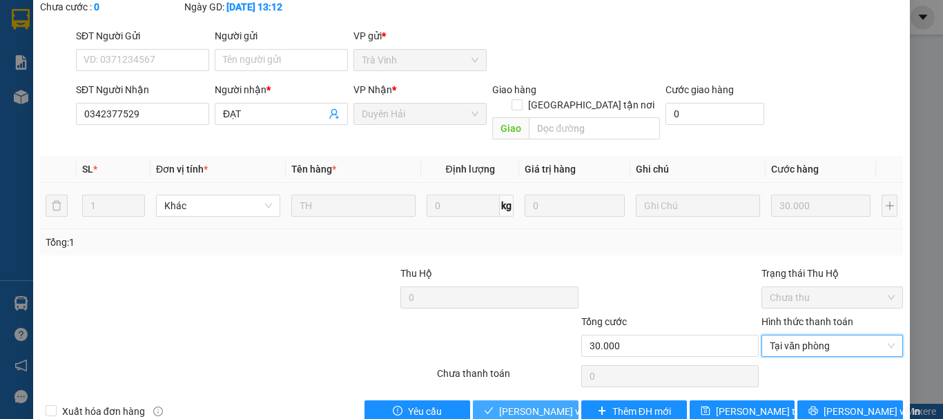
click at [537, 404] on span "[PERSON_NAME] và [PERSON_NAME] hàng" at bounding box center [565, 411] width 133 height 15
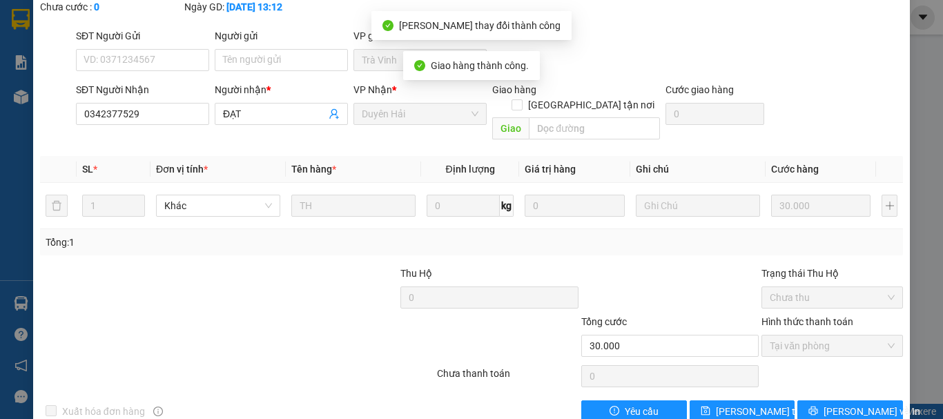
scroll to position [0, 0]
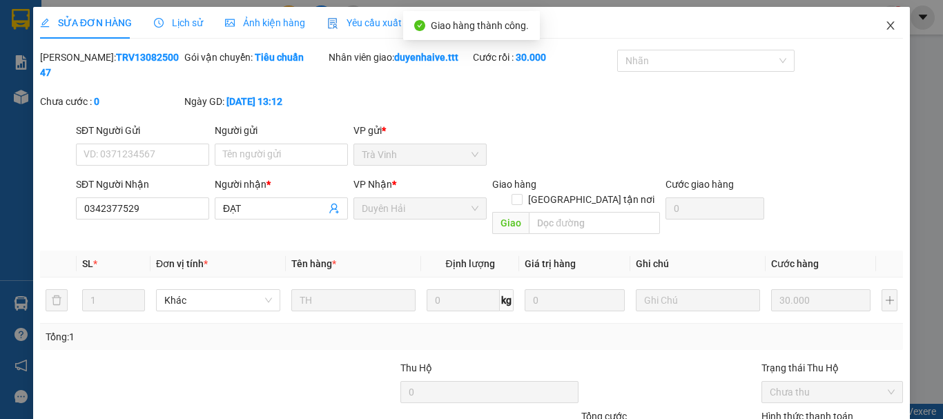
click at [885, 22] on icon "close" at bounding box center [890, 25] width 11 height 11
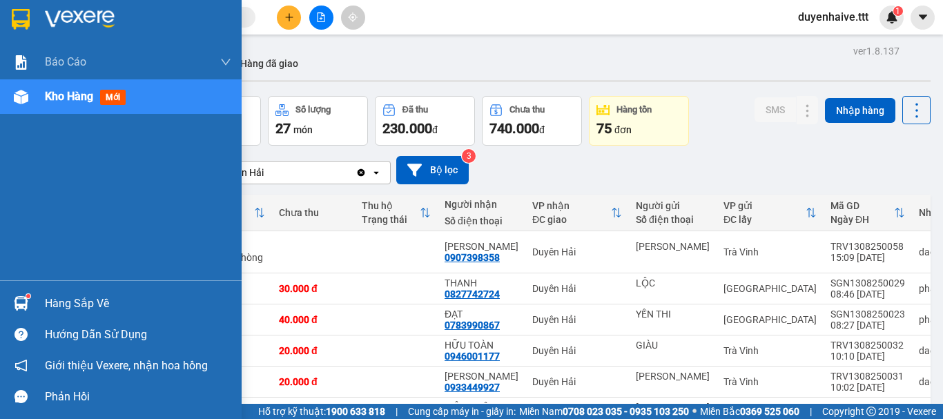
click at [79, 296] on div "Hàng sắp về" at bounding box center [138, 303] width 186 height 21
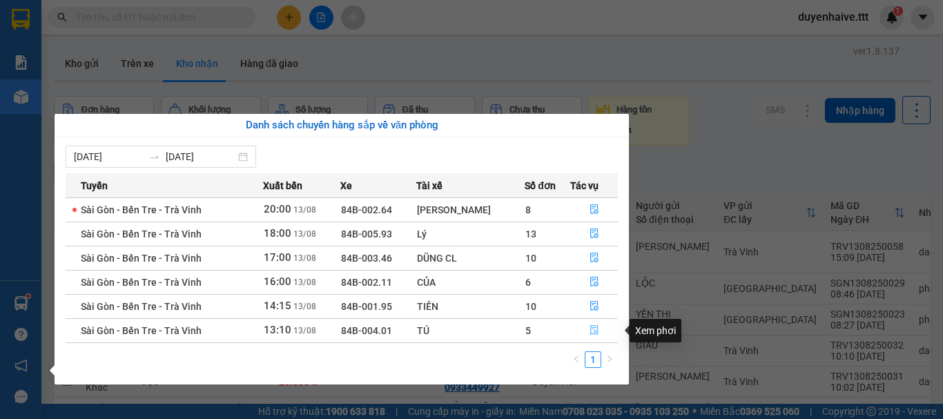
click at [590, 329] on icon "file-done" at bounding box center [595, 330] width 10 height 10
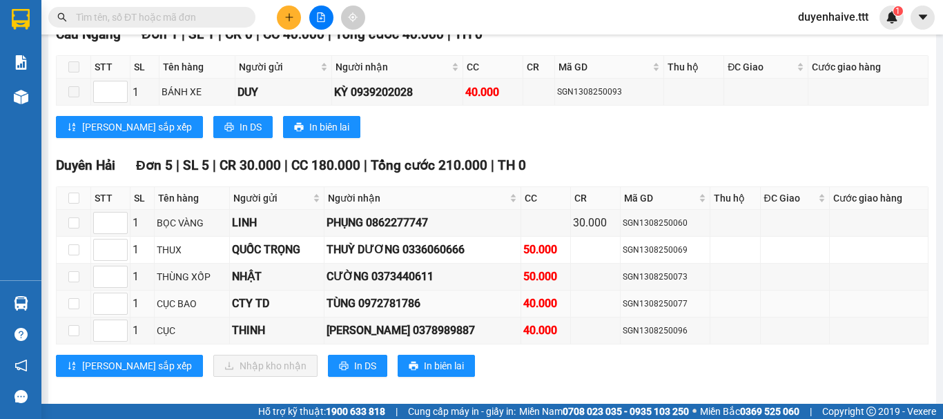
scroll to position [1750, 0]
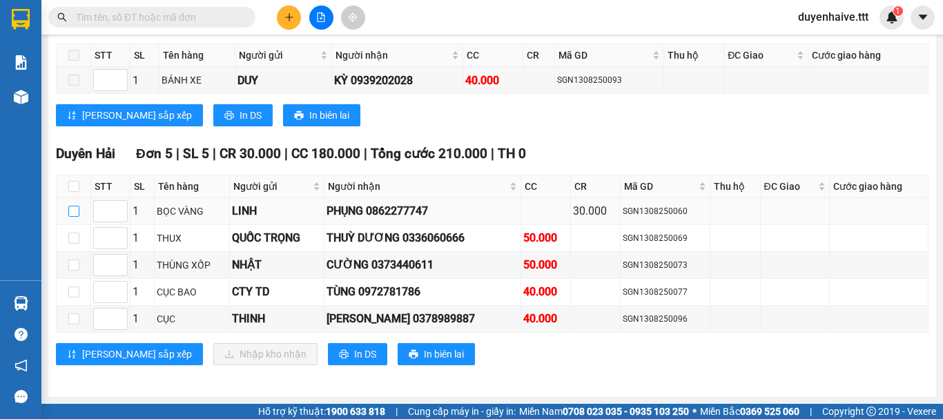
click at [77, 211] on input "checkbox" at bounding box center [73, 211] width 11 height 11
checkbox input "true"
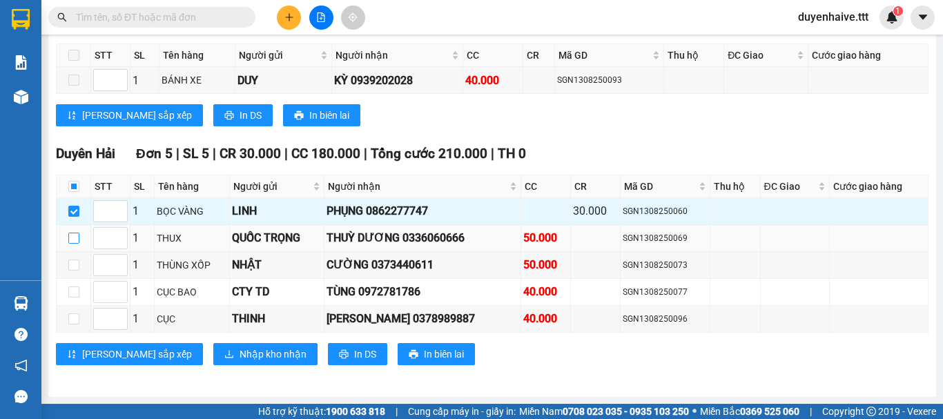
click at [77, 238] on input "checkbox" at bounding box center [73, 238] width 11 height 11
checkbox input "true"
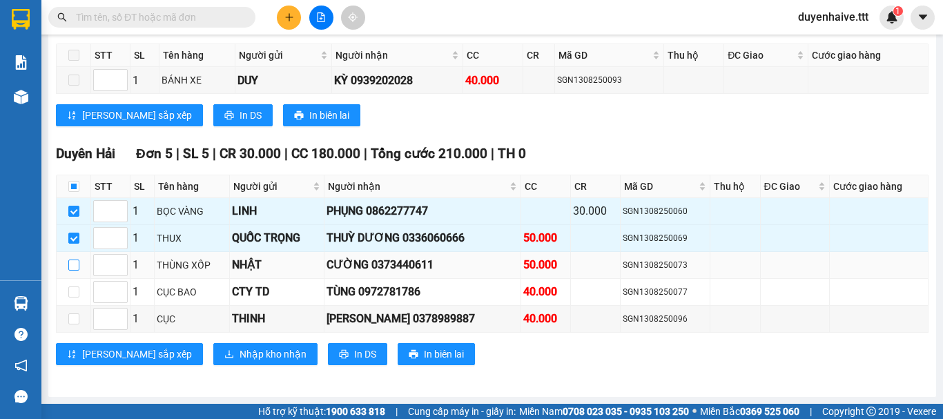
click at [76, 263] on input "checkbox" at bounding box center [73, 265] width 11 height 11
checkbox input "true"
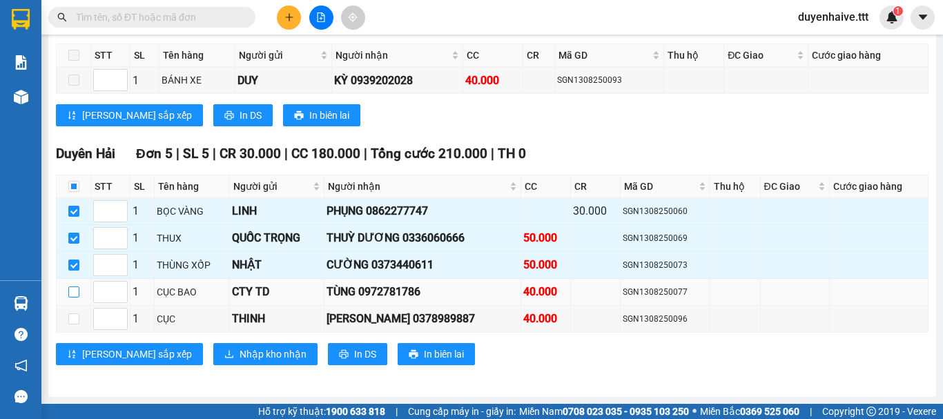
click at [78, 290] on input "checkbox" at bounding box center [73, 292] width 11 height 11
checkbox input "true"
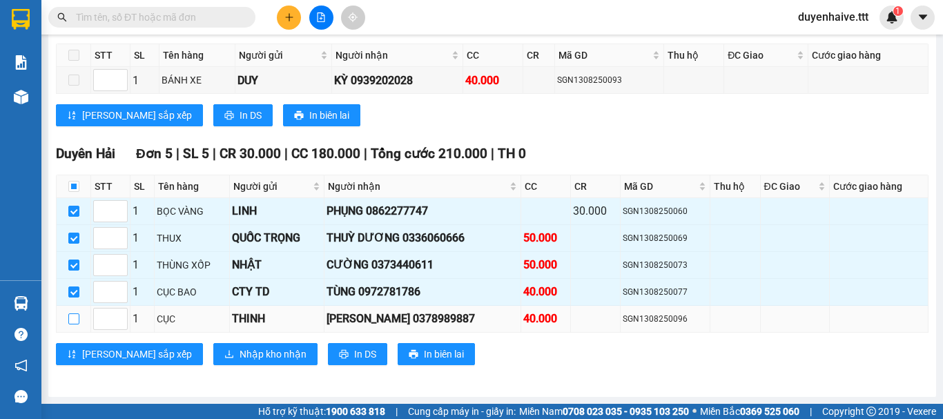
click at [79, 318] on input "checkbox" at bounding box center [73, 318] width 11 height 11
checkbox input "true"
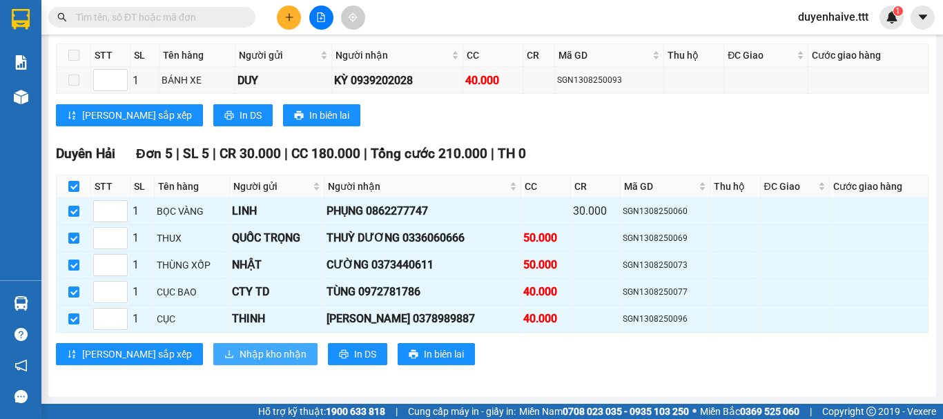
click at [240, 352] on span "Nhập kho nhận" at bounding box center [273, 354] width 67 height 15
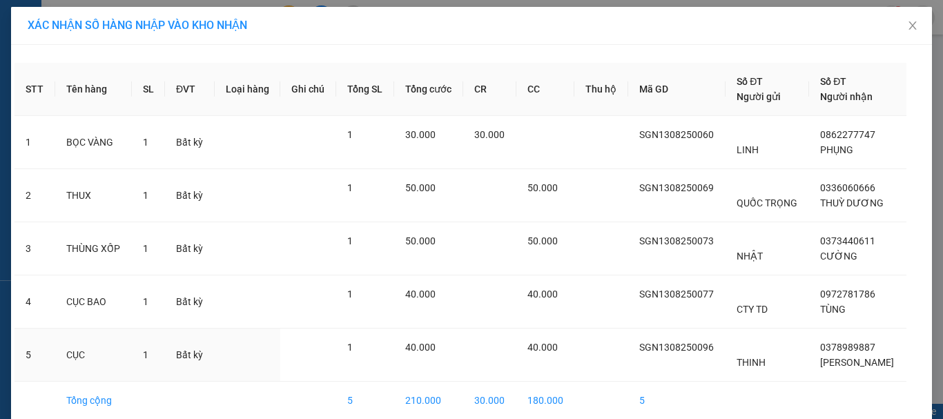
scroll to position [64, 0]
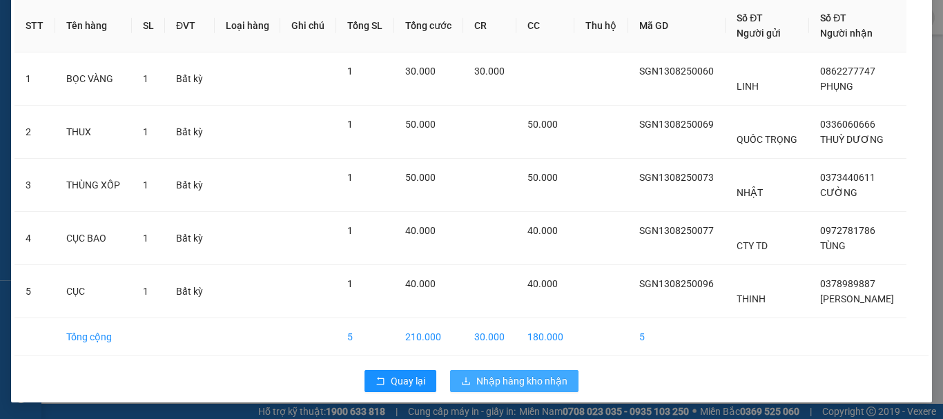
click at [521, 381] on span "Nhập hàng kho nhận" at bounding box center [521, 381] width 91 height 15
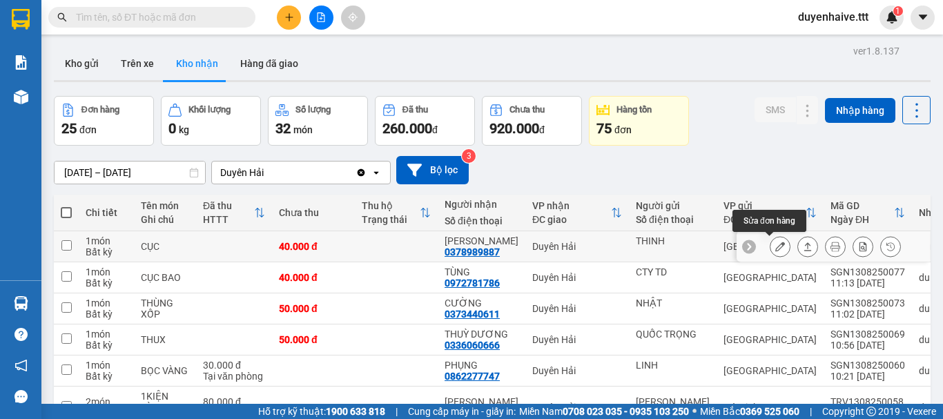
click at [775, 242] on icon at bounding box center [780, 247] width 10 height 10
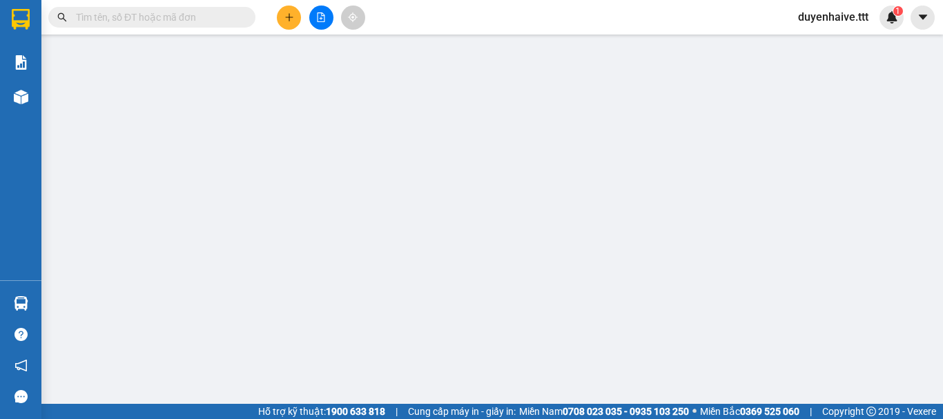
type input "THINH"
type input "0378989887"
type input "TRÚC HUỲNH"
type input "40.000"
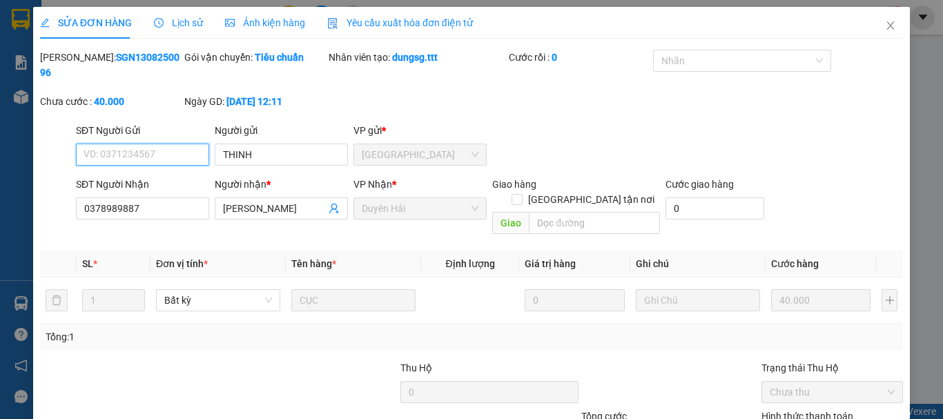
scroll to position [95, 0]
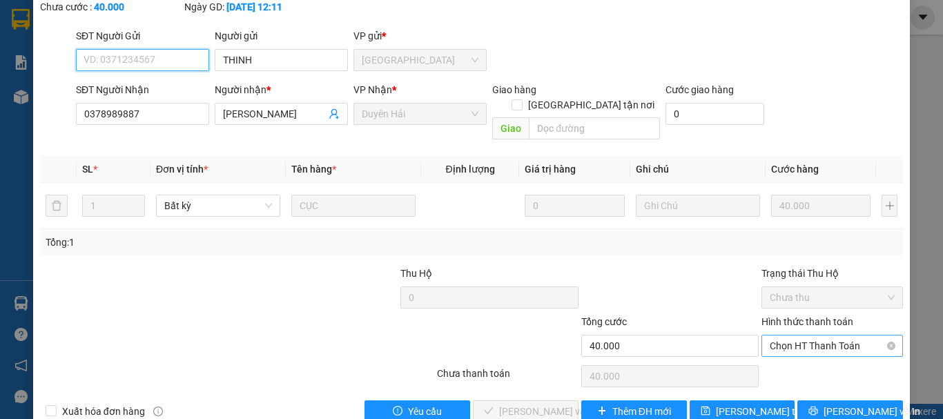
click at [790, 336] on span "Chọn HT Thanh Toán" at bounding box center [832, 346] width 125 height 21
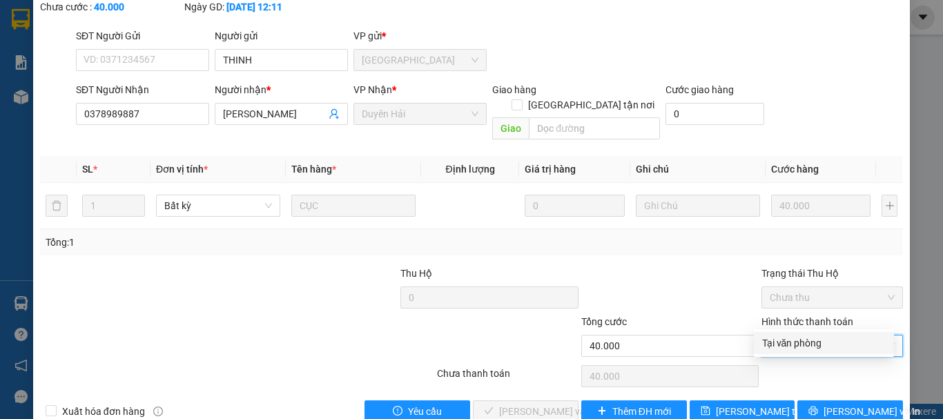
drag, startPoint x: 810, startPoint y: 344, endPoint x: 769, endPoint y: 342, distance: 40.8
click at [810, 345] on div "Tại văn phòng" at bounding box center [824, 343] width 124 height 15
type input "0"
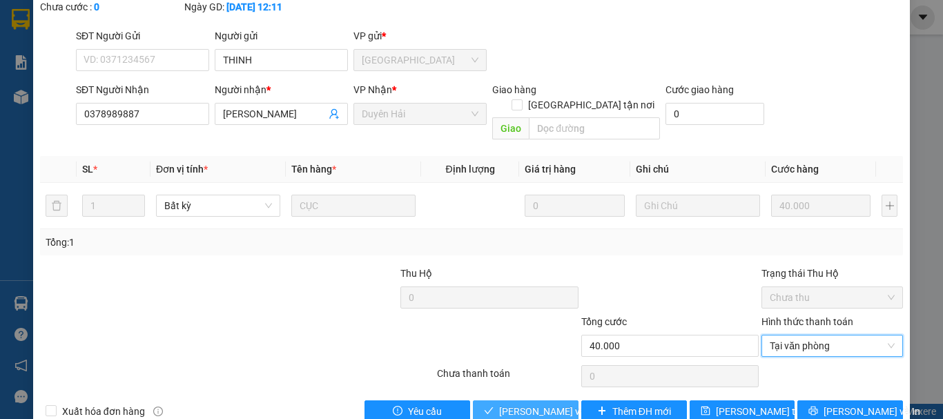
click at [565, 404] on span "[PERSON_NAME] và [PERSON_NAME] hàng" at bounding box center [565, 411] width 133 height 15
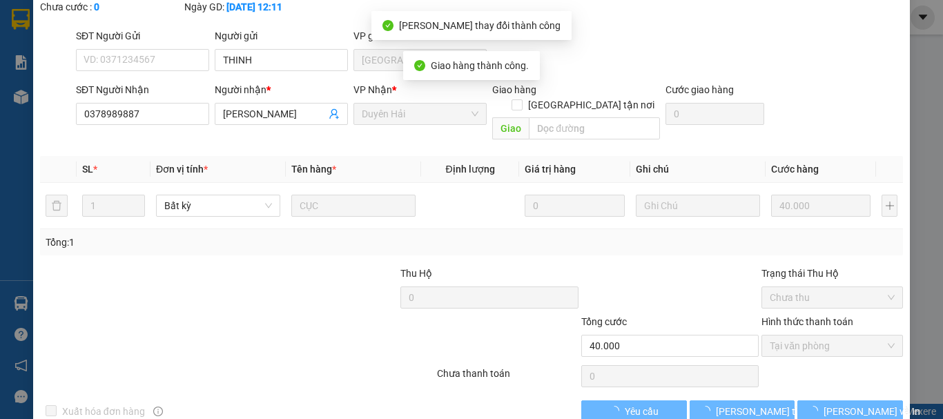
scroll to position [0, 0]
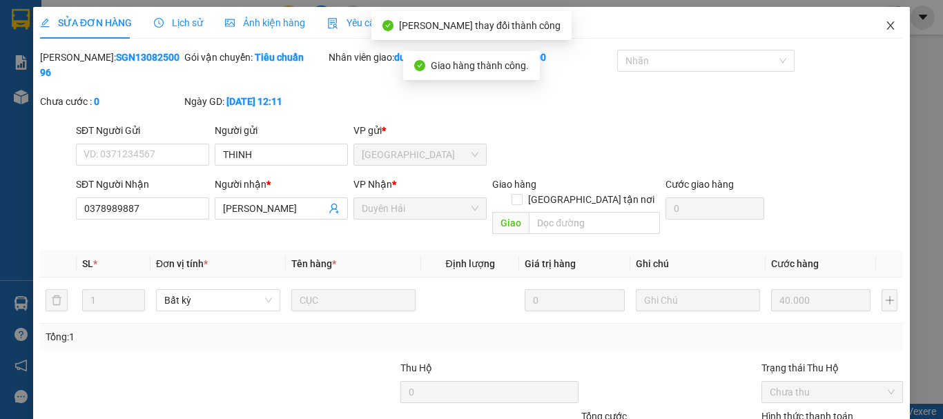
click at [887, 26] on icon "close" at bounding box center [891, 25] width 8 height 8
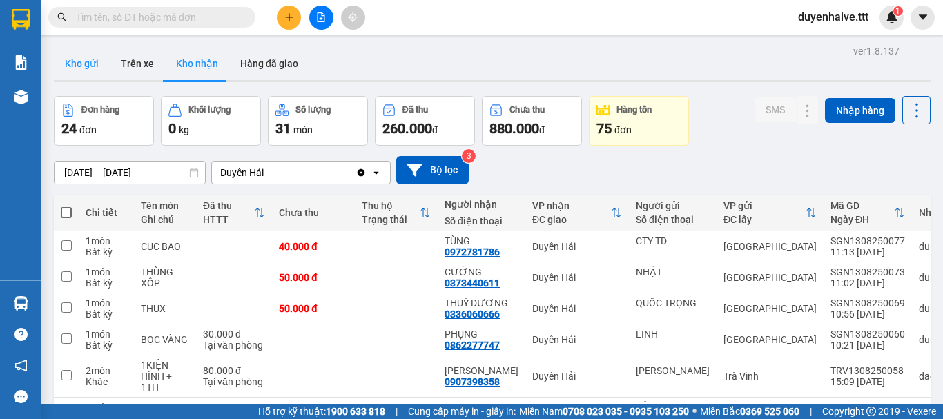
click at [90, 68] on button "Kho gửi" at bounding box center [82, 63] width 56 height 33
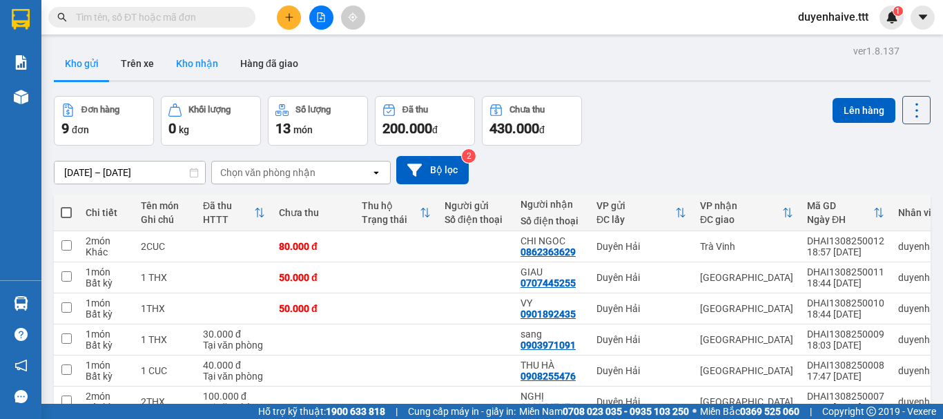
click at [195, 59] on button "Kho nhận" at bounding box center [197, 63] width 64 height 33
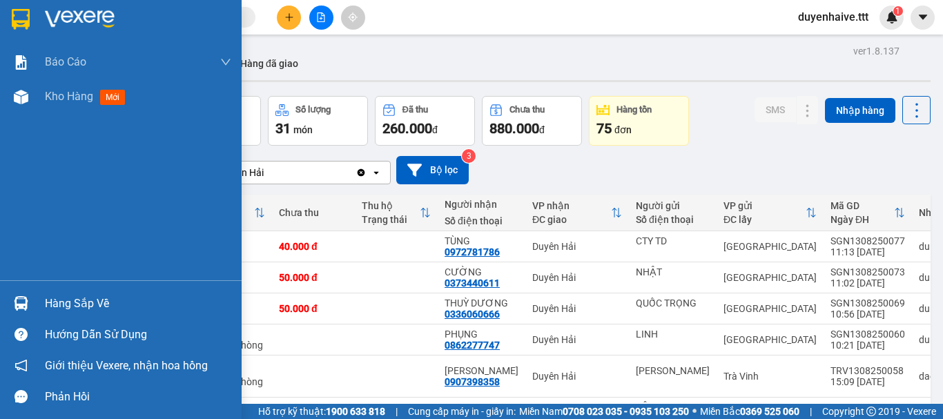
drag, startPoint x: 82, startPoint y: 302, endPoint x: 99, endPoint y: 306, distance: 17.8
click at [84, 302] on div "Hàng sắp về" at bounding box center [138, 303] width 186 height 21
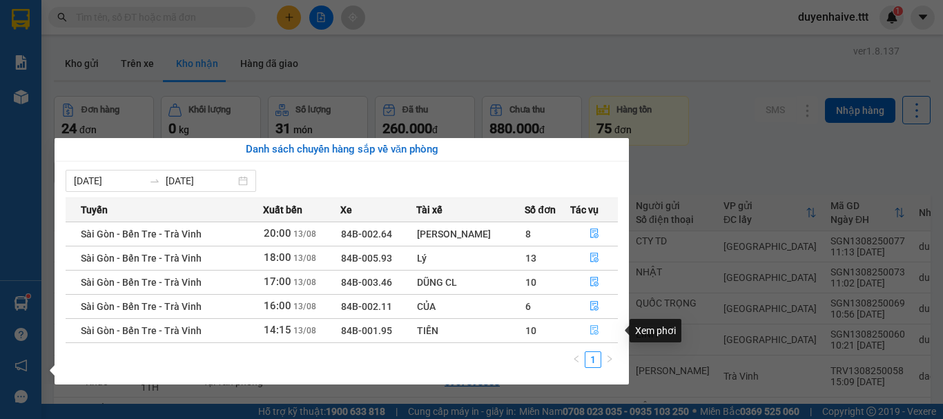
click at [591, 330] on icon "file-done" at bounding box center [595, 330] width 10 height 10
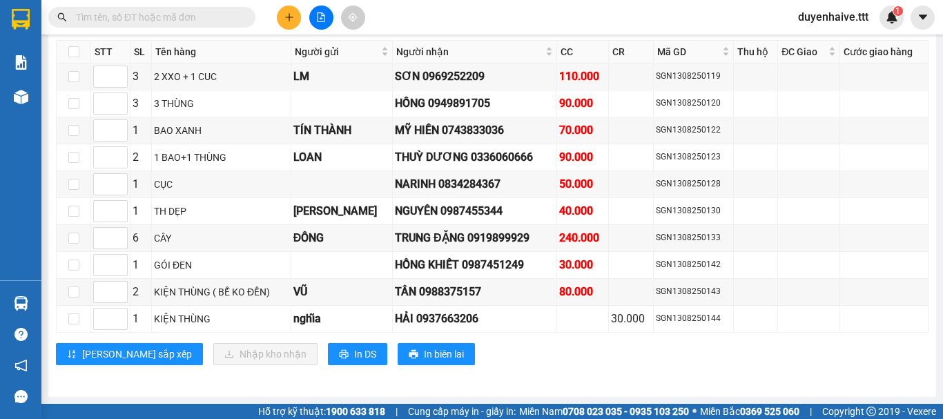
scroll to position [1123, 0]
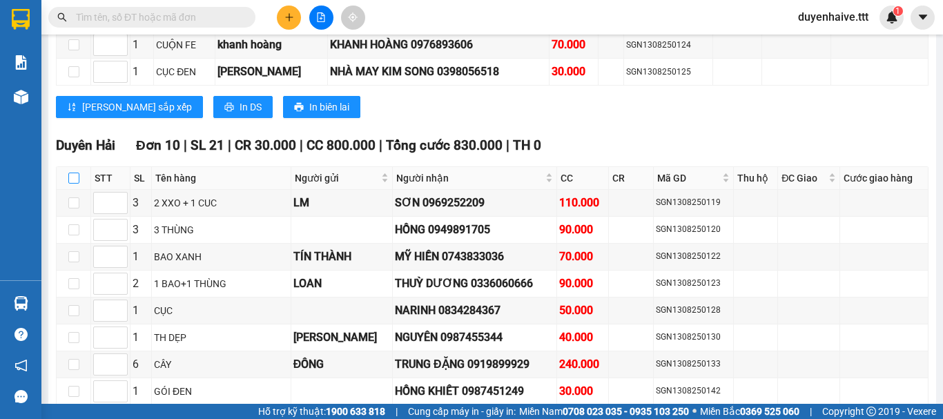
click at [75, 184] on input "checkbox" at bounding box center [73, 178] width 11 height 11
checkbox input "true"
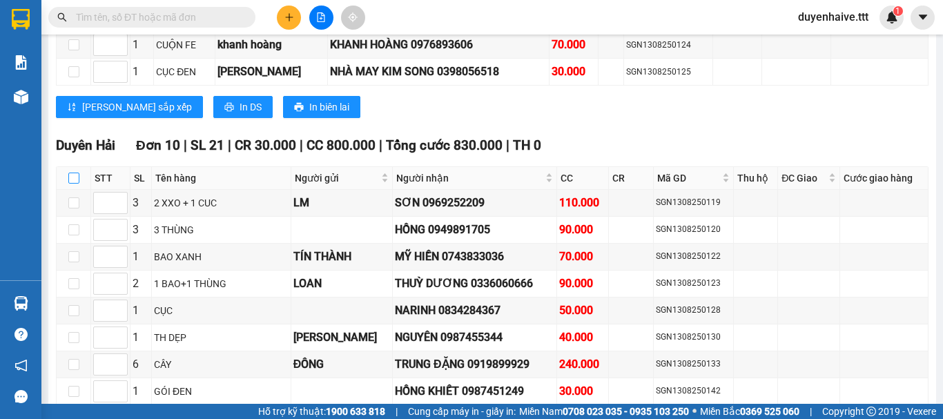
checkbox input "true"
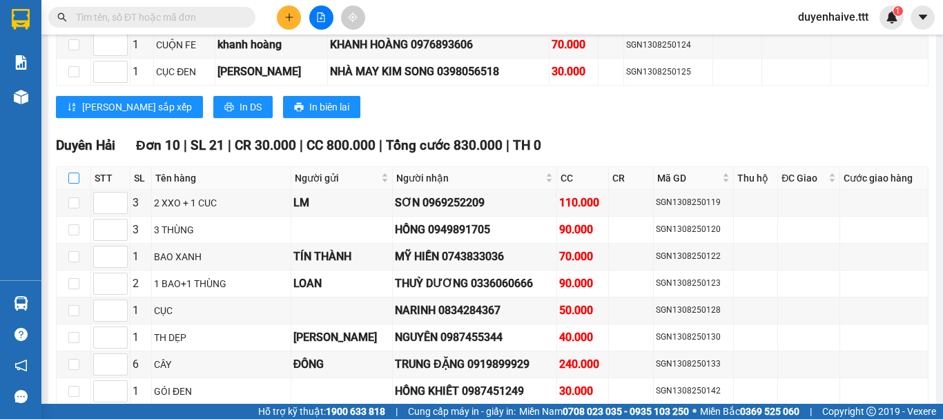
checkbox input "true"
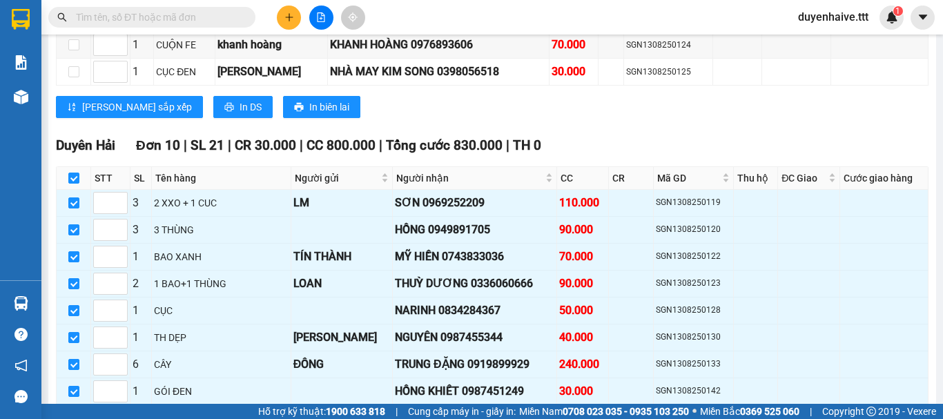
scroll to position [1262, 0]
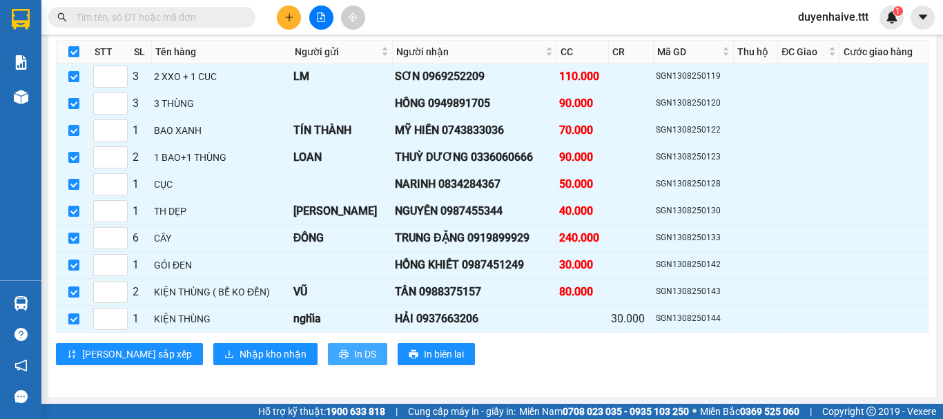
click at [354, 353] on span "In DS" at bounding box center [365, 354] width 22 height 15
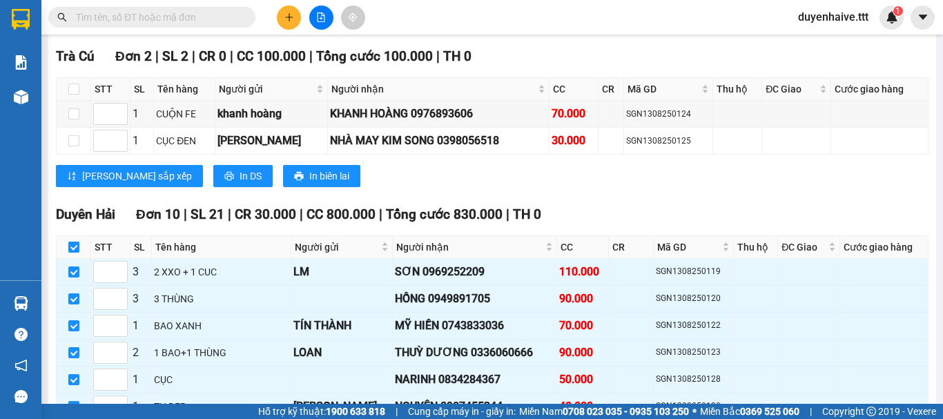
click at [75, 253] on input "checkbox" at bounding box center [73, 247] width 11 height 11
checkbox input "false"
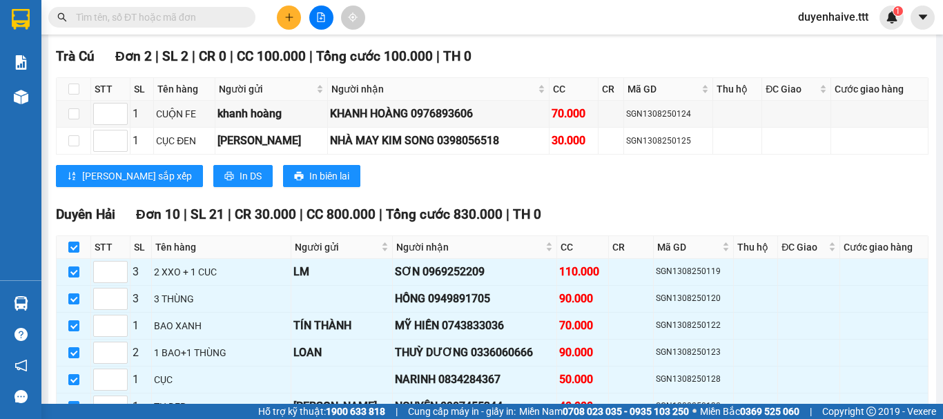
checkbox input "false"
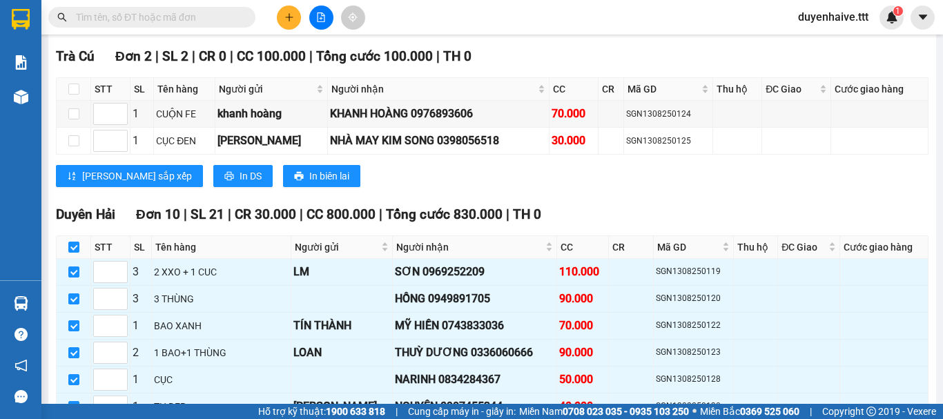
checkbox input "false"
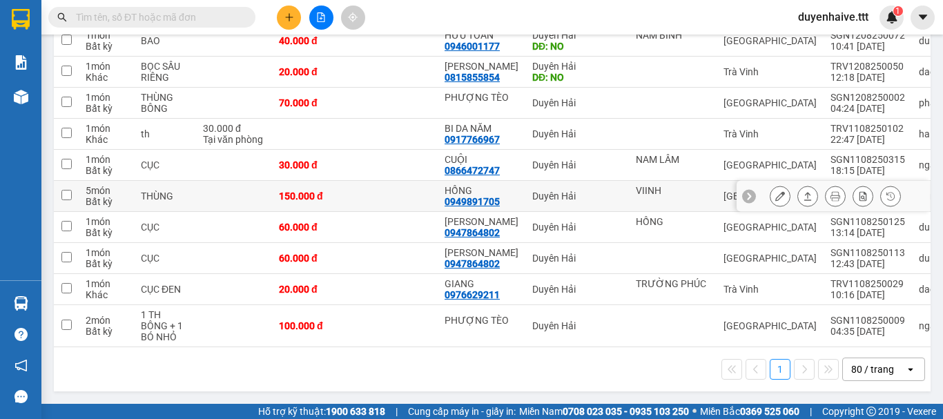
scroll to position [679, 0]
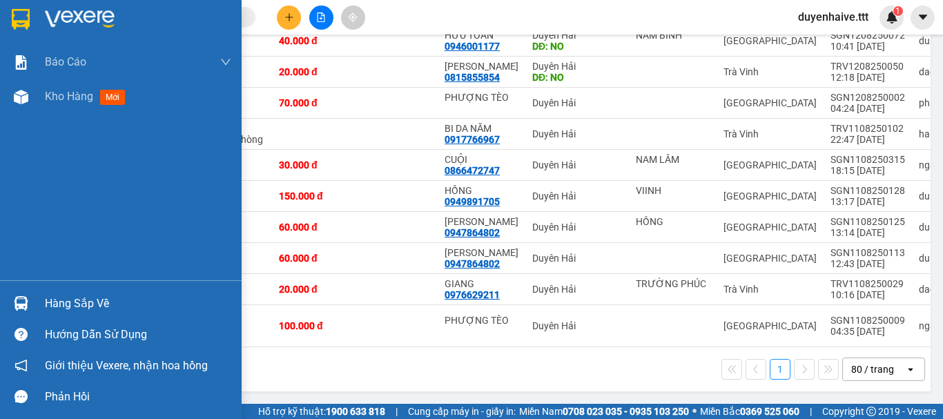
click at [67, 302] on div "Hàng sắp về" at bounding box center [138, 303] width 186 height 21
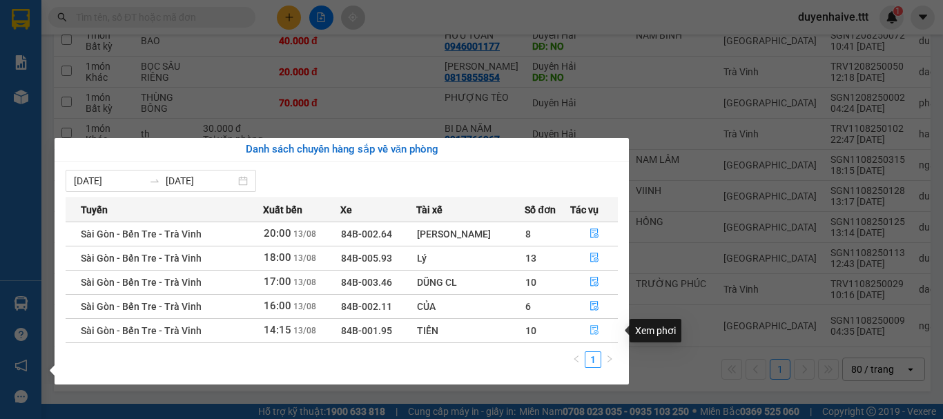
click at [597, 329] on icon "file-done" at bounding box center [595, 330] width 10 height 10
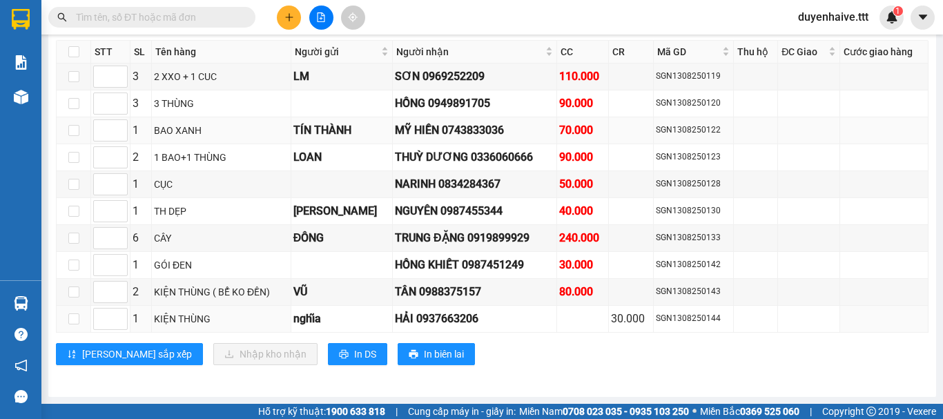
scroll to position [1054, 0]
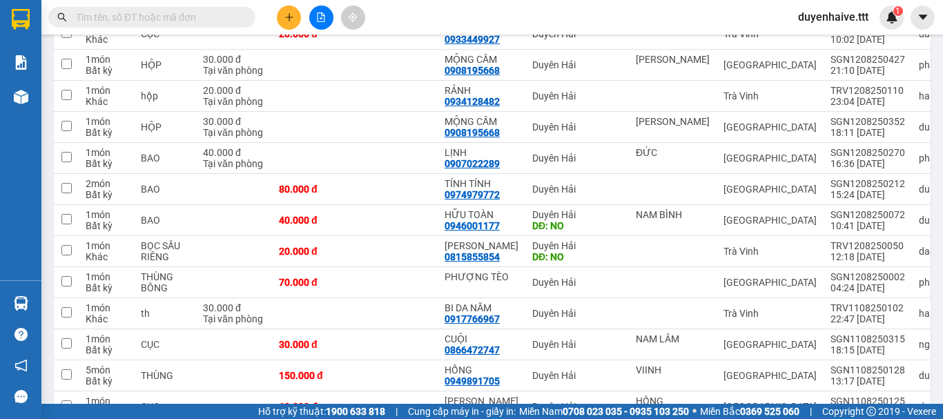
scroll to position [196, 0]
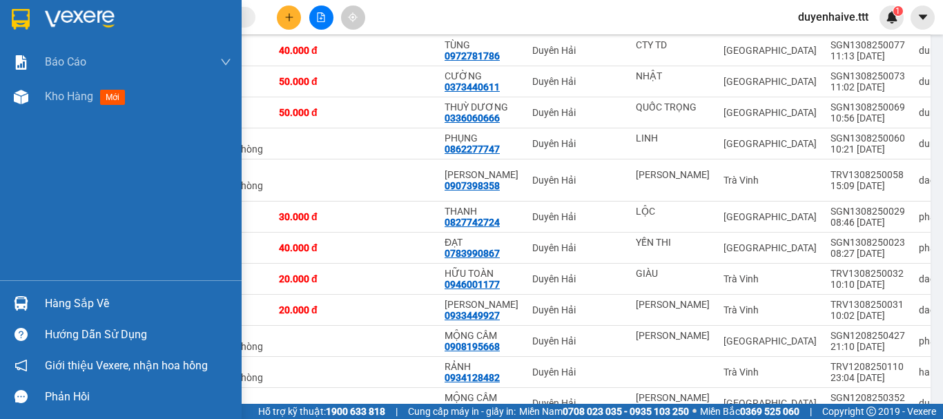
drag, startPoint x: 66, startPoint y: 299, endPoint x: 75, endPoint y: 303, distance: 9.3
click at [68, 300] on div "Hàng sắp về" at bounding box center [138, 303] width 186 height 21
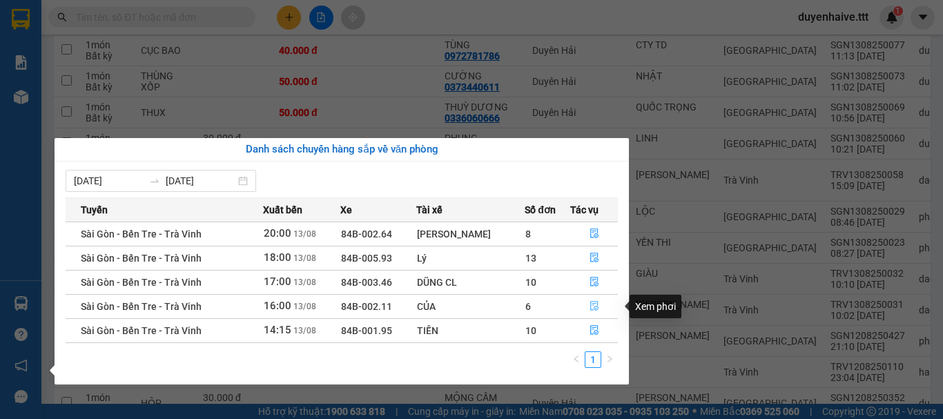
click at [591, 305] on icon "file-done" at bounding box center [594, 307] width 8 height 10
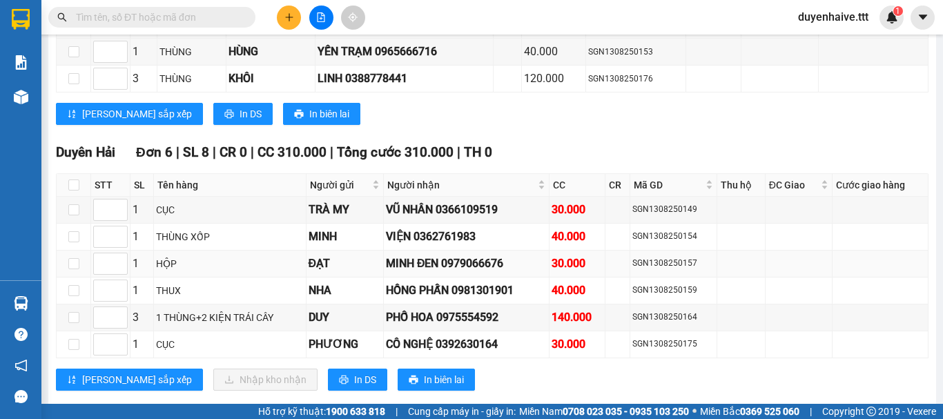
scroll to position [1073, 0]
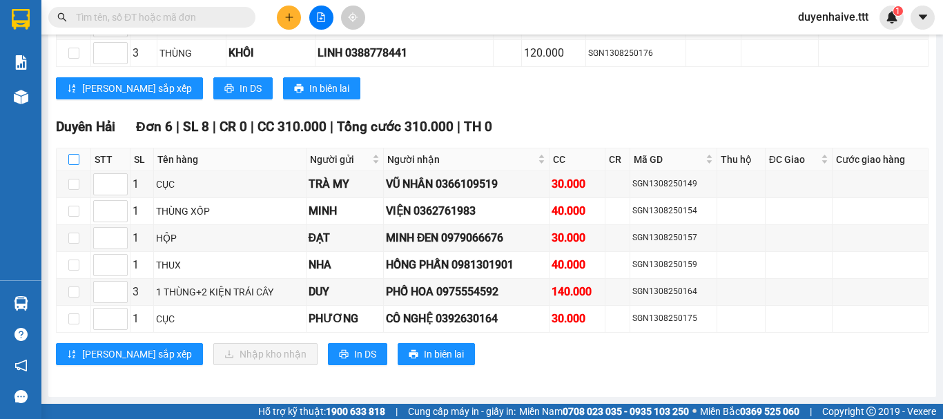
click at [69, 160] on input "checkbox" at bounding box center [73, 159] width 11 height 11
checkbox input "true"
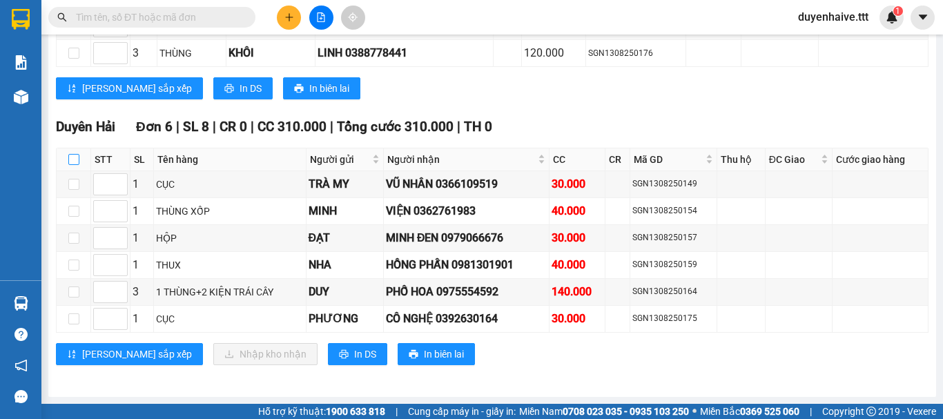
checkbox input "true"
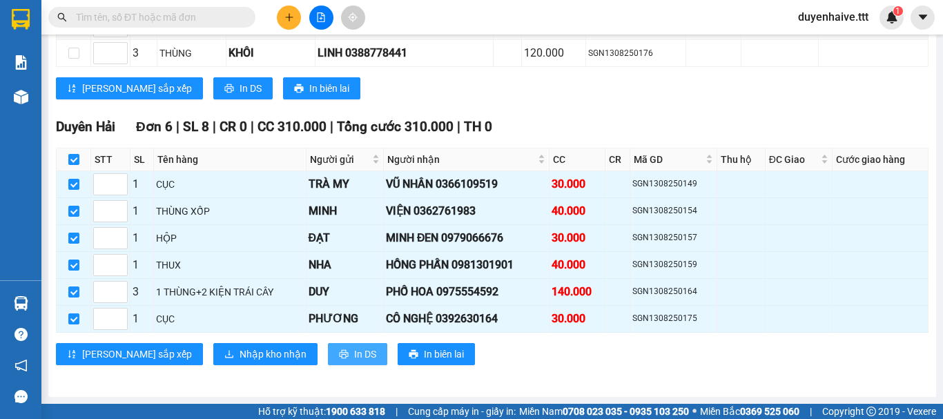
click at [328, 361] on button "In DS" at bounding box center [357, 354] width 59 height 22
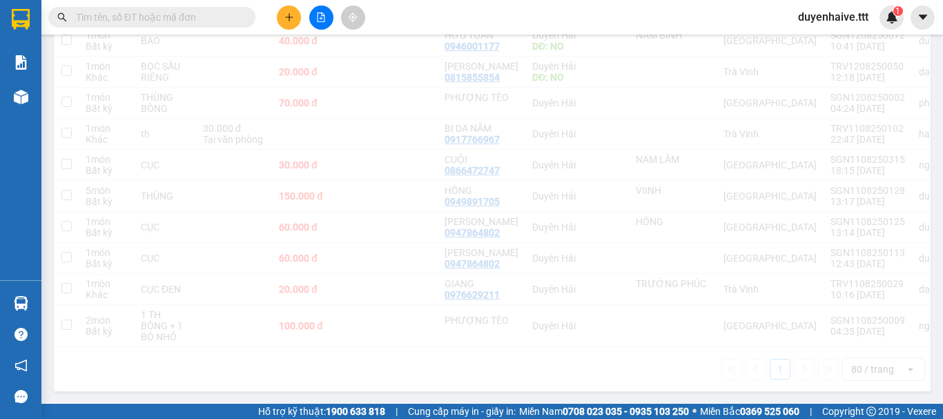
scroll to position [679, 0]
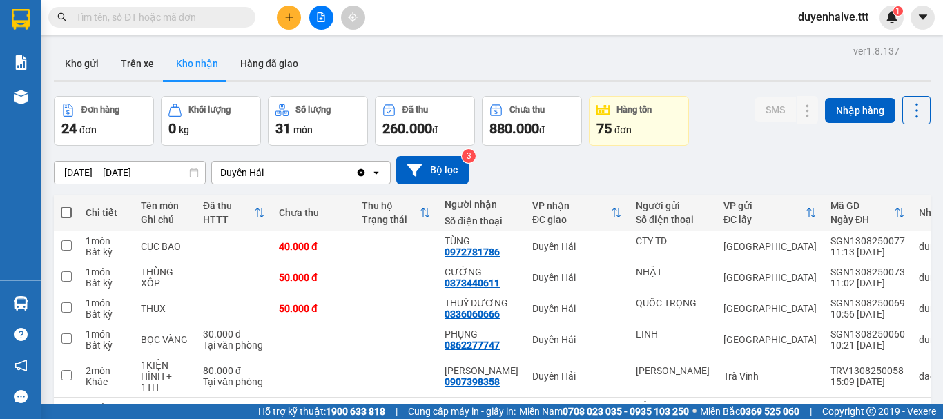
scroll to position [138, 0]
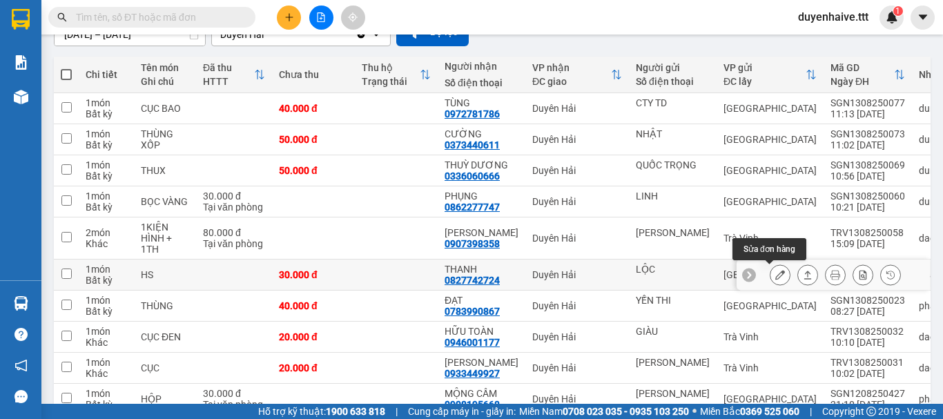
click at [775, 275] on icon at bounding box center [780, 275] width 10 height 10
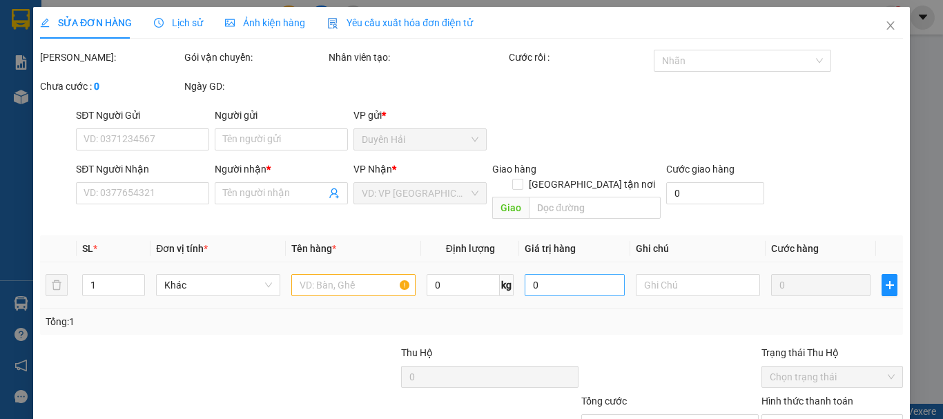
type input "LỘC"
type input "0827742724"
type input "THANH"
type input "30.000"
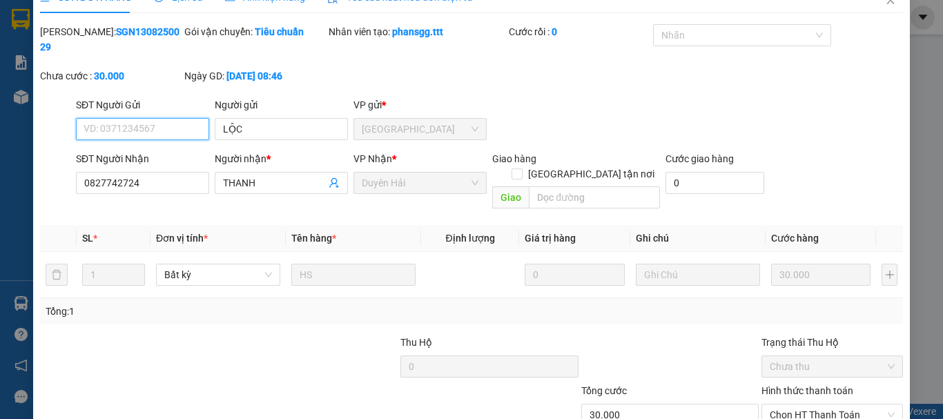
scroll to position [95, 0]
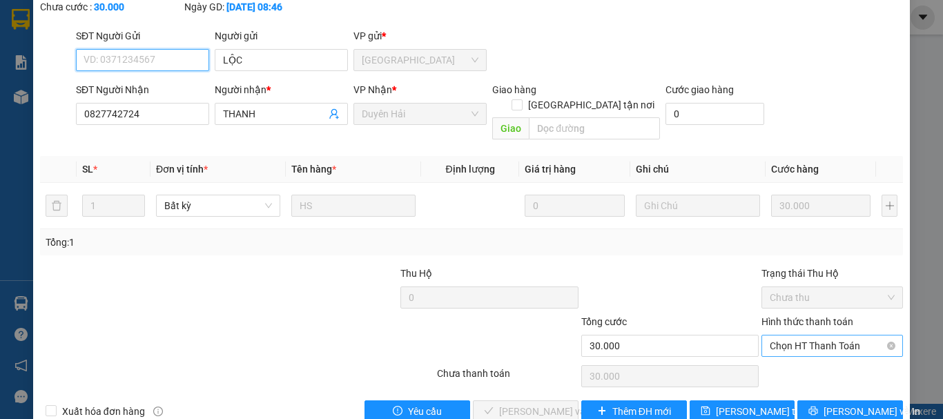
click at [794, 336] on span "Chọn HT Thanh Toán" at bounding box center [832, 346] width 125 height 21
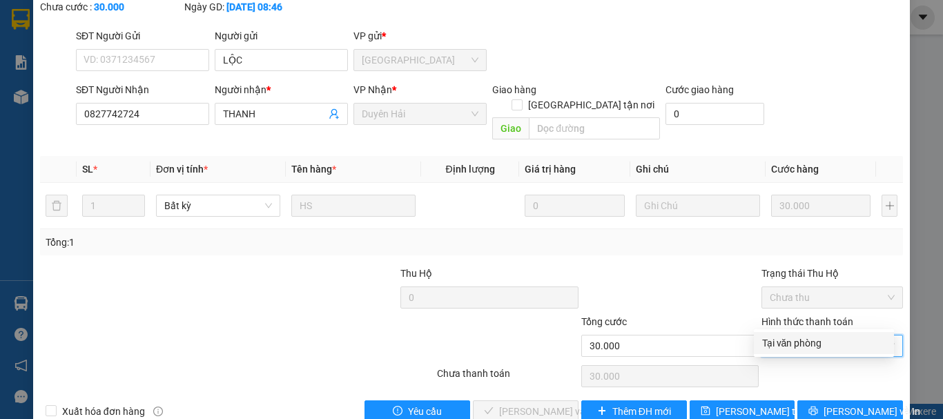
click at [798, 347] on div "Tại văn phòng" at bounding box center [824, 343] width 124 height 15
type input "0"
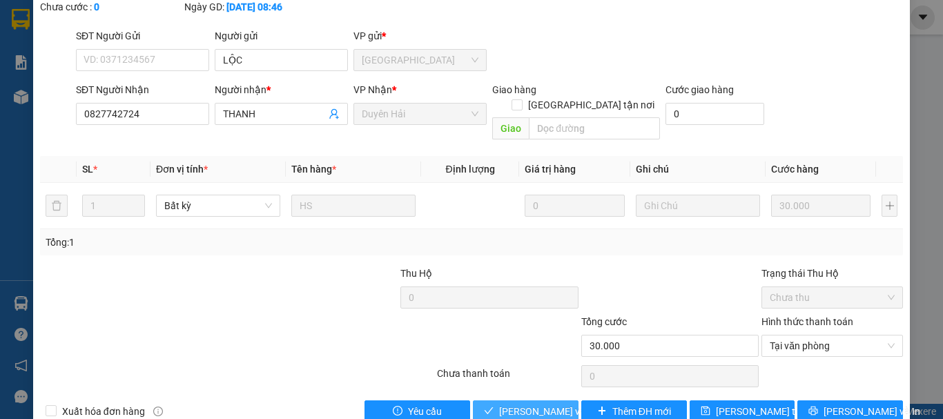
click at [538, 404] on span "[PERSON_NAME] và [PERSON_NAME] hàng" at bounding box center [565, 411] width 133 height 15
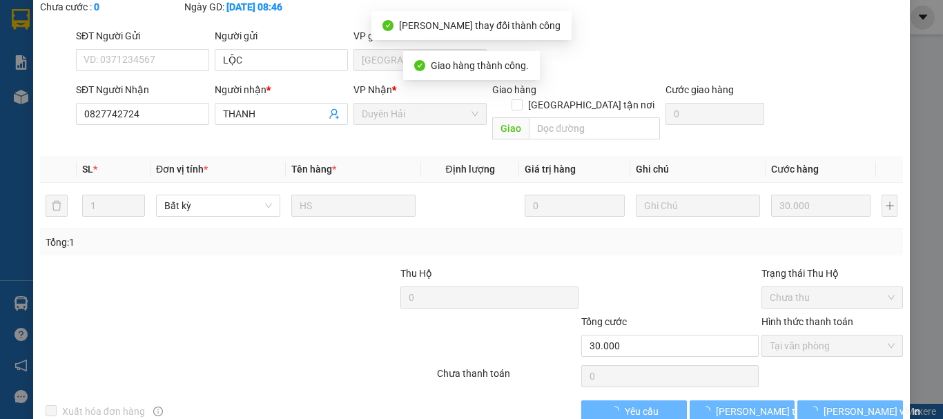
scroll to position [0, 0]
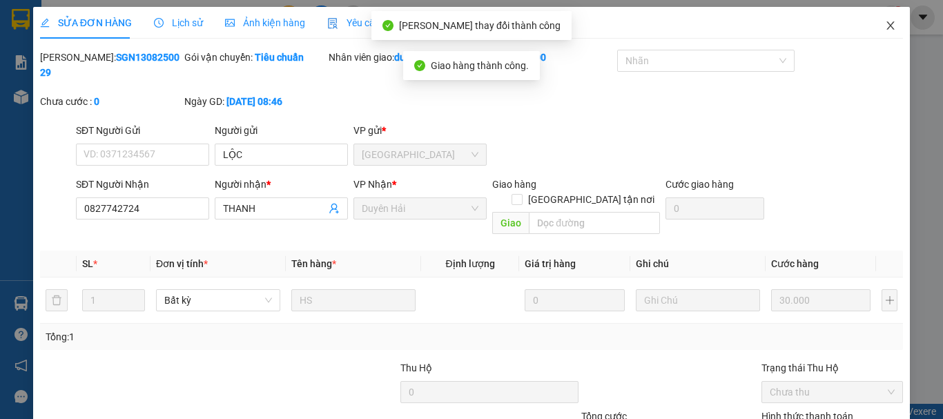
click at [885, 23] on icon "close" at bounding box center [890, 25] width 11 height 11
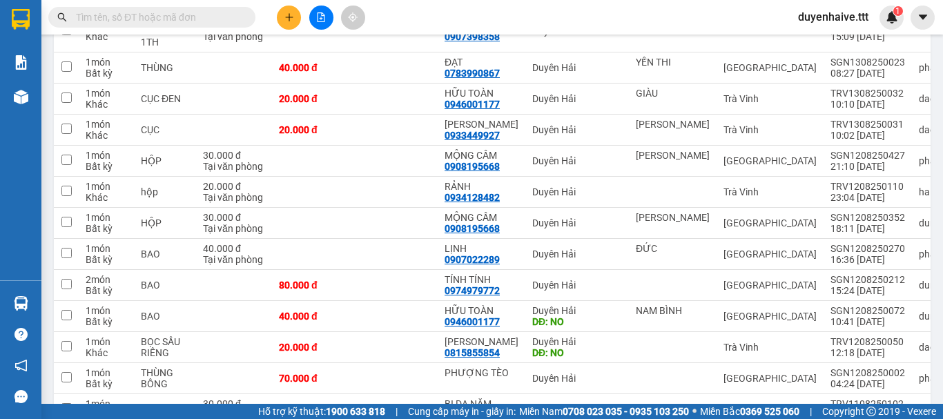
scroll to position [552, 0]
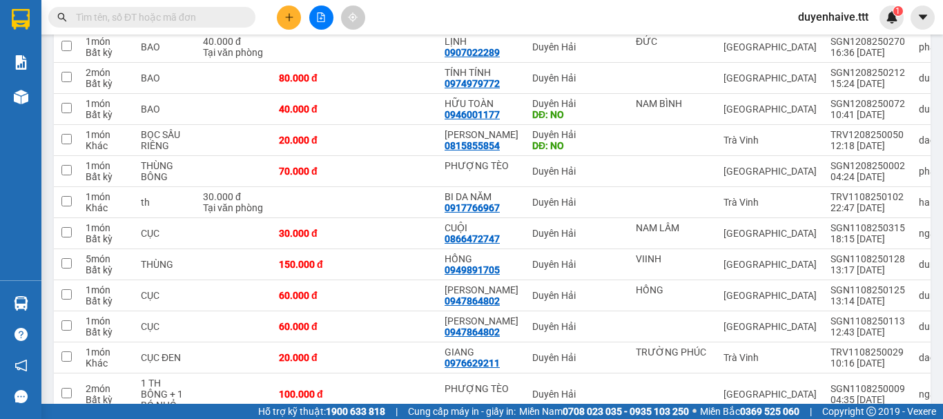
click at [209, 17] on input "text" at bounding box center [157, 17] width 163 height 15
type input "C"
type input "8"
click at [157, 10] on input "text" at bounding box center [157, 17] width 163 height 15
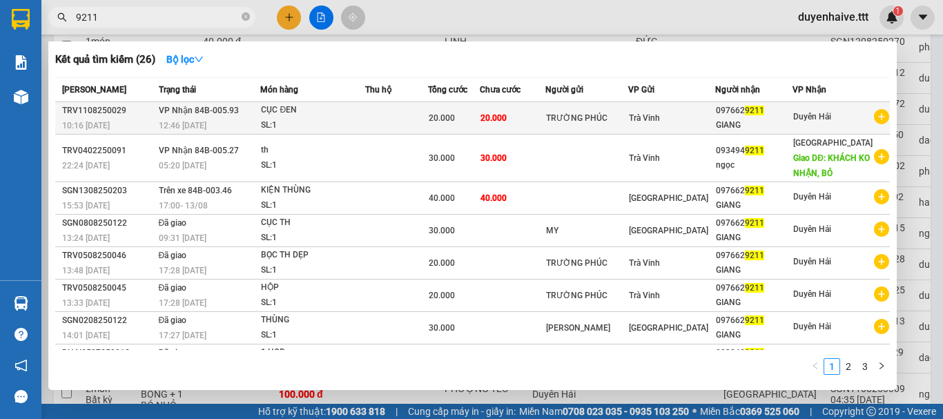
type input "9211"
click at [573, 115] on div "TRƯỜNG PHÚC" at bounding box center [586, 118] width 81 height 15
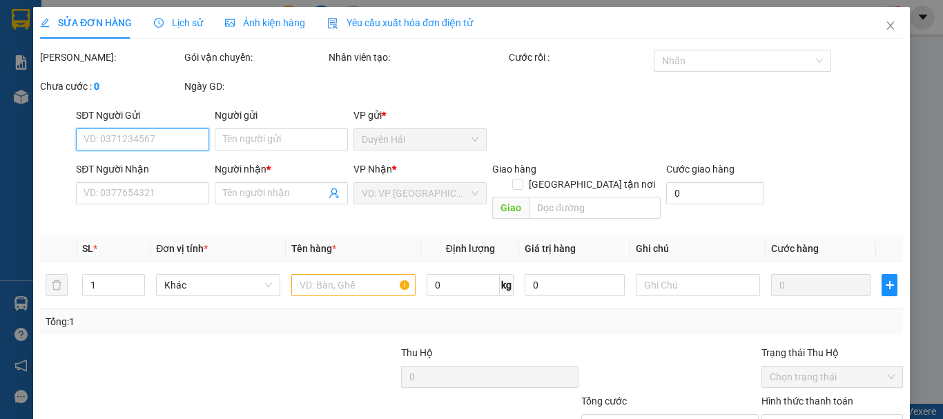
type input "TRƯỜNG PHÚC"
type input "0976629211"
type input "GIANG"
type input "20.000"
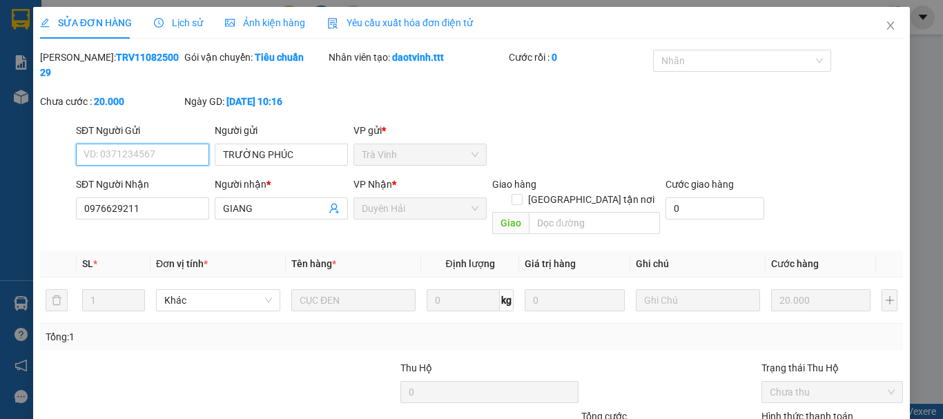
scroll to position [95, 0]
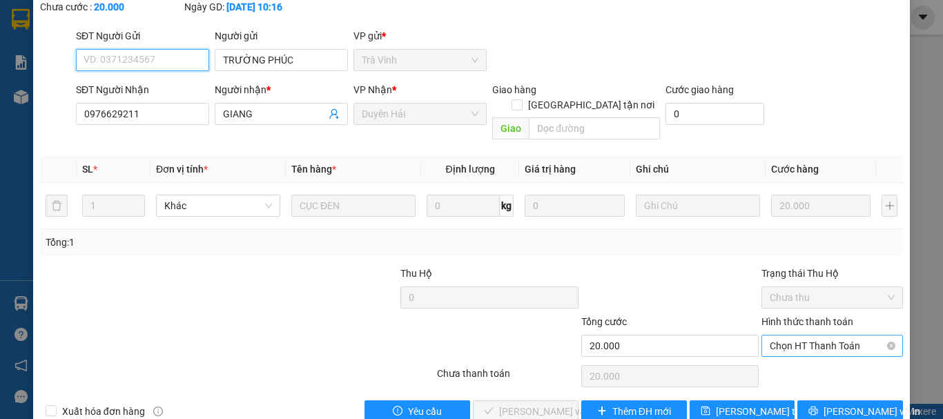
click at [793, 336] on span "Chọn HT Thanh Toán" at bounding box center [832, 346] width 125 height 21
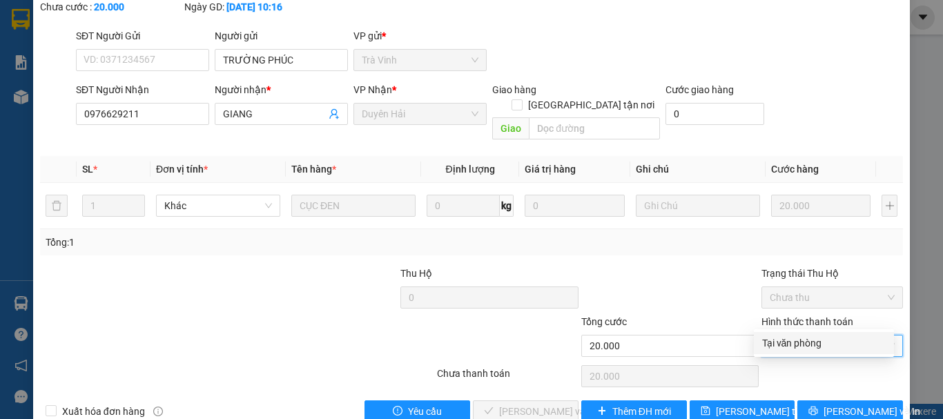
click at [802, 338] on div "Tại văn phòng" at bounding box center [824, 343] width 124 height 15
type input "0"
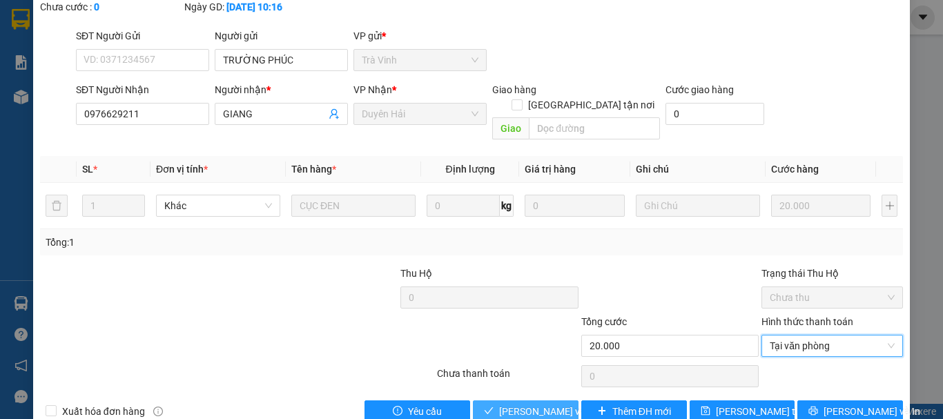
click at [508, 401] on button "[PERSON_NAME] và [PERSON_NAME] hàng" at bounding box center [526, 412] width 106 height 22
click at [522, 404] on span "[PERSON_NAME] và [PERSON_NAME] hàng" at bounding box center [565, 411] width 133 height 15
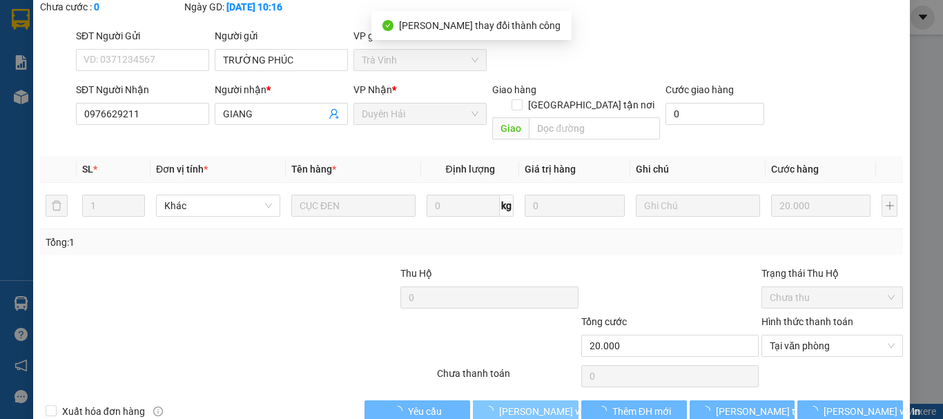
scroll to position [0, 0]
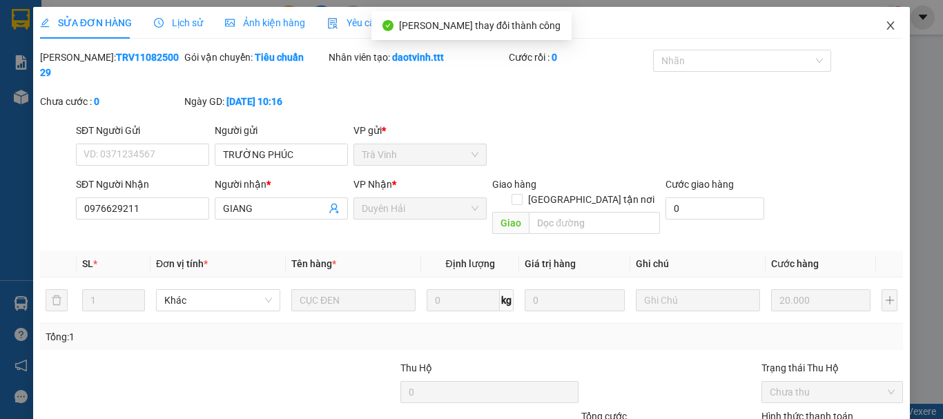
click at [885, 23] on icon "close" at bounding box center [890, 25] width 11 height 11
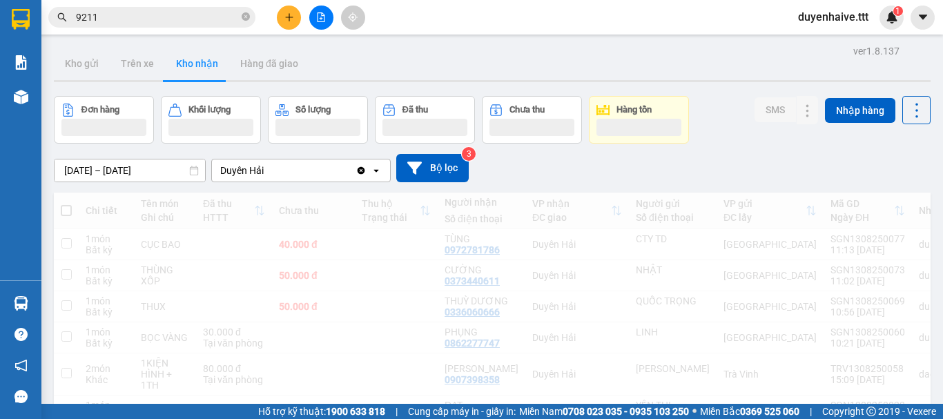
click at [135, 17] on input "9211" at bounding box center [157, 17] width 163 height 15
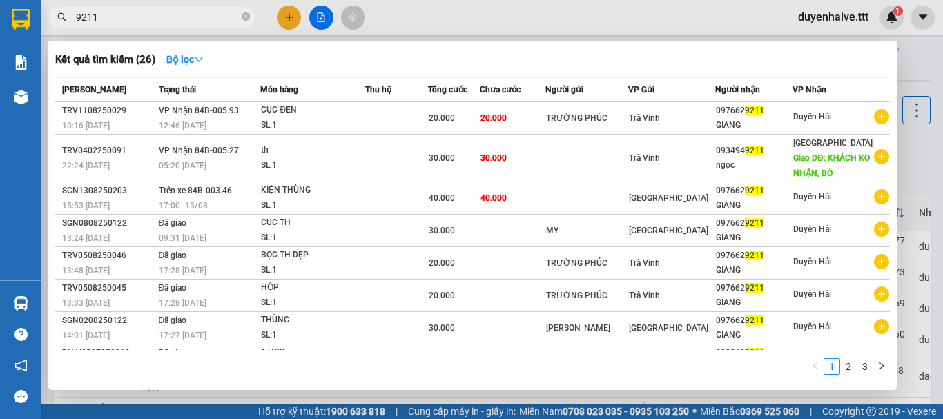
click at [135, 17] on input "9211" at bounding box center [157, 17] width 163 height 15
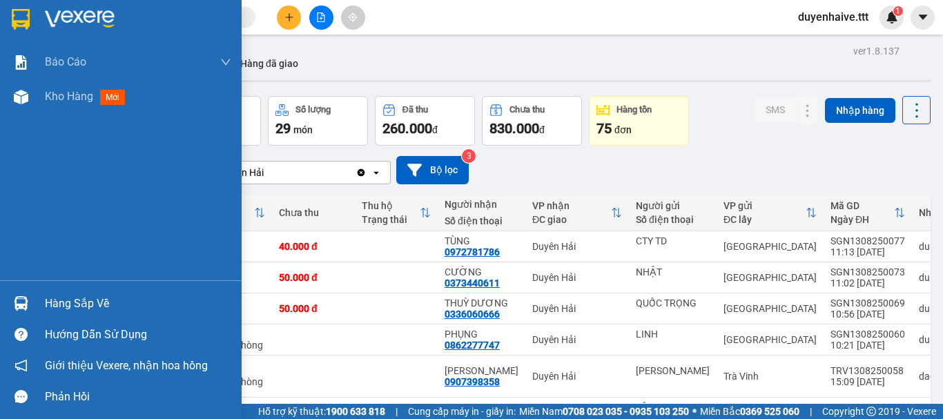
click at [97, 307] on div "Hàng sắp về" at bounding box center [138, 303] width 186 height 21
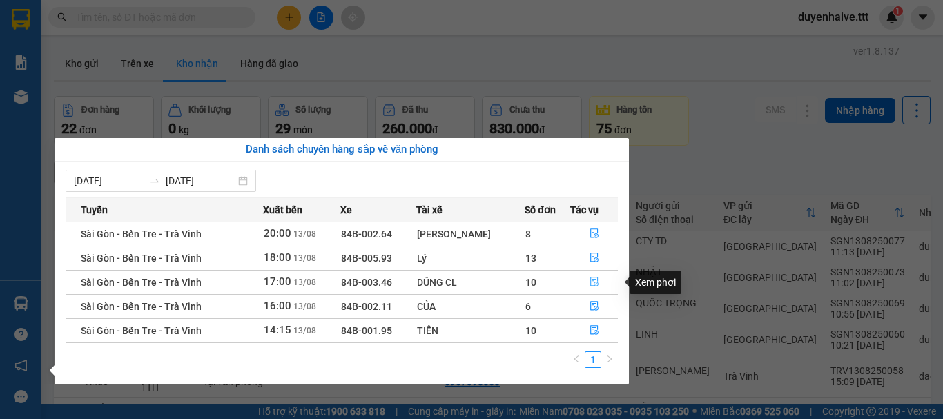
click at [591, 280] on icon "file-done" at bounding box center [595, 282] width 10 height 10
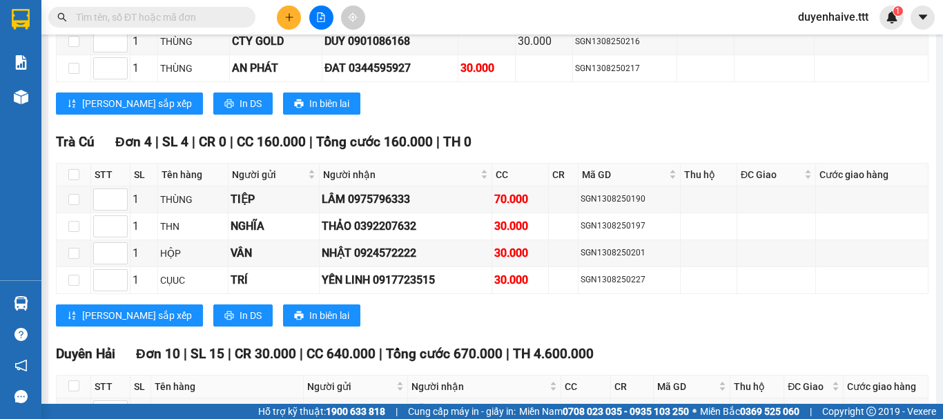
scroll to position [1795, 0]
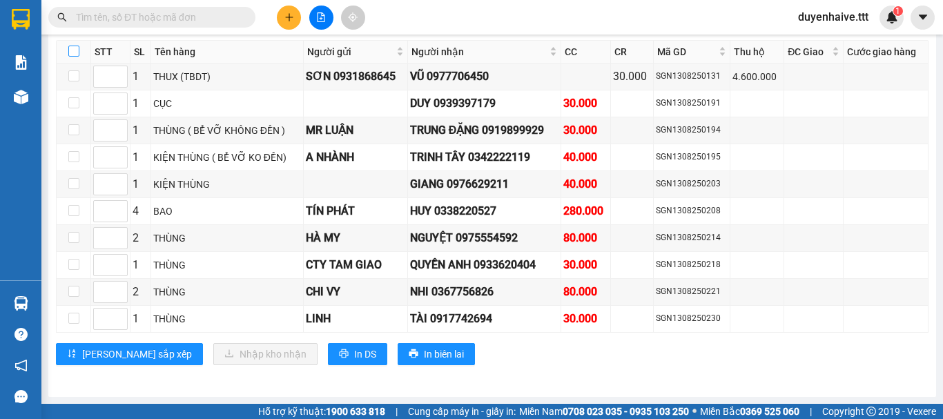
click at [77, 46] on label at bounding box center [73, 51] width 11 height 15
click at [77, 46] on input "checkbox" at bounding box center [73, 51] width 11 height 11
checkbox input "true"
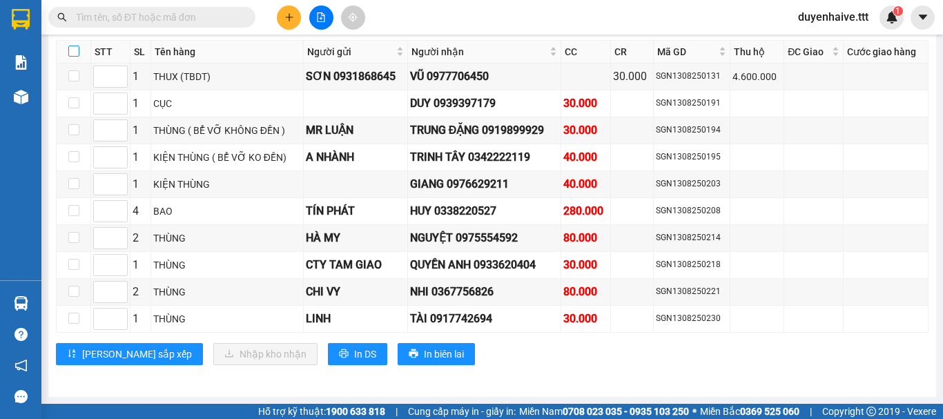
checkbox input "true"
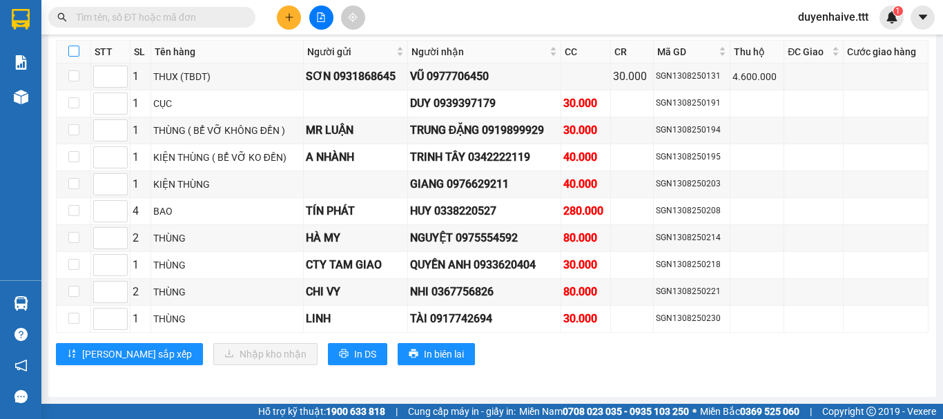
checkbox input "true"
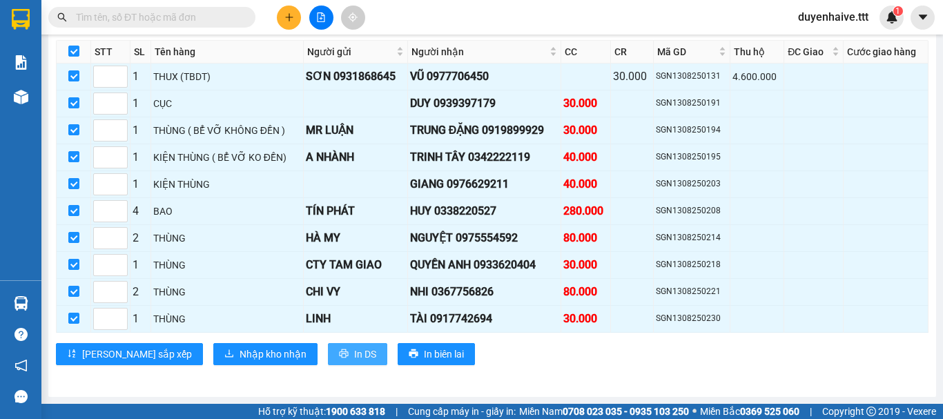
click at [328, 364] on button "In DS" at bounding box center [357, 354] width 59 height 22
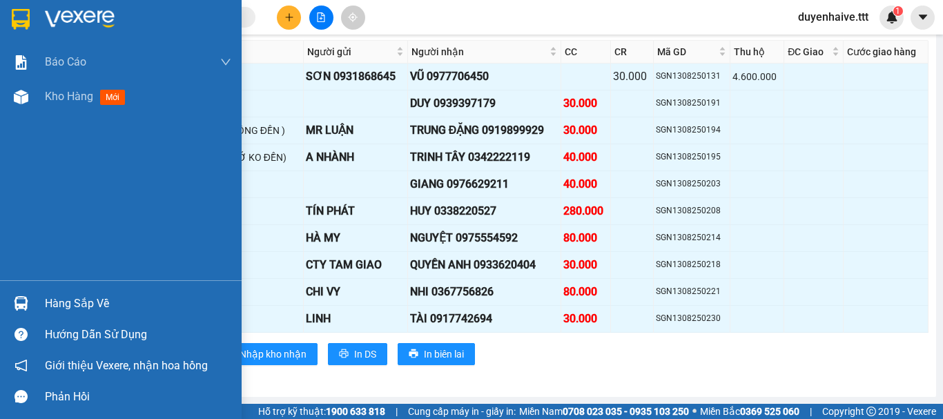
click at [98, 306] on div "Hàng sắp về" at bounding box center [138, 303] width 186 height 21
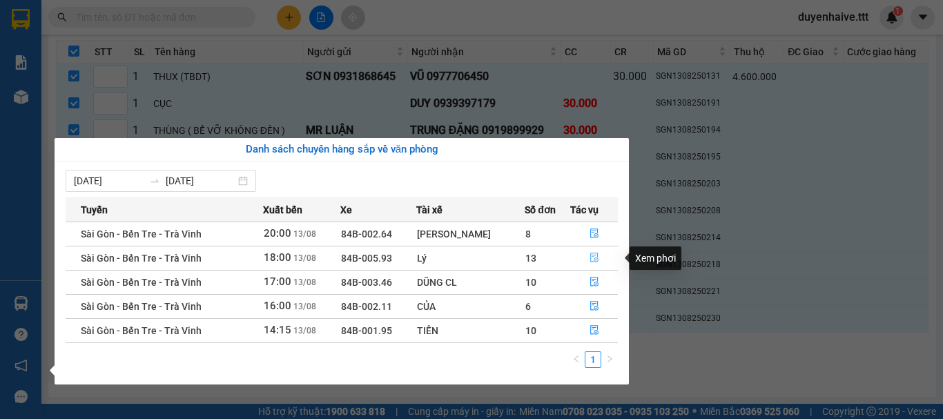
click at [590, 258] on icon "file-done" at bounding box center [595, 258] width 10 height 10
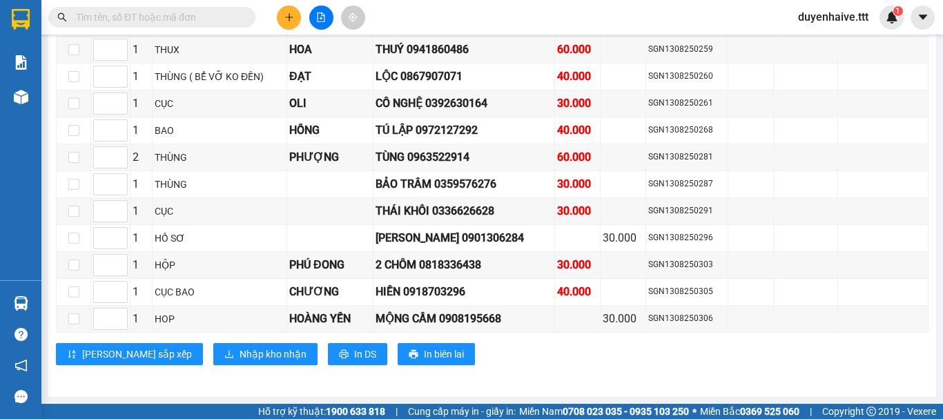
scroll to position [1997, 0]
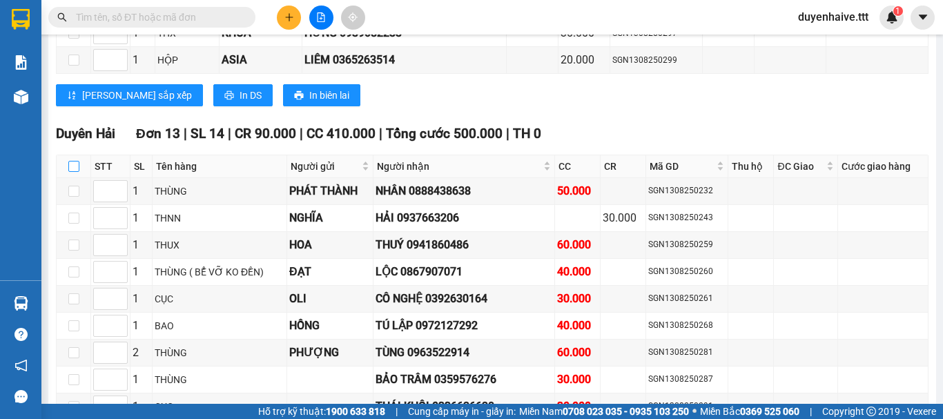
click at [71, 172] on input "checkbox" at bounding box center [73, 166] width 11 height 11
checkbox input "true"
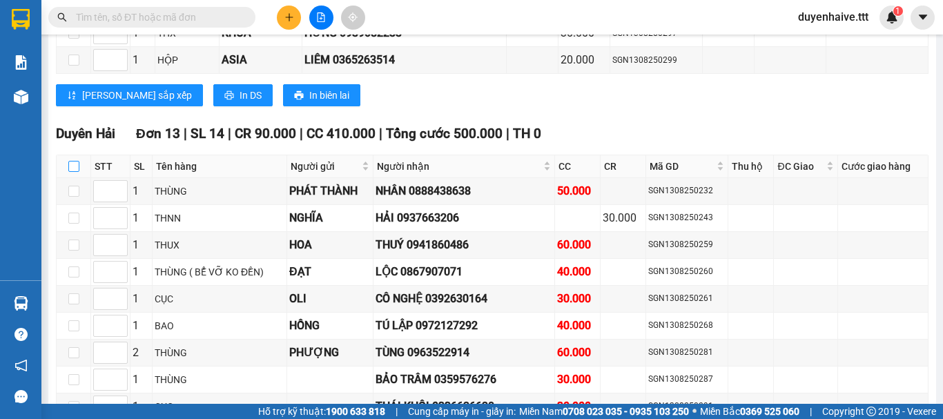
checkbox input "true"
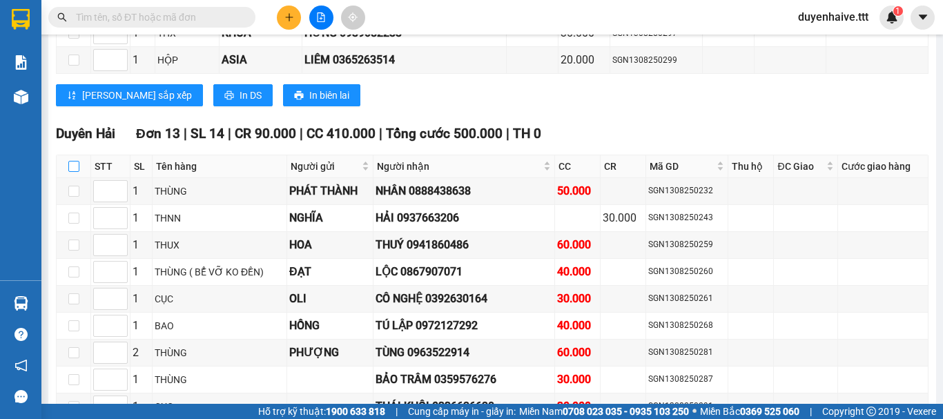
checkbox input "true"
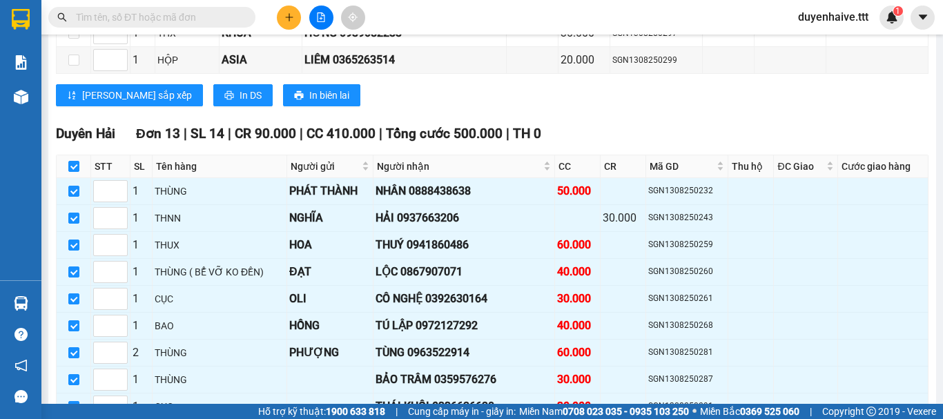
scroll to position [2204, 0]
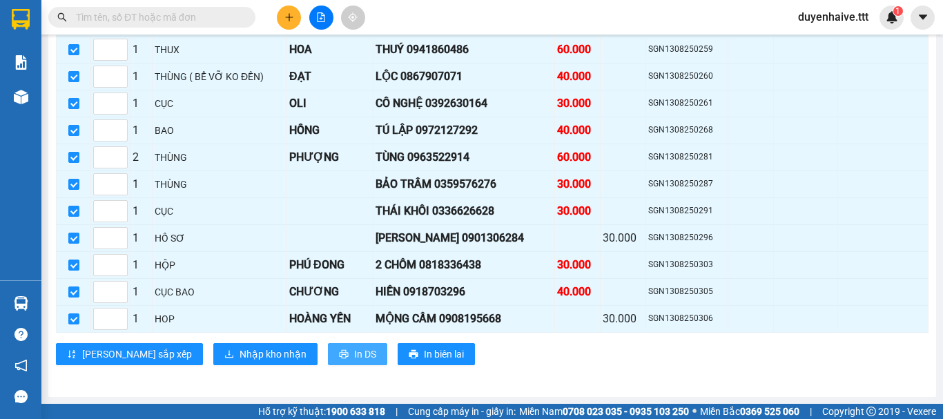
click at [354, 356] on span "In DS" at bounding box center [365, 354] width 22 height 15
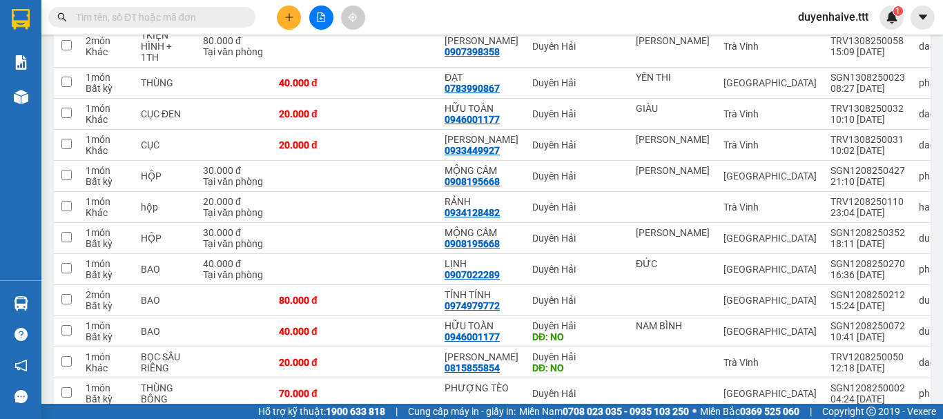
scroll to position [123, 0]
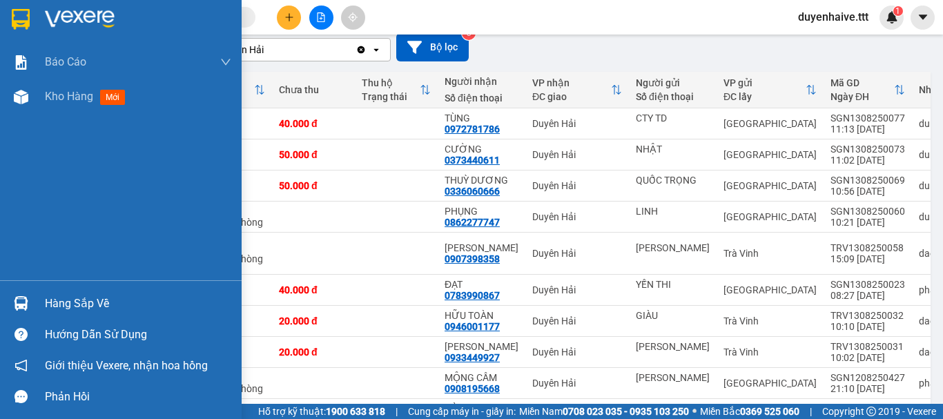
click at [79, 298] on div "Hàng sắp về" at bounding box center [138, 303] width 186 height 21
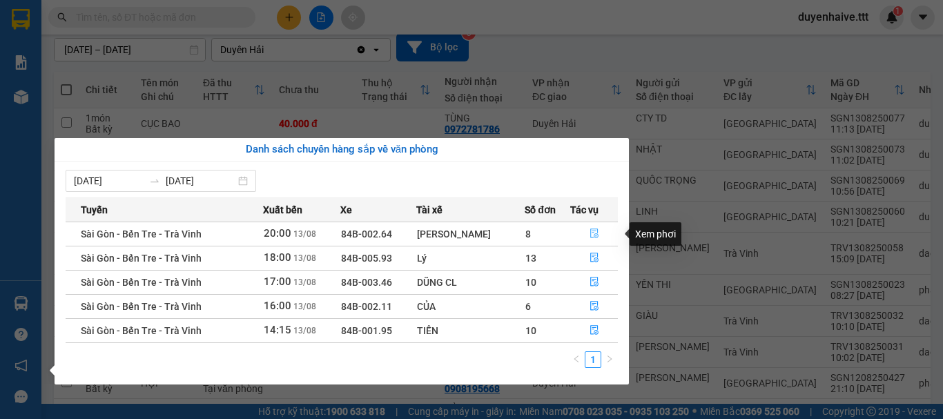
click at [591, 231] on icon "file-done" at bounding box center [594, 234] width 8 height 10
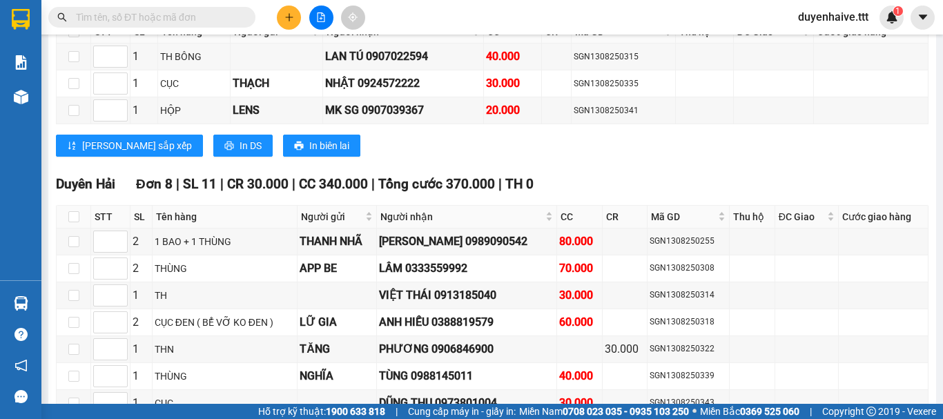
scroll to position [1504, 0]
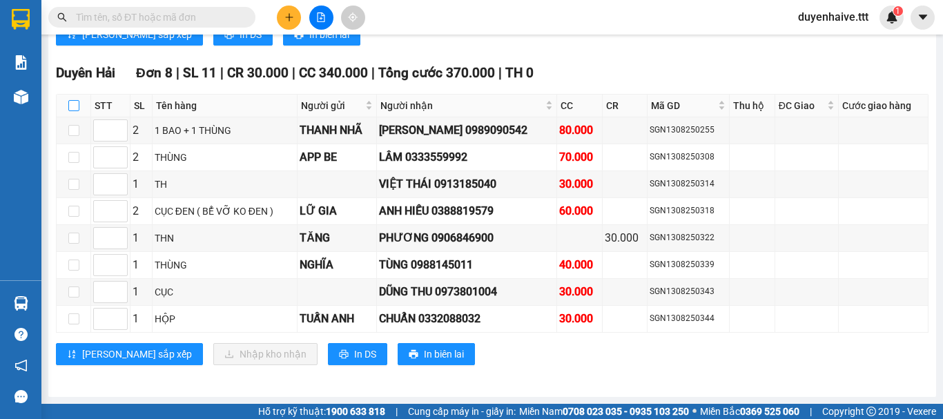
click at [75, 103] on input "checkbox" at bounding box center [73, 105] width 11 height 11
checkbox input "true"
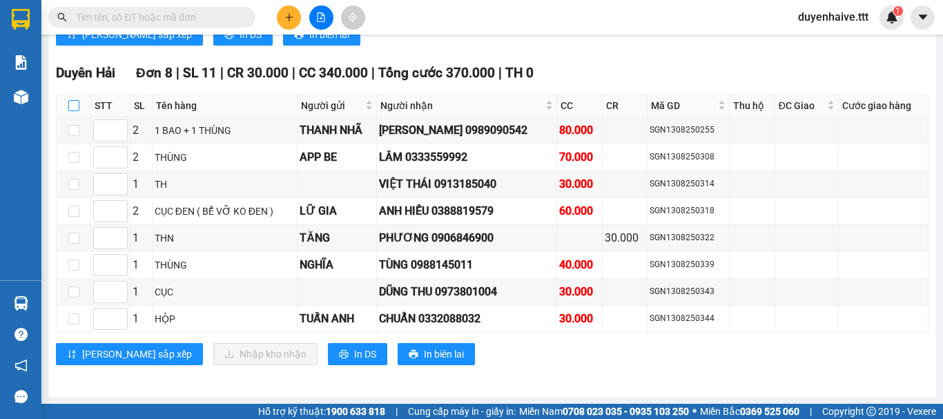
checkbox input "true"
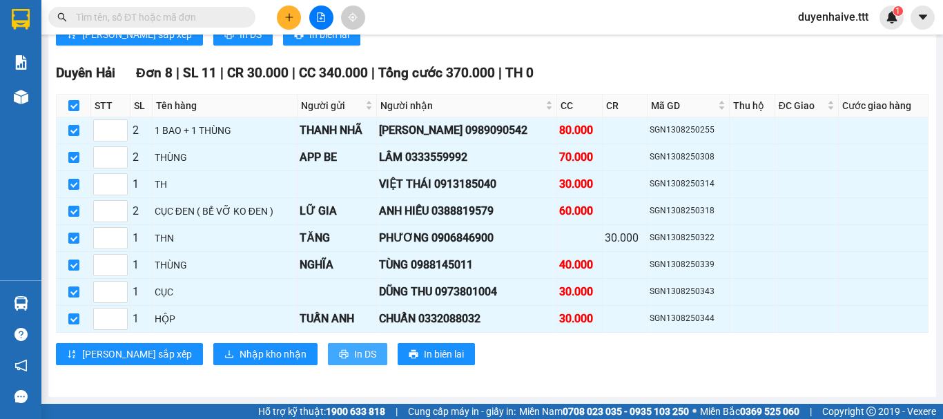
click at [328, 362] on button "In DS" at bounding box center [357, 354] width 59 height 22
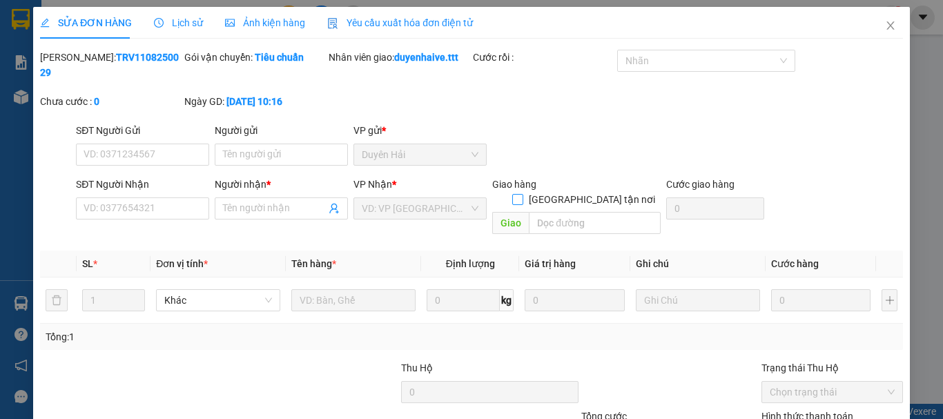
type input "QUỐC TRỌNG"
type input "0336060666"
type input "THUỲ DƯƠNG"
type input "50.000"
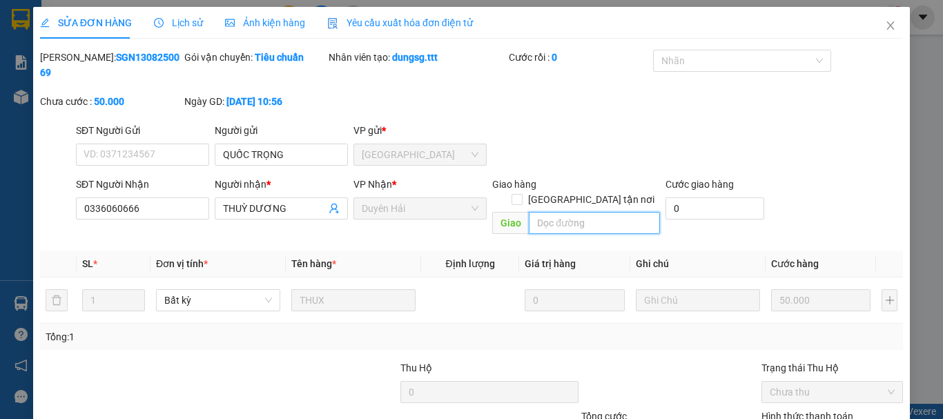
click at [590, 212] on input "text" at bounding box center [594, 223] width 131 height 22
type input "NO"
